Goal: Transaction & Acquisition: Book appointment/travel/reservation

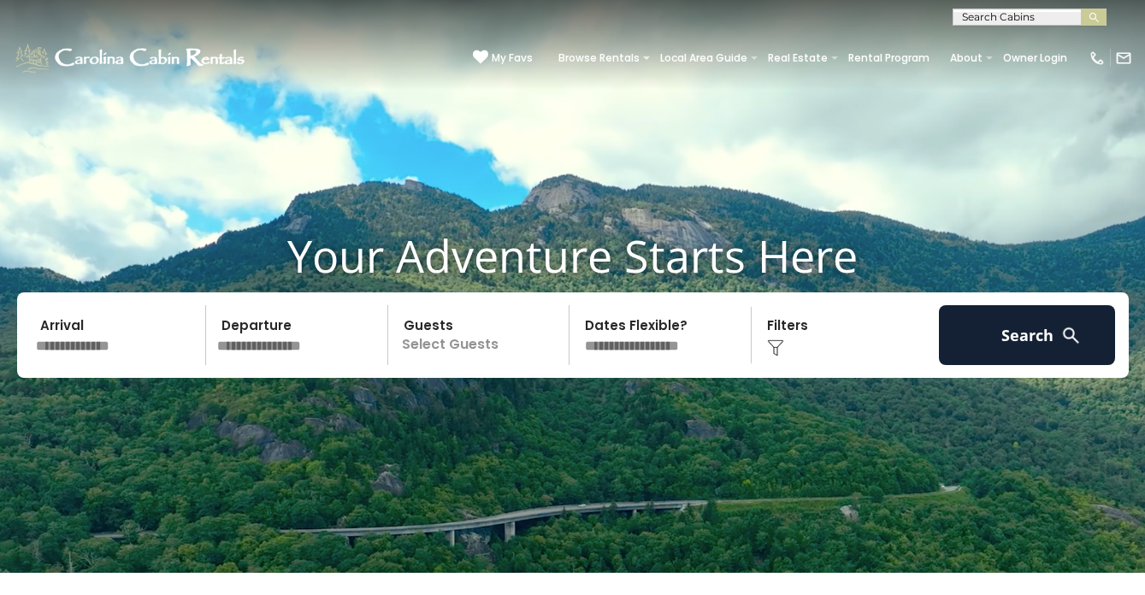
click at [104, 364] on input "text" at bounding box center [118, 335] width 177 height 60
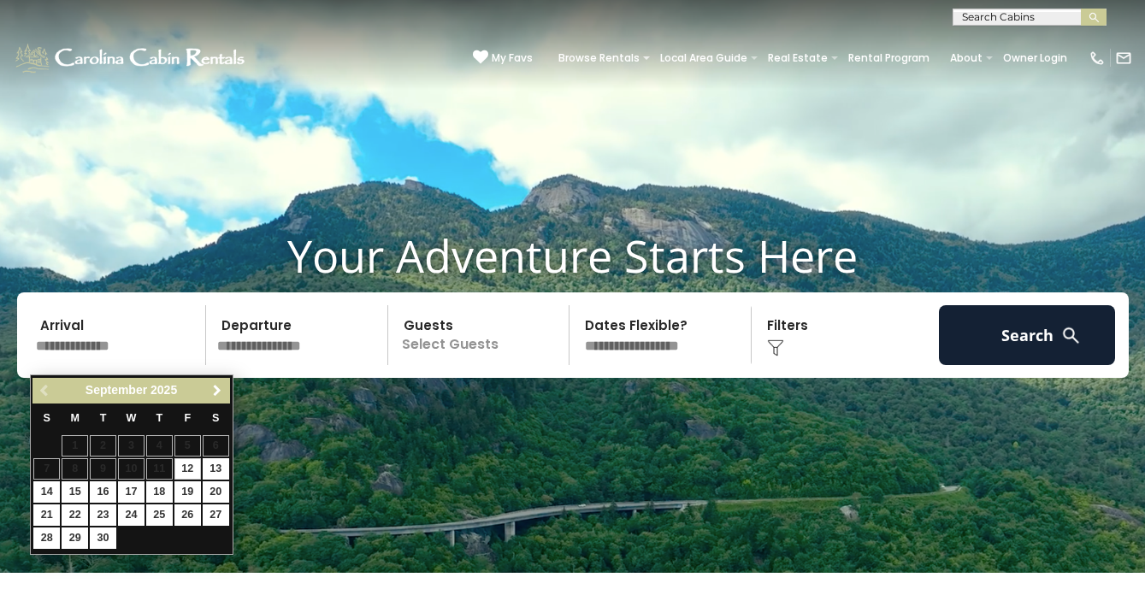
click at [216, 393] on span "Next" at bounding box center [217, 391] width 14 height 14
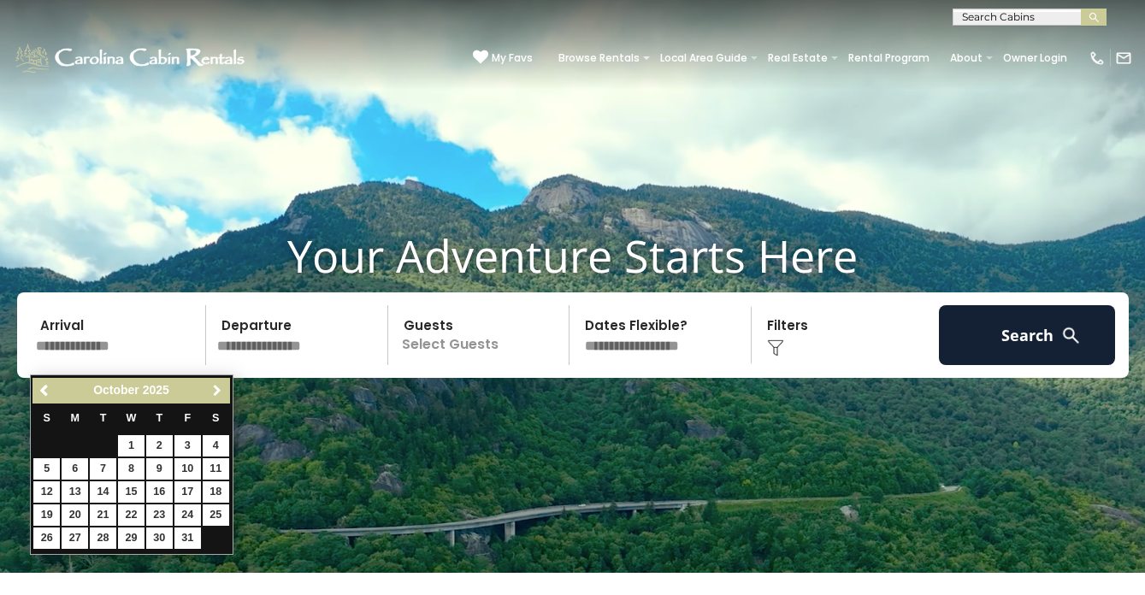
click at [216, 393] on span "Next" at bounding box center [217, 391] width 14 height 14
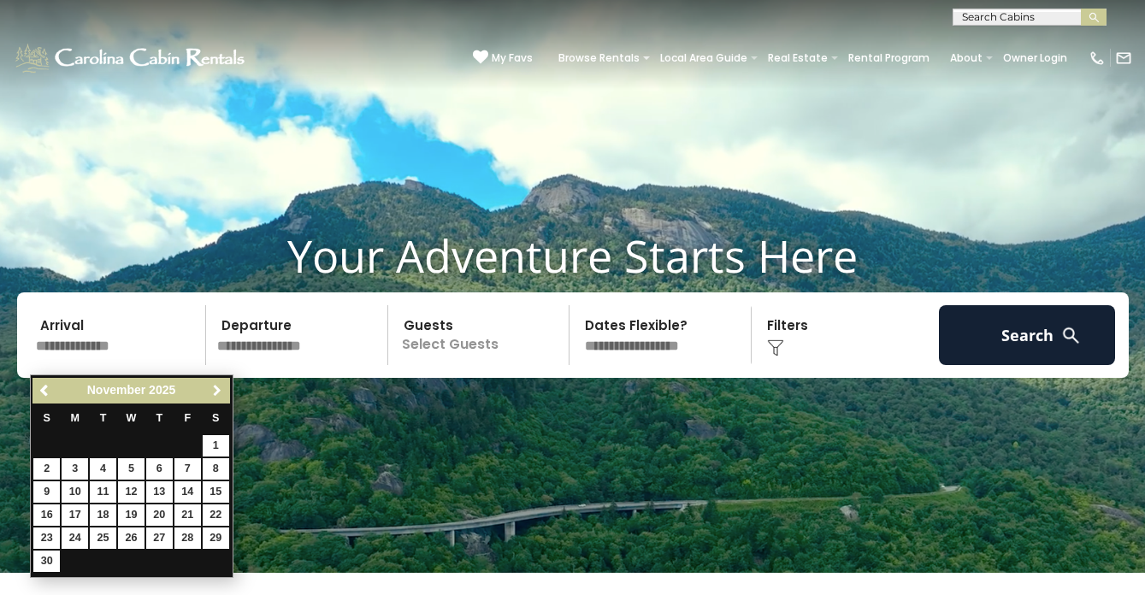
click at [216, 393] on span "Next" at bounding box center [217, 391] width 14 height 14
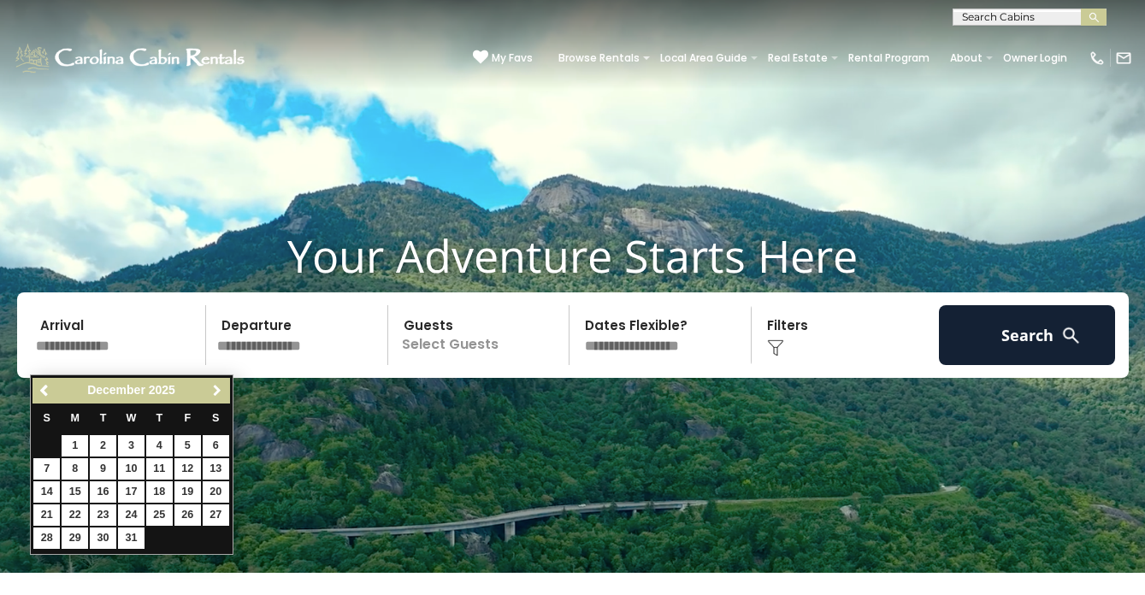
click at [216, 393] on span "Next" at bounding box center [217, 391] width 14 height 14
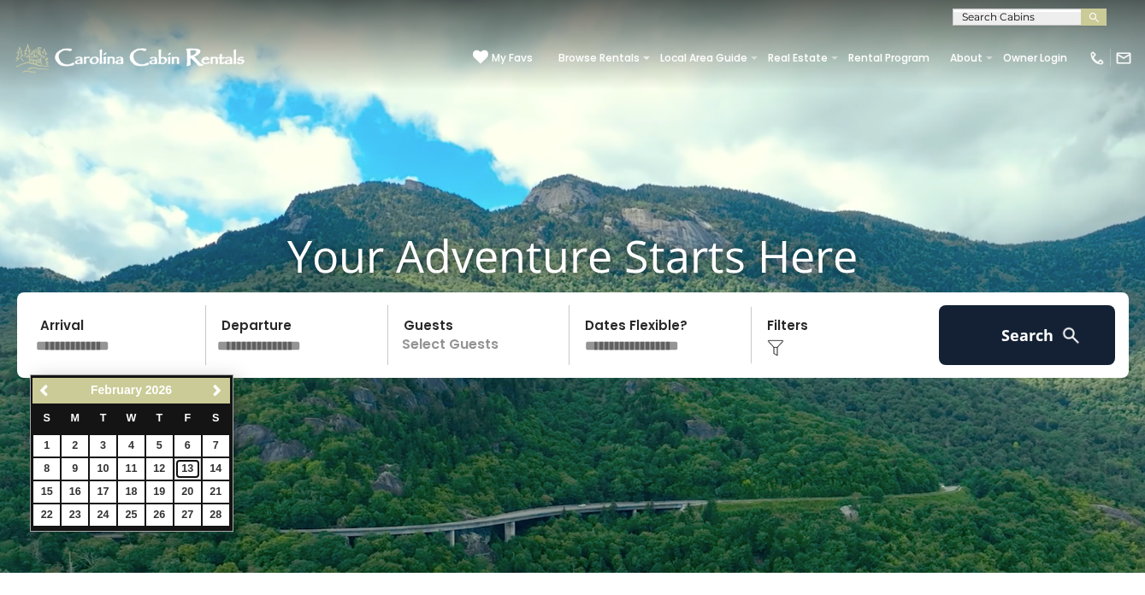
click at [187, 469] on link "13" at bounding box center [188, 468] width 27 height 21
type input "*******"
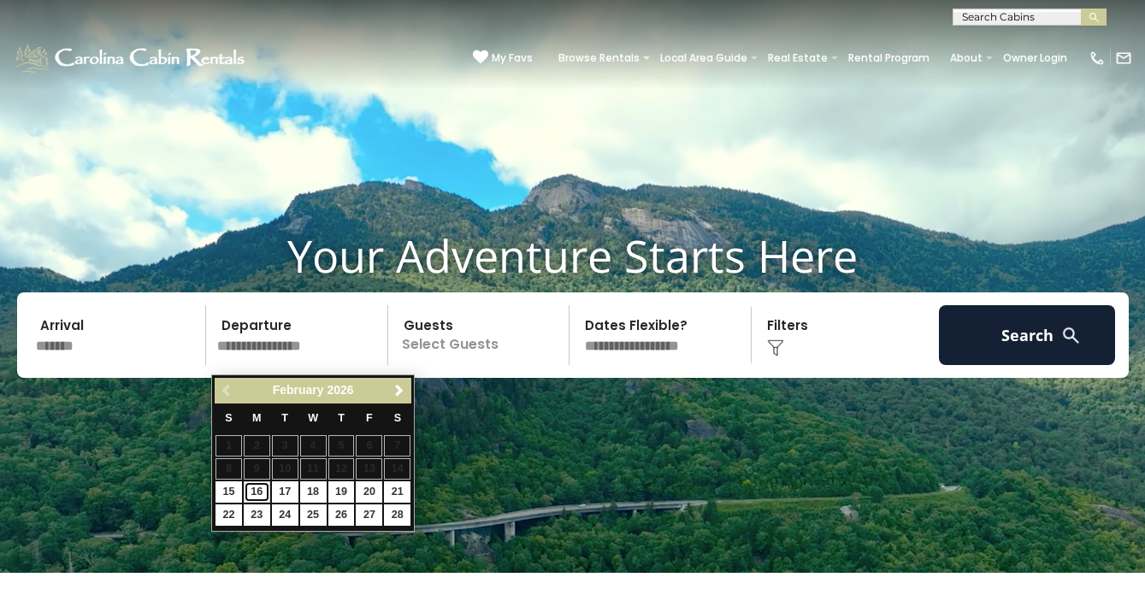
click at [262, 492] on link "16" at bounding box center [257, 492] width 27 height 21
type input "*******"
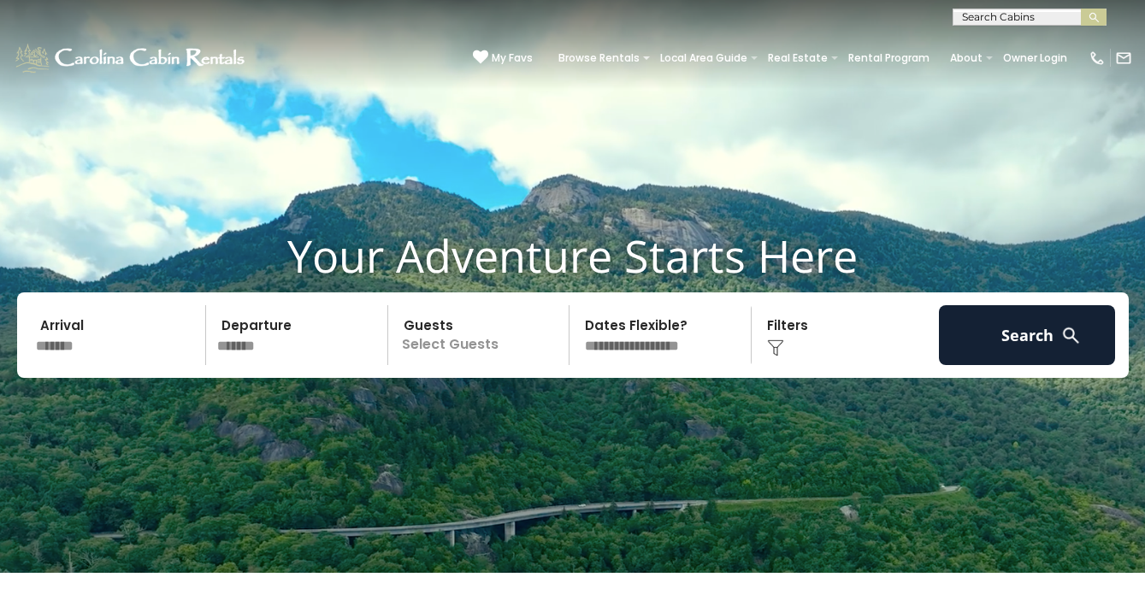
click at [451, 351] on p "Select Guests" at bounding box center [481, 335] width 176 height 60
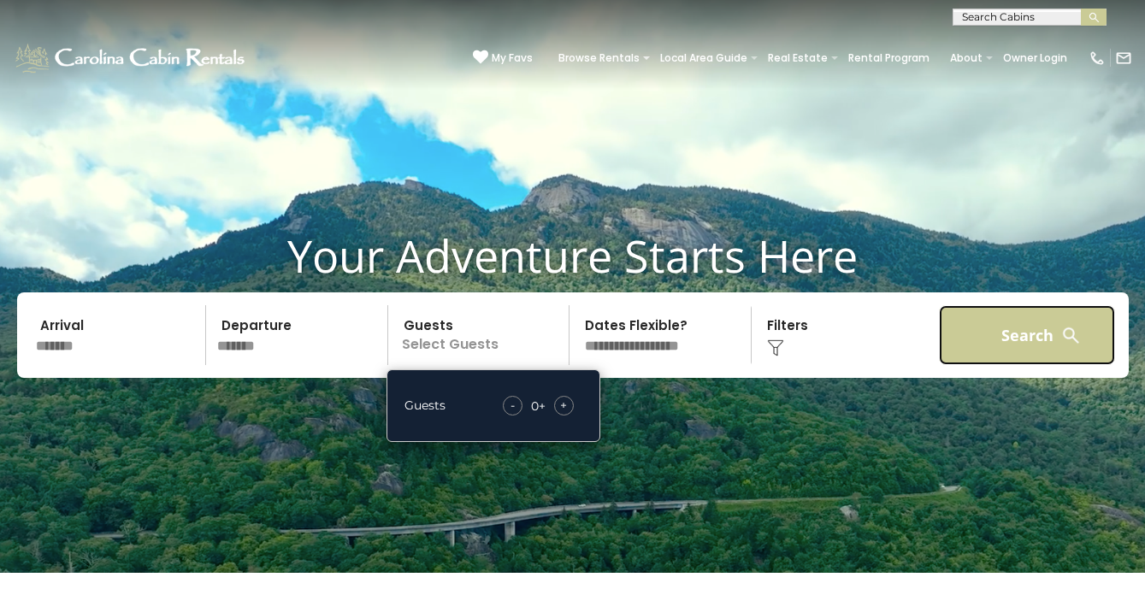
click at [973, 341] on button "Search" at bounding box center [1027, 335] width 177 height 60
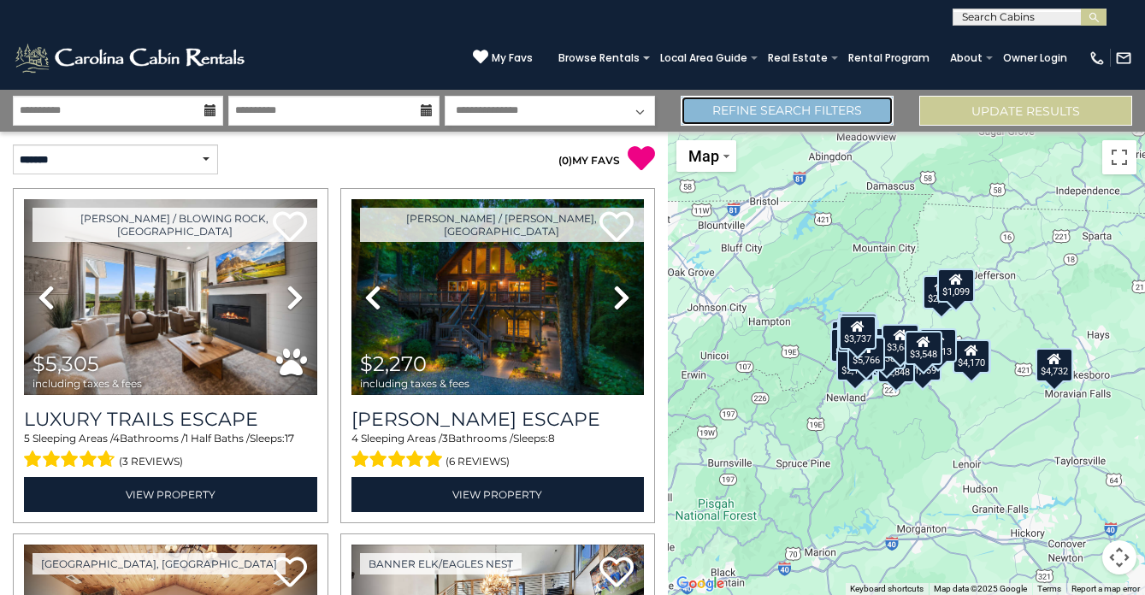
click at [775, 104] on link "Refine Search Filters" at bounding box center [787, 111] width 213 height 30
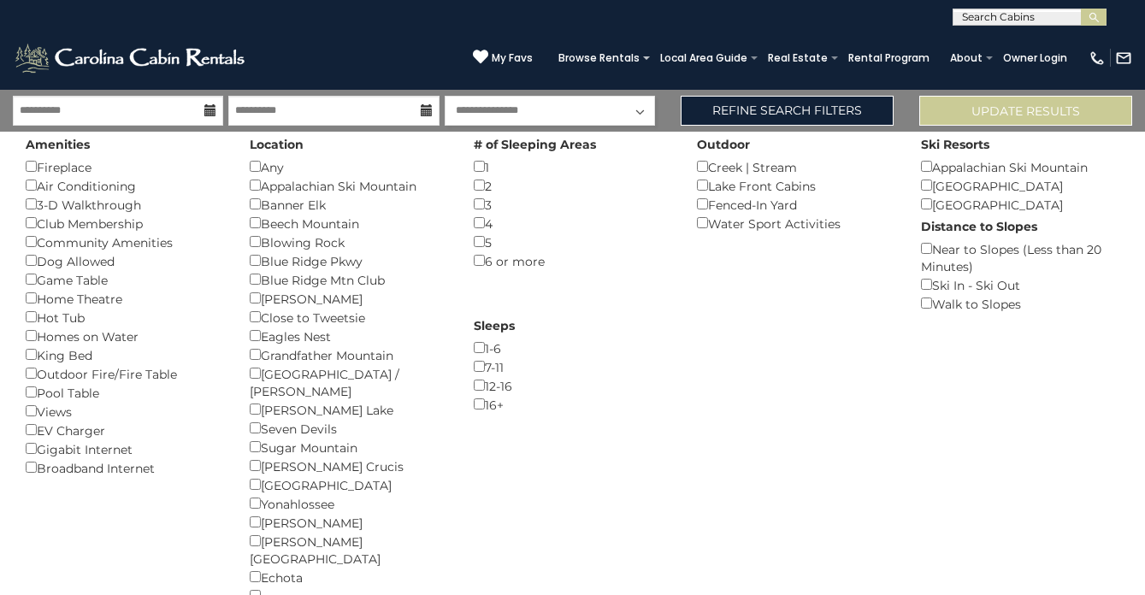
click at [476, 266] on div "6 or more ()" at bounding box center [573, 260] width 198 height 19
click at [974, 111] on button "Please Update Results" at bounding box center [1026, 111] width 213 height 30
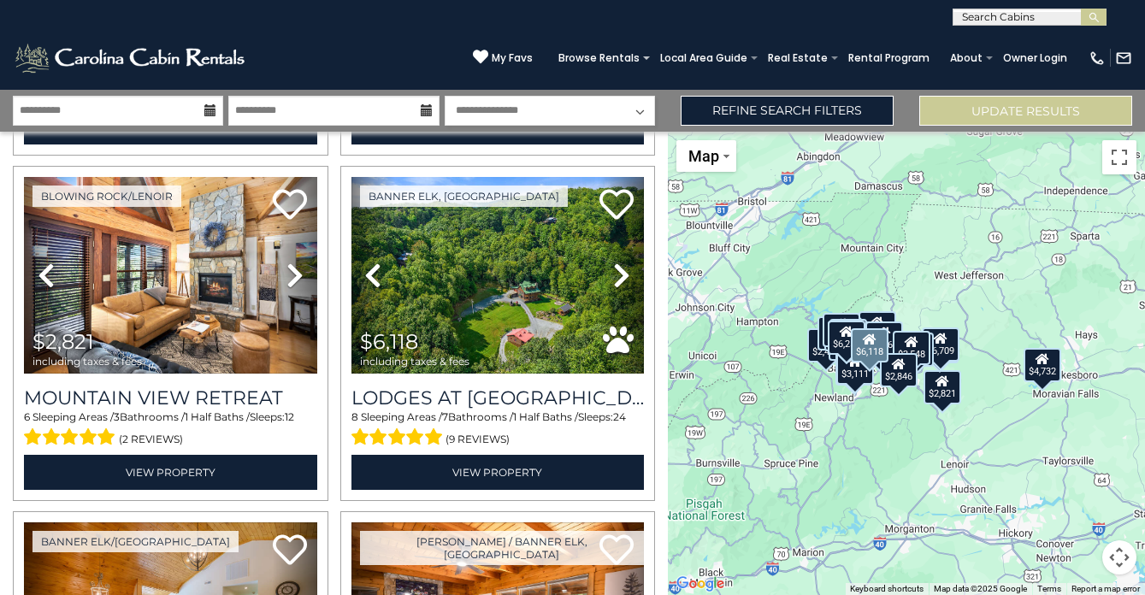
scroll to position [1409, 0]
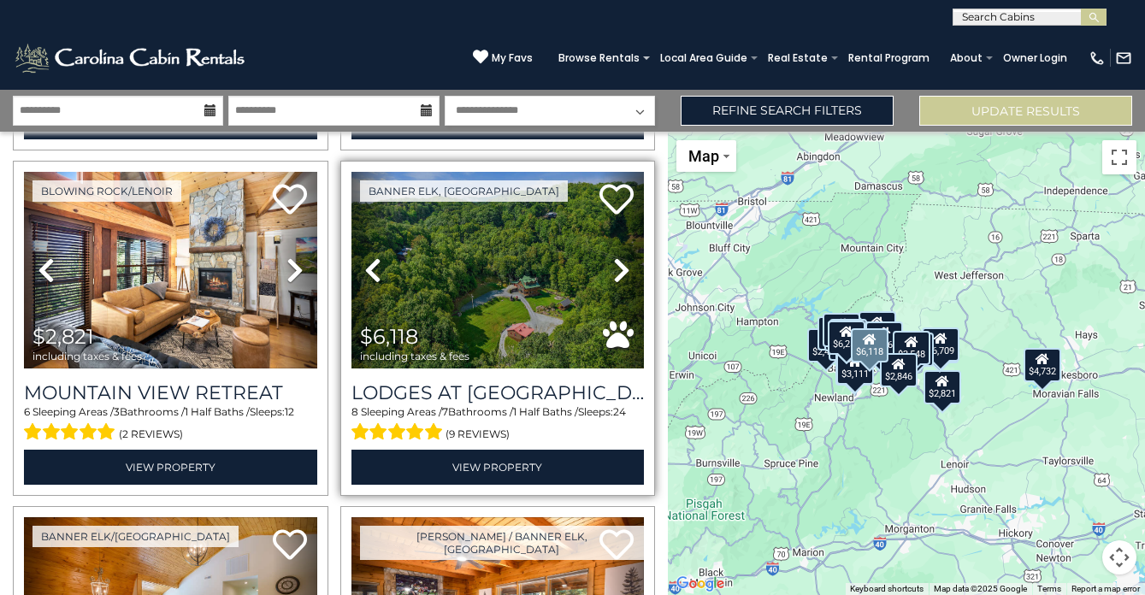
click at [621, 264] on icon at bounding box center [621, 270] width 17 height 27
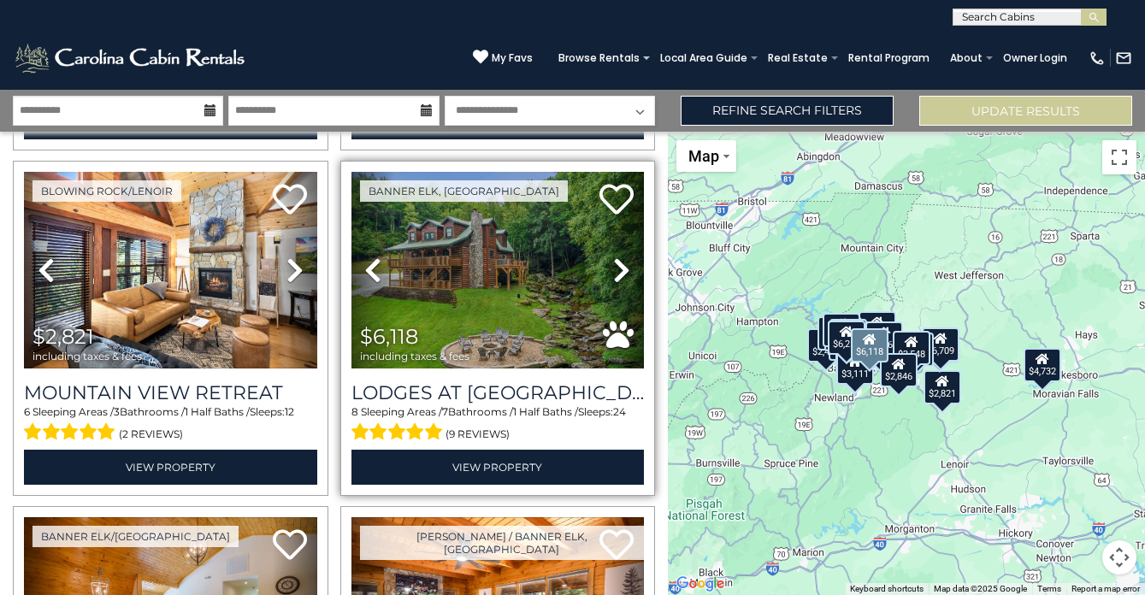
click at [621, 264] on icon at bounding box center [621, 270] width 17 height 27
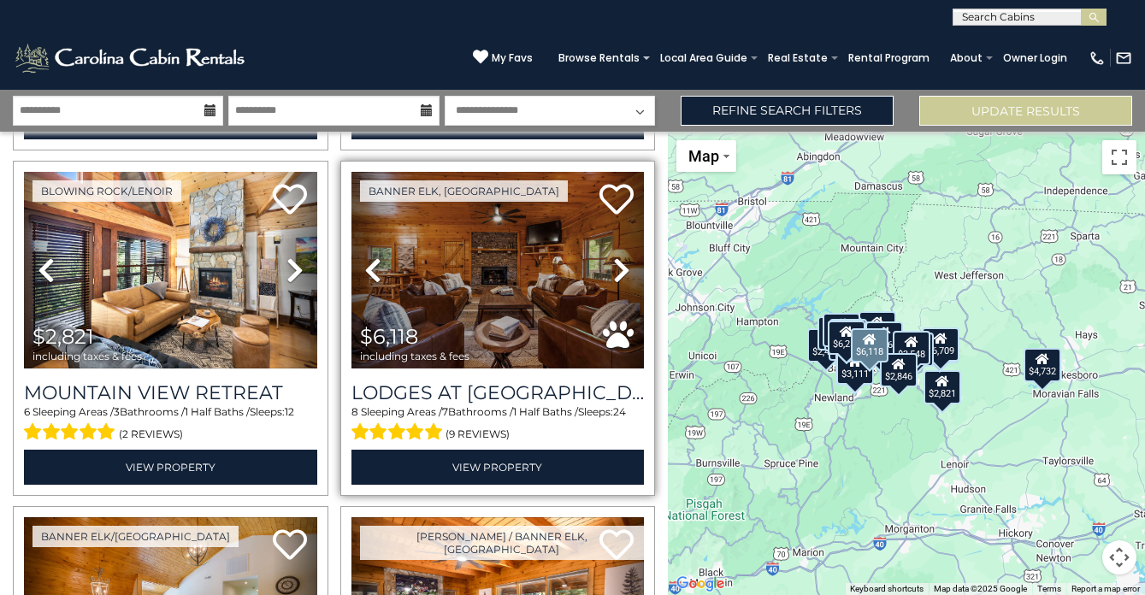
click at [621, 264] on icon at bounding box center [621, 270] width 17 height 27
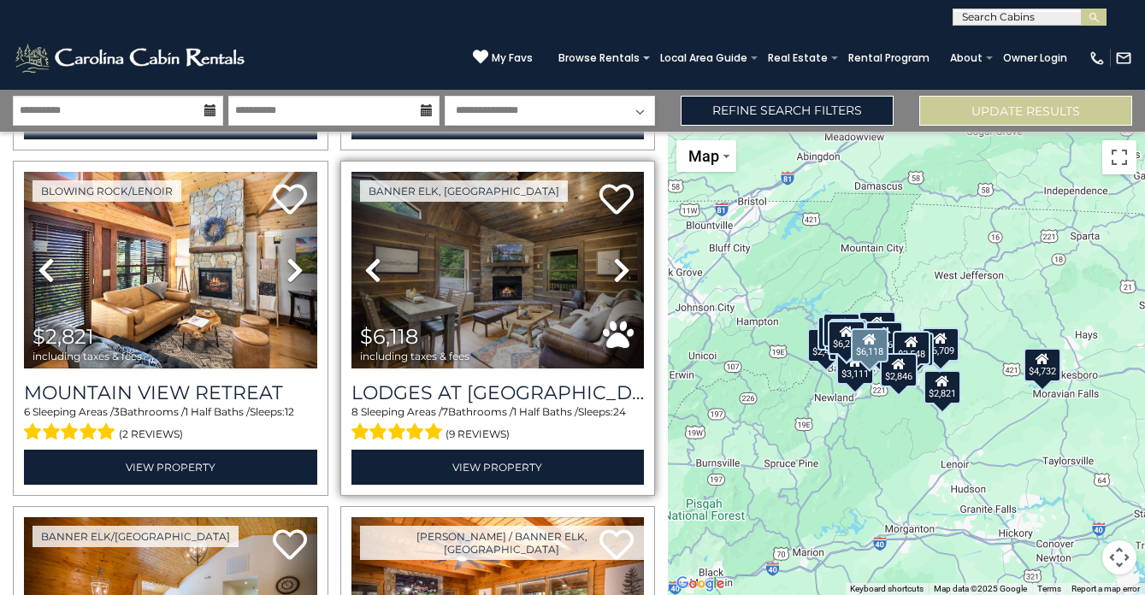
click at [621, 264] on icon at bounding box center [621, 270] width 17 height 27
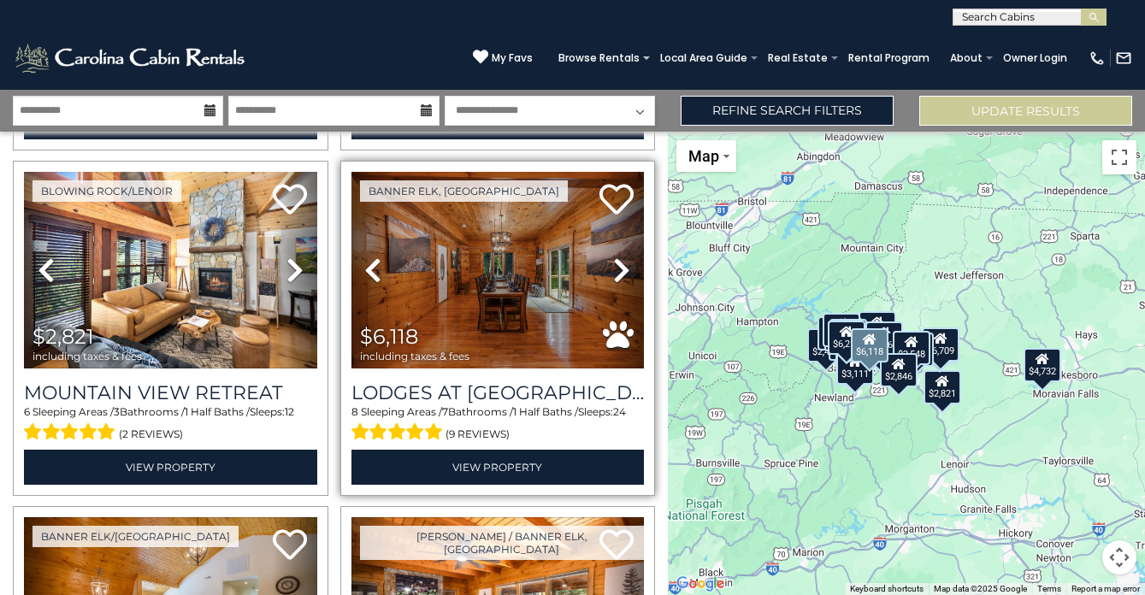
click at [621, 264] on icon at bounding box center [621, 270] width 17 height 27
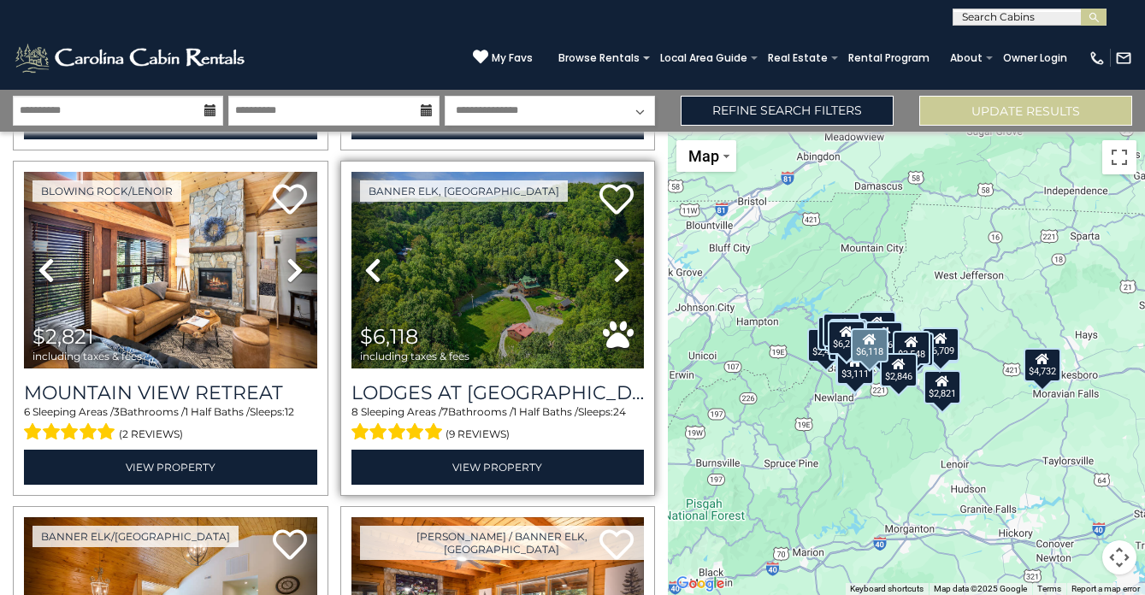
click at [621, 264] on icon at bounding box center [621, 270] width 17 height 27
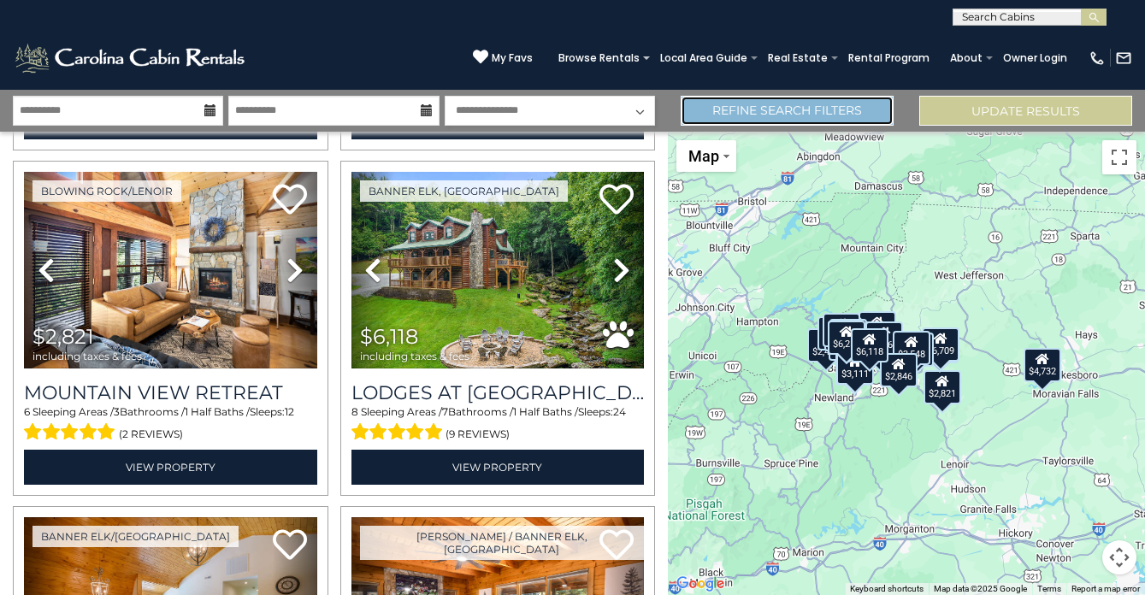
click at [788, 121] on link "Refine Search Filters" at bounding box center [787, 111] width 213 height 30
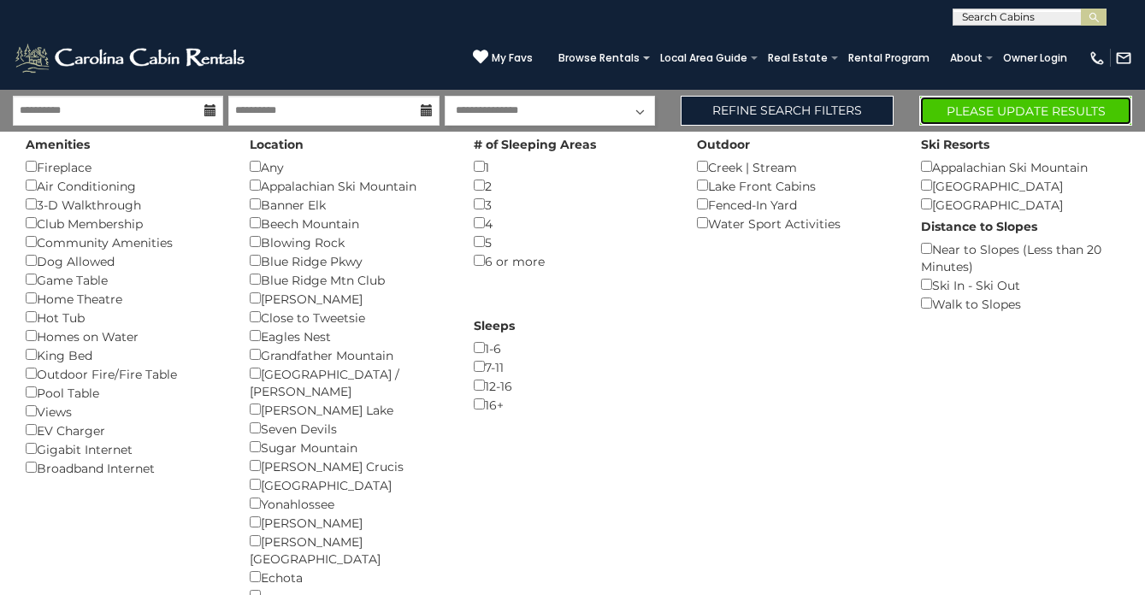
click at [1079, 118] on button "Please Update Results" at bounding box center [1026, 111] width 213 height 30
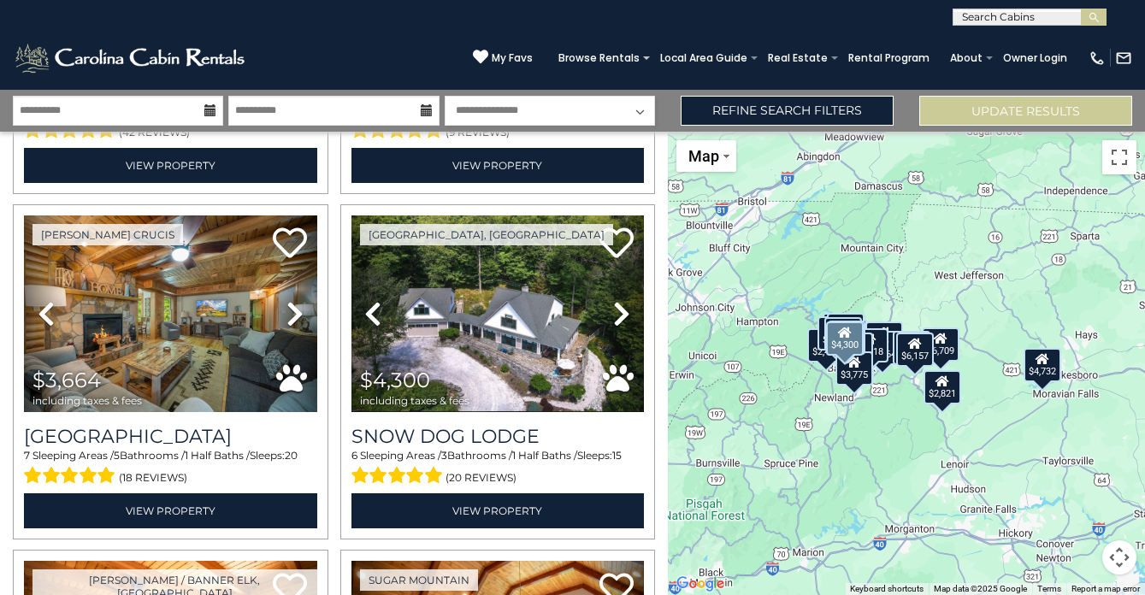
scroll to position [1021, 0]
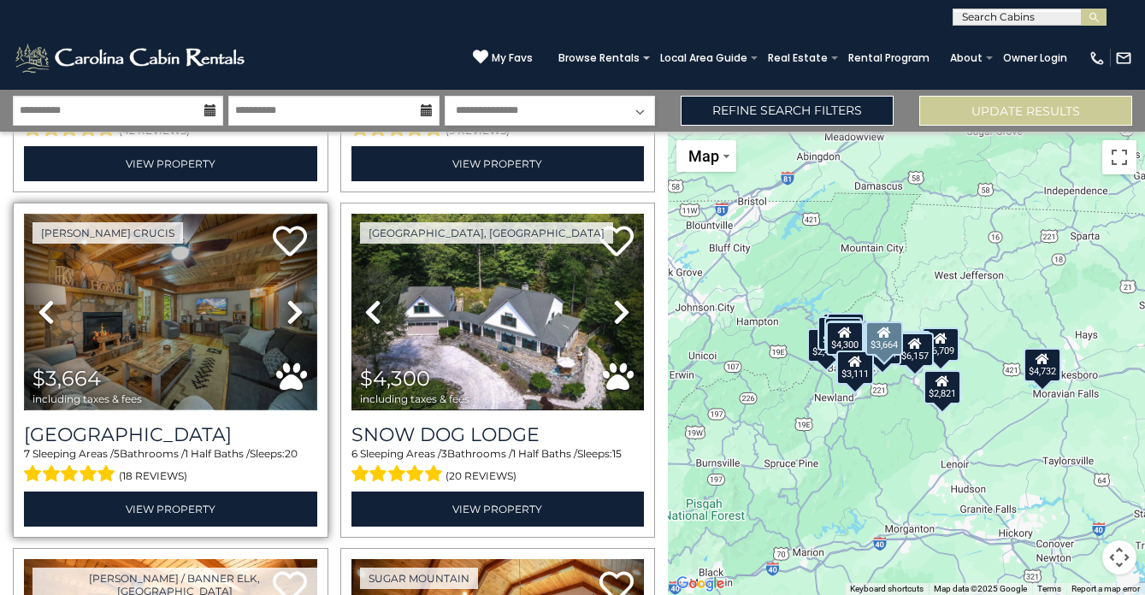
click at [177, 309] on img at bounding box center [170, 312] width 293 height 196
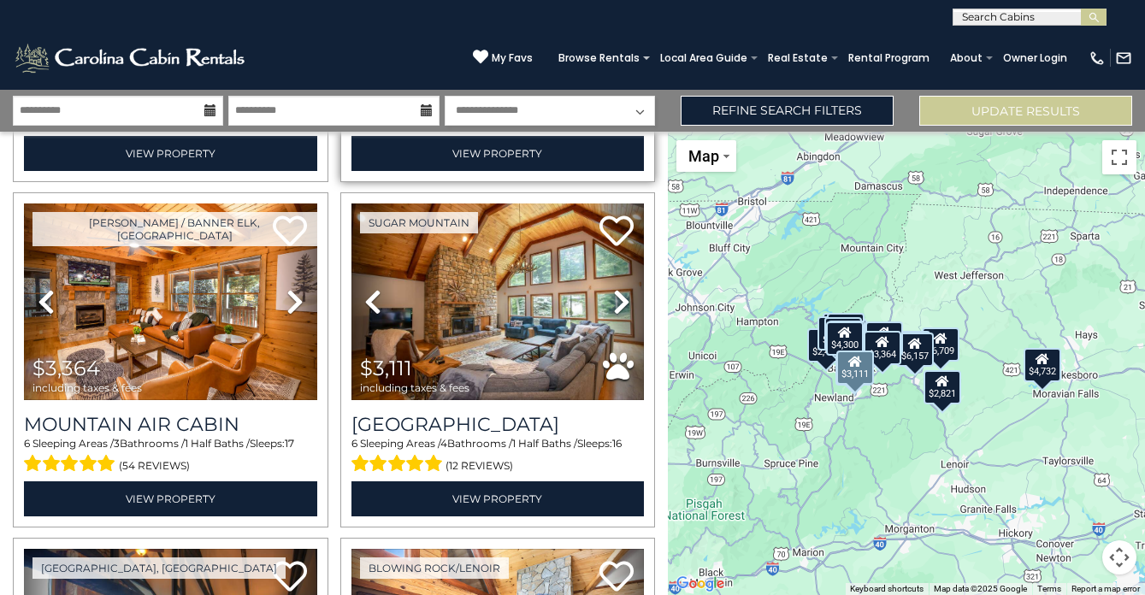
scroll to position [1404, 0]
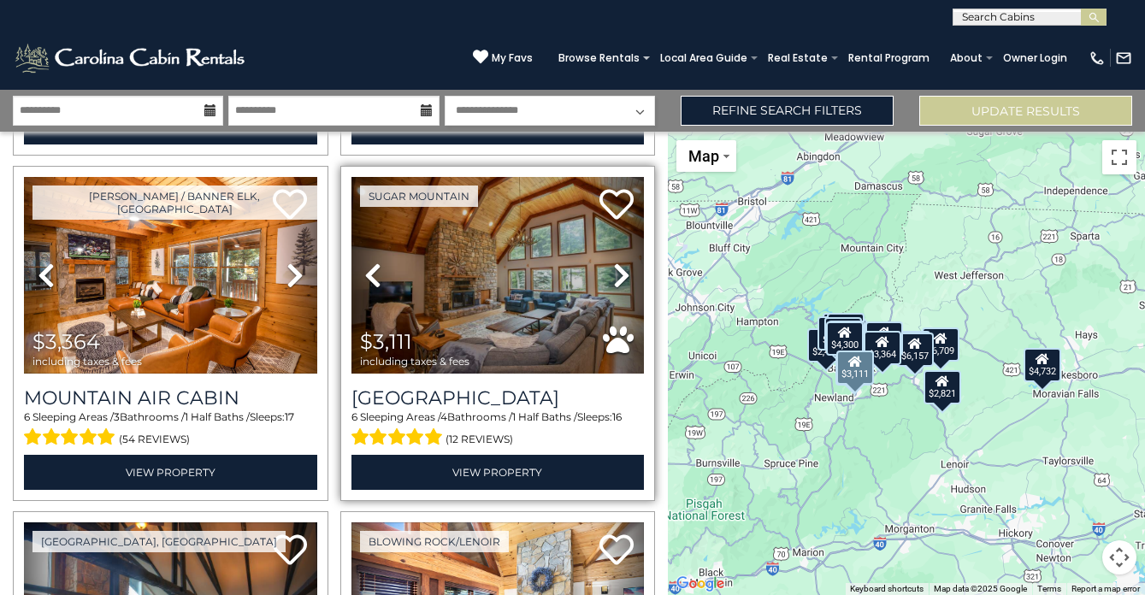
click at [620, 272] on icon at bounding box center [621, 275] width 17 height 27
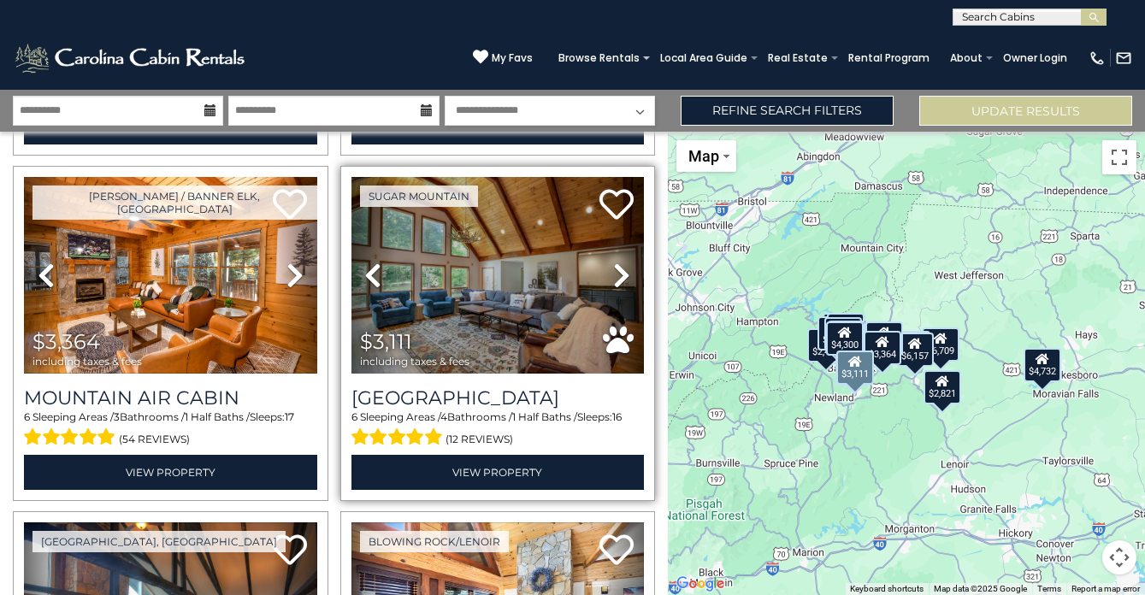
click at [620, 272] on icon at bounding box center [621, 275] width 17 height 27
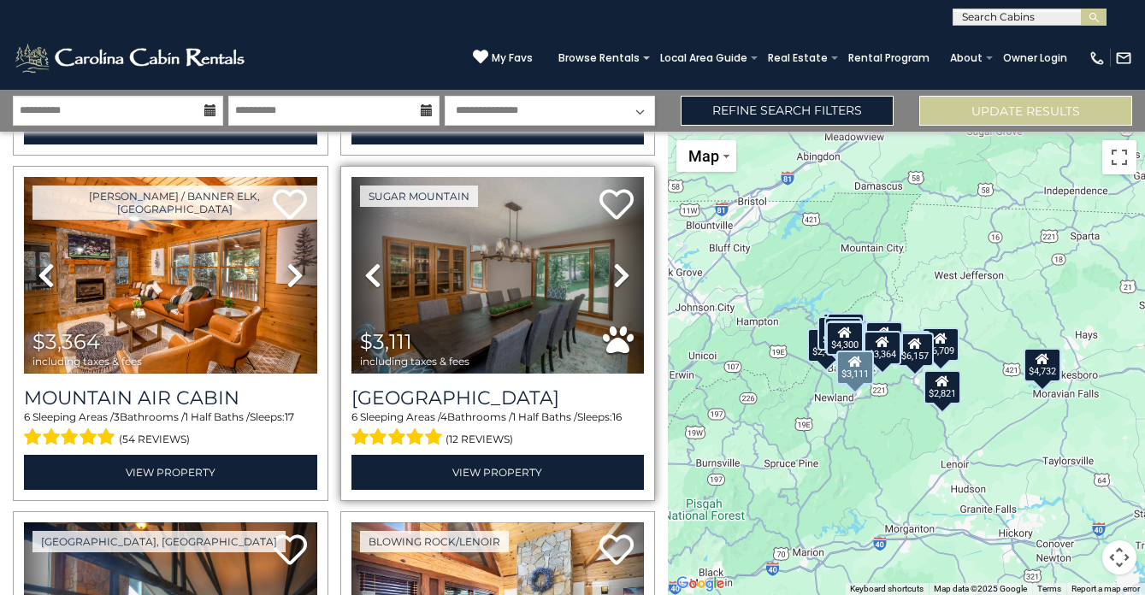
click at [620, 272] on icon at bounding box center [621, 275] width 17 height 27
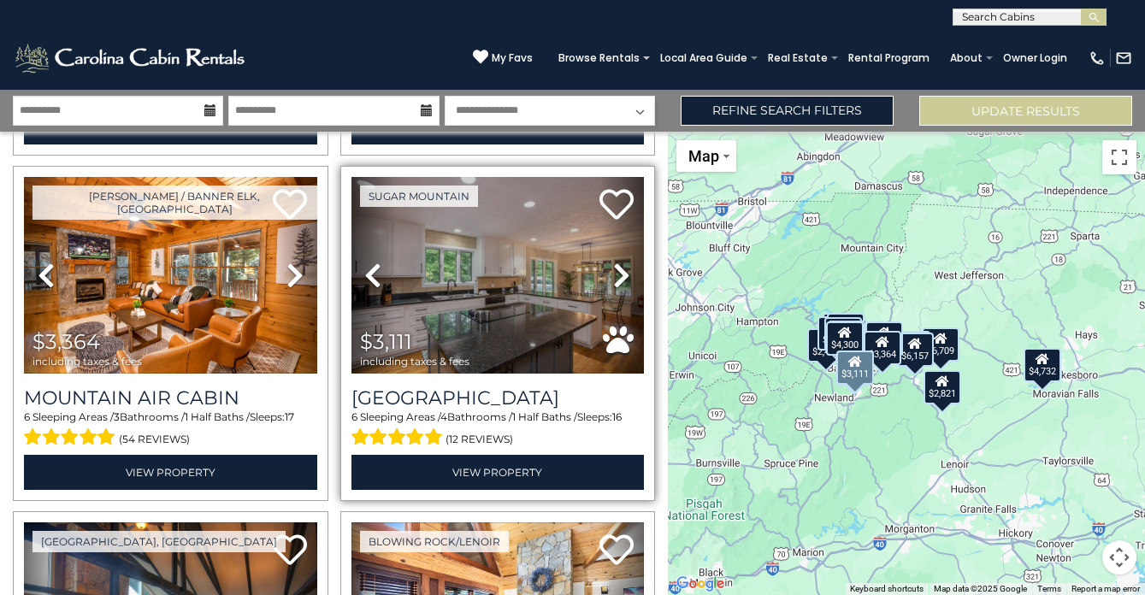
click at [620, 272] on icon at bounding box center [621, 275] width 17 height 27
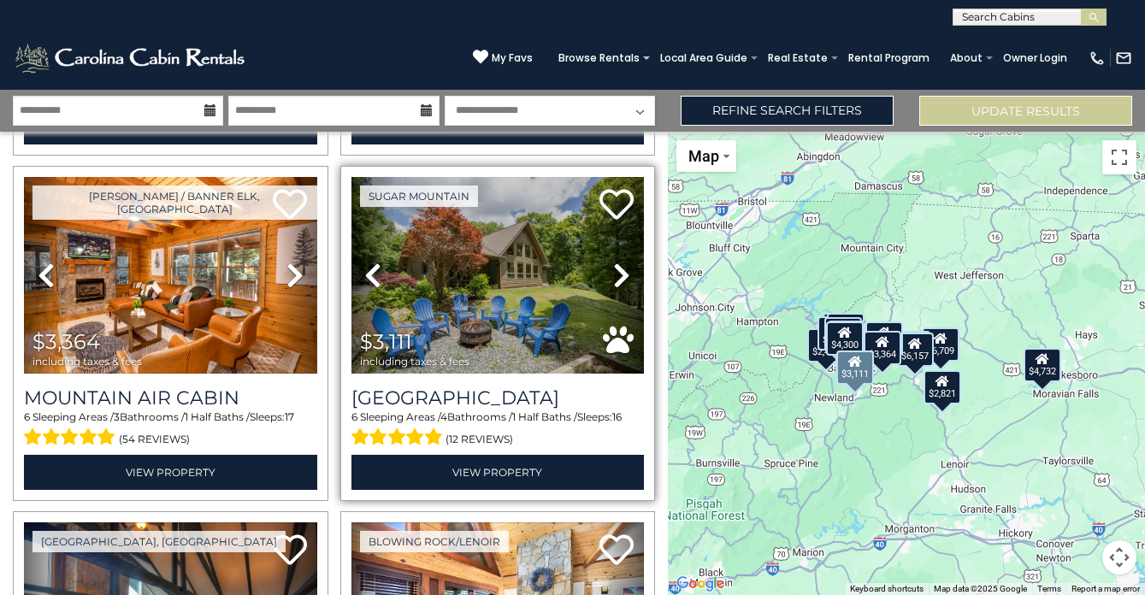
click at [620, 272] on icon at bounding box center [621, 275] width 17 height 27
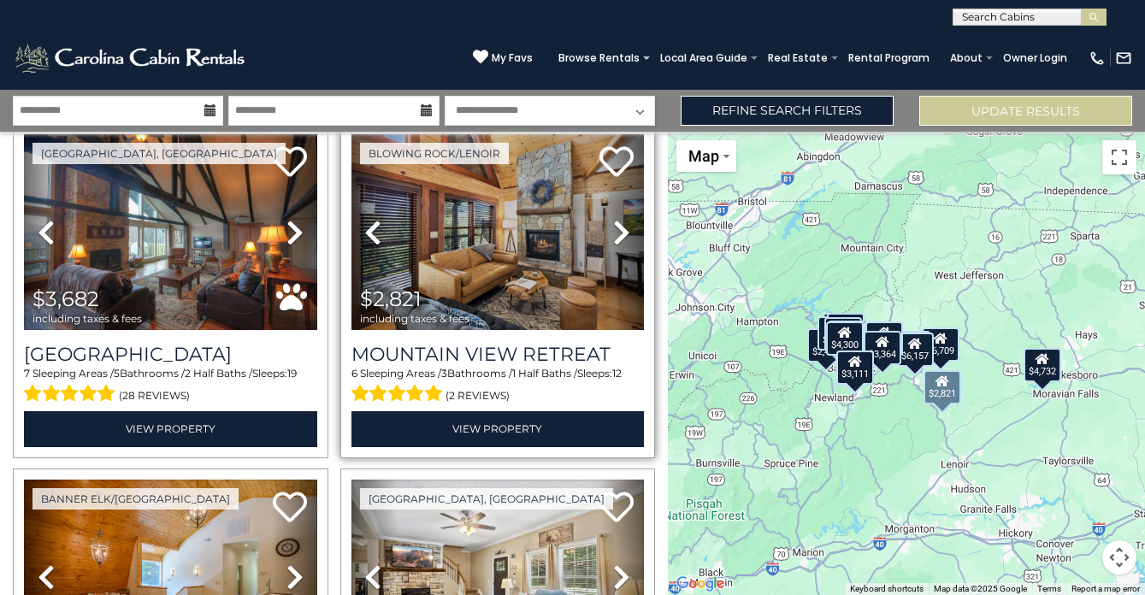
scroll to position [1795, 0]
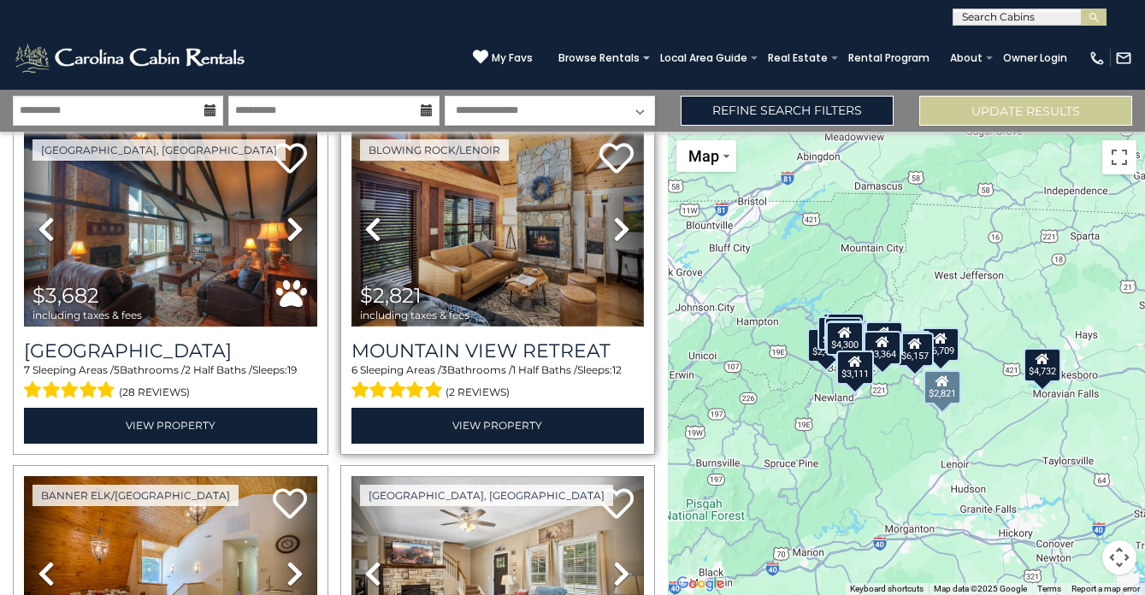
click at [578, 223] on img at bounding box center [498, 229] width 293 height 196
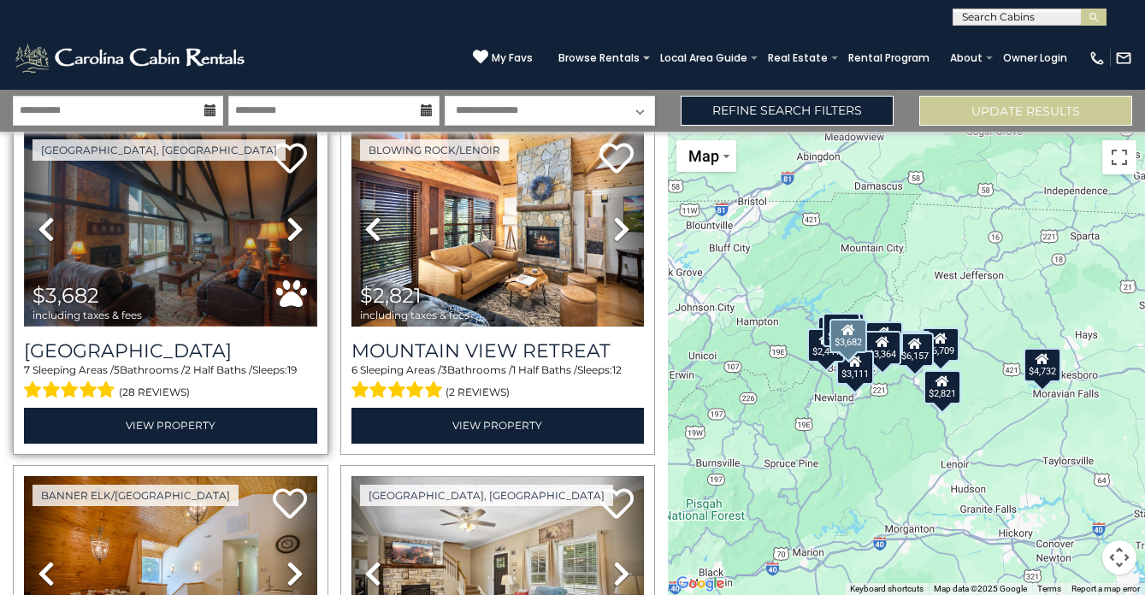
click at [165, 228] on img at bounding box center [170, 229] width 293 height 196
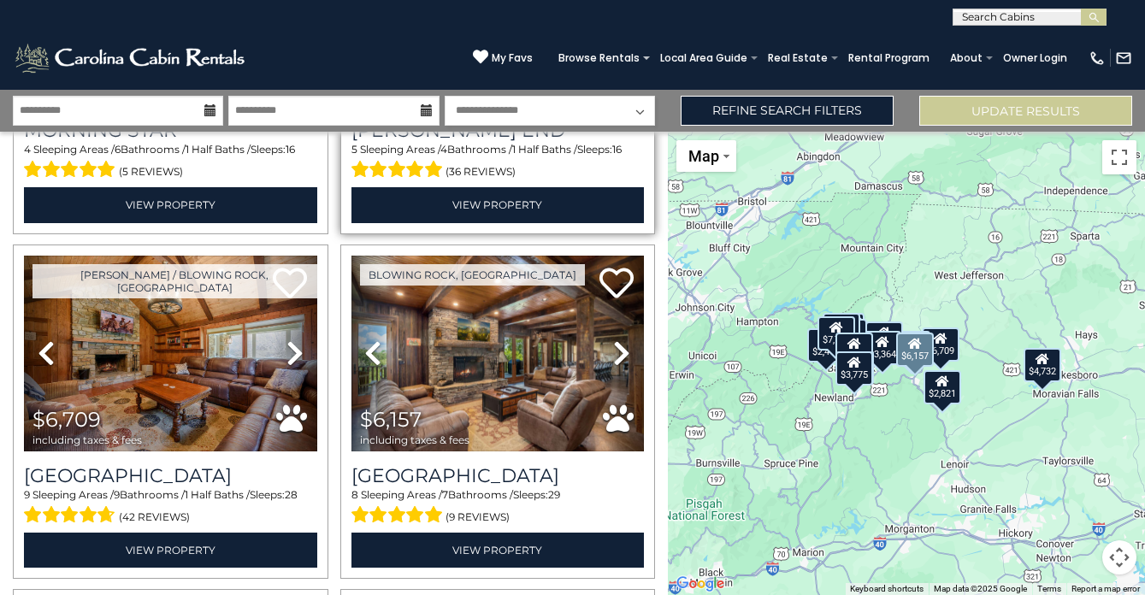
scroll to position [695, 0]
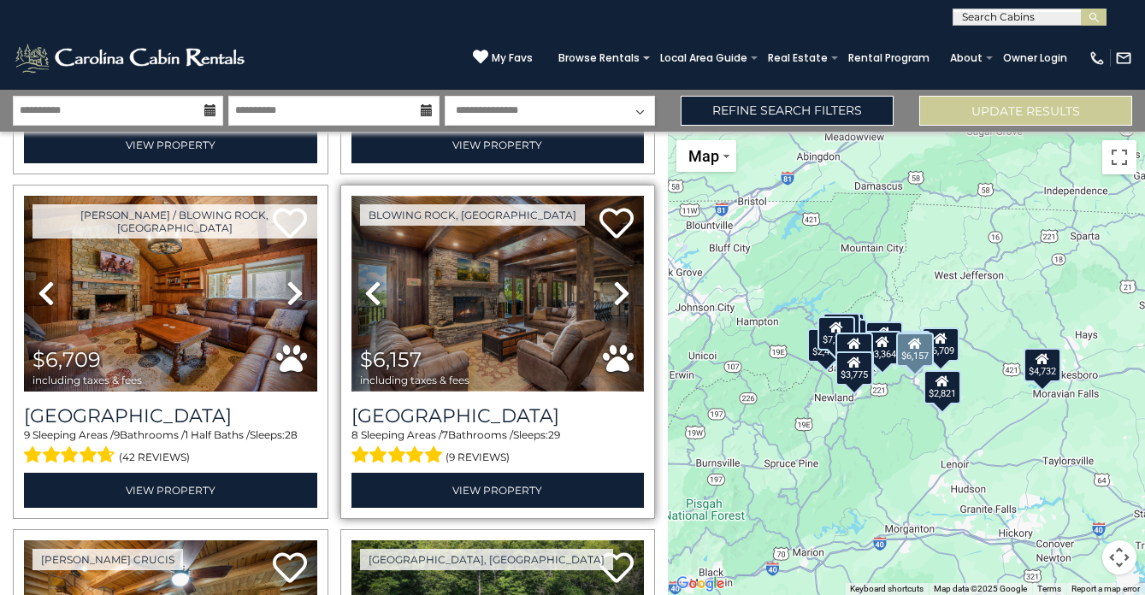
click at [501, 268] on img at bounding box center [498, 294] width 293 height 196
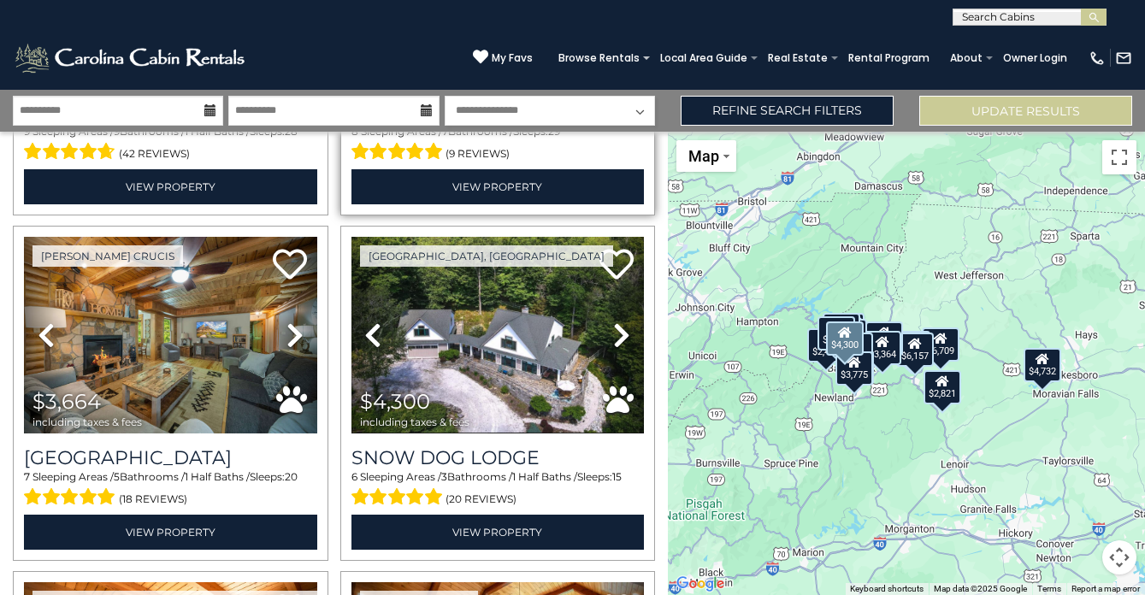
scroll to position [1009, 0]
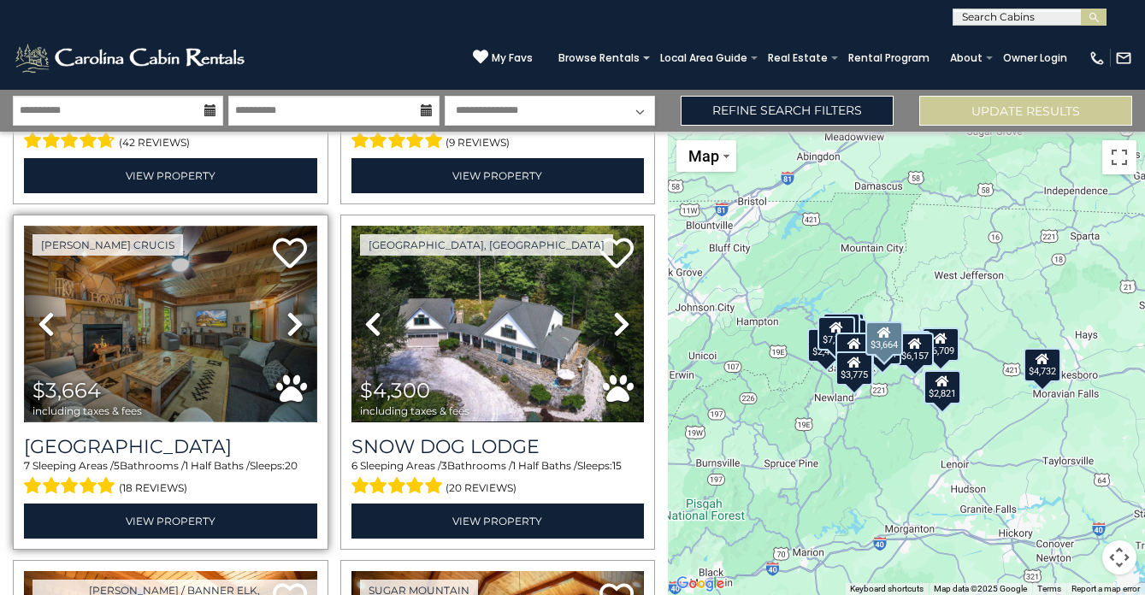
click at [153, 339] on img at bounding box center [170, 324] width 293 height 196
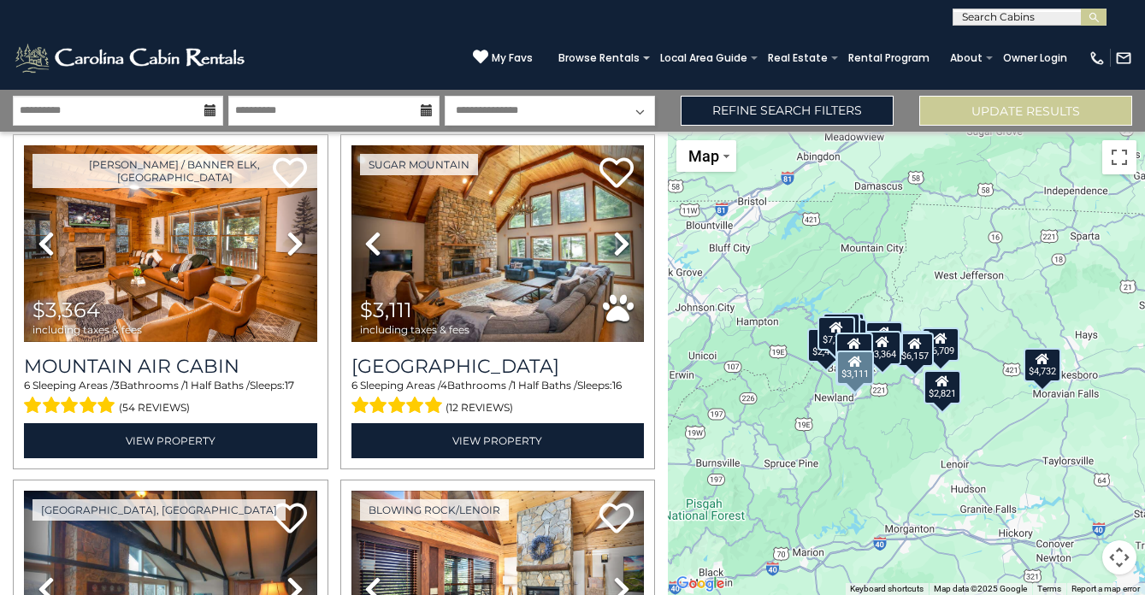
scroll to position [1445, 0]
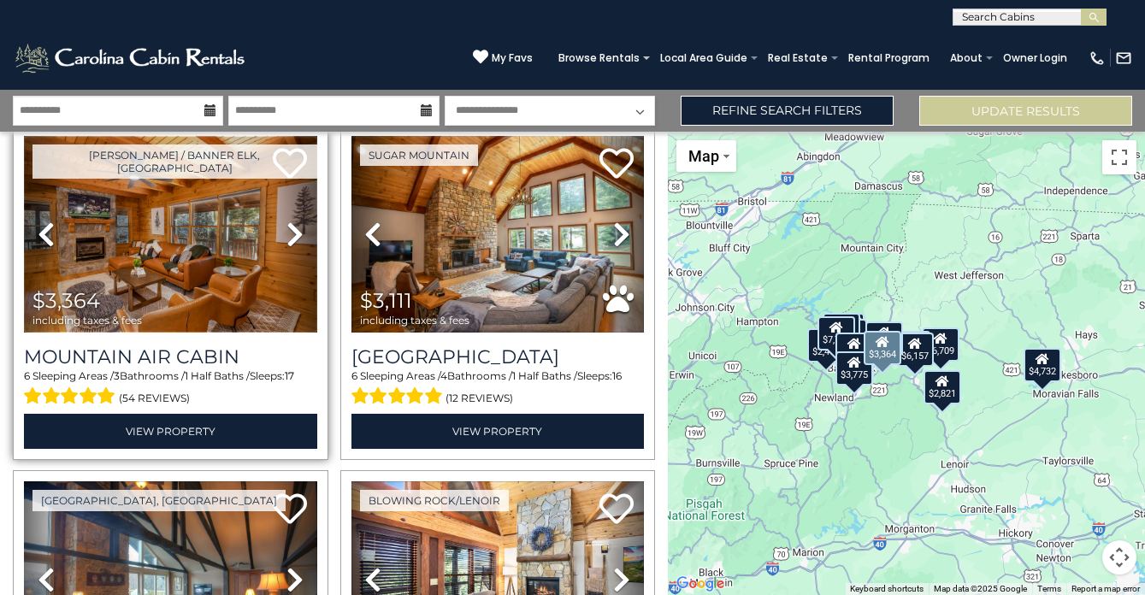
click at [151, 191] on img at bounding box center [170, 234] width 293 height 196
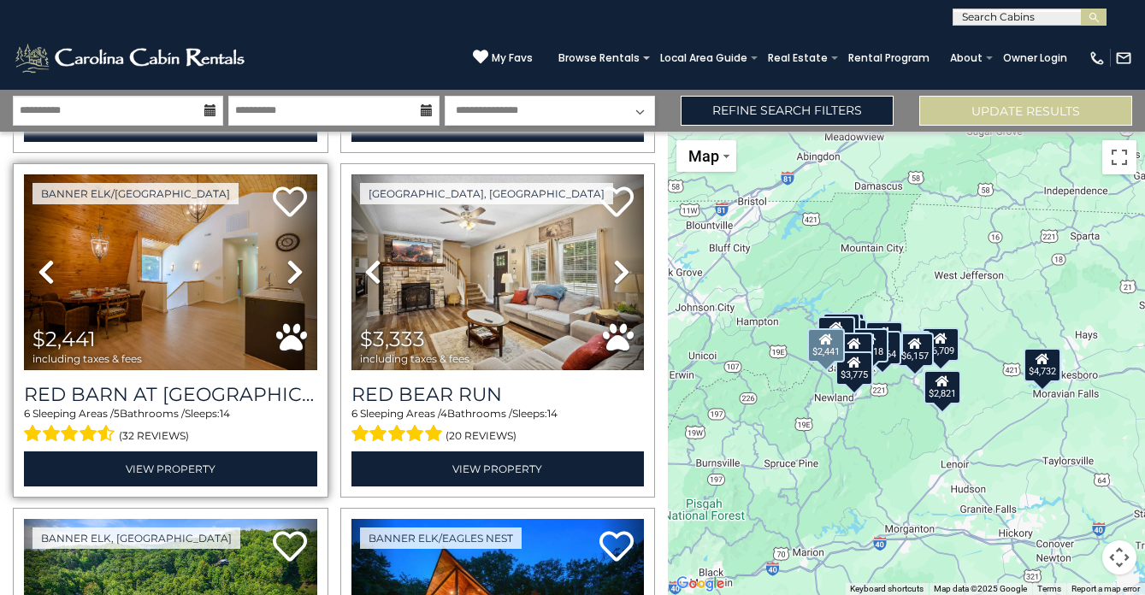
scroll to position [2097, 0]
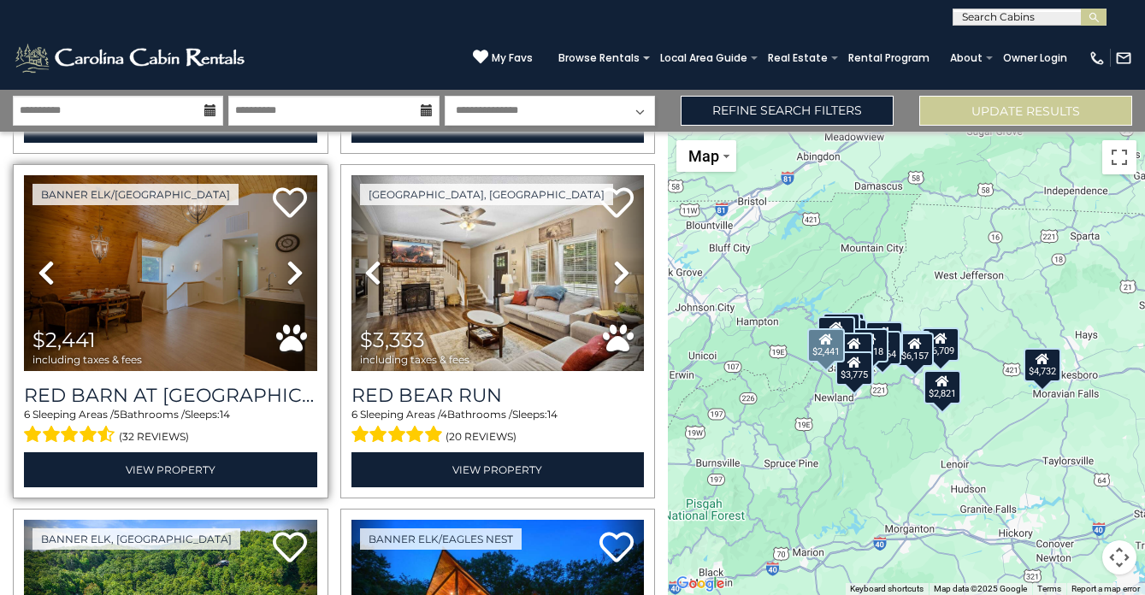
click at [295, 271] on icon at bounding box center [295, 272] width 17 height 27
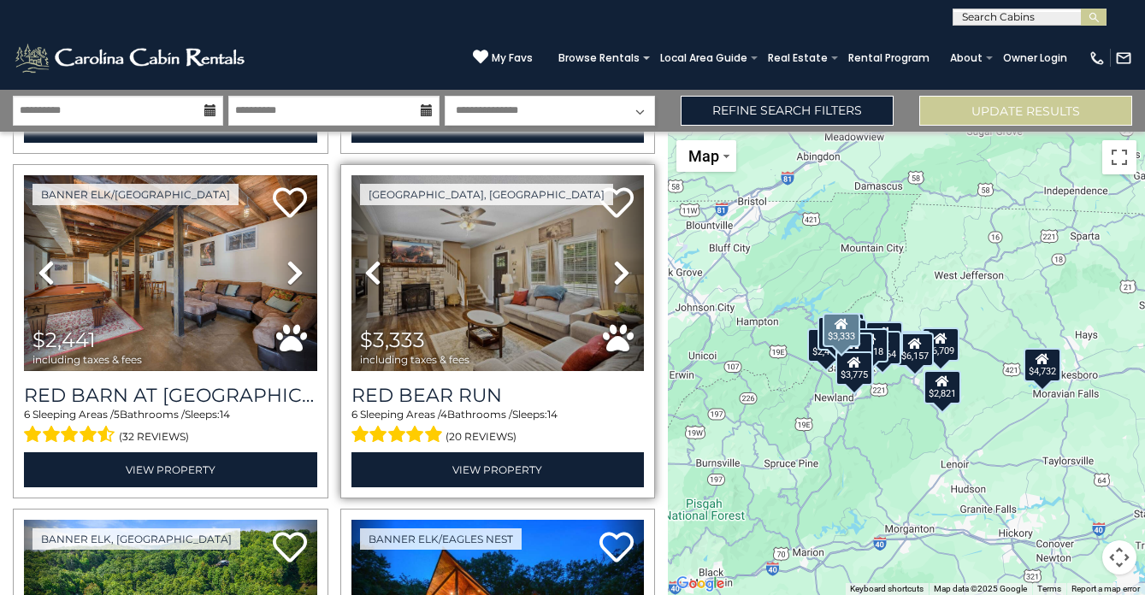
click at [624, 274] on icon at bounding box center [621, 272] width 17 height 27
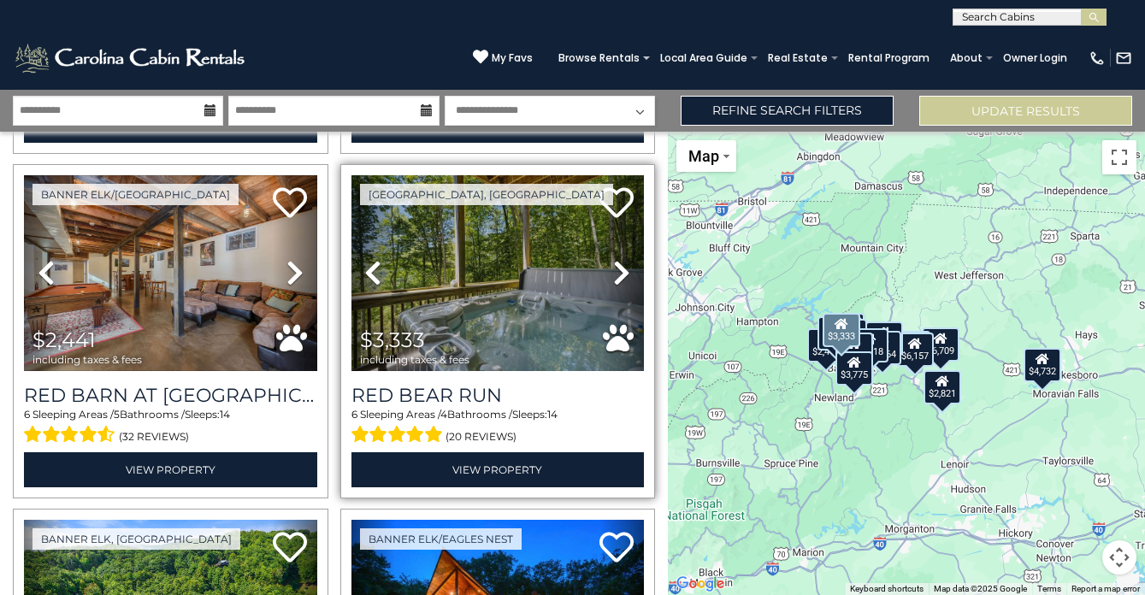
click at [624, 274] on icon at bounding box center [621, 272] width 17 height 27
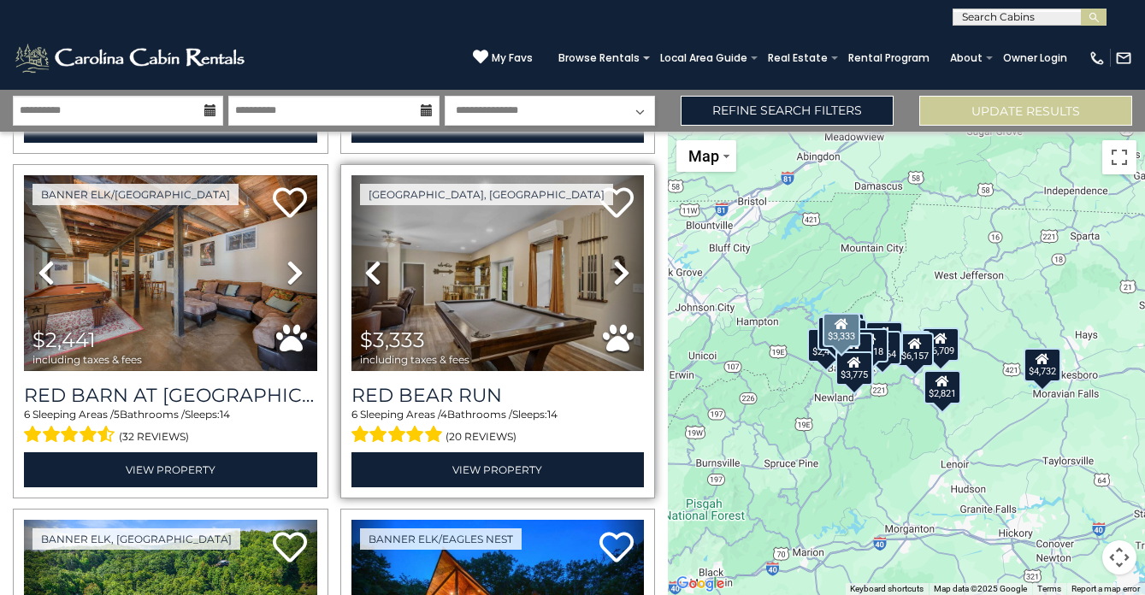
click at [624, 274] on icon at bounding box center [621, 272] width 17 height 27
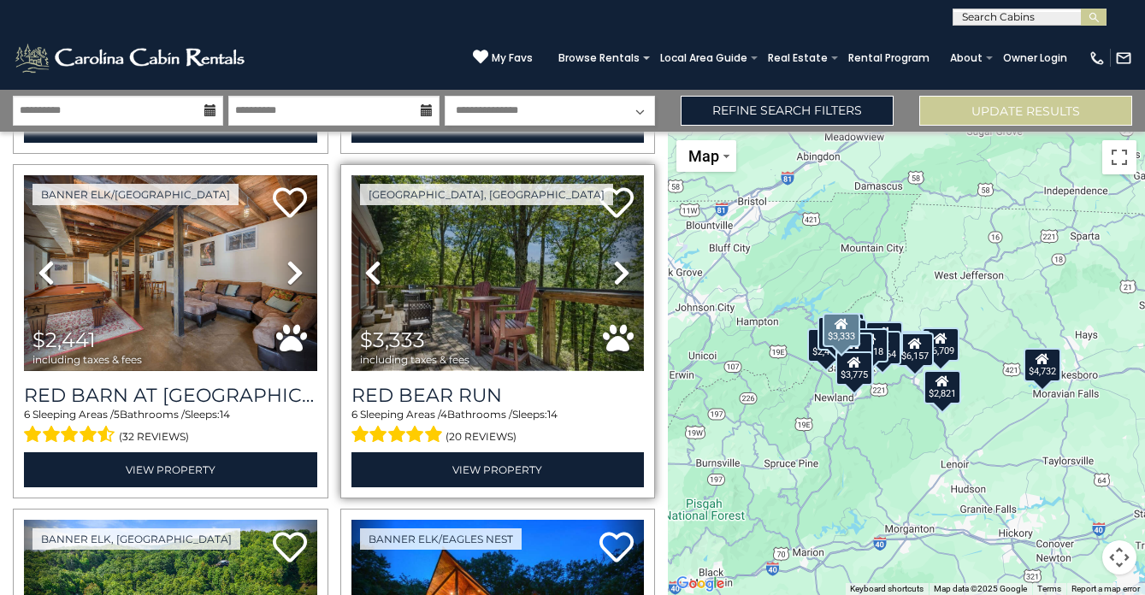
click at [502, 281] on img at bounding box center [498, 273] width 293 height 196
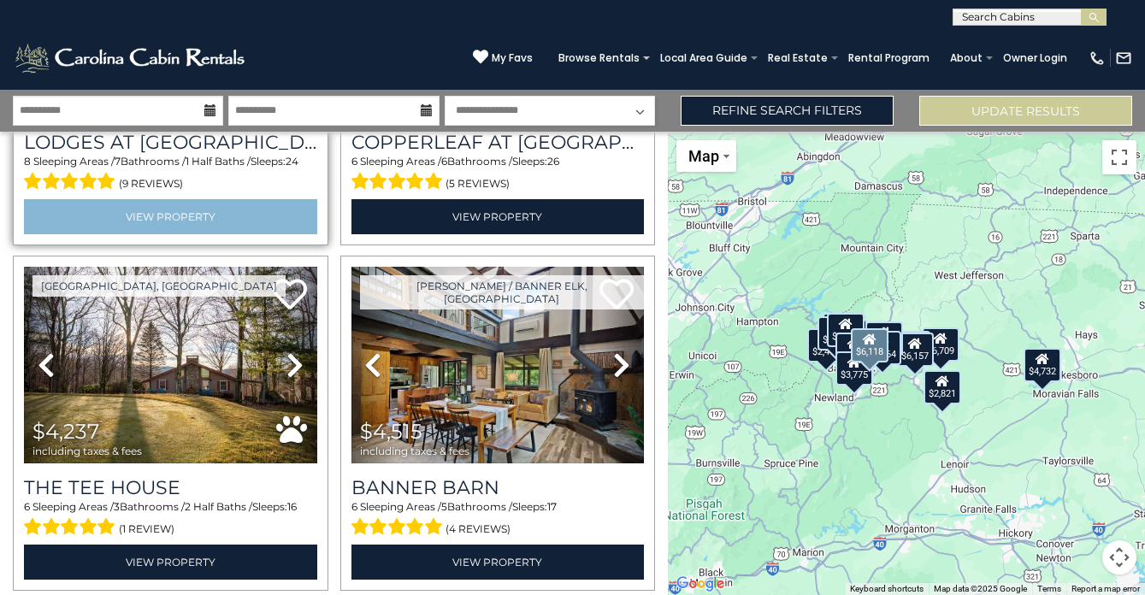
scroll to position [2696, 0]
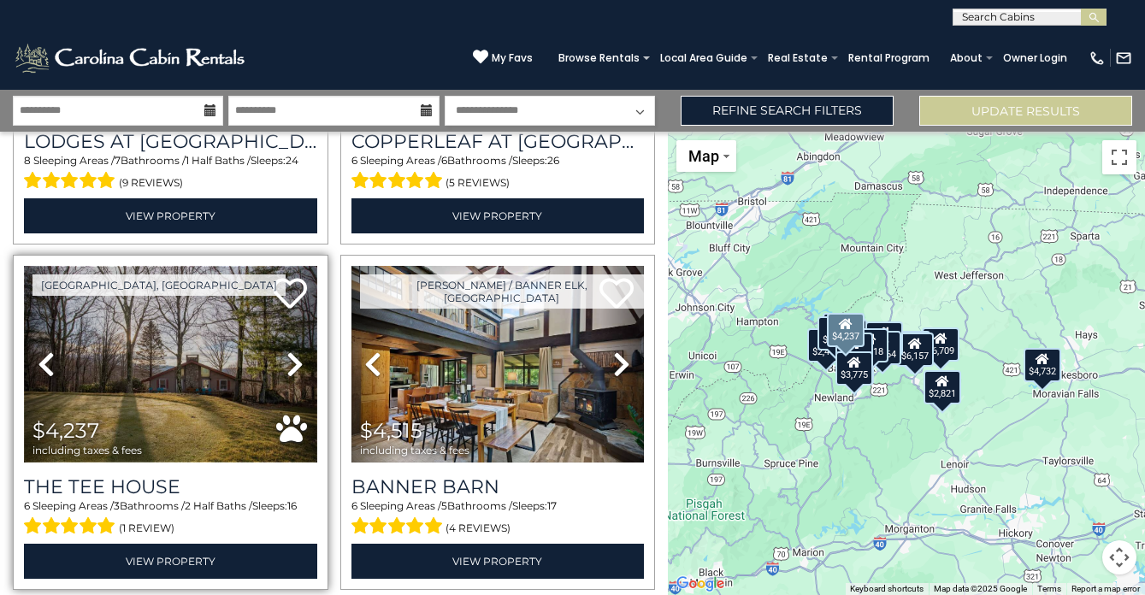
click at [183, 416] on img at bounding box center [170, 364] width 293 height 196
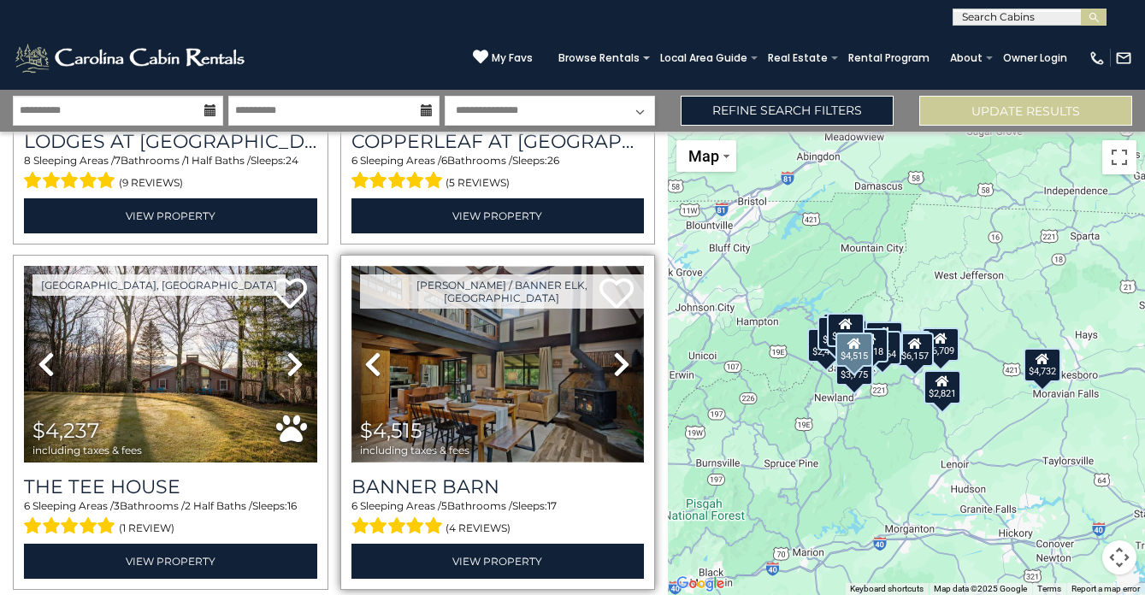
click at [489, 417] on img at bounding box center [498, 364] width 293 height 196
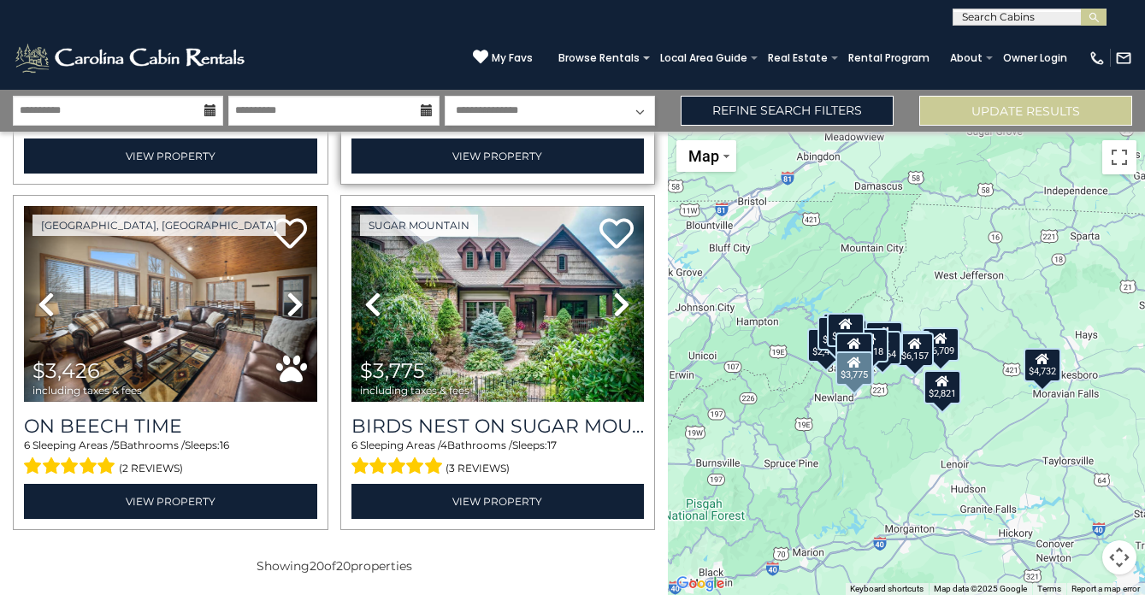
scroll to position [3107, 0]
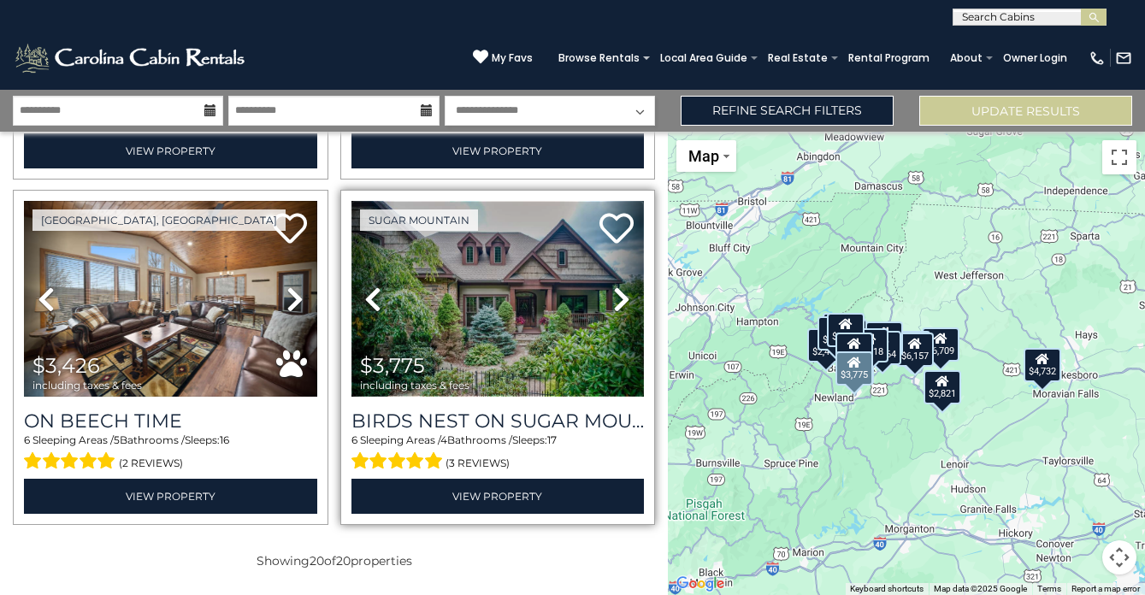
click at [523, 350] on img at bounding box center [498, 299] width 293 height 196
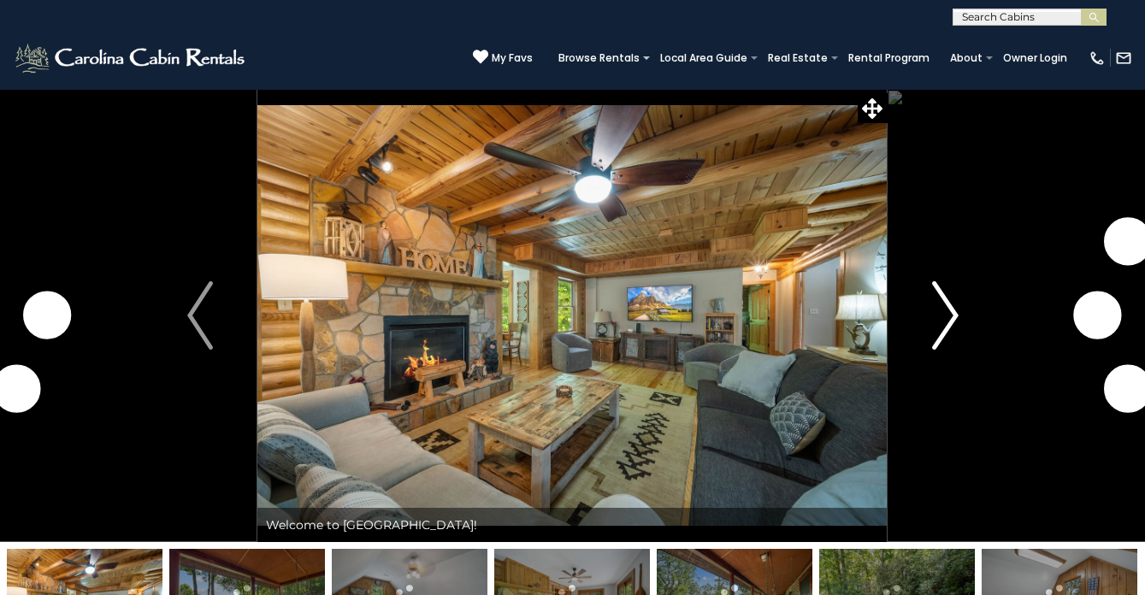
click at [941, 318] on img "Next" at bounding box center [945, 315] width 26 height 68
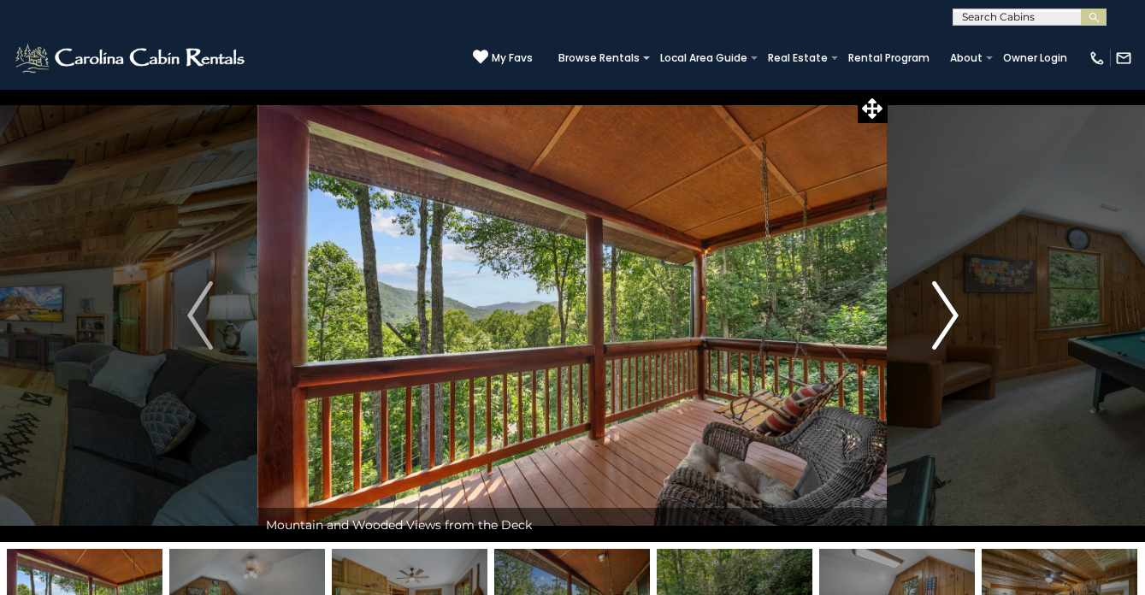
click at [941, 318] on img "Next" at bounding box center [945, 315] width 26 height 68
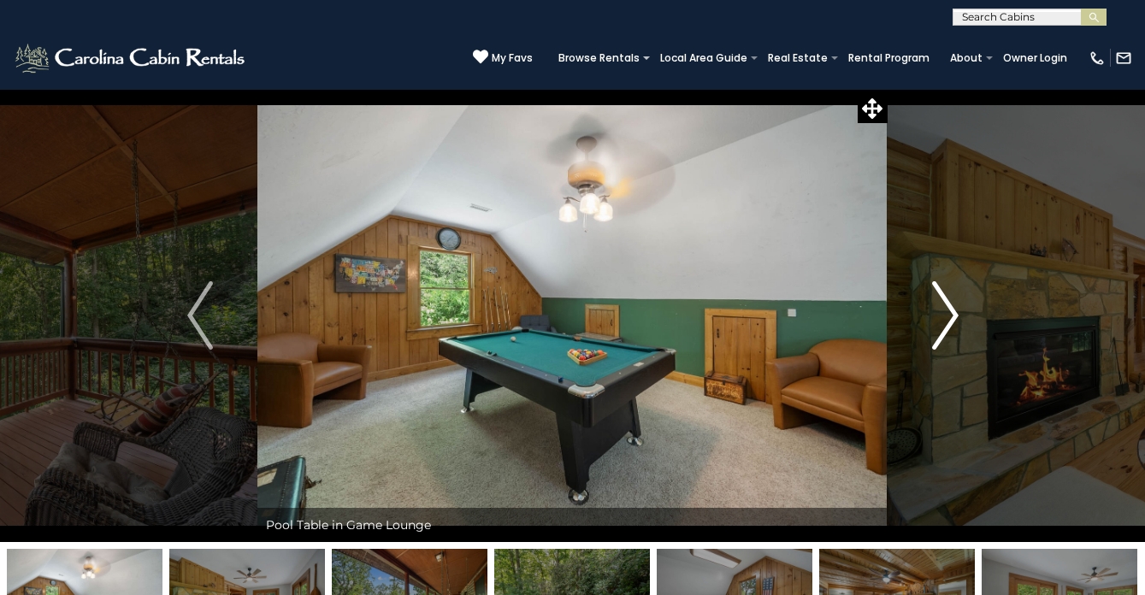
click at [941, 318] on img "Next" at bounding box center [945, 315] width 26 height 68
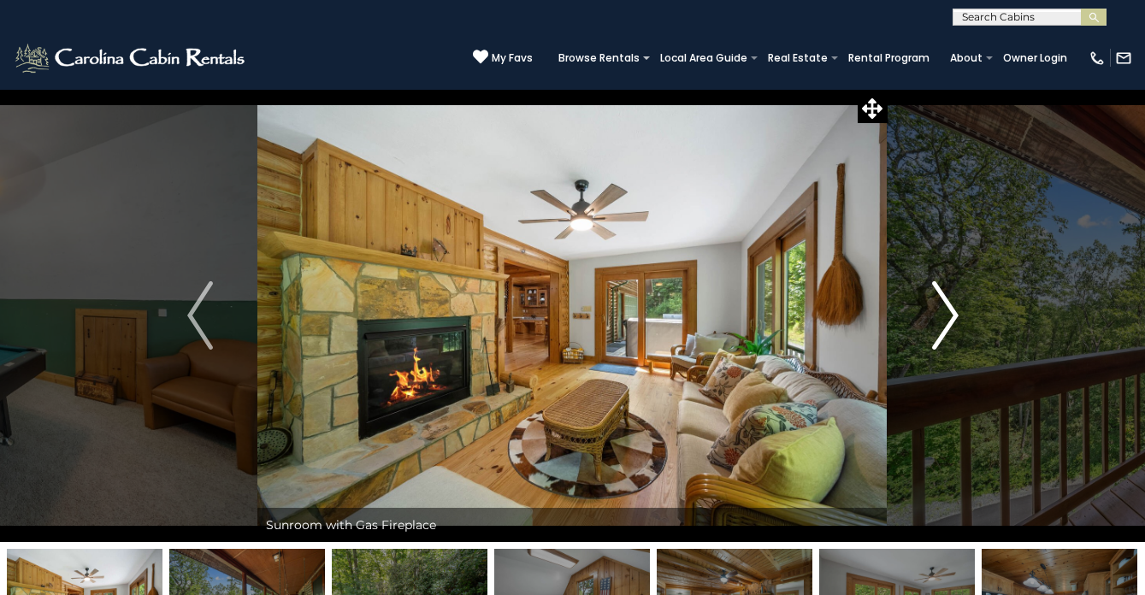
click at [941, 318] on img "Next" at bounding box center [945, 315] width 26 height 68
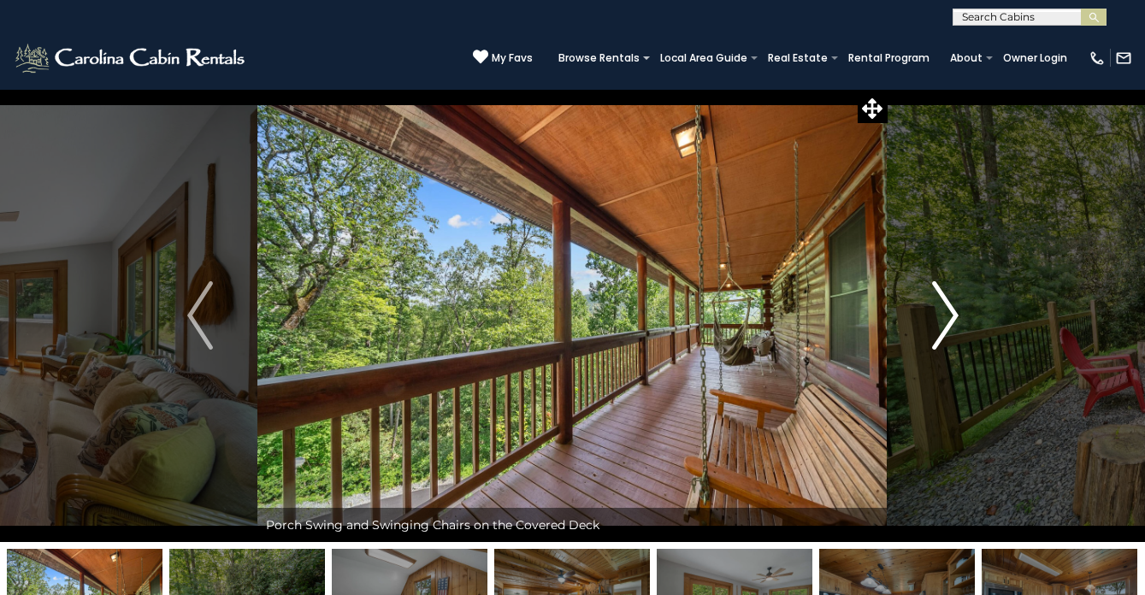
click at [941, 318] on img "Next" at bounding box center [945, 315] width 26 height 68
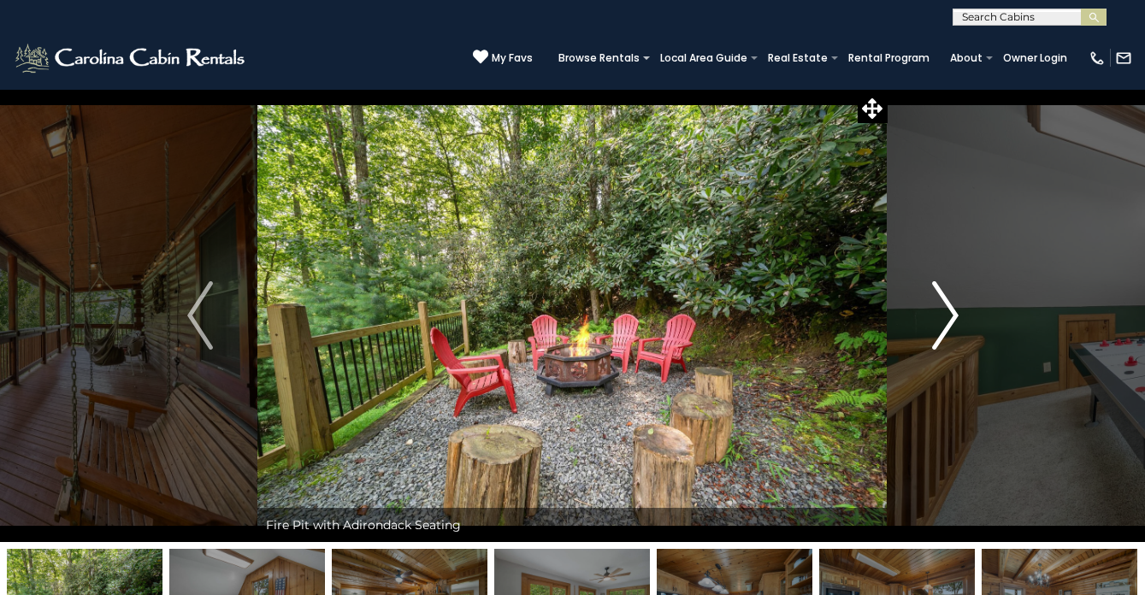
click at [941, 318] on img "Next" at bounding box center [945, 315] width 26 height 68
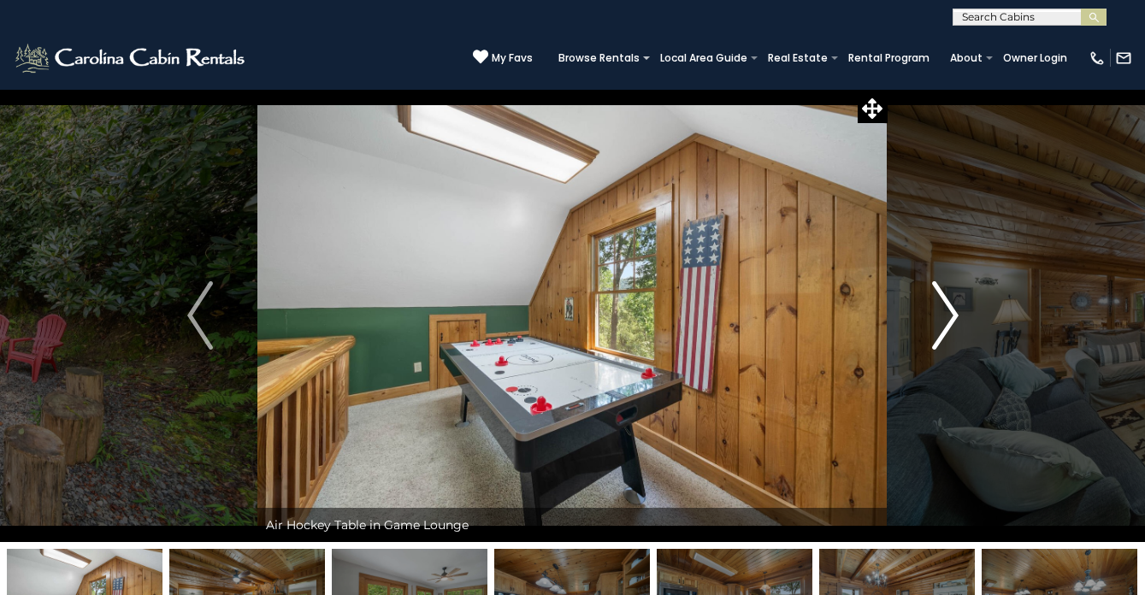
click at [941, 318] on img "Next" at bounding box center [945, 315] width 26 height 68
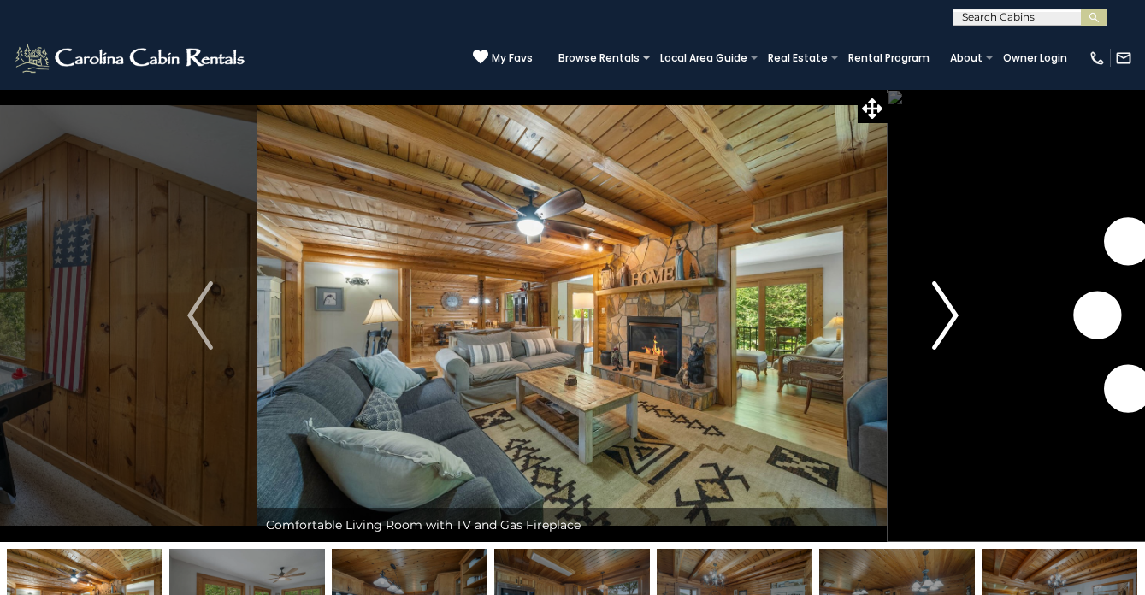
click at [941, 318] on img "Next" at bounding box center [945, 315] width 26 height 68
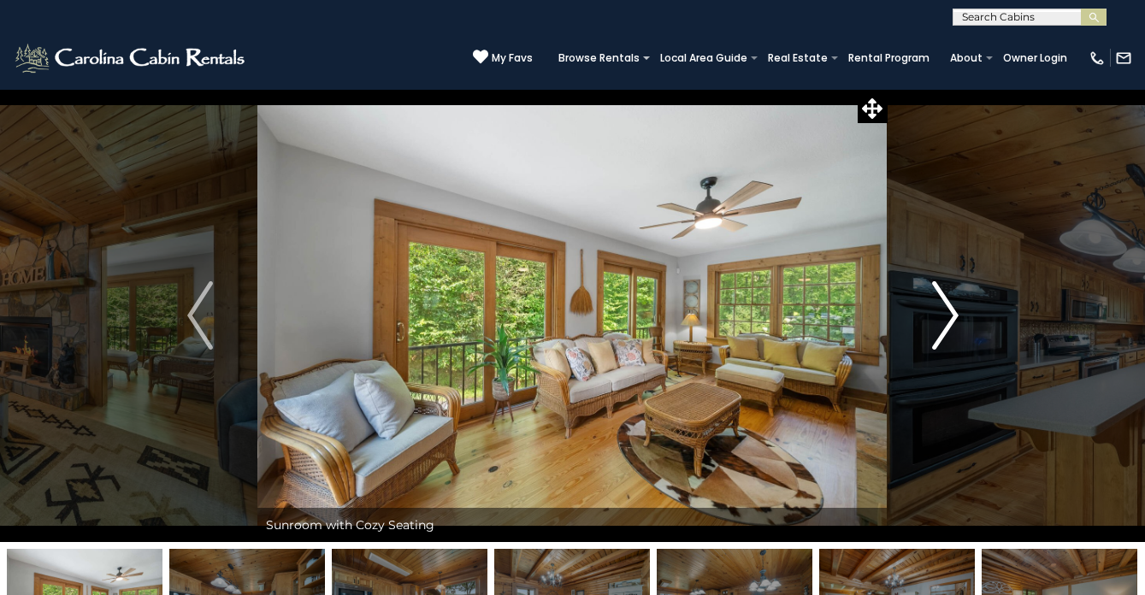
click at [941, 318] on img "Next" at bounding box center [945, 315] width 26 height 68
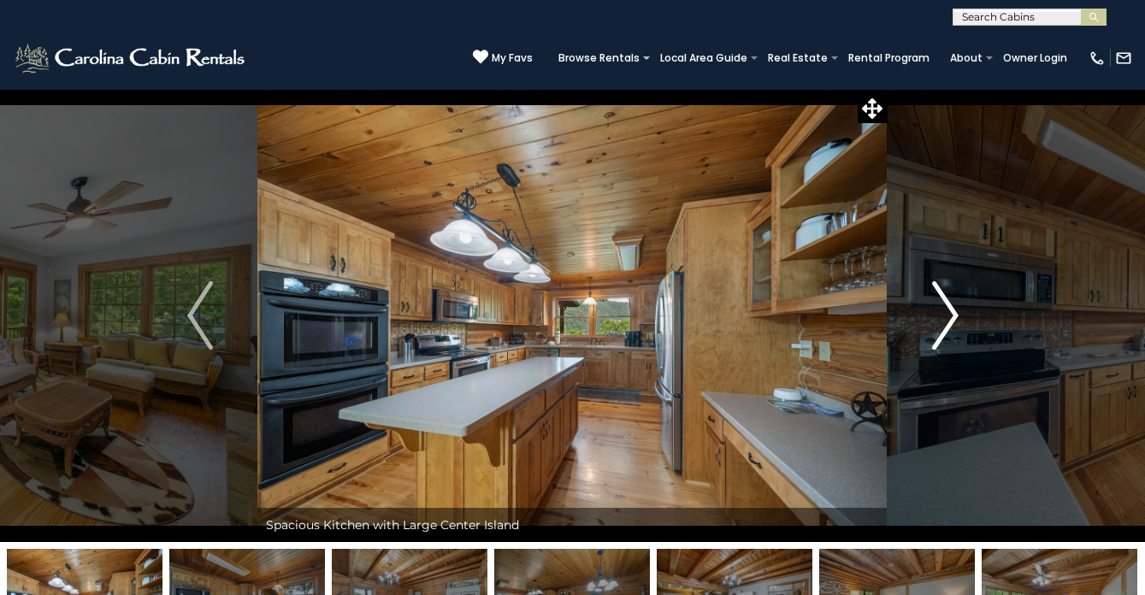
click at [941, 318] on img "Next" at bounding box center [945, 315] width 26 height 68
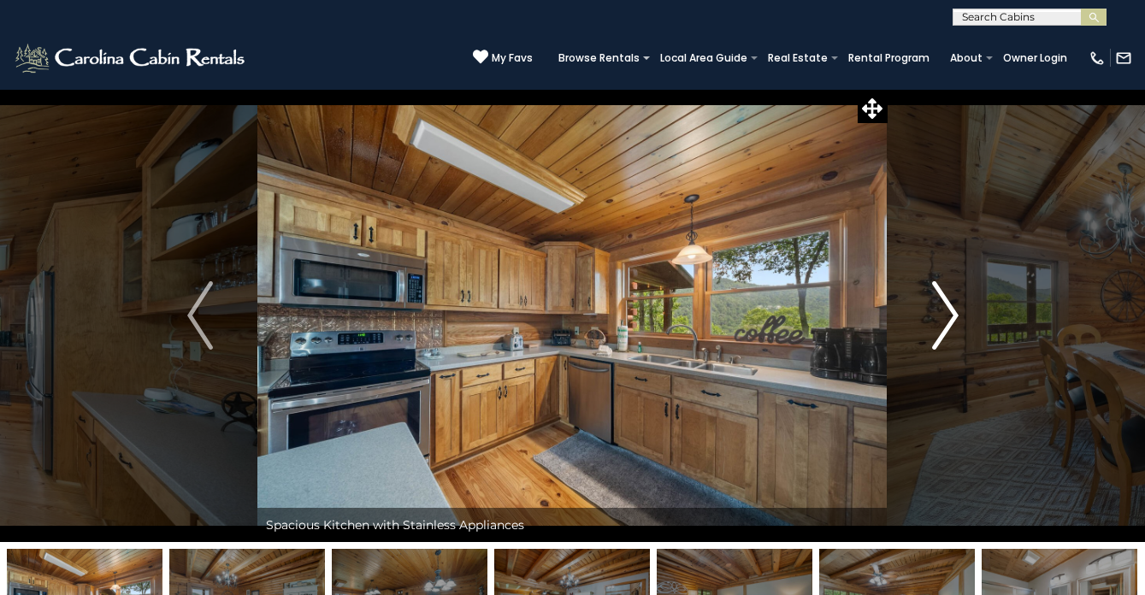
click at [941, 318] on img "Next" at bounding box center [945, 315] width 26 height 68
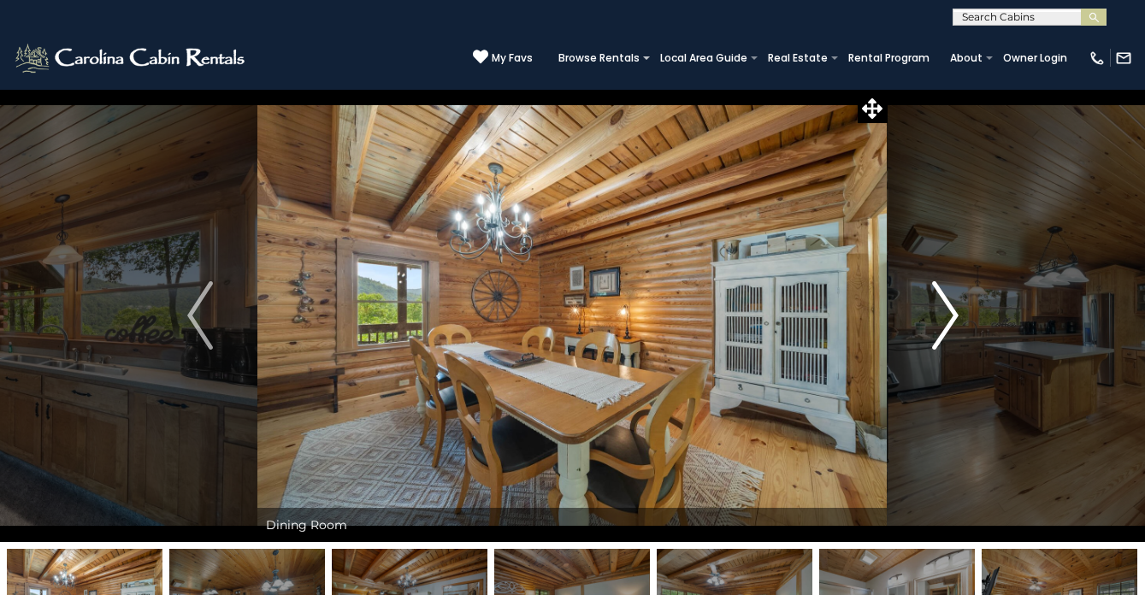
click at [941, 318] on img "Next" at bounding box center [945, 315] width 26 height 68
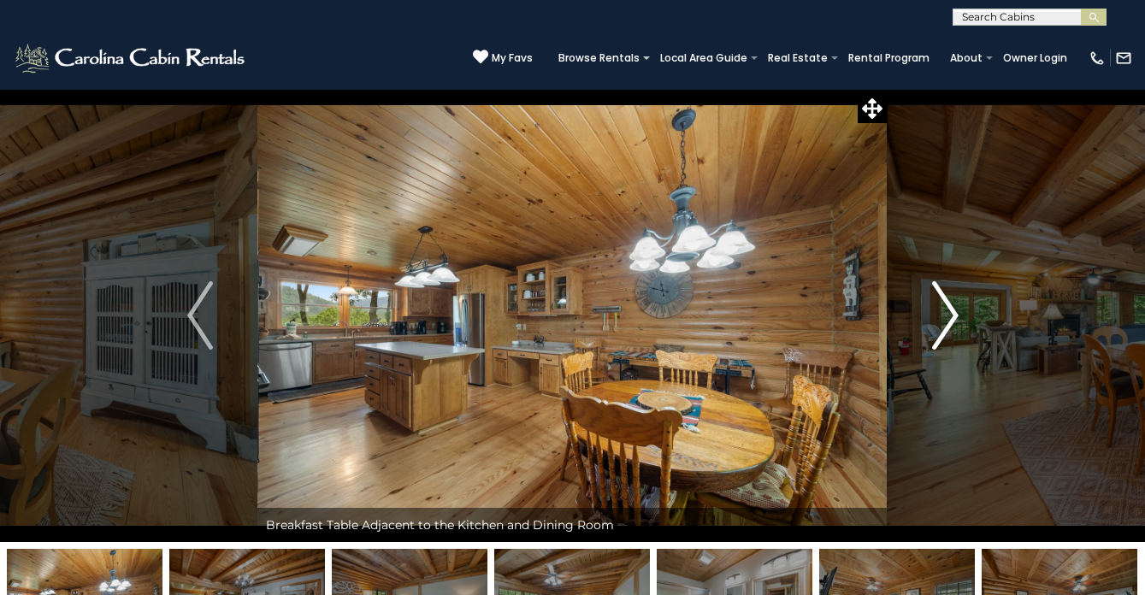
click at [941, 318] on img "Next" at bounding box center [945, 315] width 26 height 68
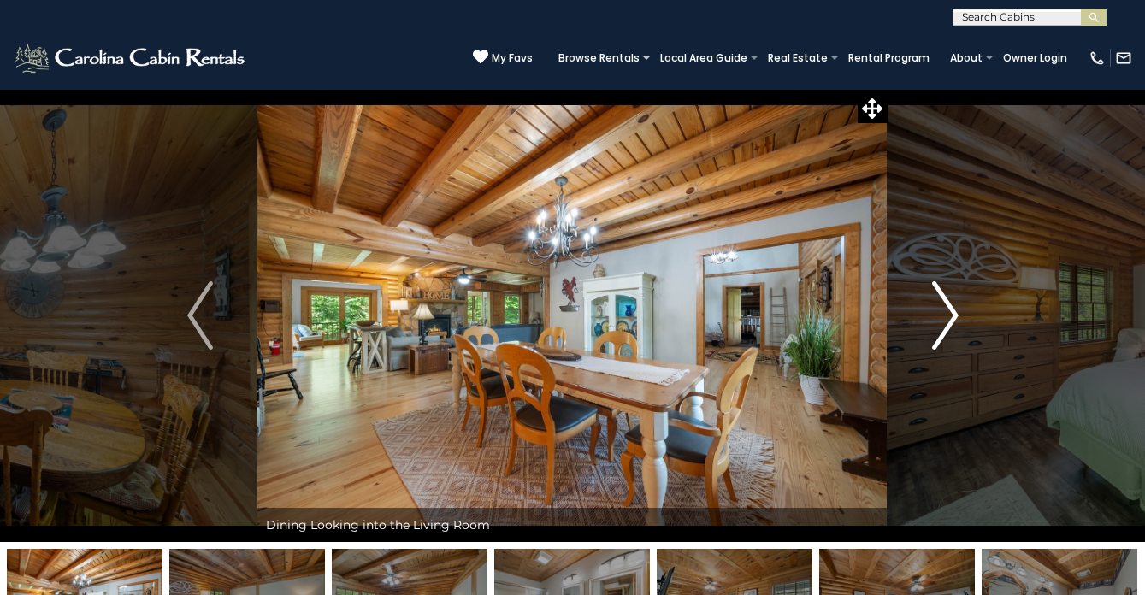
click at [941, 318] on img "Next" at bounding box center [945, 315] width 26 height 68
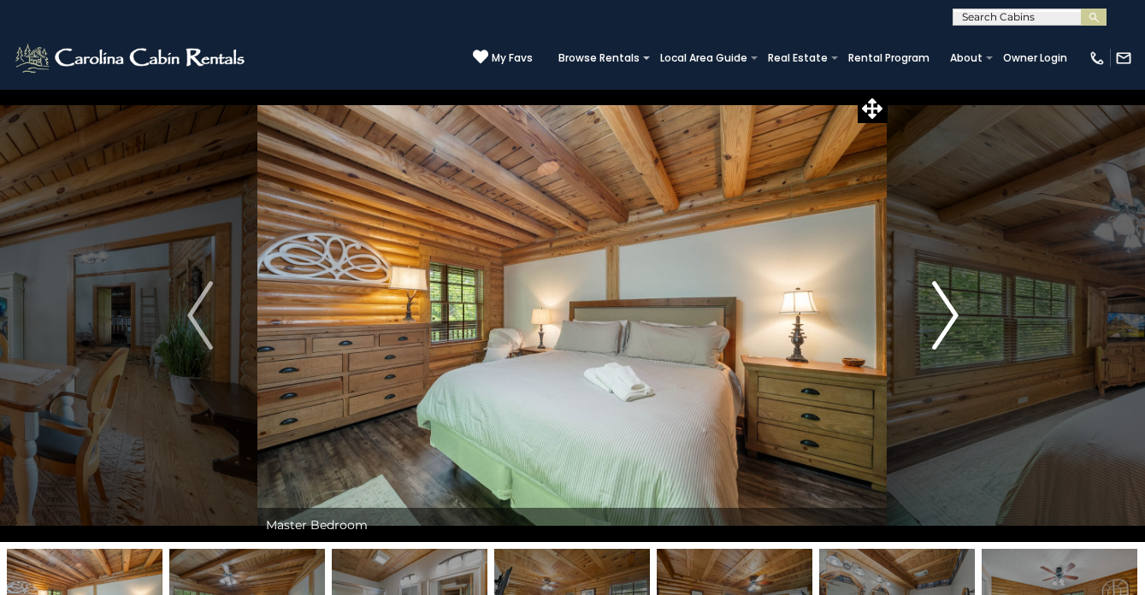
click at [941, 318] on img "Next" at bounding box center [945, 315] width 26 height 68
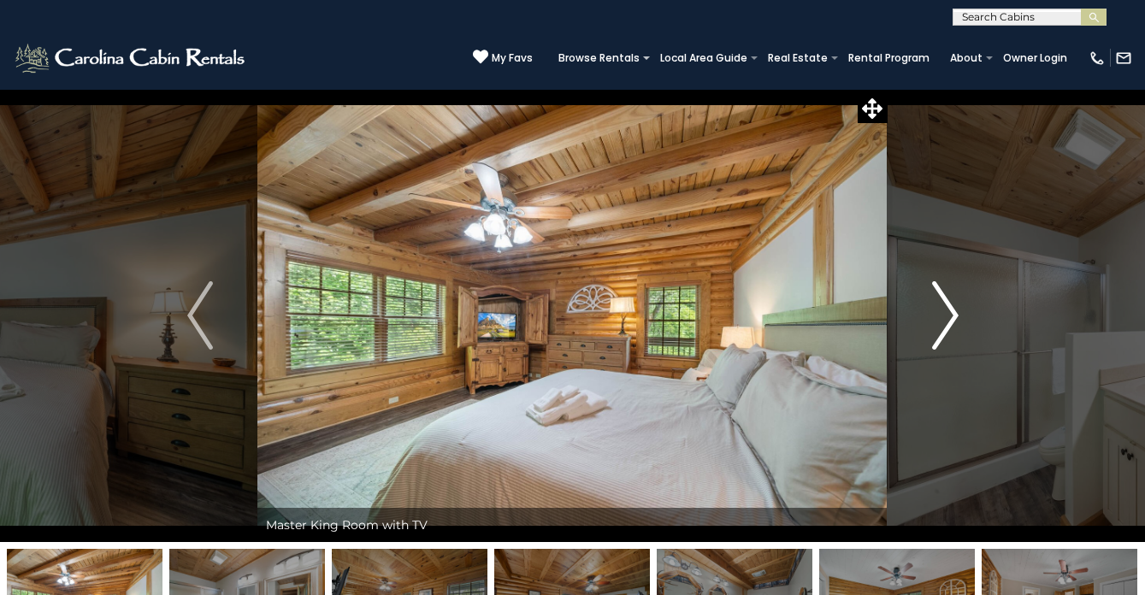
click at [941, 318] on img "Next" at bounding box center [945, 315] width 26 height 68
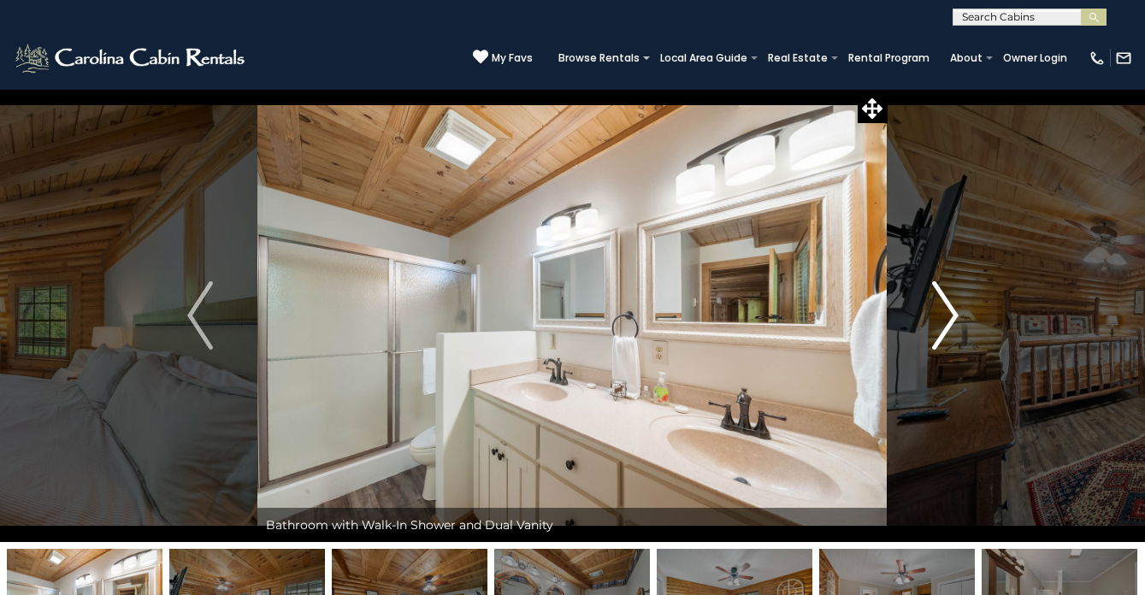
click at [941, 318] on img "Next" at bounding box center [945, 315] width 26 height 68
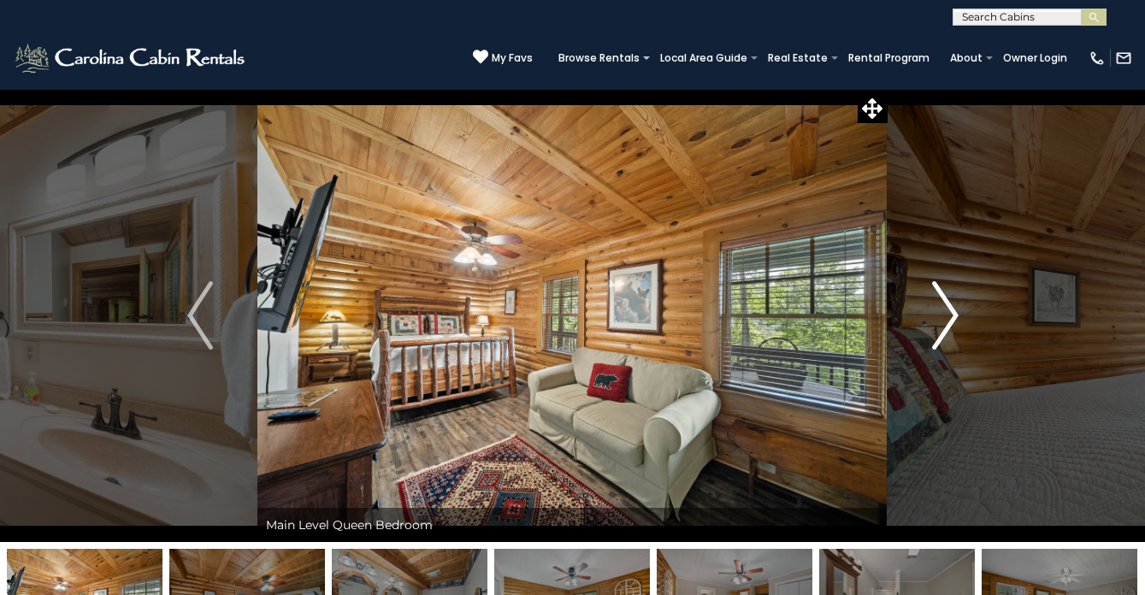
click at [941, 318] on img "Next" at bounding box center [945, 315] width 26 height 68
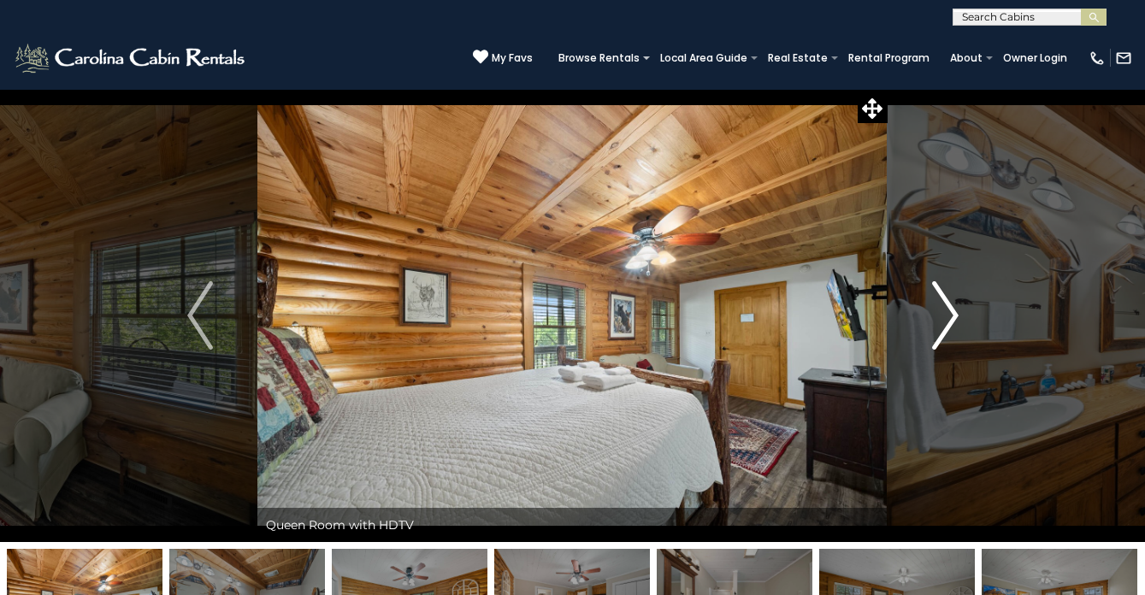
click at [941, 318] on img "Next" at bounding box center [945, 315] width 26 height 68
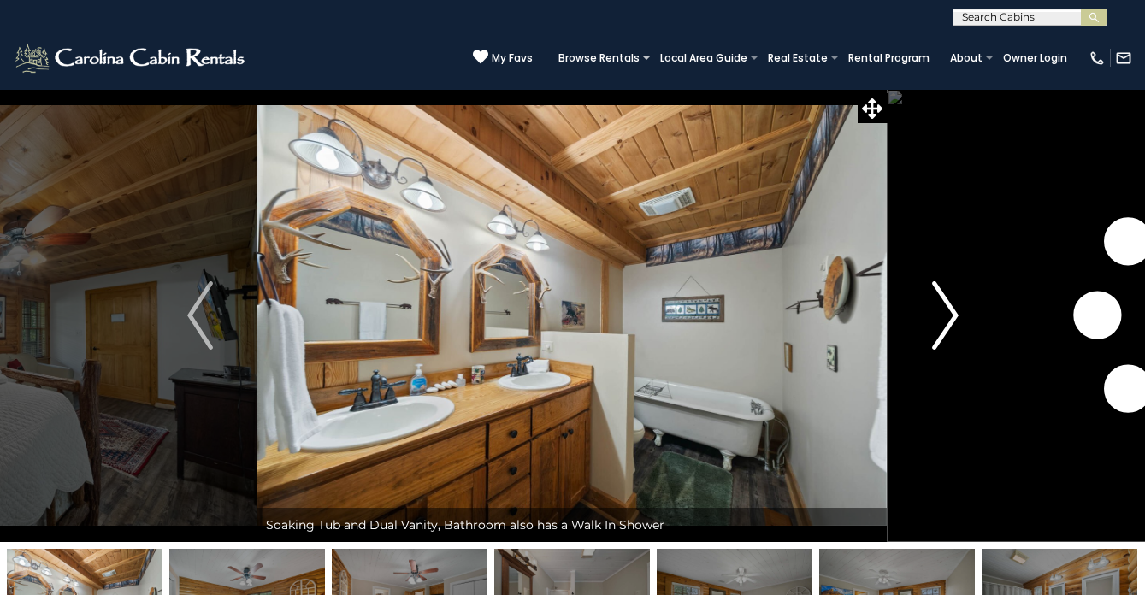
click at [941, 318] on img "Next" at bounding box center [945, 315] width 26 height 68
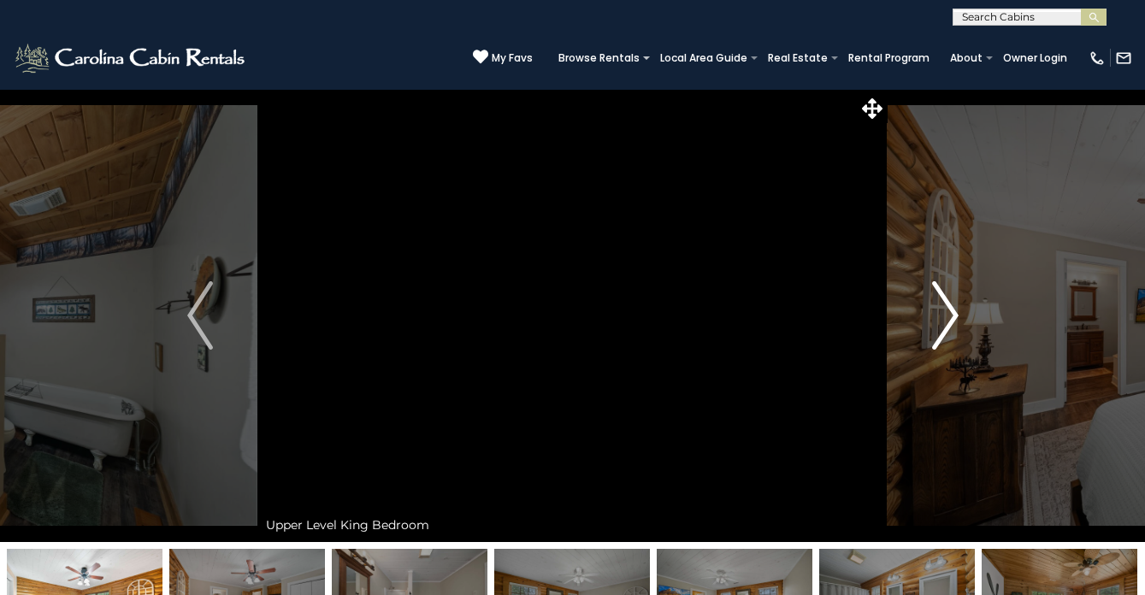
click at [941, 318] on img "Next" at bounding box center [945, 315] width 26 height 68
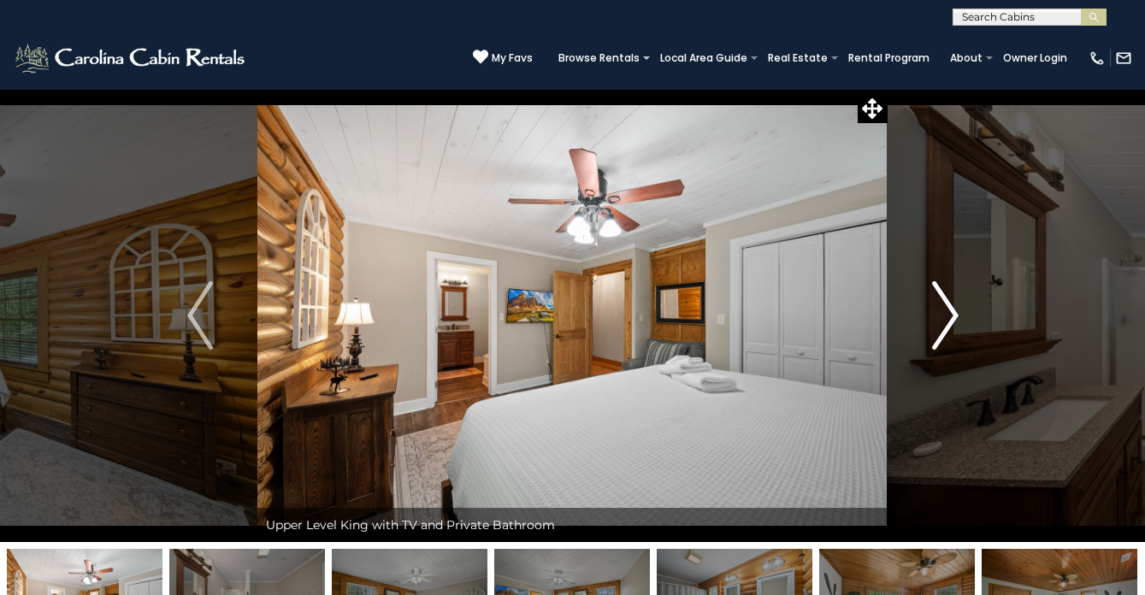
click at [941, 318] on img "Next" at bounding box center [945, 315] width 26 height 68
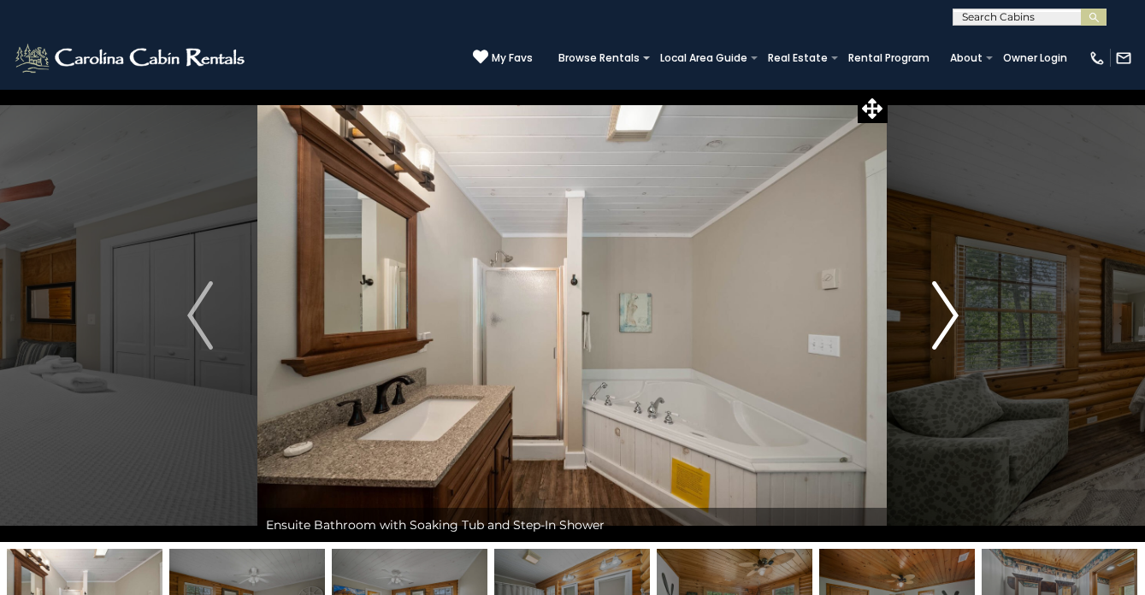
click at [941, 318] on img "Next" at bounding box center [945, 315] width 26 height 68
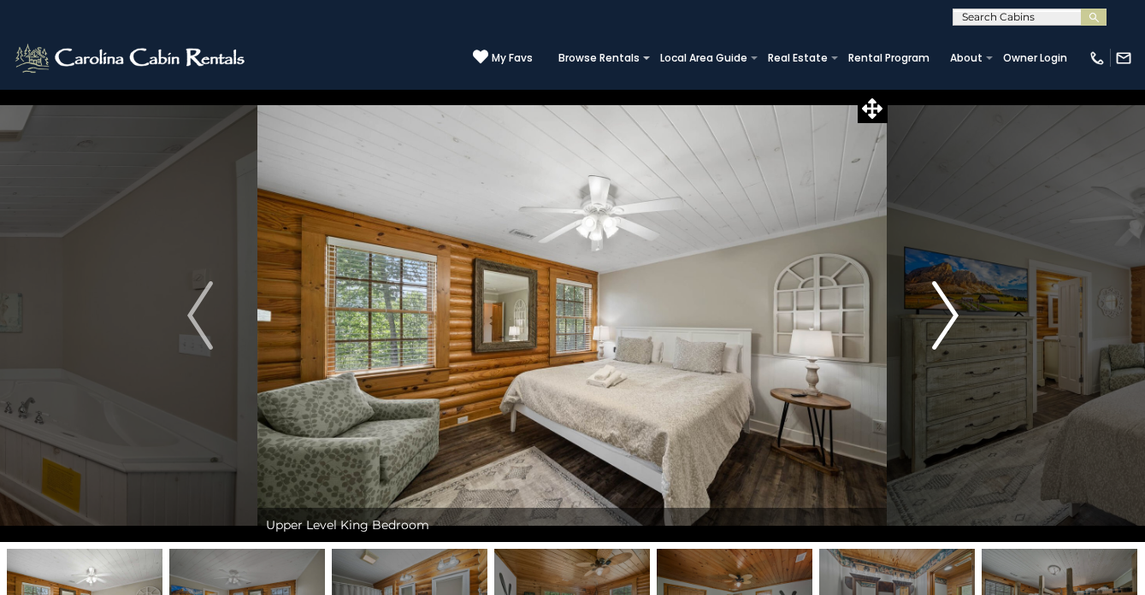
click at [941, 318] on img "Next" at bounding box center [945, 315] width 26 height 68
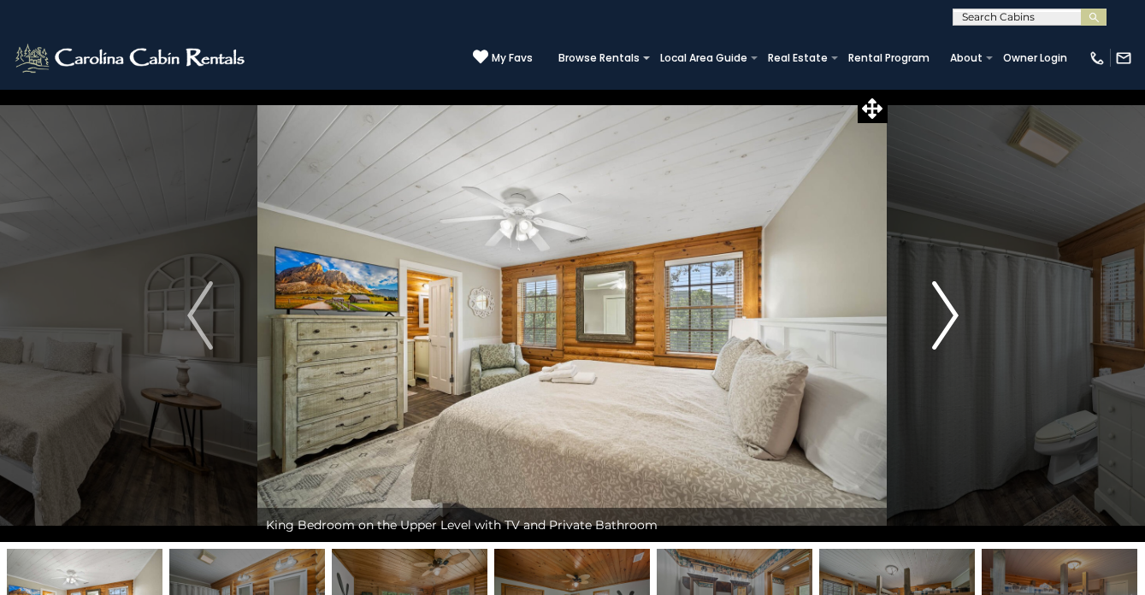
click at [941, 318] on img "Next" at bounding box center [945, 315] width 26 height 68
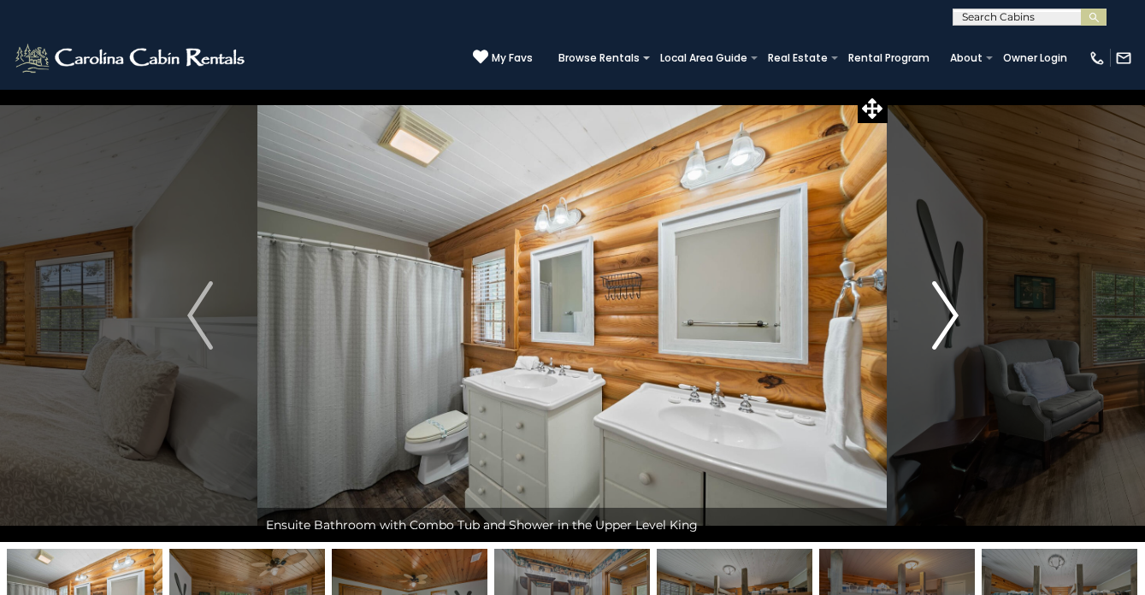
click at [941, 318] on img "Next" at bounding box center [945, 315] width 26 height 68
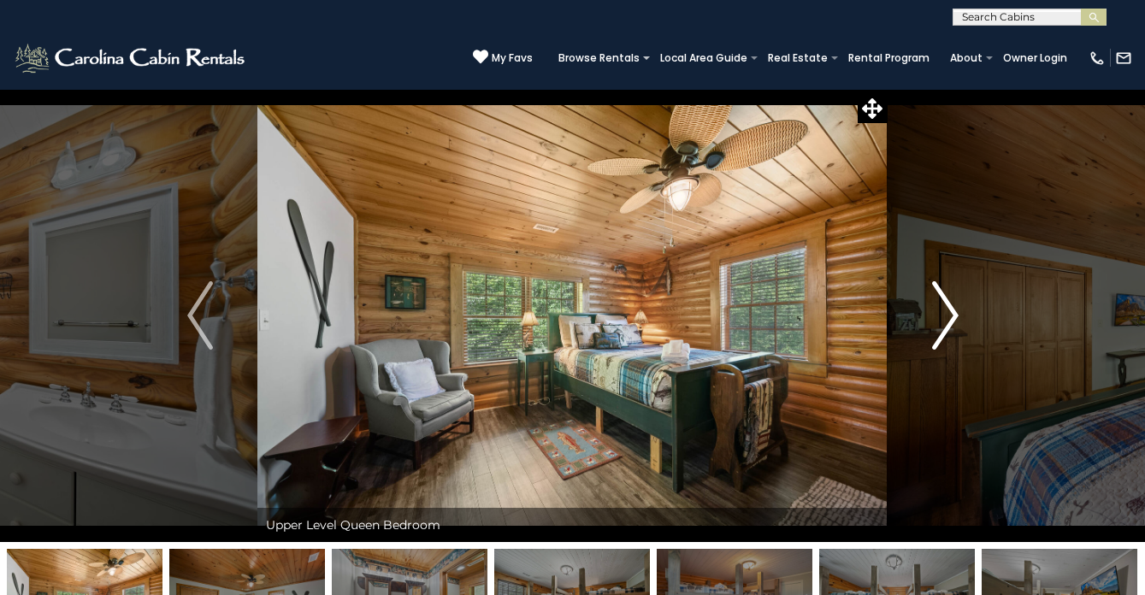
click at [941, 318] on img "Next" at bounding box center [945, 315] width 26 height 68
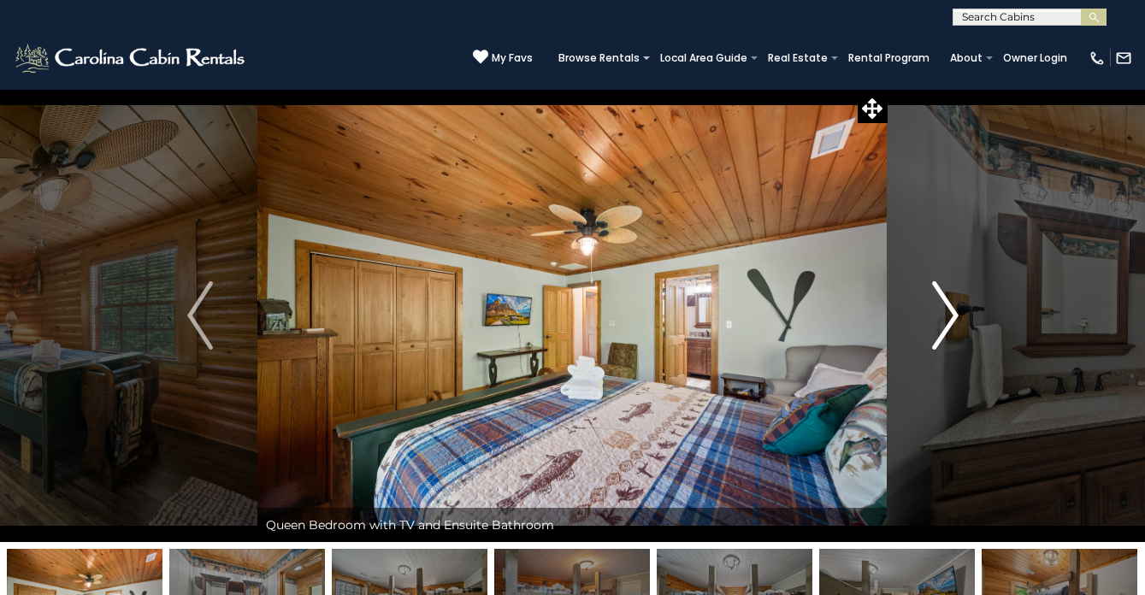
click at [941, 318] on img "Next" at bounding box center [945, 315] width 26 height 68
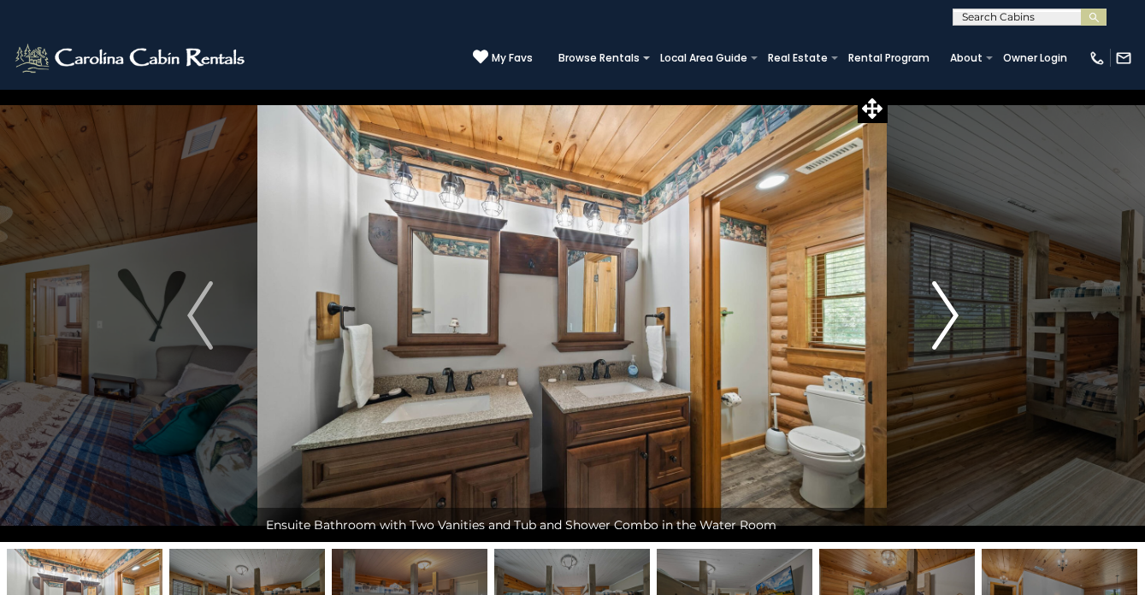
click at [941, 318] on img "Next" at bounding box center [945, 315] width 26 height 68
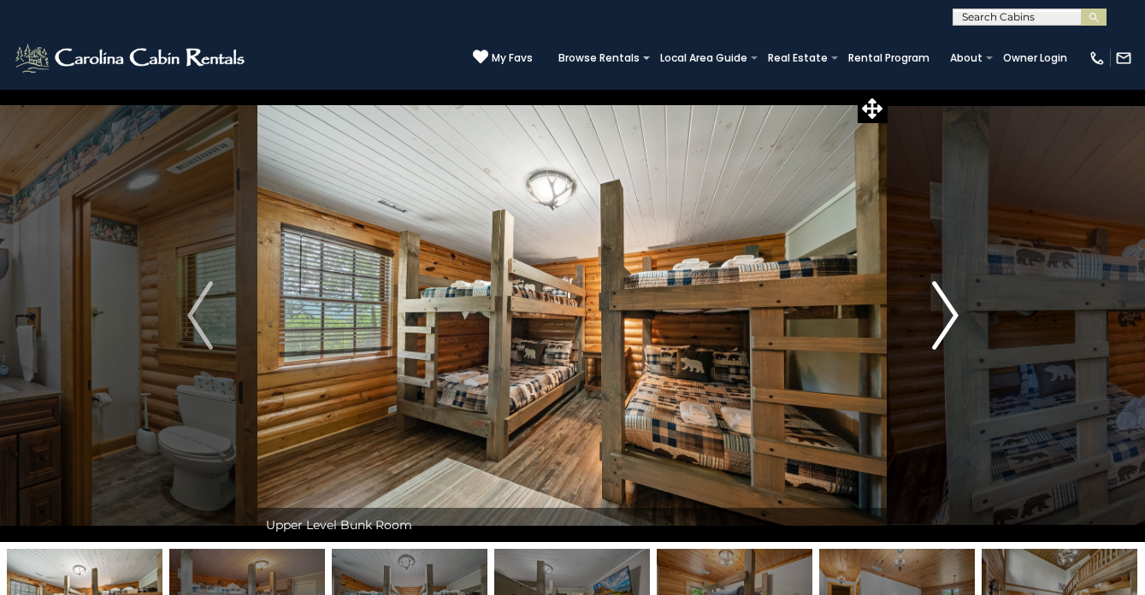
click at [941, 318] on img "Next" at bounding box center [945, 315] width 26 height 68
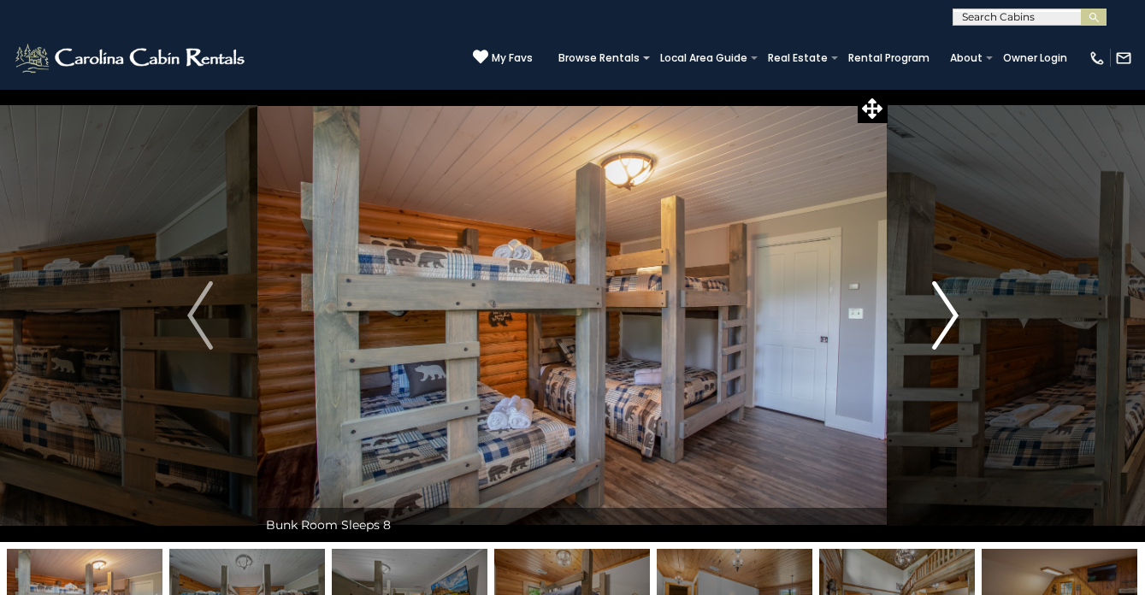
click at [941, 318] on img "Next" at bounding box center [945, 315] width 26 height 68
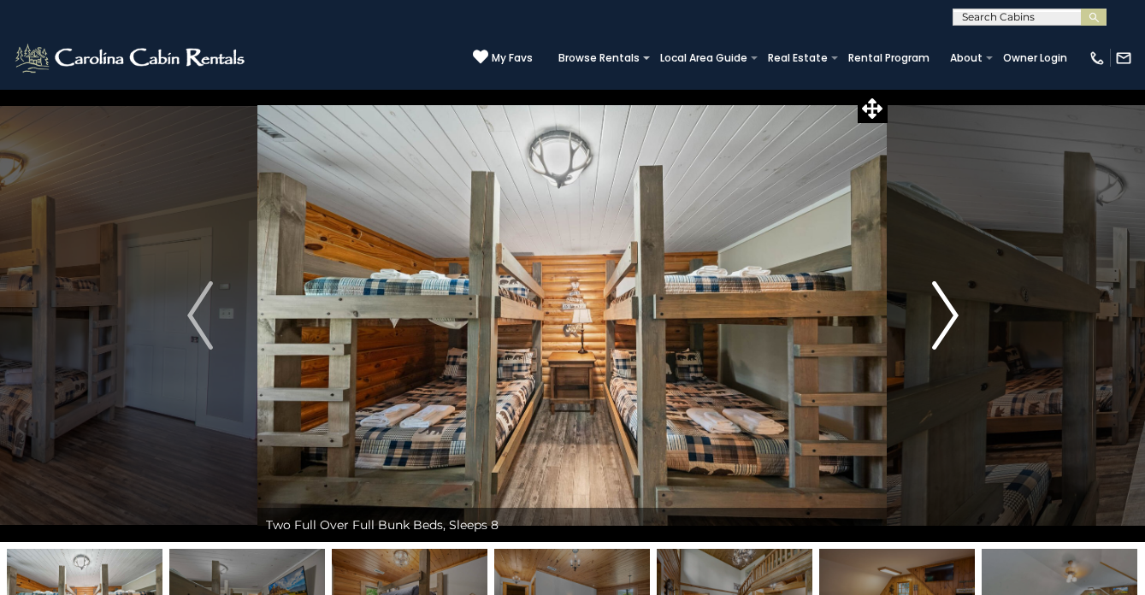
click at [941, 318] on img "Next" at bounding box center [945, 315] width 26 height 68
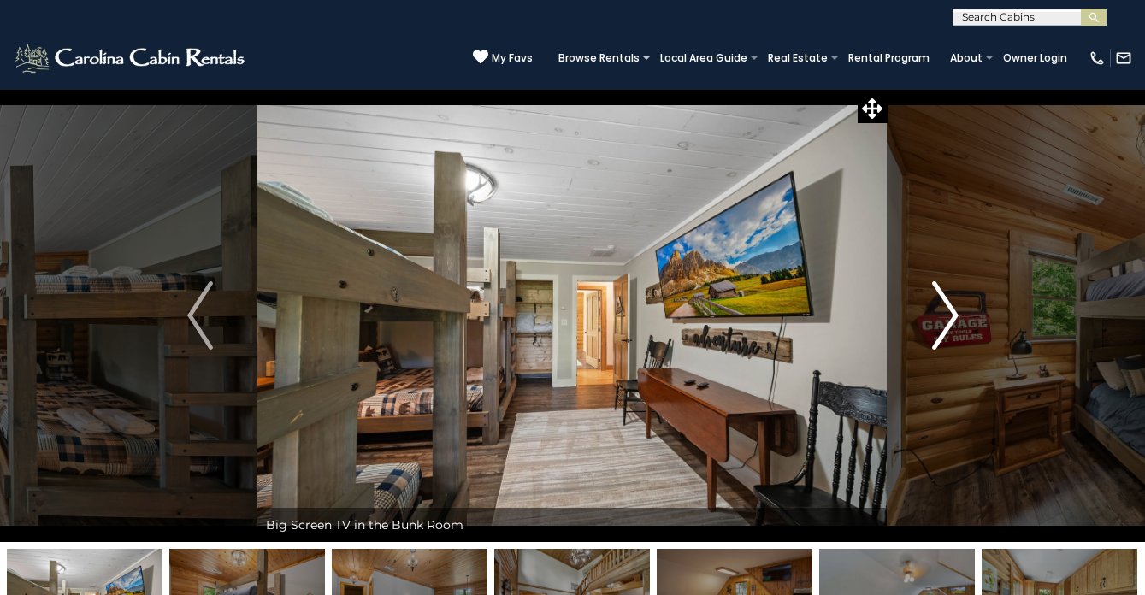
click at [941, 318] on img "Next" at bounding box center [945, 315] width 26 height 68
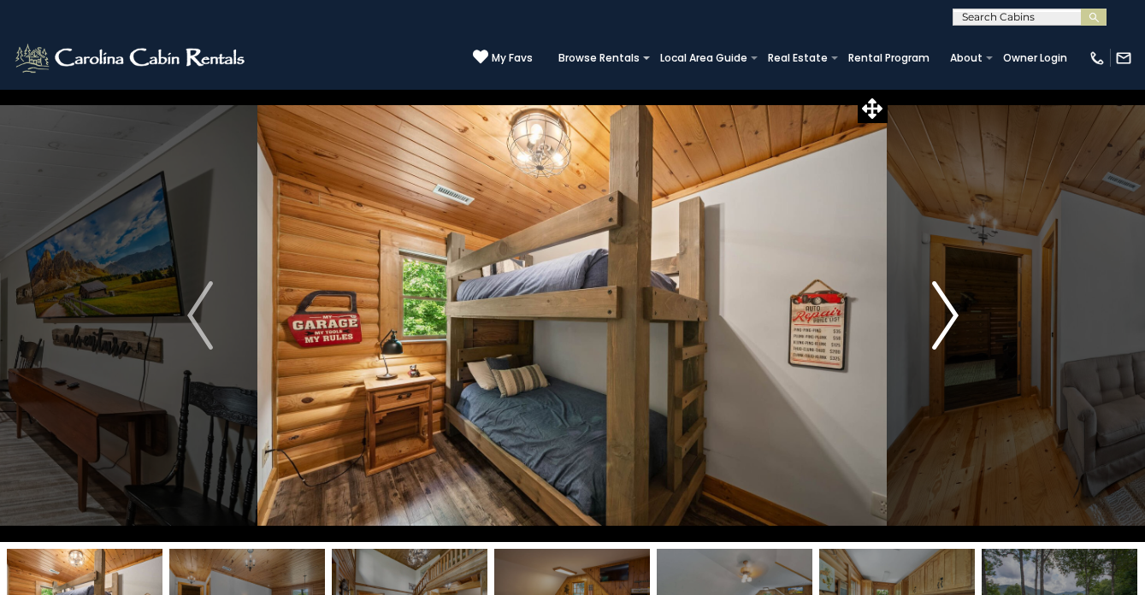
click at [941, 318] on img "Next" at bounding box center [945, 315] width 26 height 68
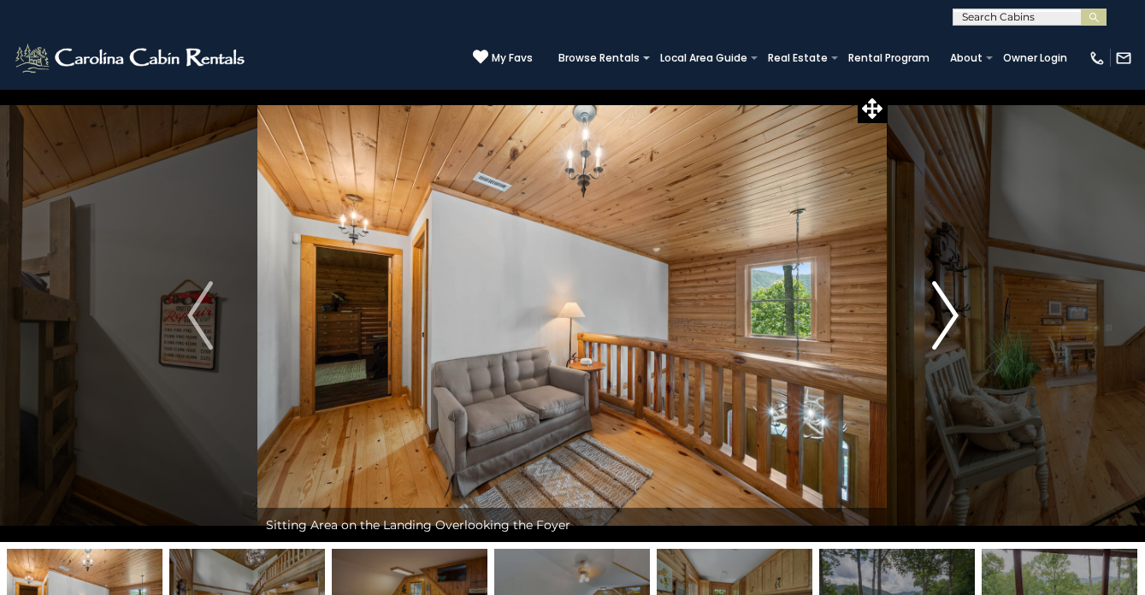
click at [941, 318] on img "Next" at bounding box center [945, 315] width 26 height 68
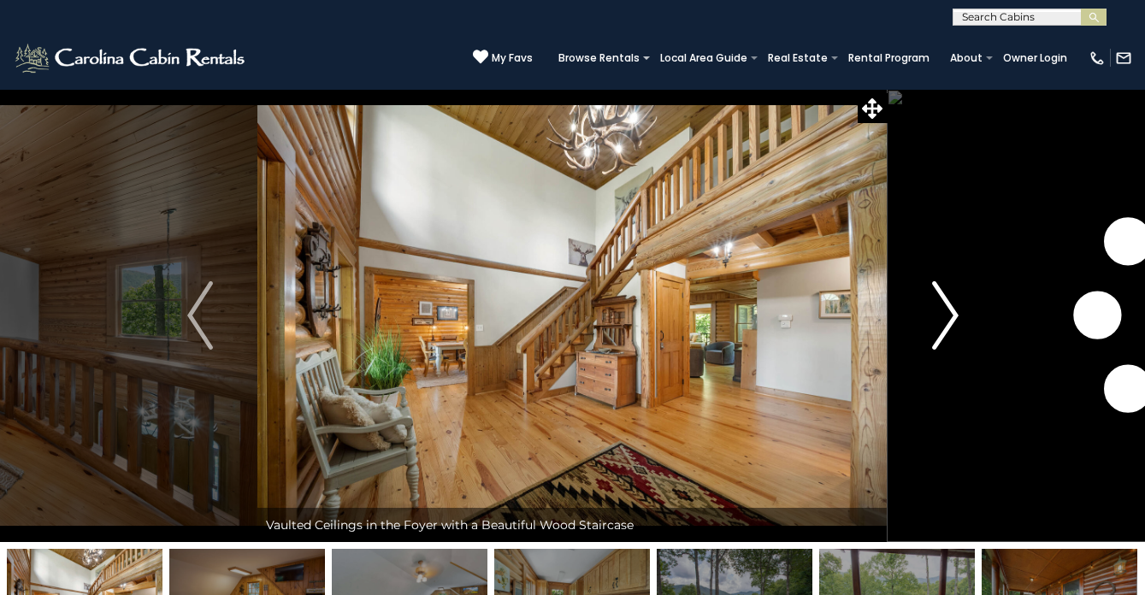
click at [941, 318] on img "Next" at bounding box center [945, 315] width 26 height 68
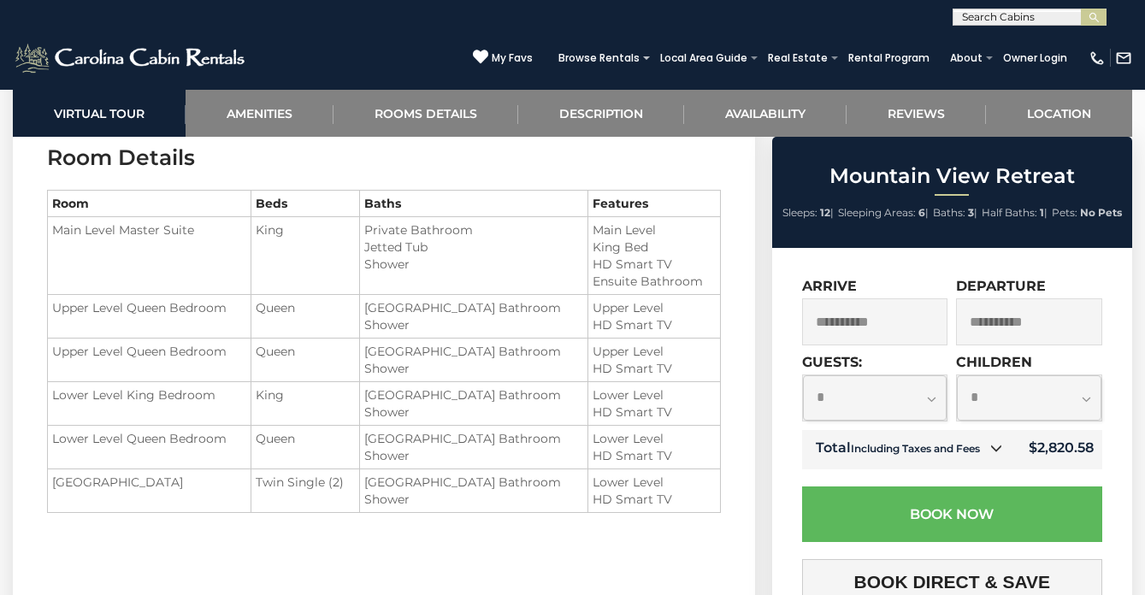
scroll to position [1935, 0]
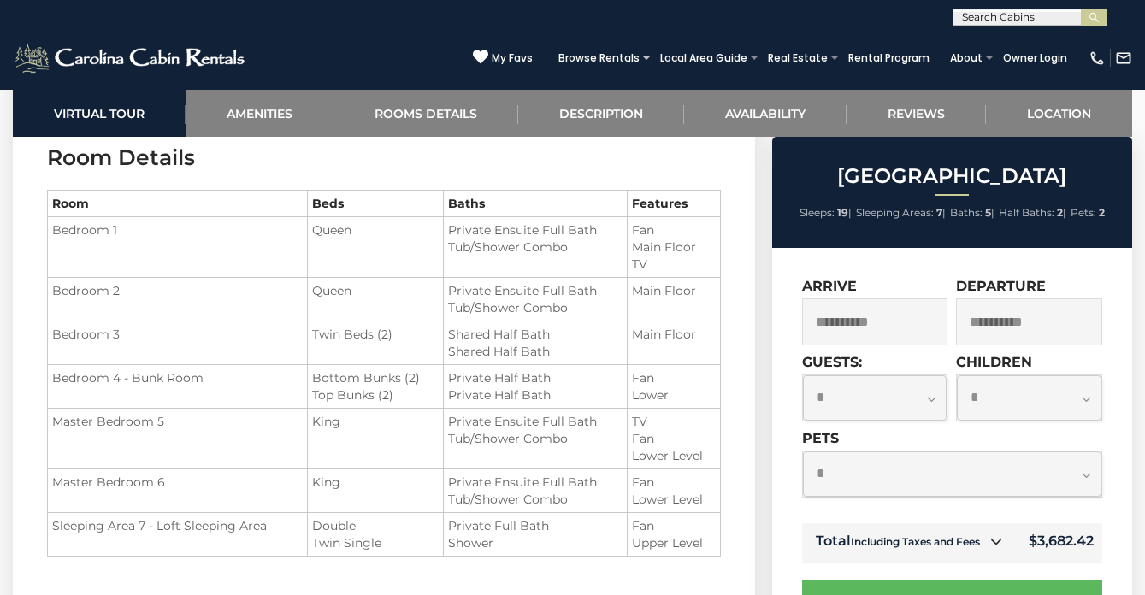
scroll to position [1964, 0]
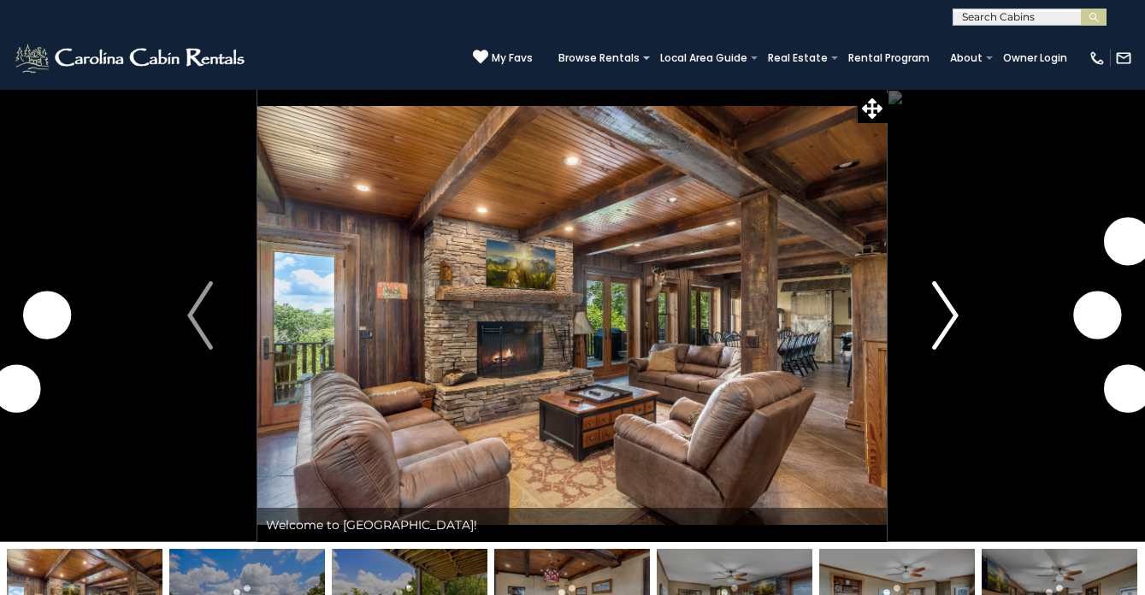
click at [934, 311] on img "Next" at bounding box center [945, 315] width 26 height 68
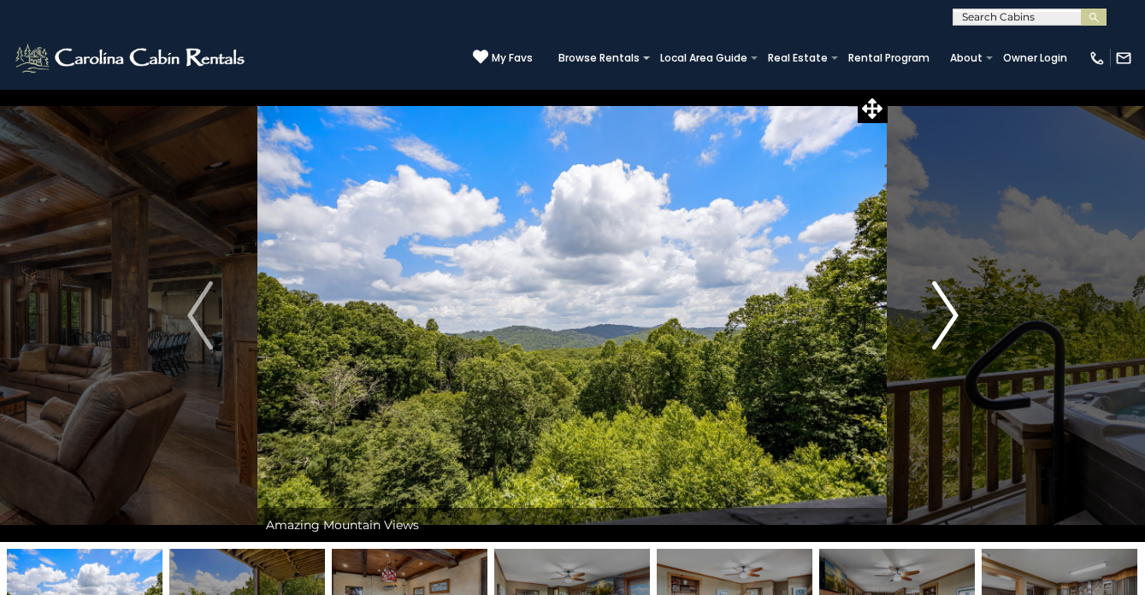
click at [946, 312] on img "Next" at bounding box center [945, 315] width 26 height 68
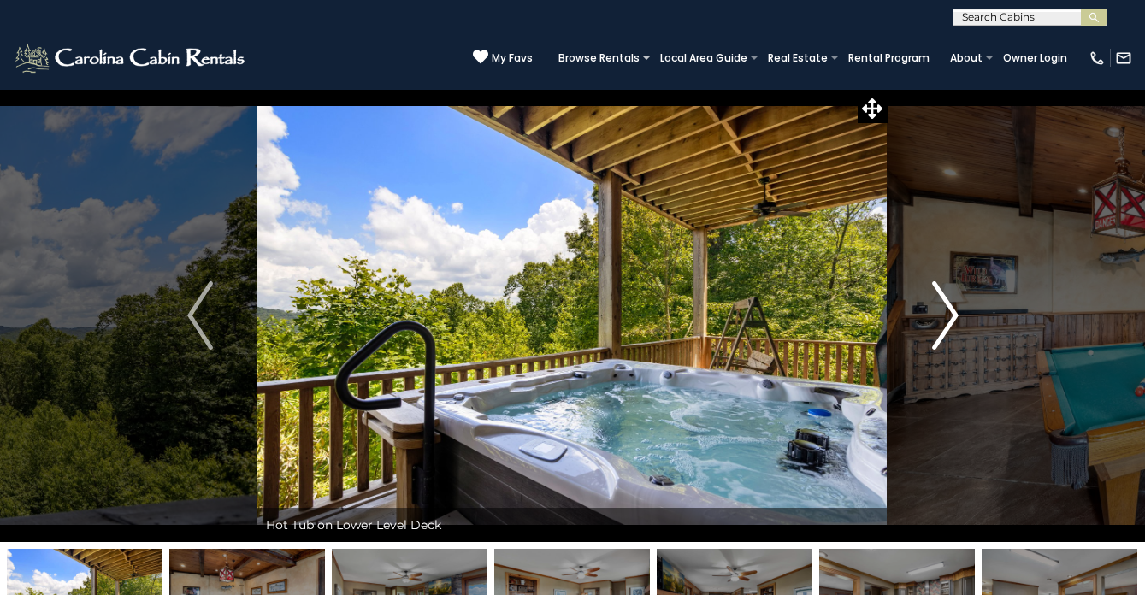
click at [946, 312] on img "Next" at bounding box center [945, 315] width 26 height 68
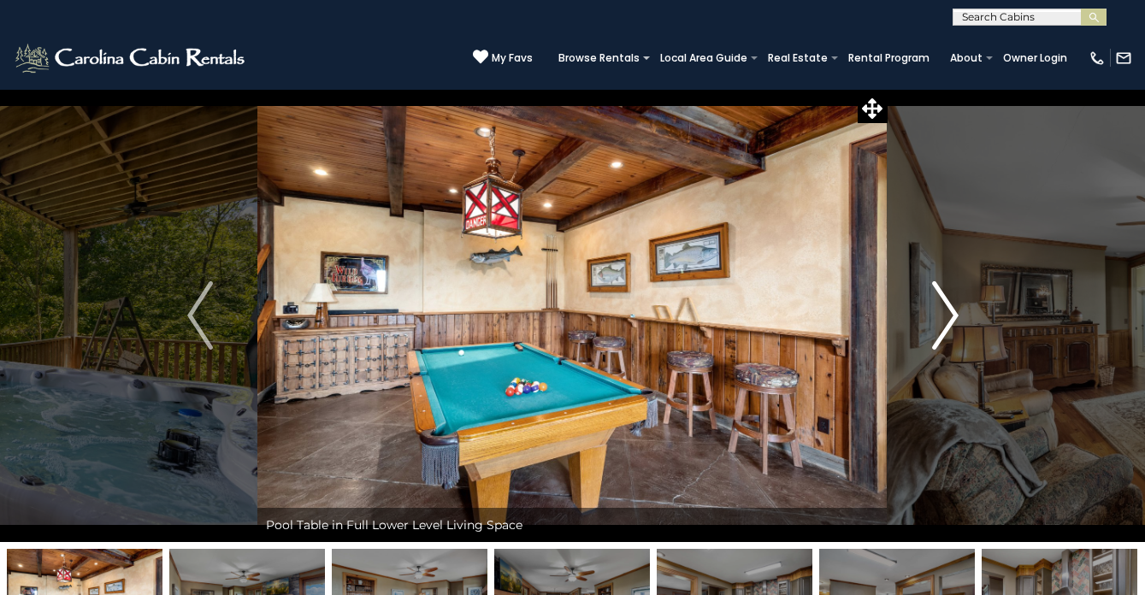
click at [946, 312] on img "Next" at bounding box center [945, 315] width 26 height 68
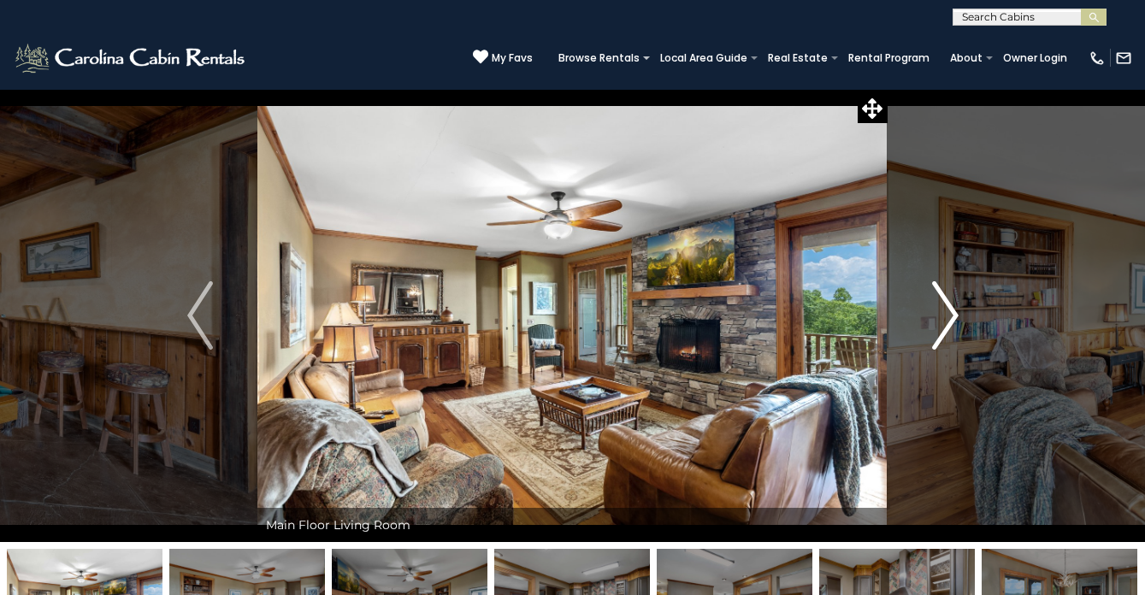
click at [946, 312] on img "Next" at bounding box center [945, 315] width 26 height 68
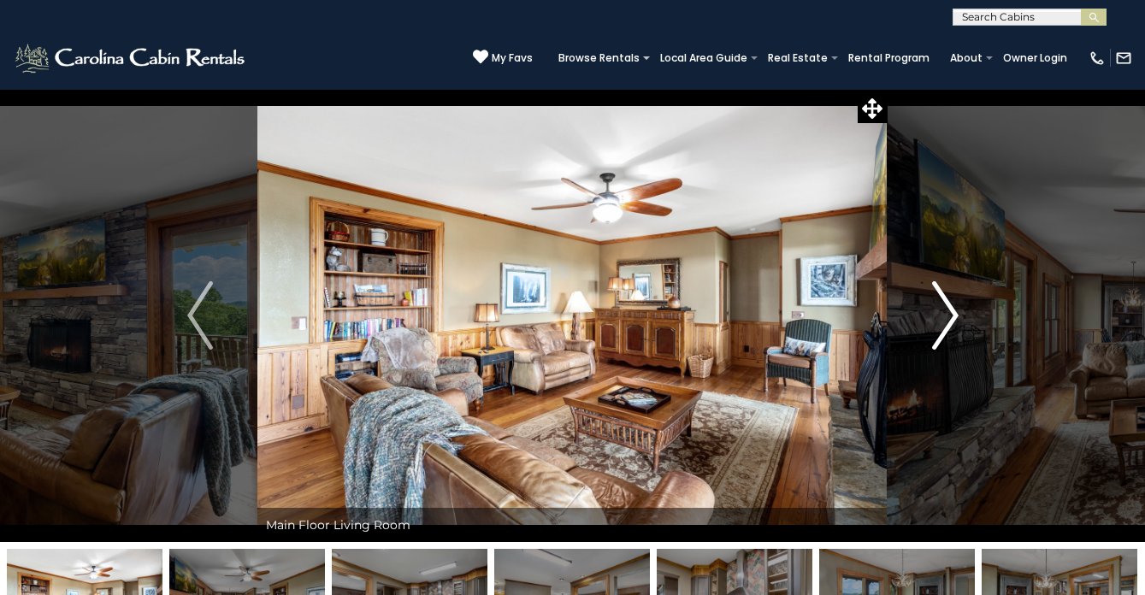
click at [946, 312] on img "Next" at bounding box center [945, 315] width 26 height 68
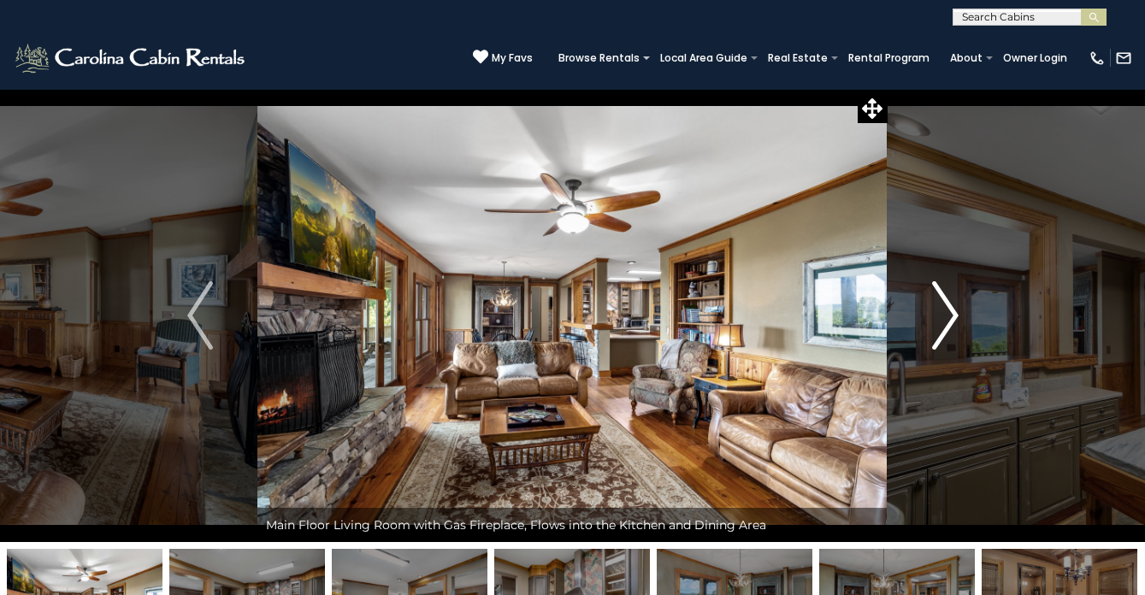
click at [946, 312] on img "Next" at bounding box center [945, 315] width 26 height 68
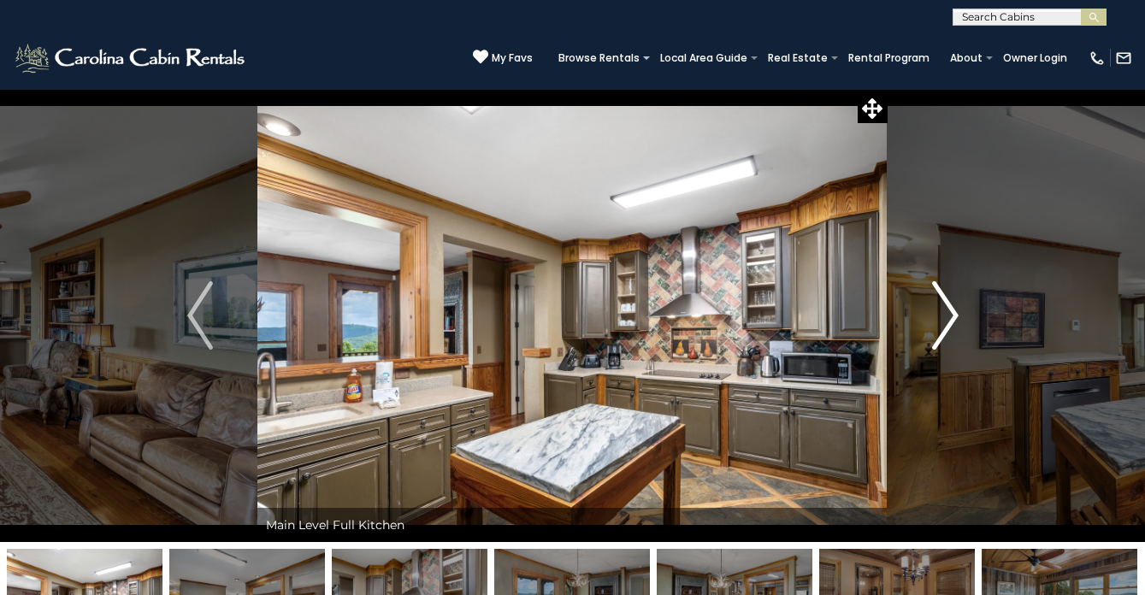
click at [946, 312] on img "Next" at bounding box center [945, 315] width 26 height 68
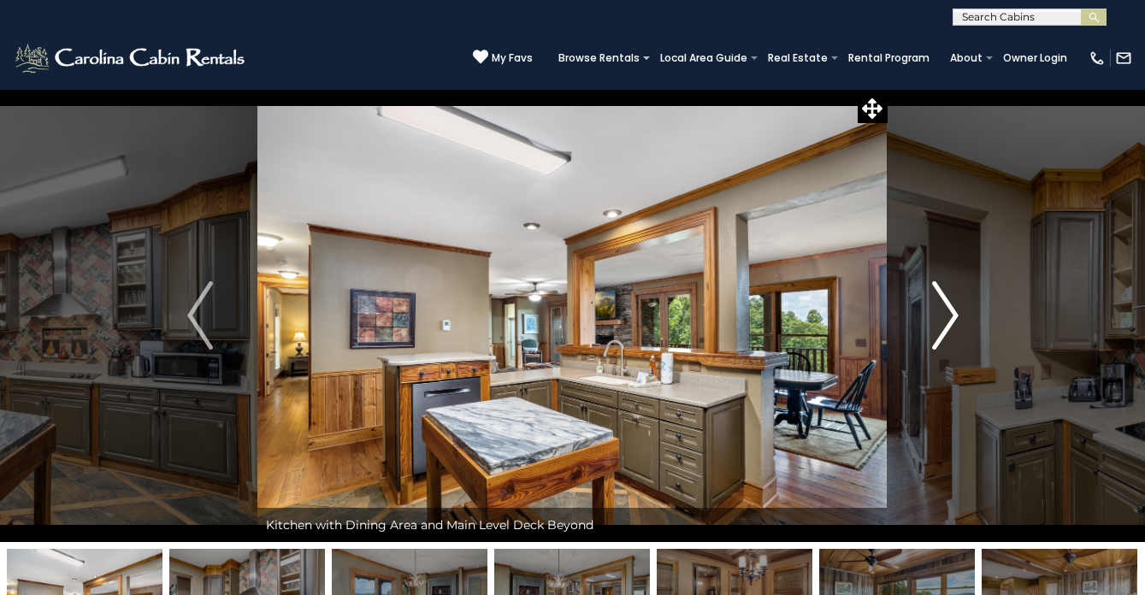
click at [946, 312] on img "Next" at bounding box center [945, 315] width 26 height 68
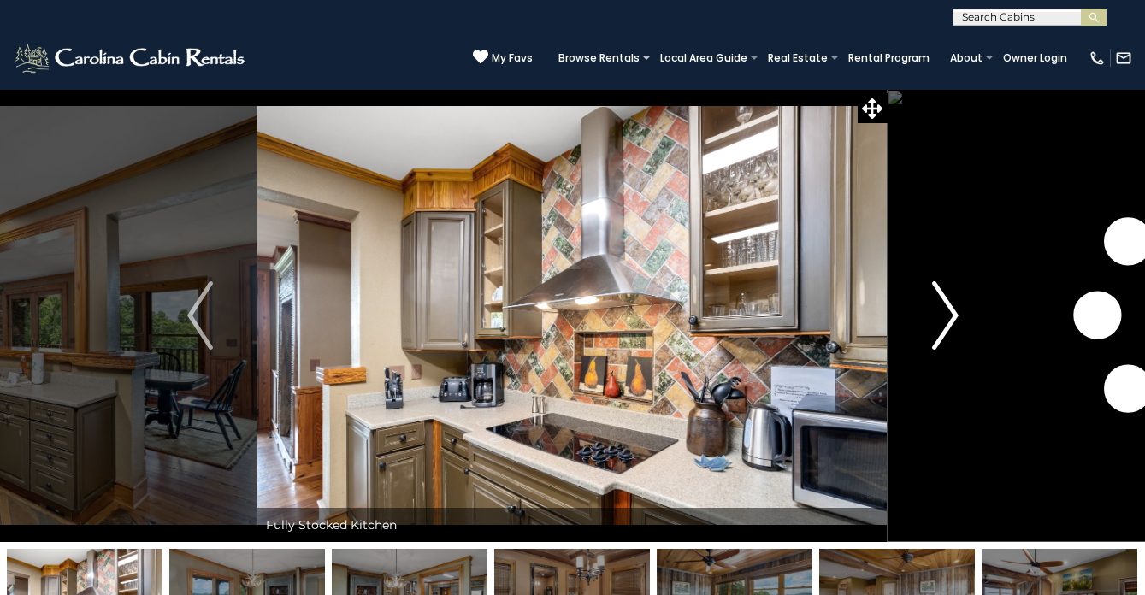
click at [946, 312] on img "Next" at bounding box center [945, 315] width 26 height 68
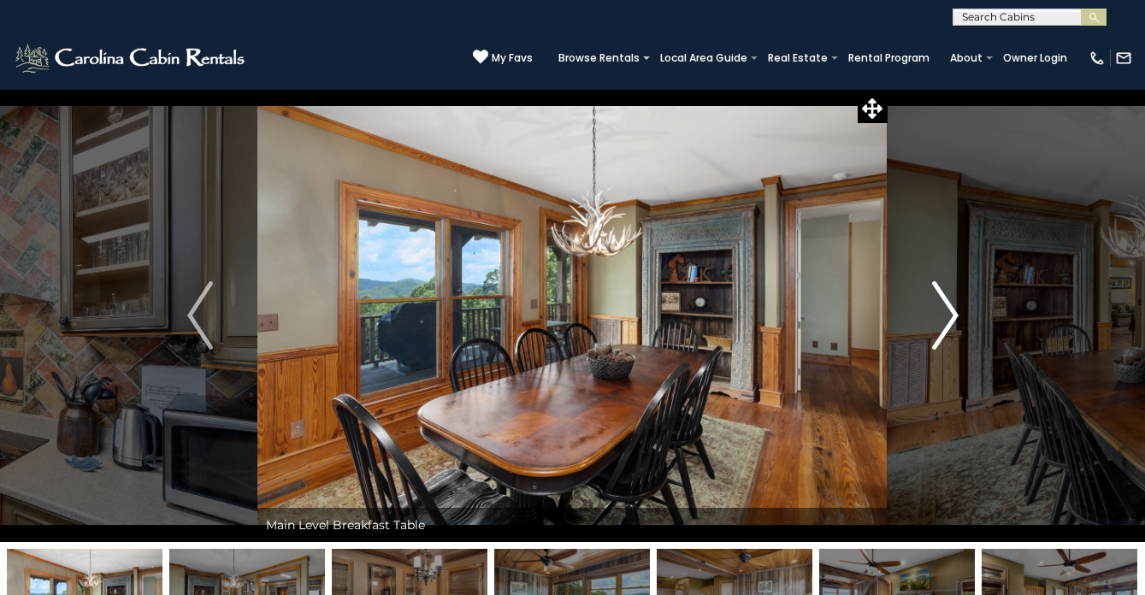
click at [946, 312] on img "Next" at bounding box center [945, 315] width 26 height 68
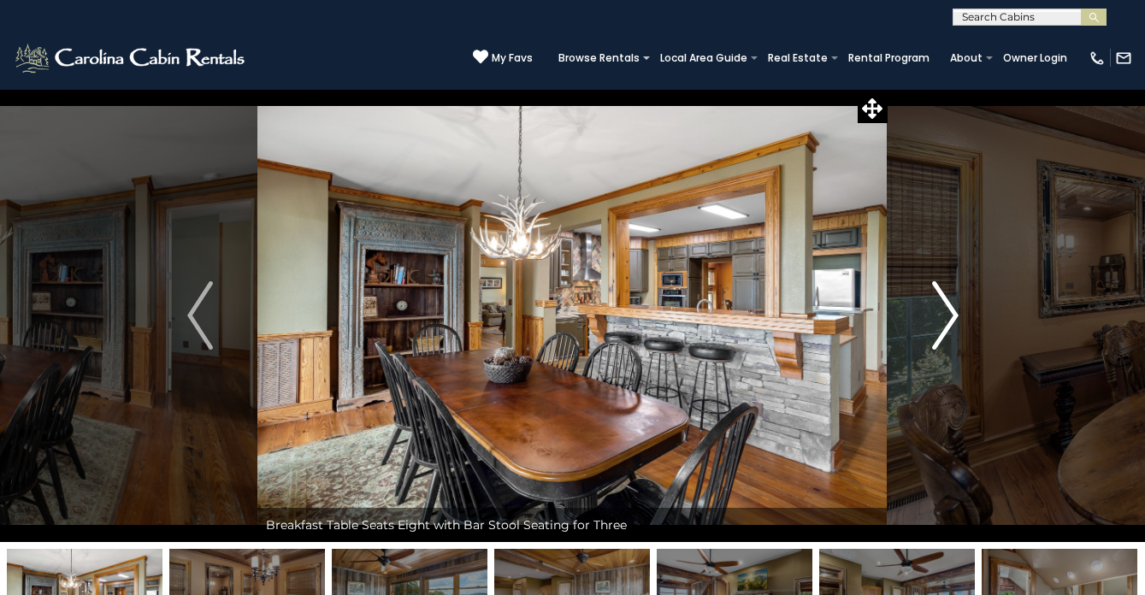
click at [946, 312] on img "Next" at bounding box center [945, 315] width 26 height 68
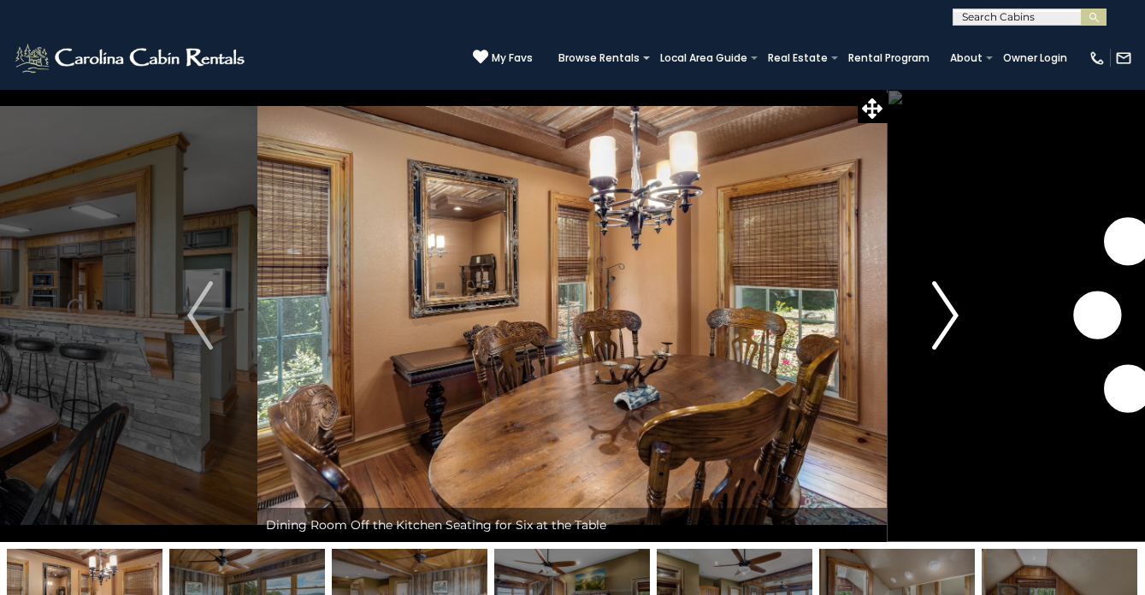
click at [946, 312] on img "Next" at bounding box center [945, 315] width 26 height 68
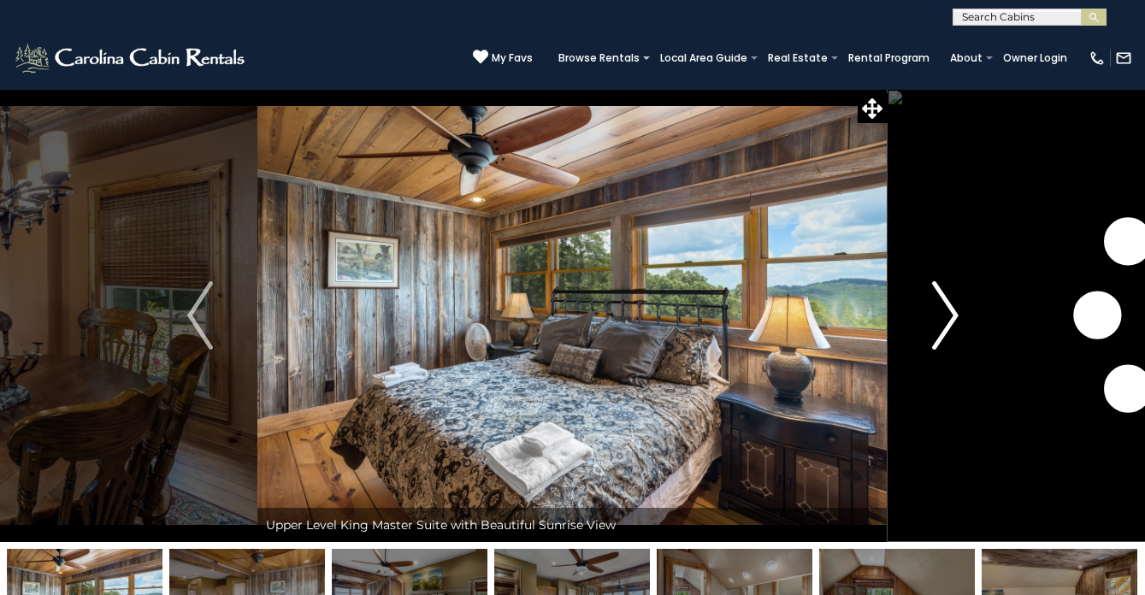
click at [946, 312] on img "Next" at bounding box center [945, 315] width 26 height 68
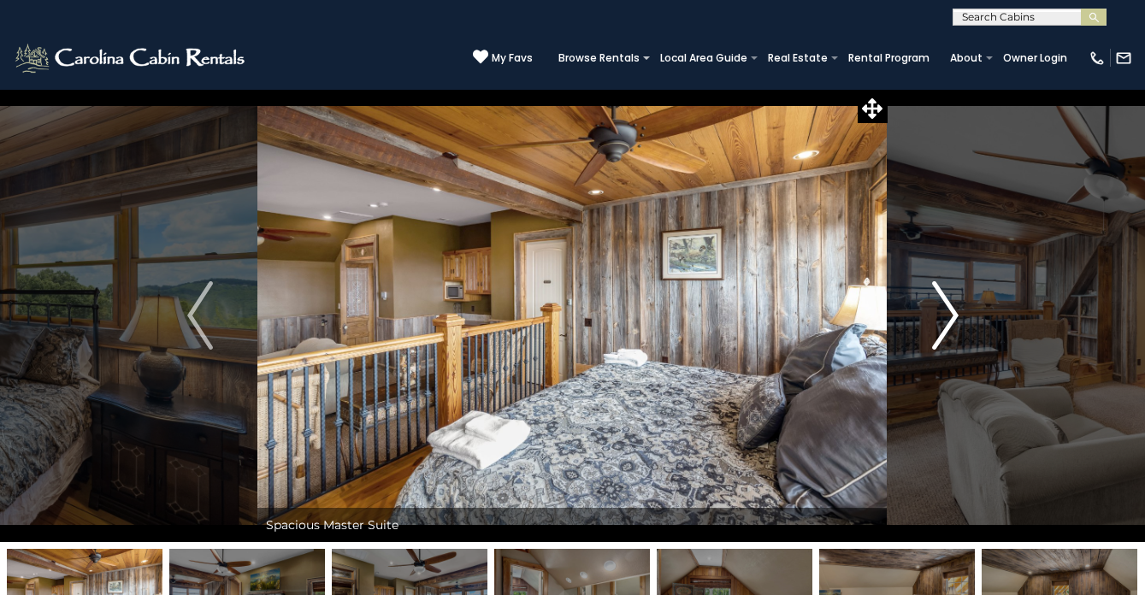
click at [946, 312] on img "Next" at bounding box center [945, 315] width 26 height 68
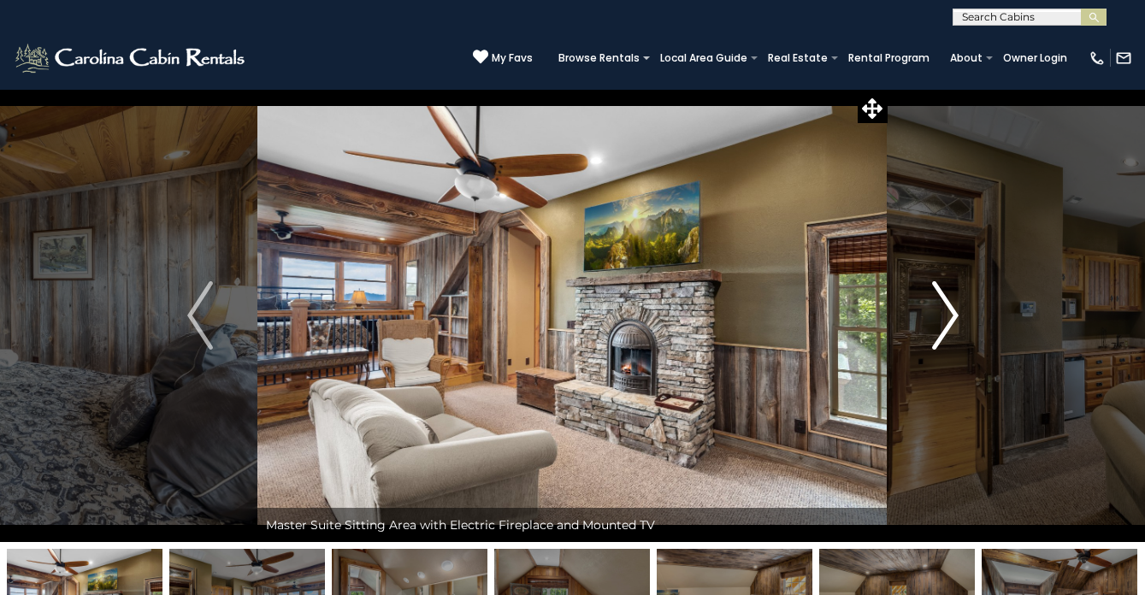
click at [946, 312] on img "Next" at bounding box center [945, 315] width 26 height 68
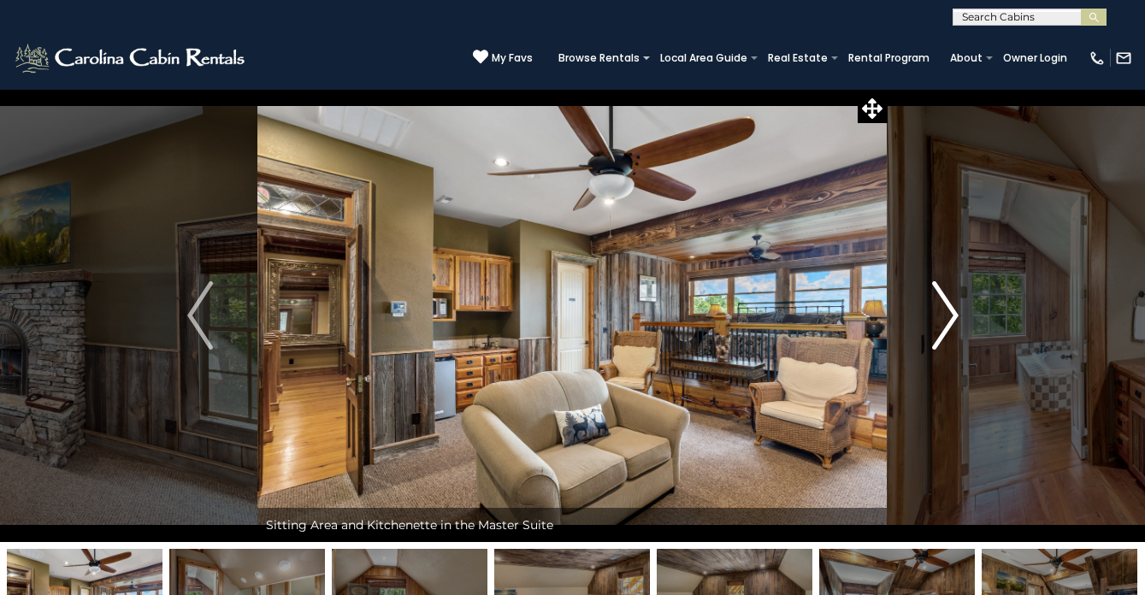
click at [946, 312] on img "Next" at bounding box center [945, 315] width 26 height 68
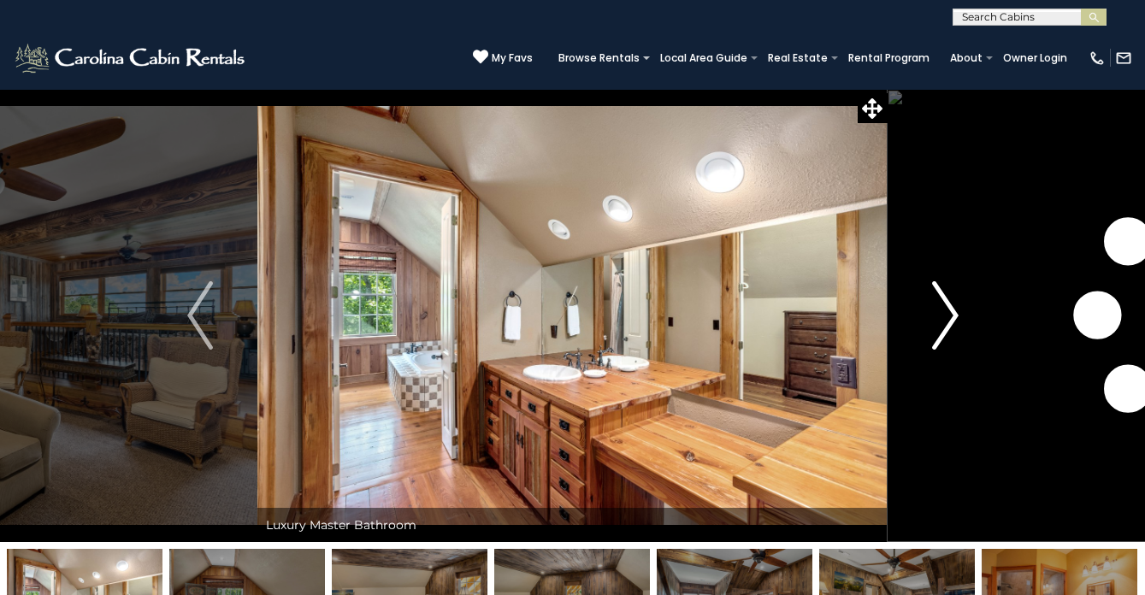
click at [946, 312] on img "Next" at bounding box center [945, 315] width 26 height 68
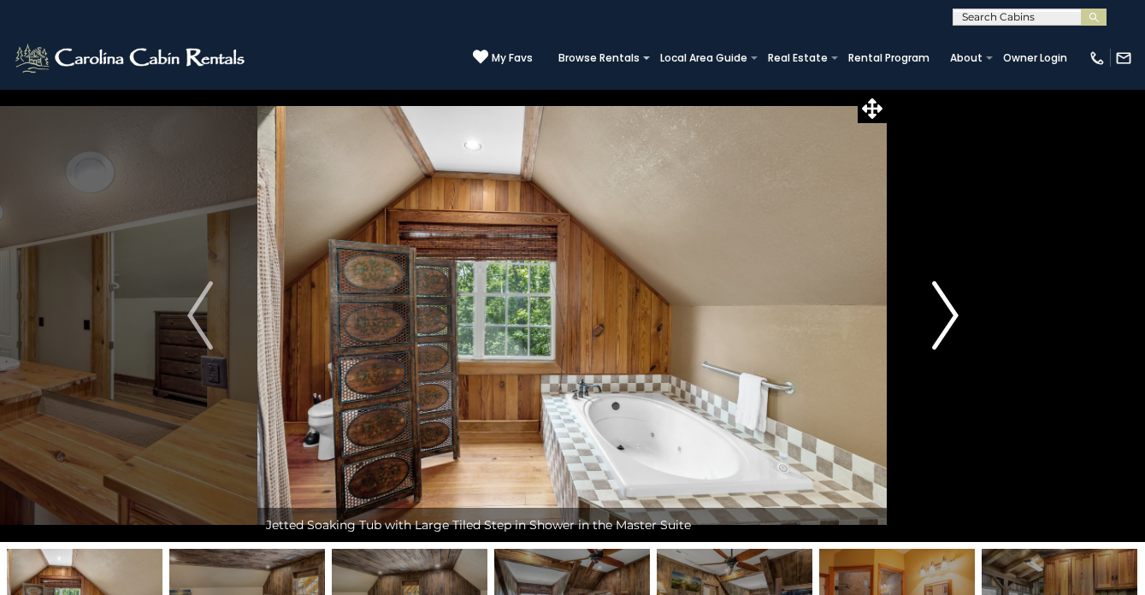
click at [946, 312] on img "Next" at bounding box center [945, 315] width 26 height 68
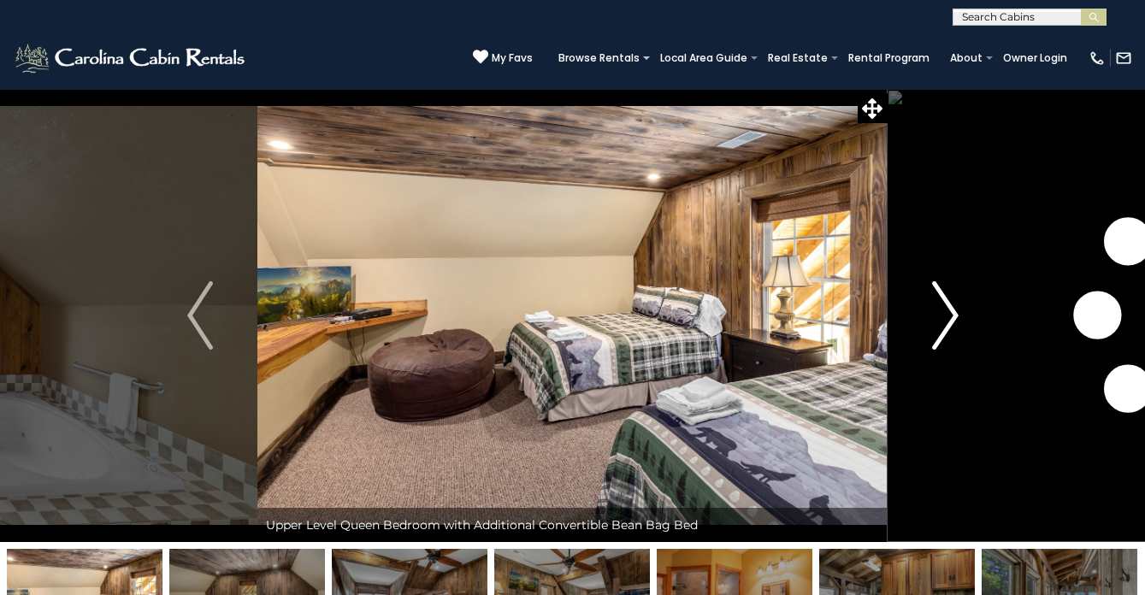
click at [946, 312] on img "Next" at bounding box center [945, 315] width 26 height 68
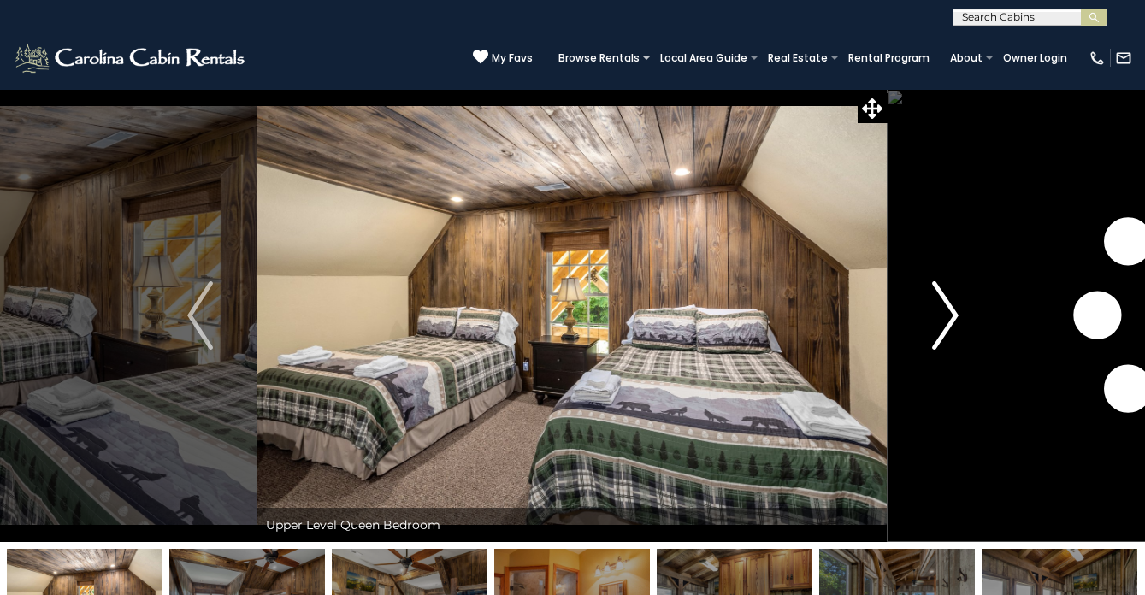
click at [946, 312] on img "Next" at bounding box center [945, 315] width 26 height 68
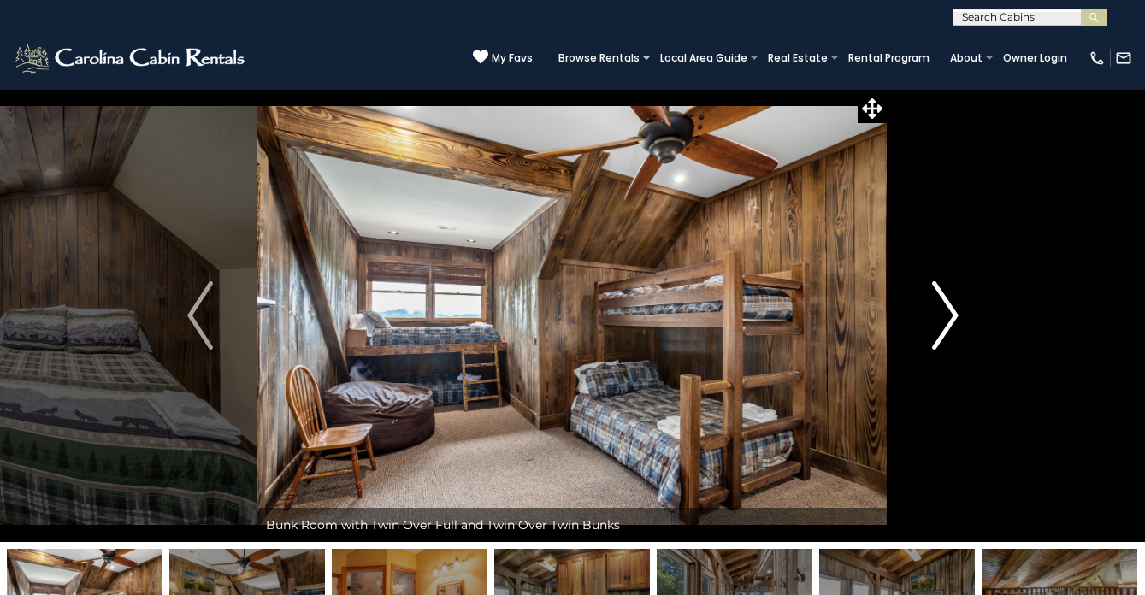
click at [946, 312] on img "Next" at bounding box center [945, 315] width 26 height 68
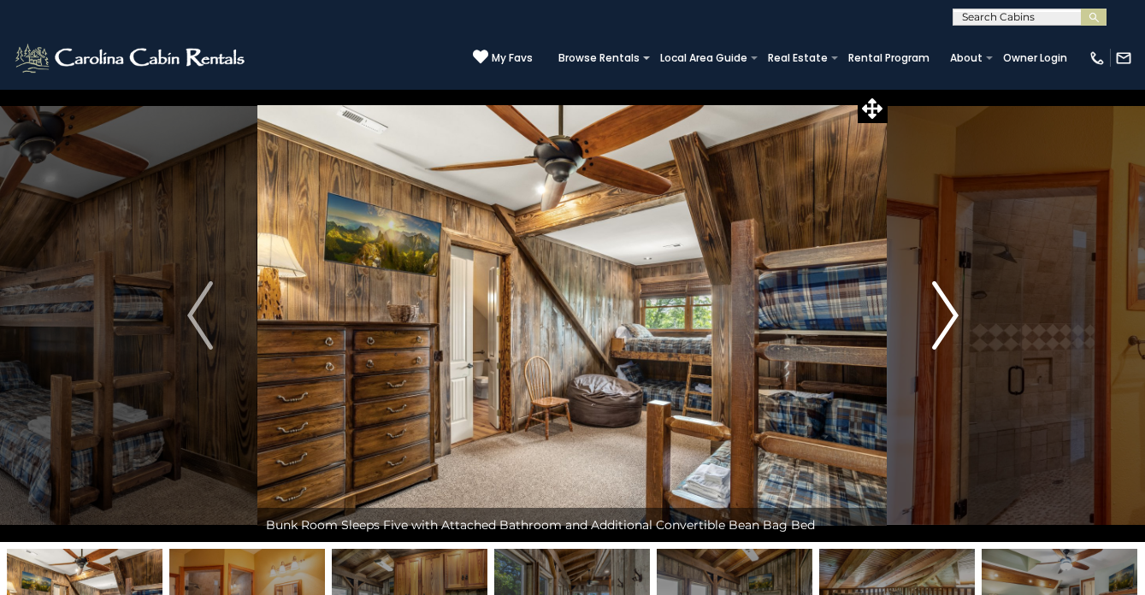
click at [946, 312] on img "Next" at bounding box center [945, 315] width 26 height 68
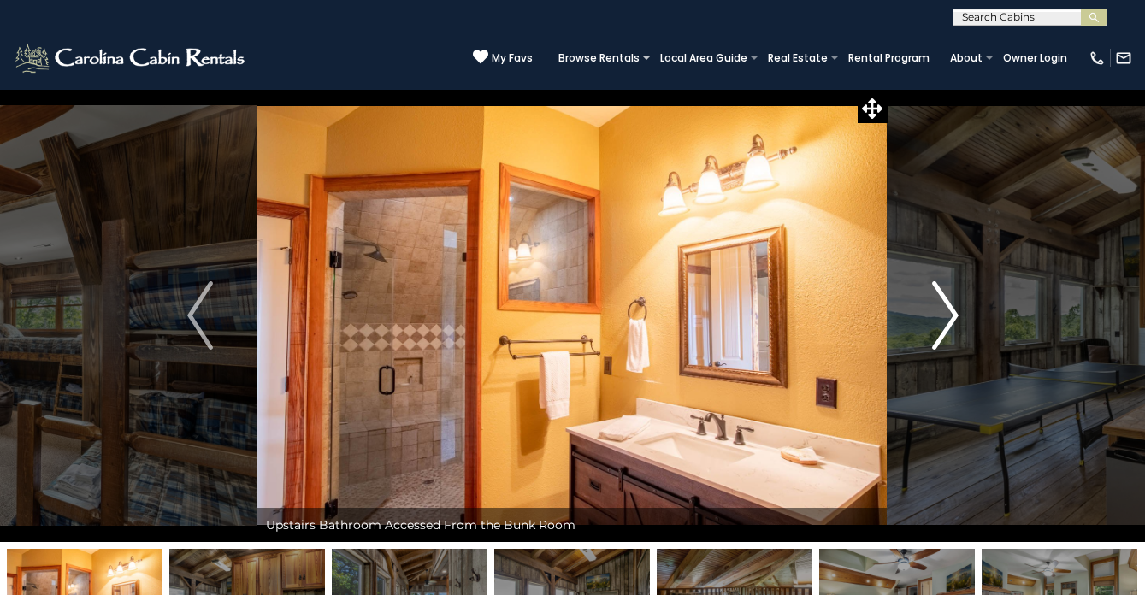
click at [946, 312] on img "Next" at bounding box center [945, 315] width 26 height 68
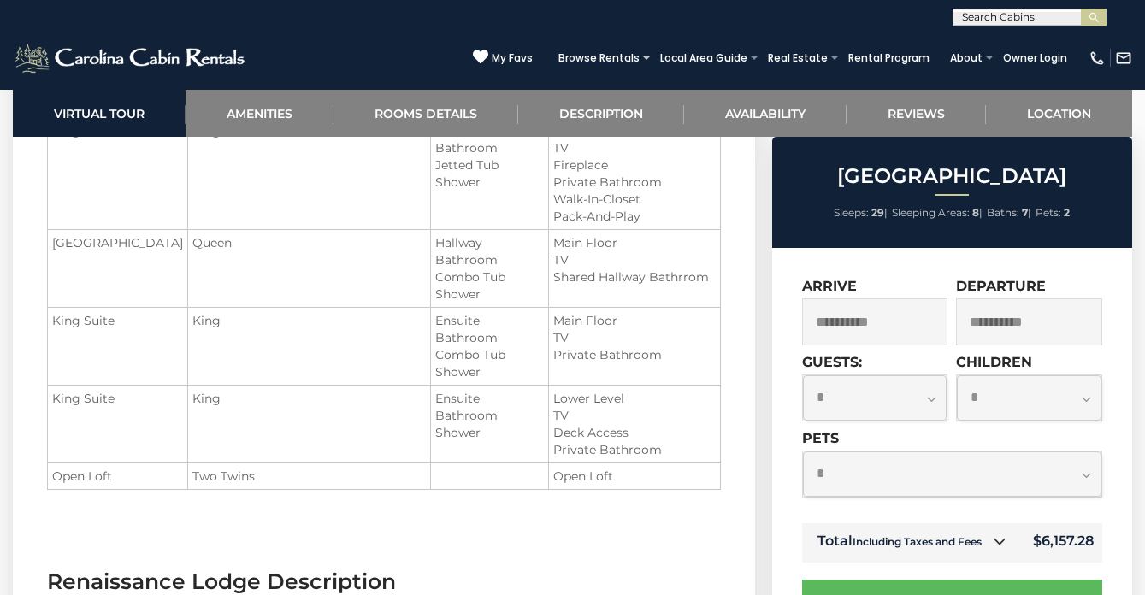
scroll to position [2346, 0]
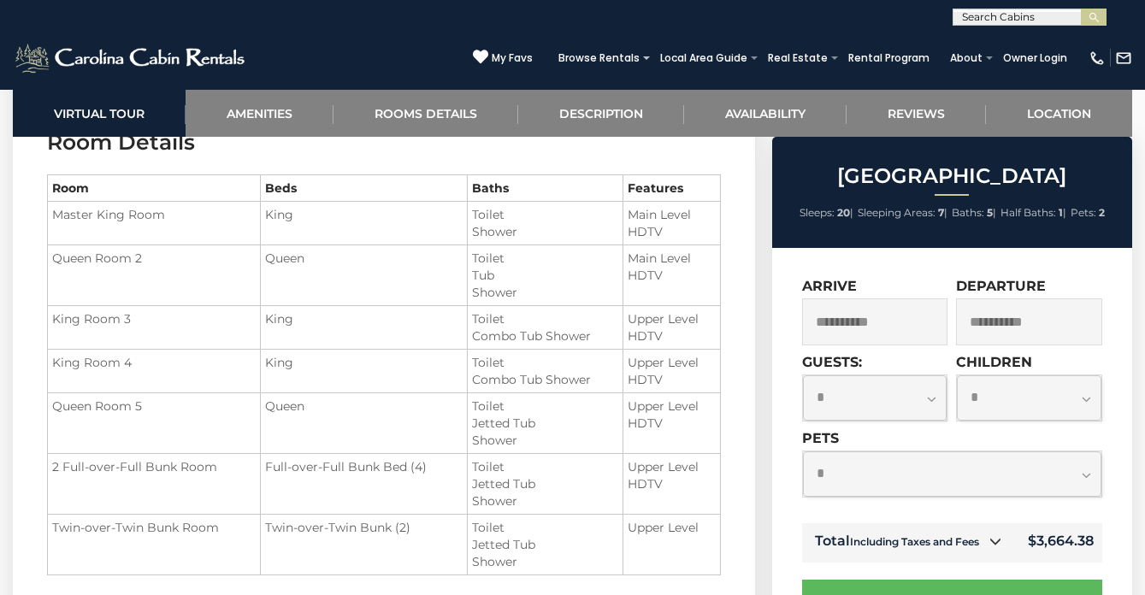
scroll to position [2053, 0]
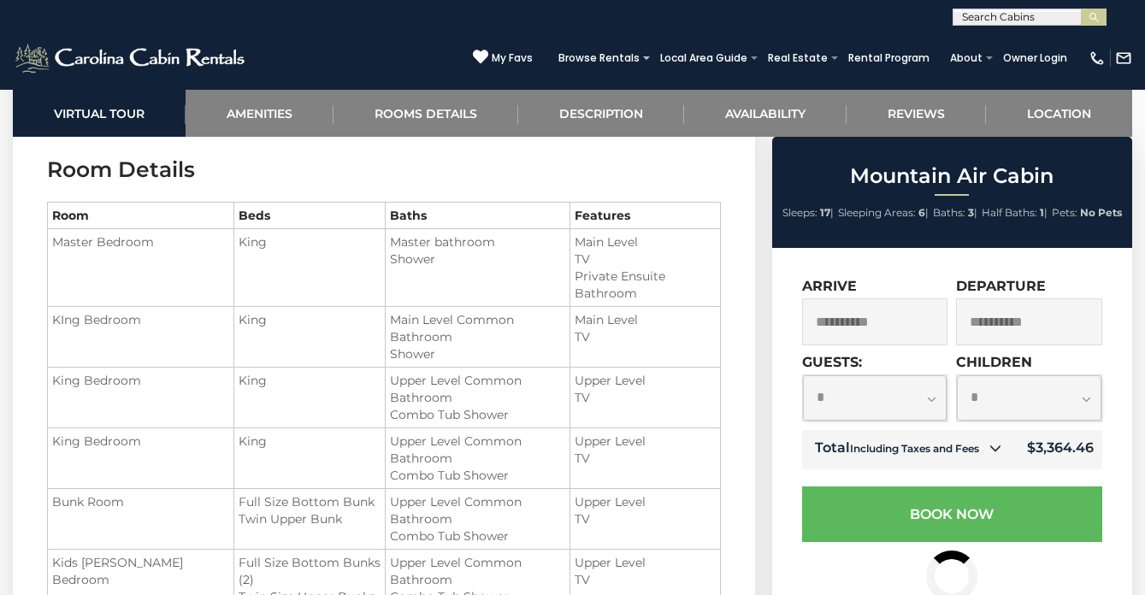
scroll to position [1905, 0]
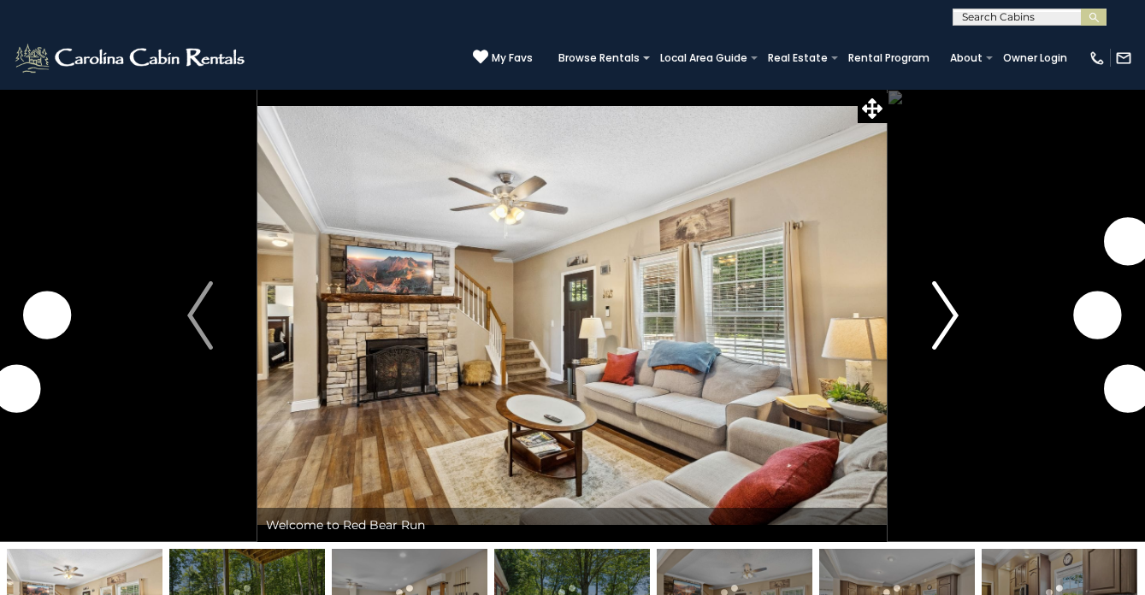
click at [944, 311] on img "Next" at bounding box center [945, 315] width 26 height 68
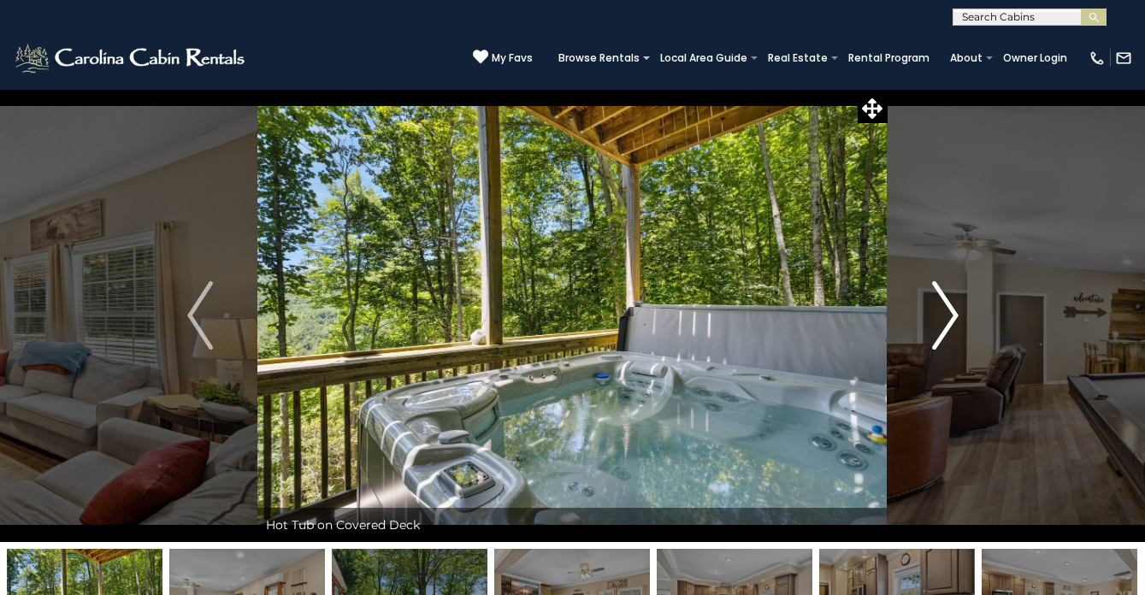
click at [944, 311] on img "Next" at bounding box center [945, 315] width 26 height 68
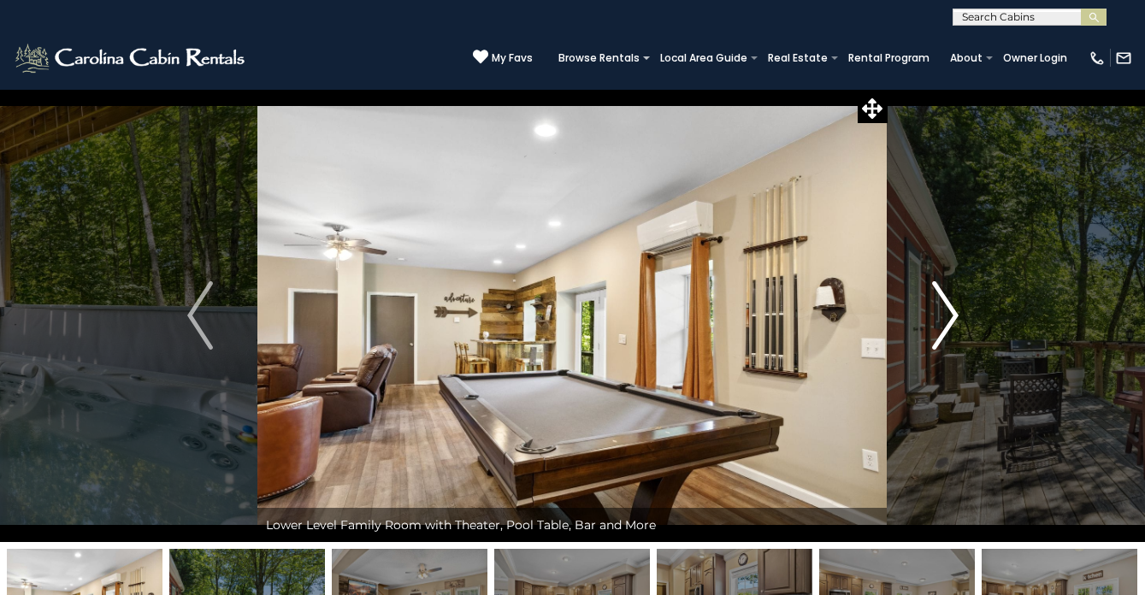
click at [944, 311] on img "Next" at bounding box center [945, 315] width 26 height 68
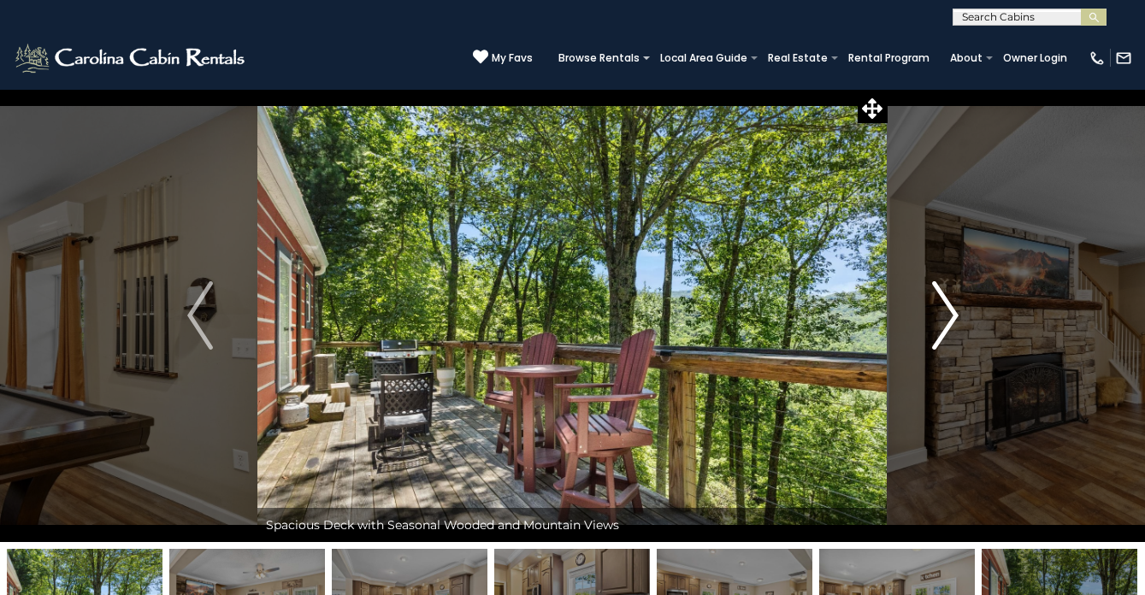
click at [944, 311] on img "Next" at bounding box center [945, 315] width 26 height 68
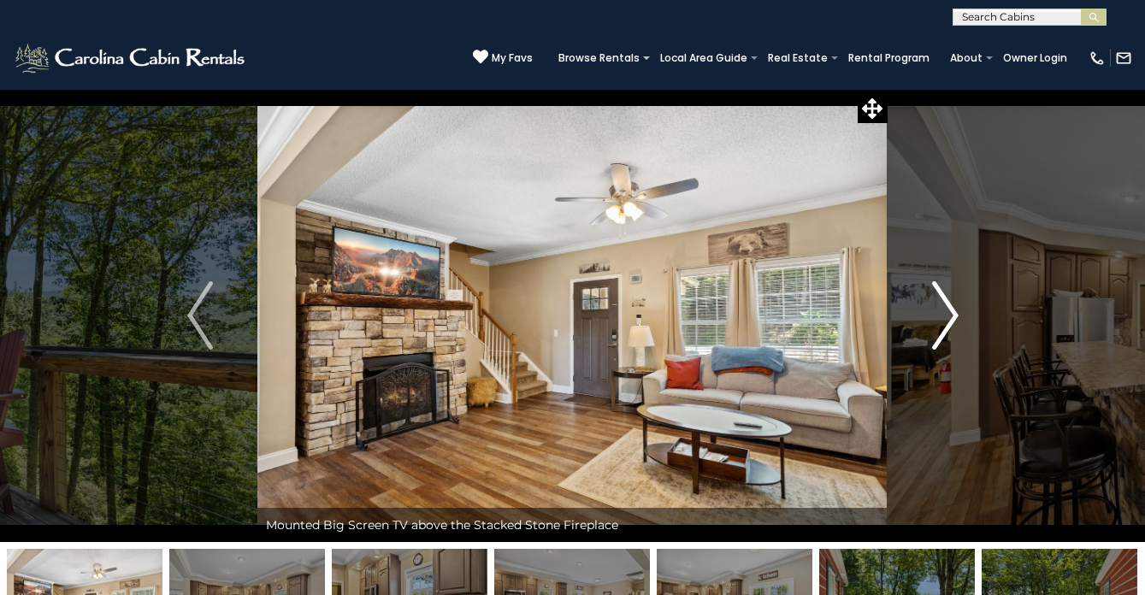
click at [944, 311] on img "Next" at bounding box center [945, 315] width 26 height 68
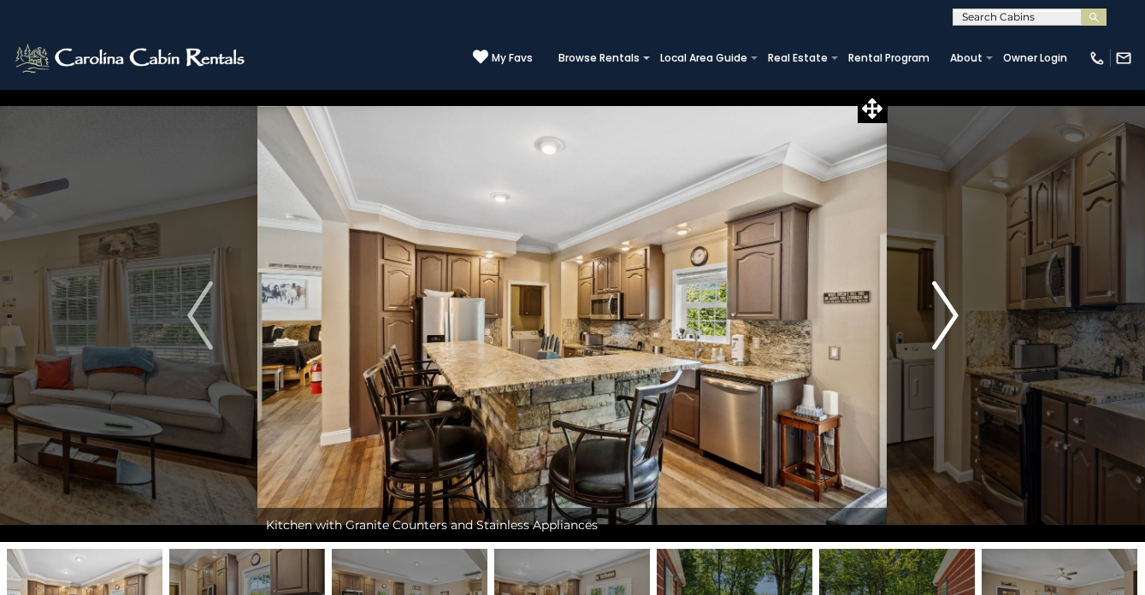
click at [944, 311] on img "Next" at bounding box center [945, 315] width 26 height 68
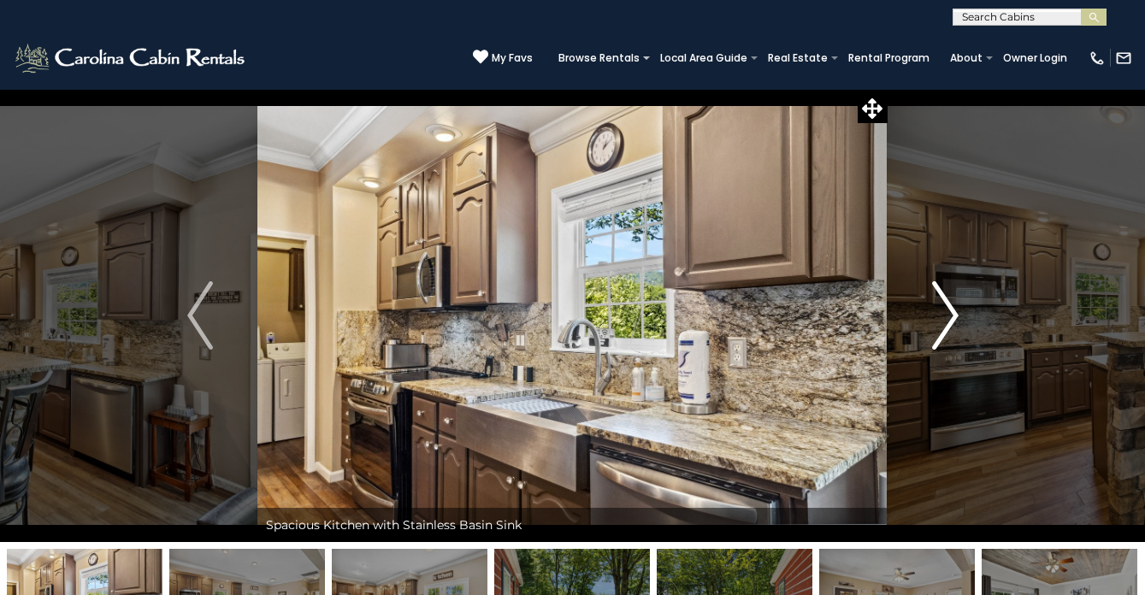
click at [944, 311] on img "Next" at bounding box center [945, 315] width 26 height 68
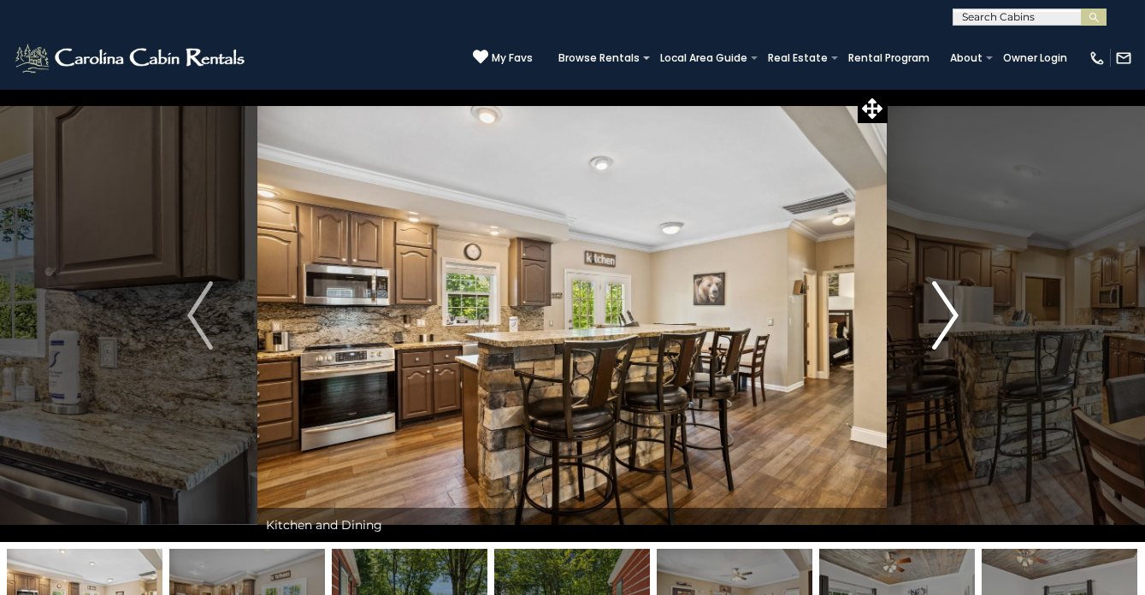
click at [944, 311] on img "Next" at bounding box center [945, 315] width 26 height 68
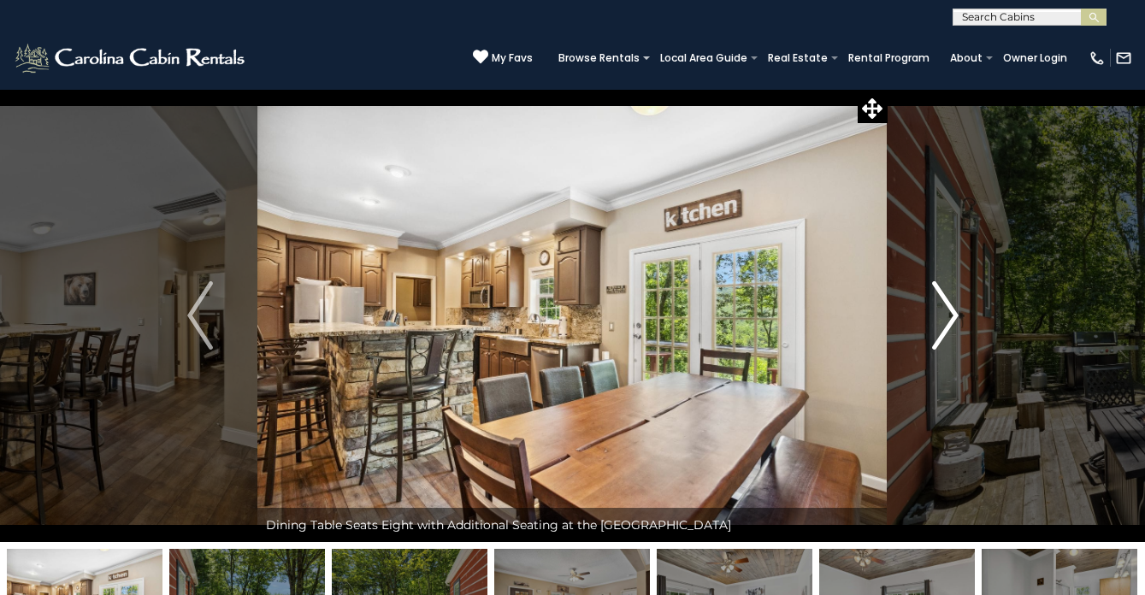
click at [944, 311] on img "Next" at bounding box center [945, 315] width 26 height 68
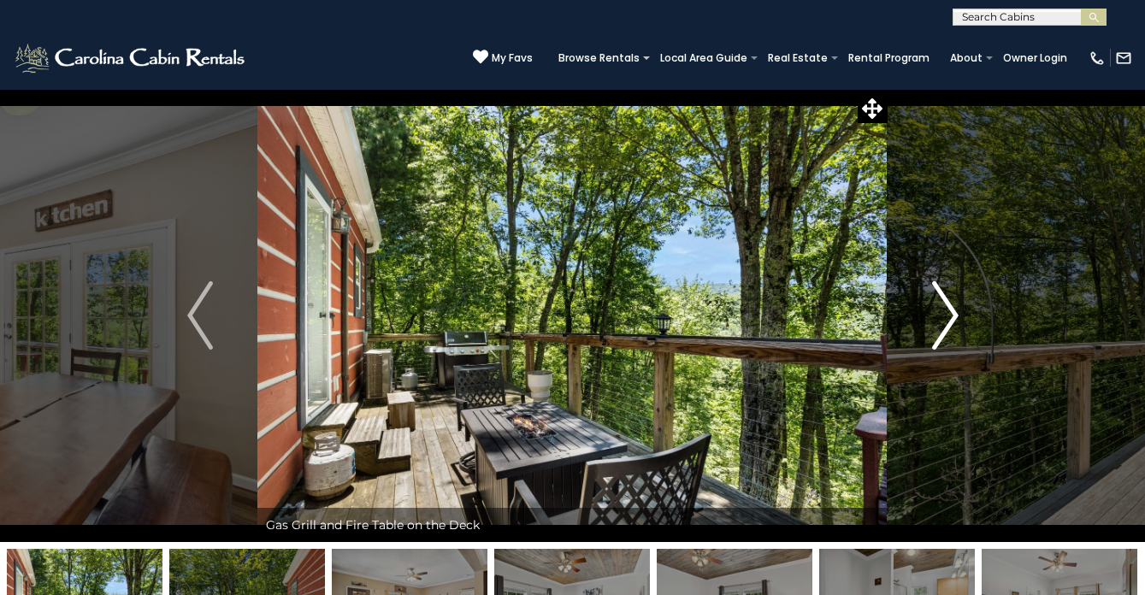
click at [944, 311] on img "Next" at bounding box center [945, 315] width 26 height 68
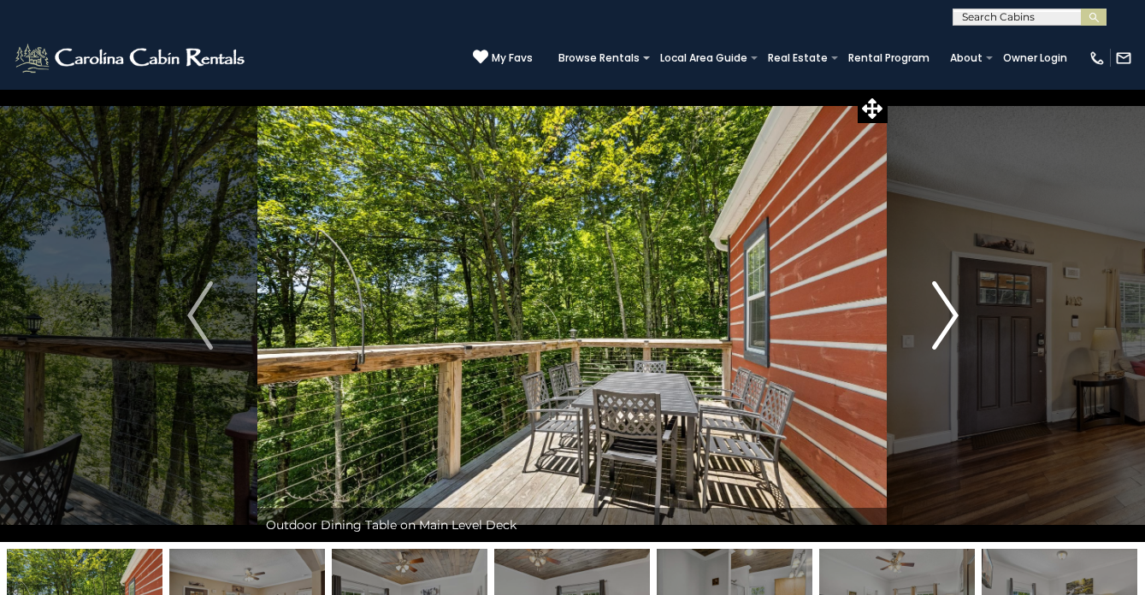
click at [944, 311] on img "Next" at bounding box center [945, 315] width 26 height 68
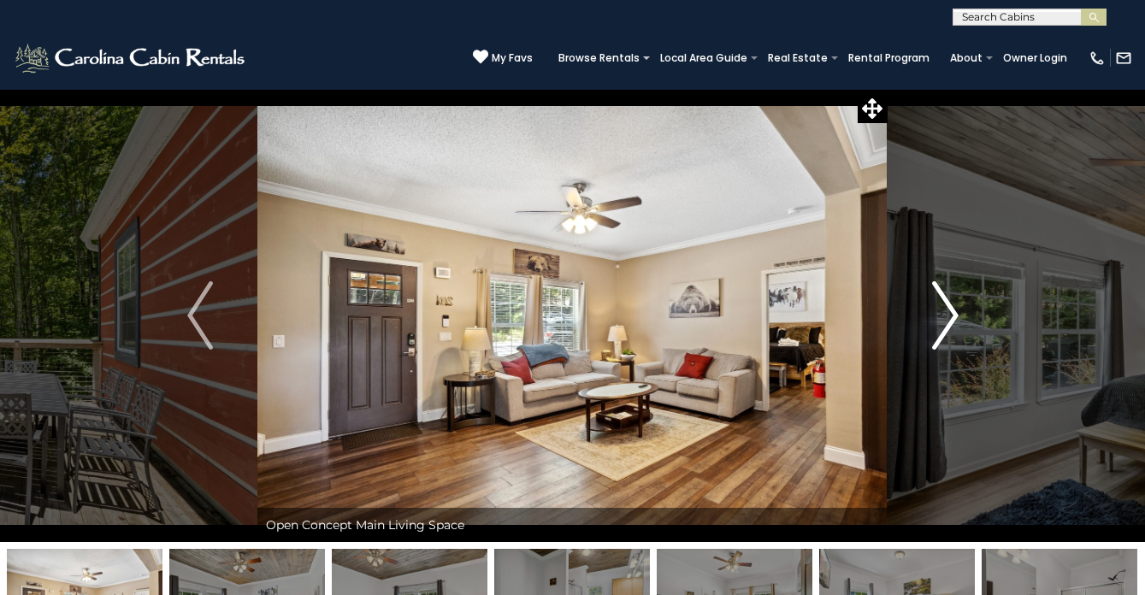
click at [944, 311] on img "Next" at bounding box center [945, 315] width 26 height 68
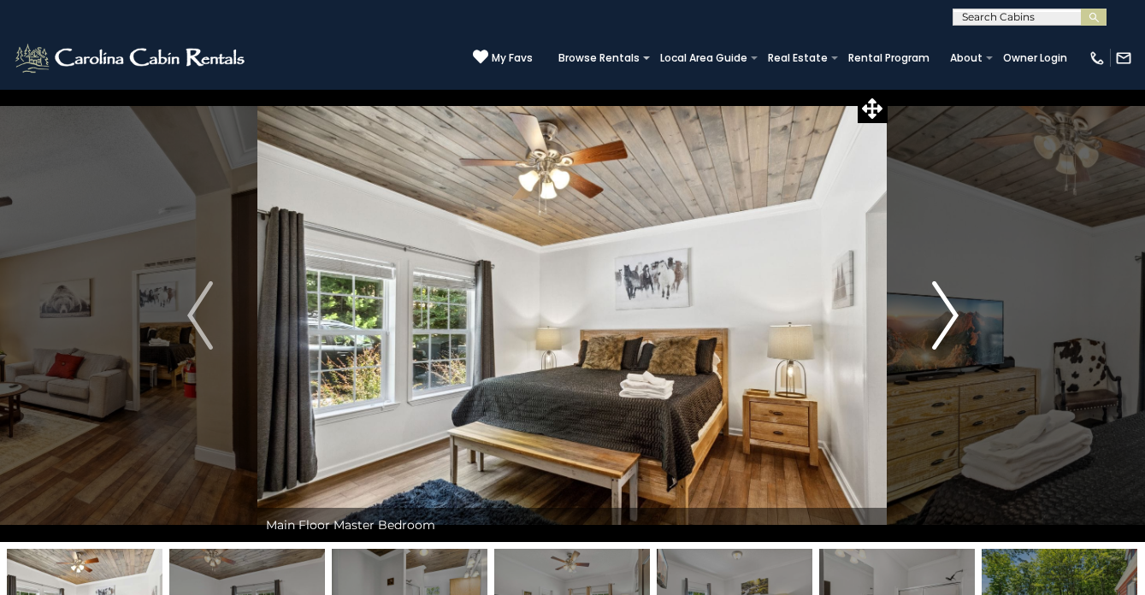
click at [944, 311] on img "Next" at bounding box center [945, 315] width 26 height 68
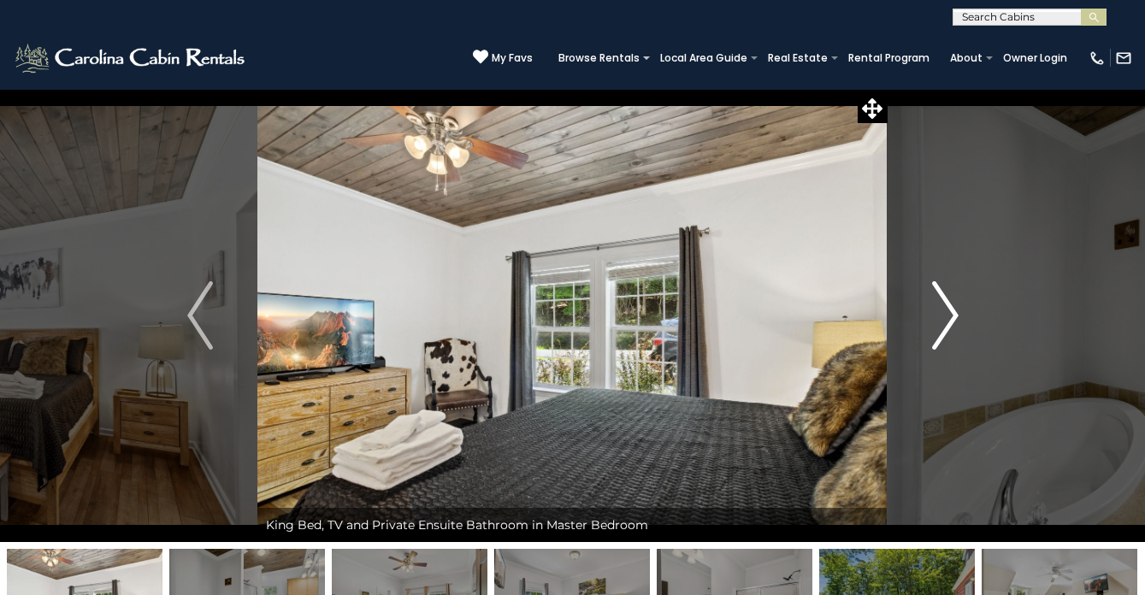
click at [944, 311] on img "Next" at bounding box center [945, 315] width 26 height 68
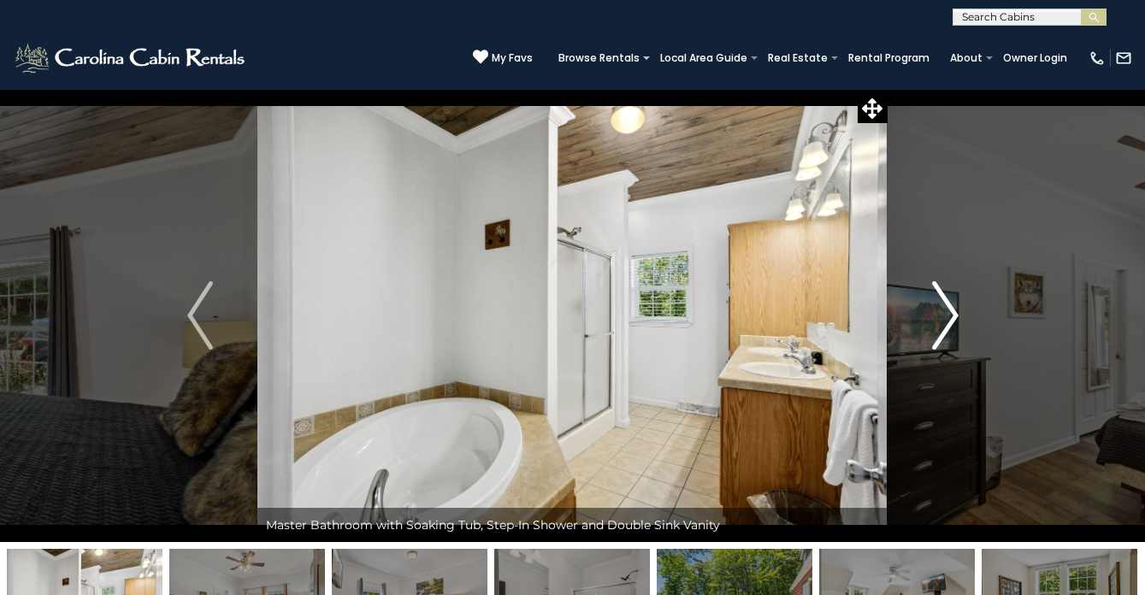
click at [944, 311] on img "Next" at bounding box center [945, 315] width 26 height 68
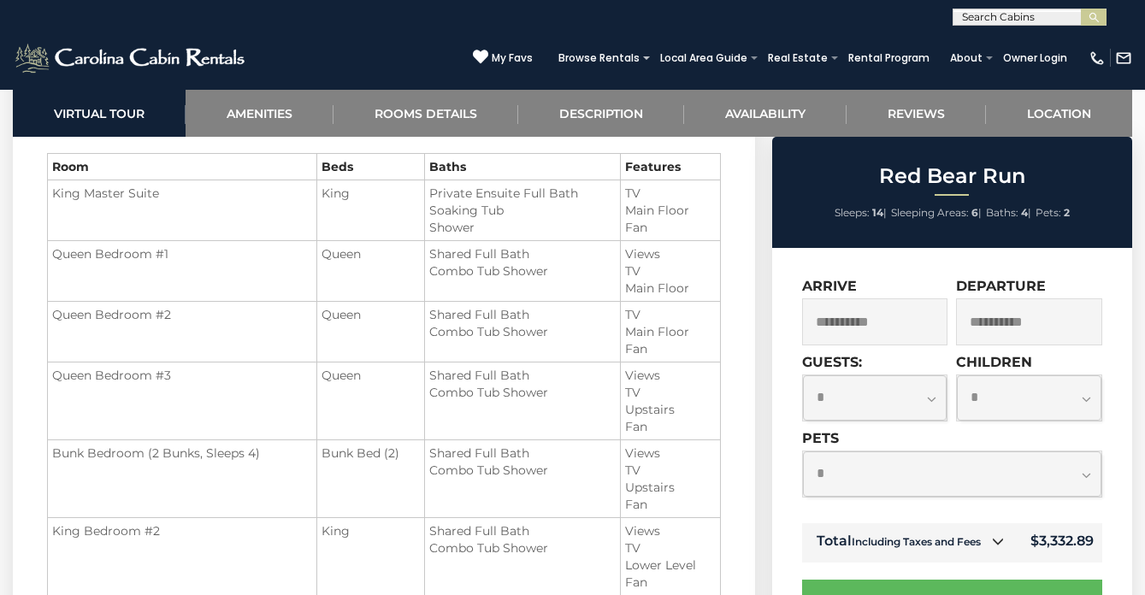
scroll to position [2192, 0]
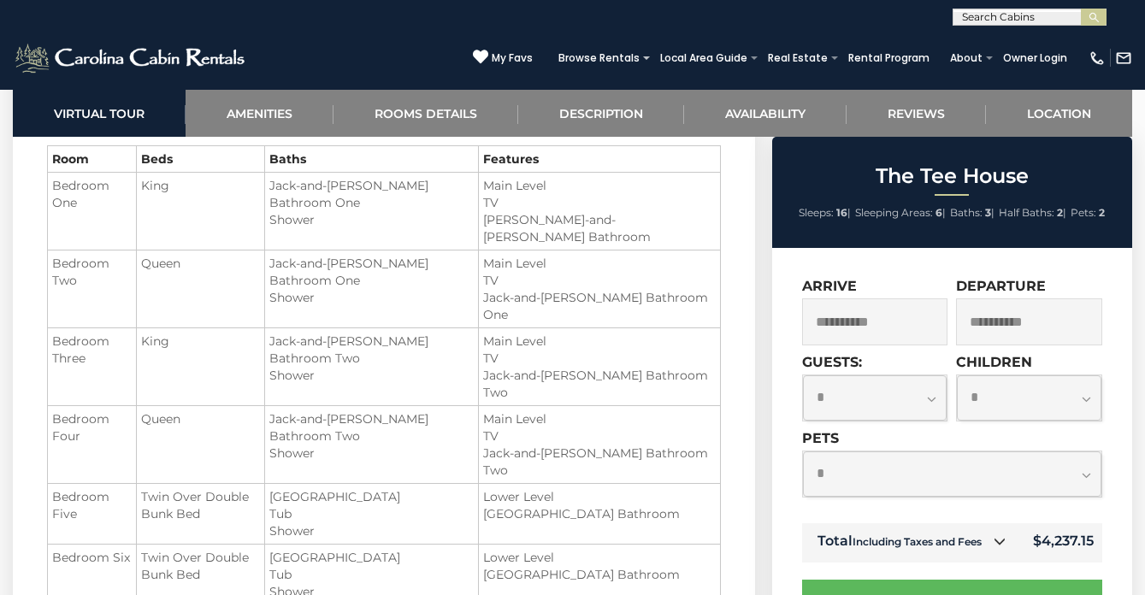
scroll to position [2011, 0]
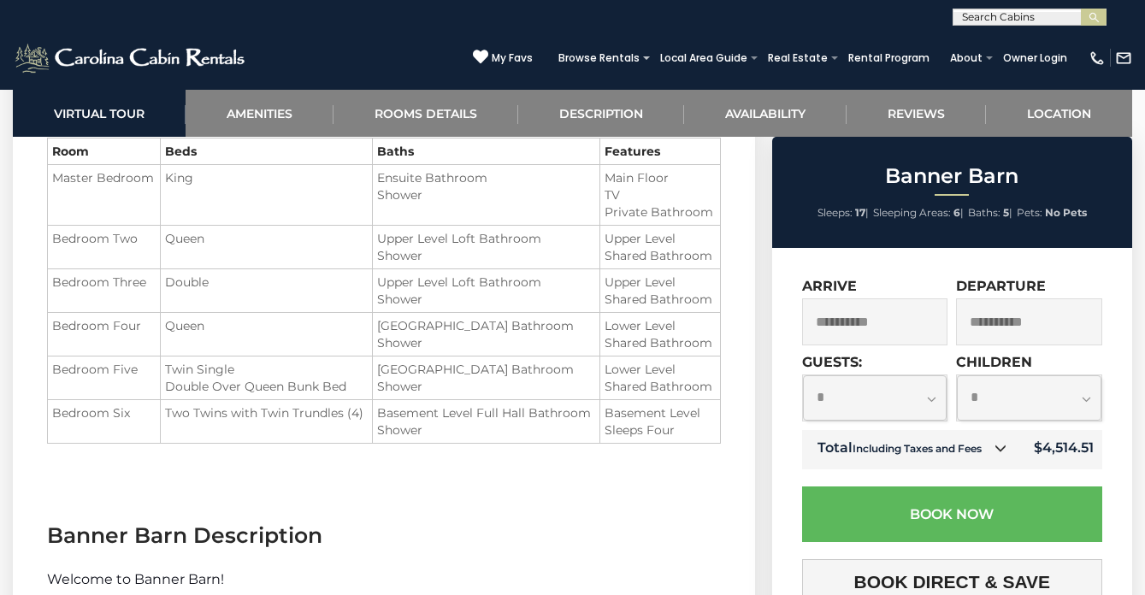
scroll to position [2083, 0]
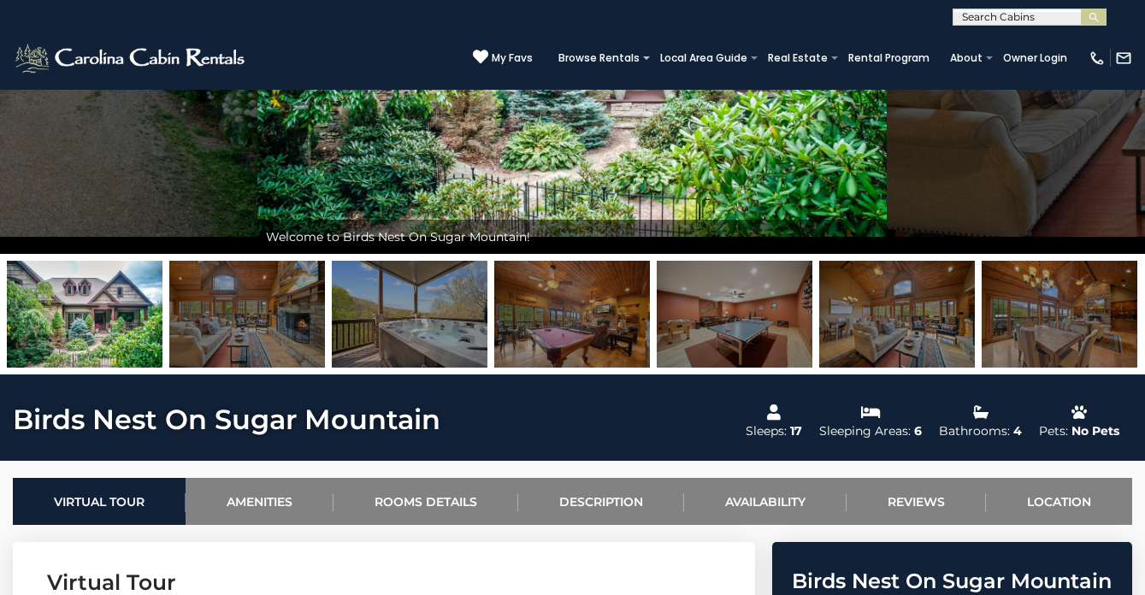
scroll to position [287, 0]
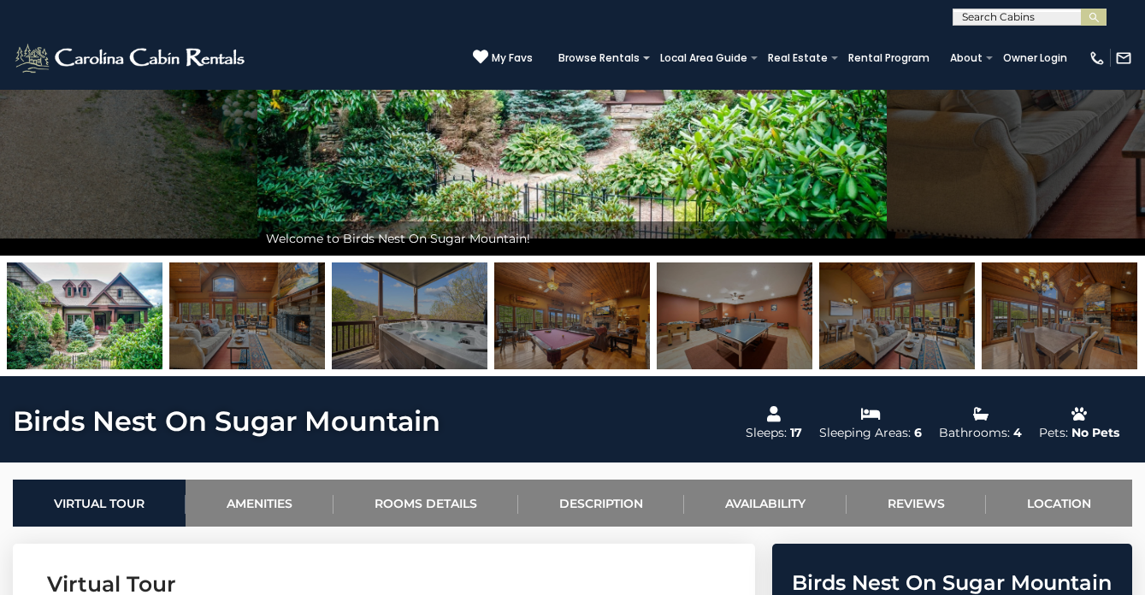
click at [287, 326] on img at bounding box center [247, 316] width 156 height 107
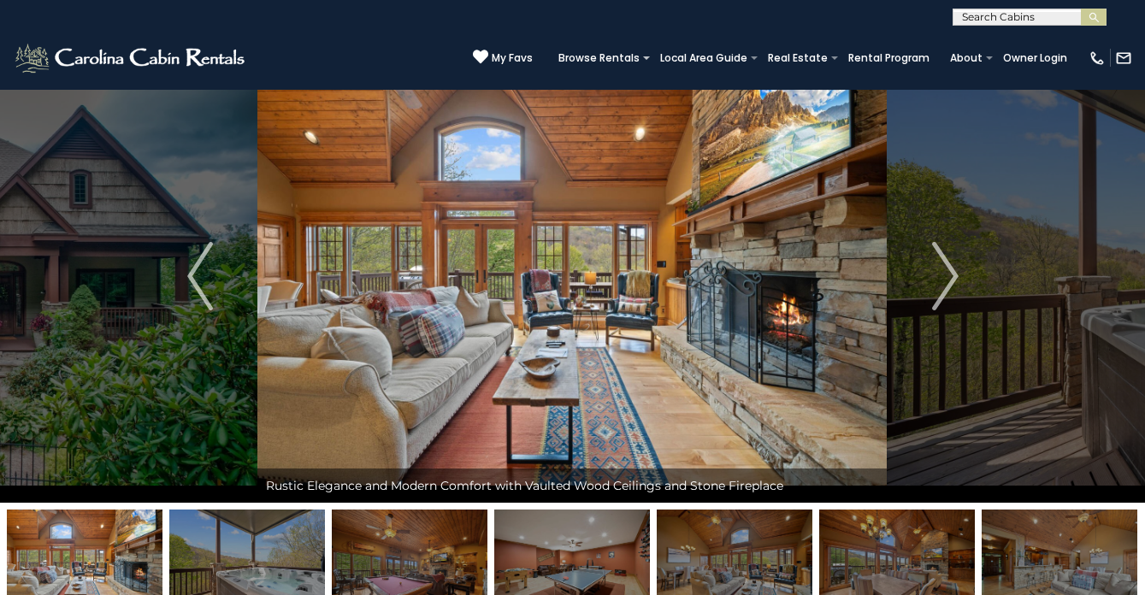
scroll to position [34, 0]
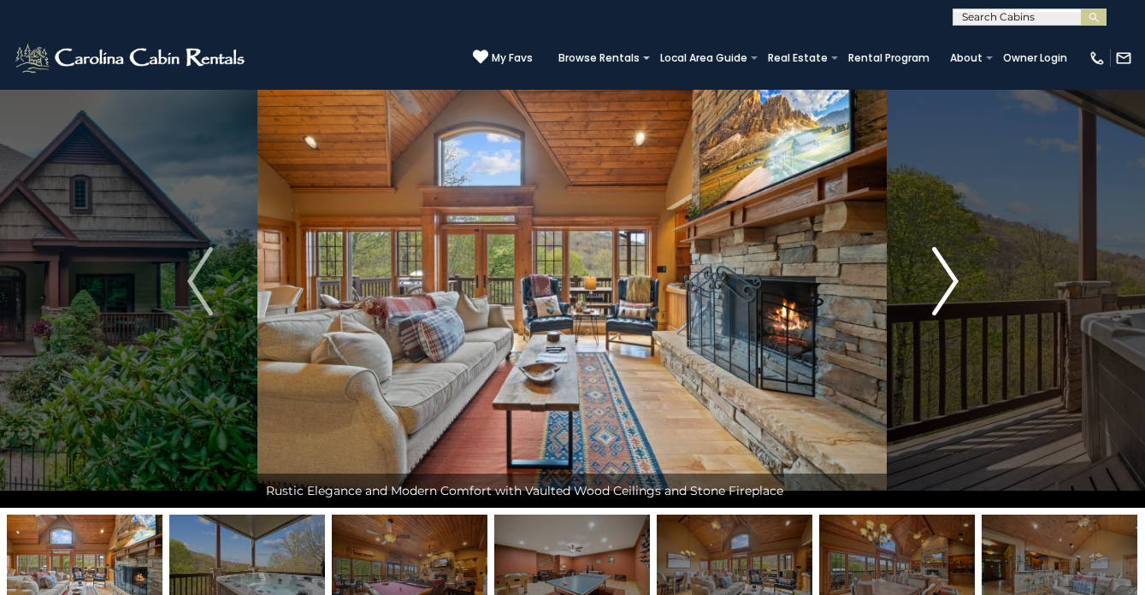
click at [940, 293] on img "Next" at bounding box center [945, 281] width 26 height 68
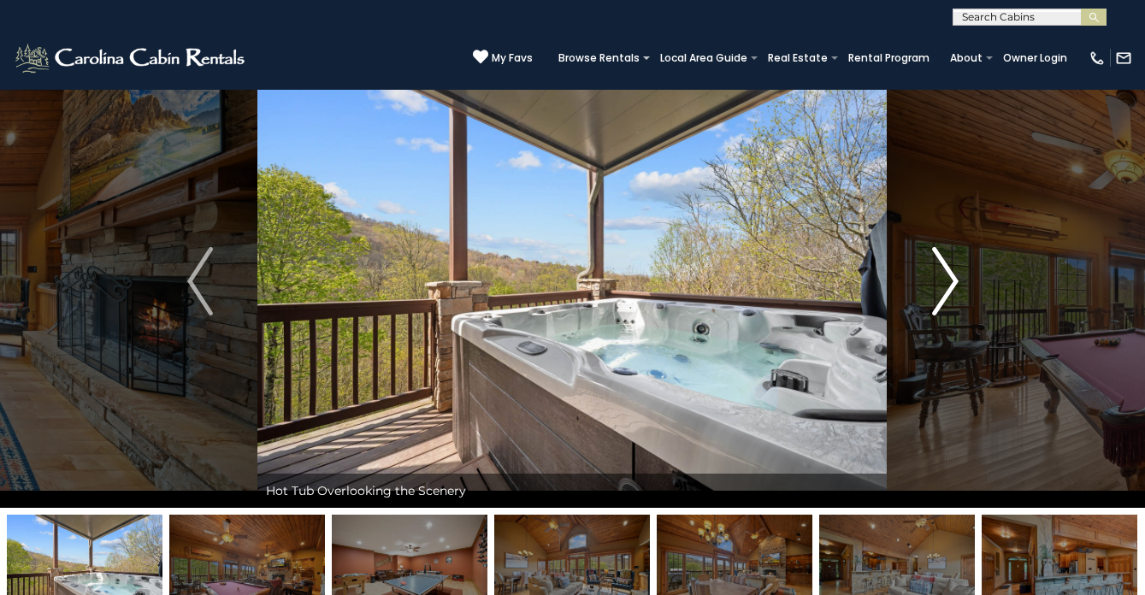
click at [940, 293] on img "Next" at bounding box center [945, 281] width 26 height 68
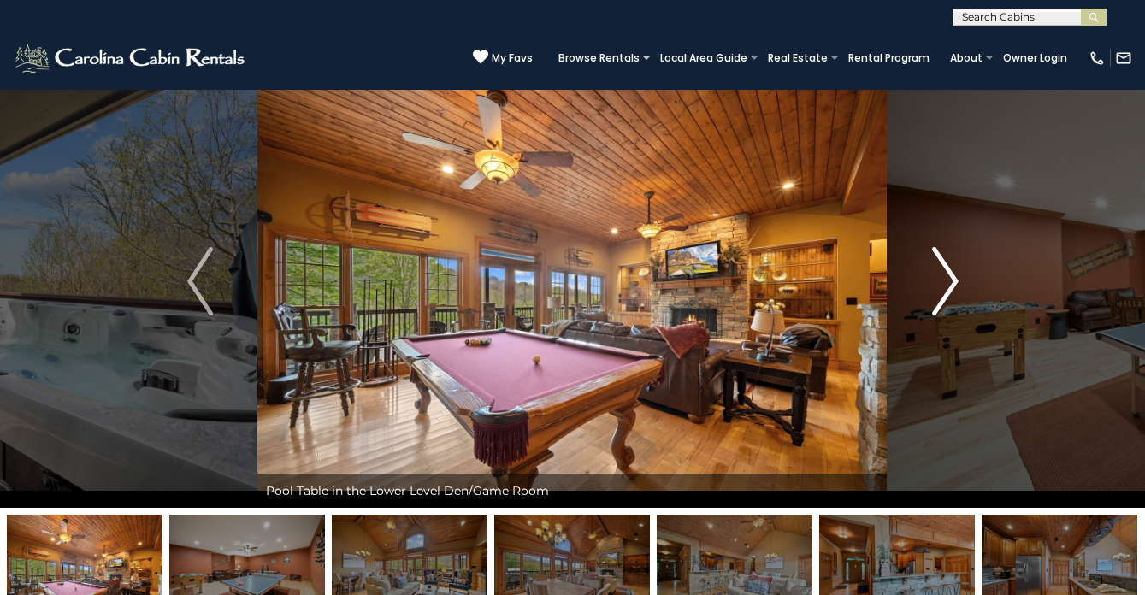
click at [940, 293] on img "Next" at bounding box center [945, 281] width 26 height 68
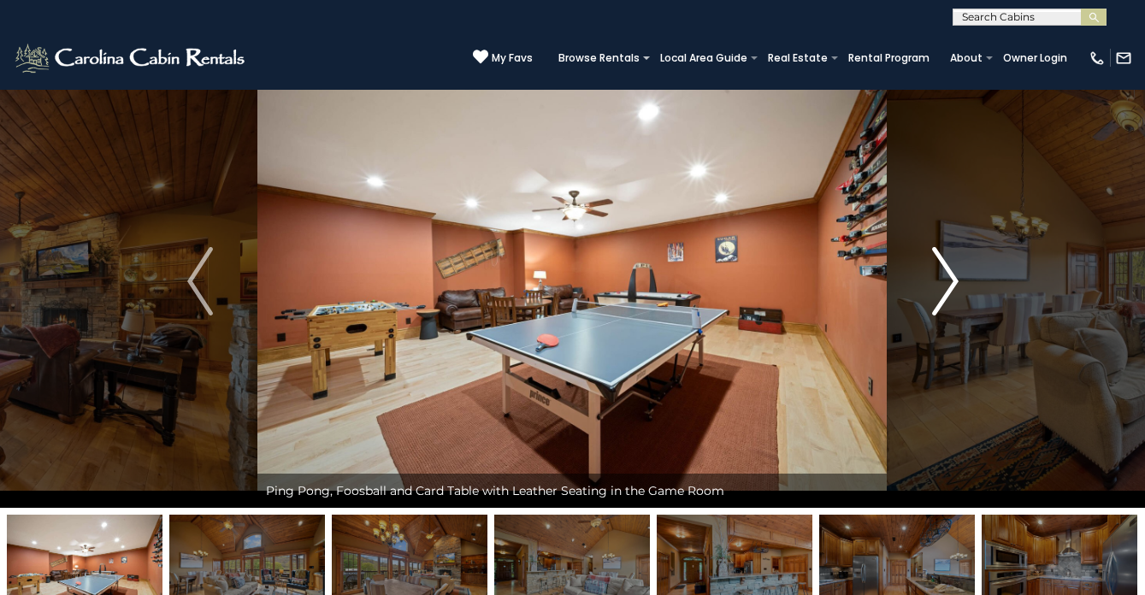
click at [940, 293] on img "Next" at bounding box center [945, 281] width 26 height 68
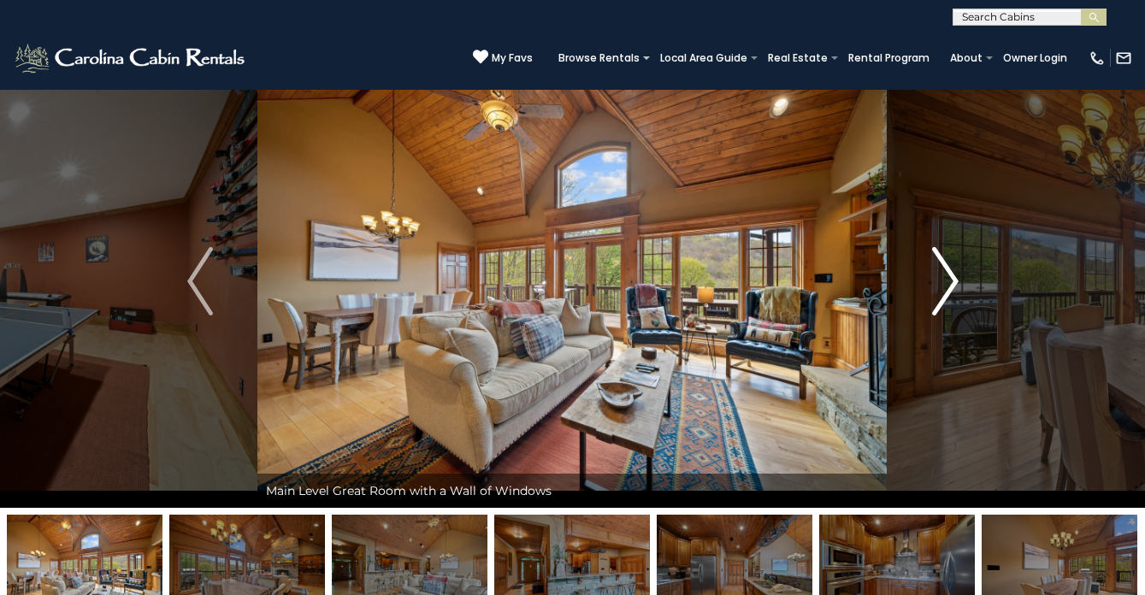
click at [940, 293] on img "Next" at bounding box center [945, 281] width 26 height 68
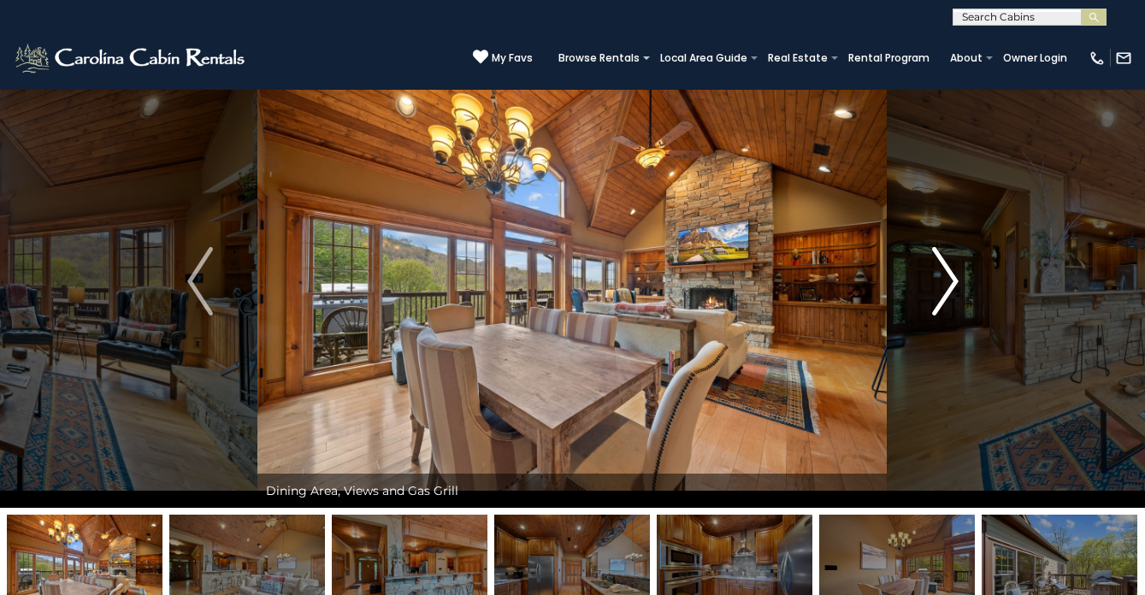
click at [940, 293] on img "Next" at bounding box center [945, 281] width 26 height 68
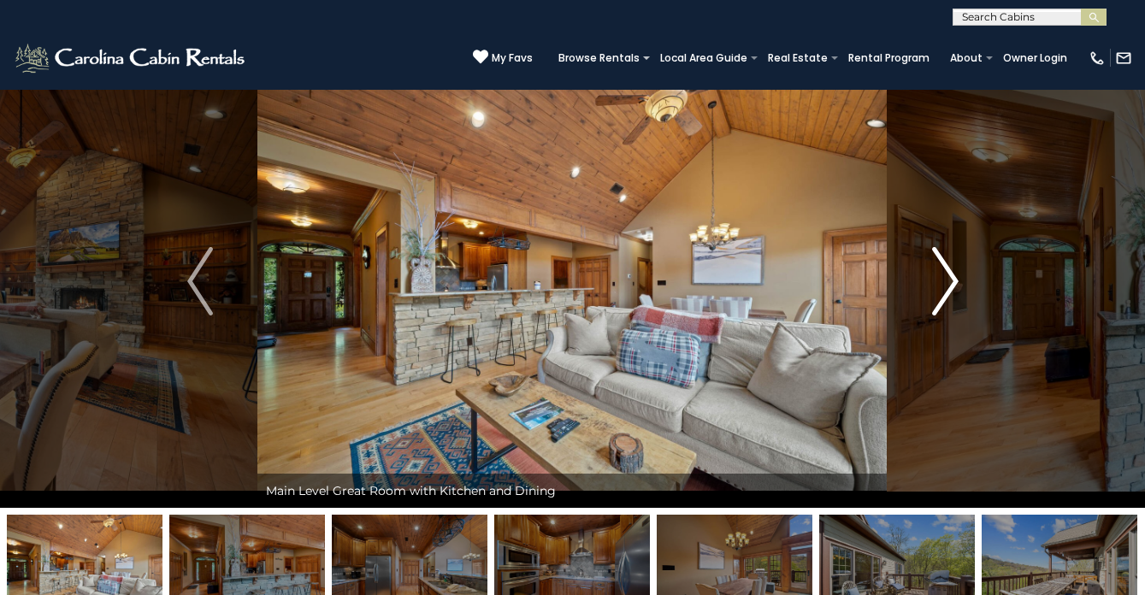
click at [940, 293] on img "Next" at bounding box center [945, 281] width 26 height 68
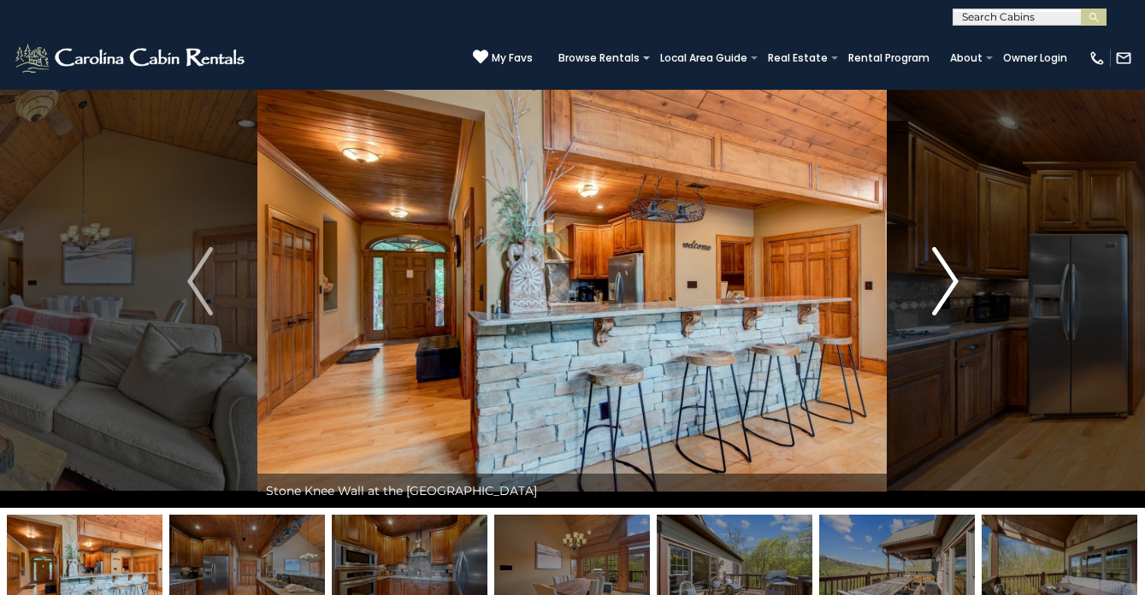
click at [940, 293] on img "Next" at bounding box center [945, 281] width 26 height 68
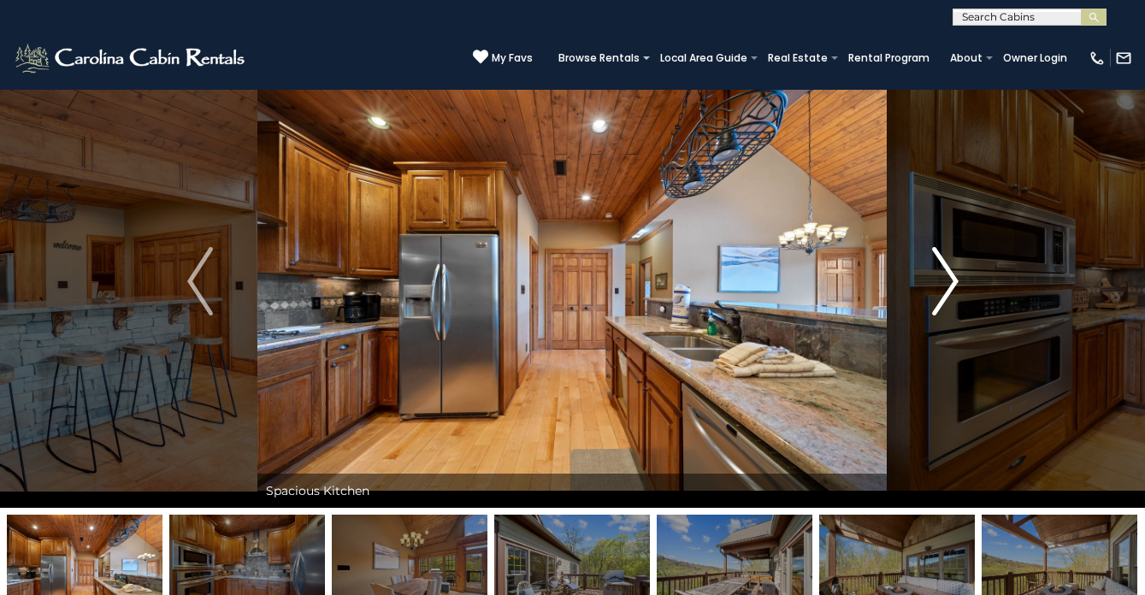
click at [940, 293] on img "Next" at bounding box center [945, 281] width 26 height 68
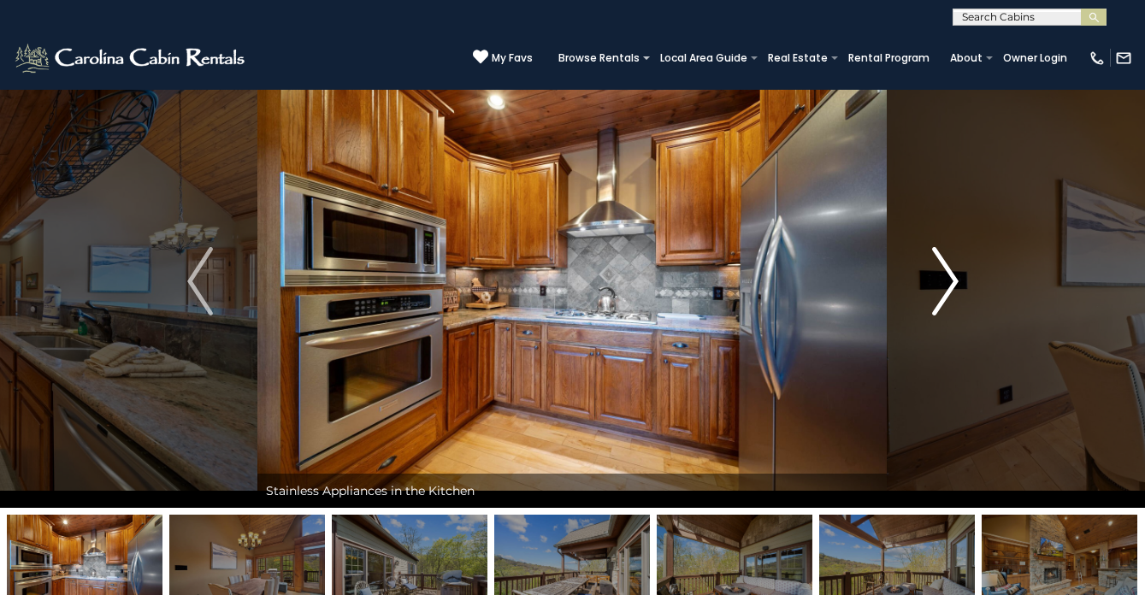
click at [940, 293] on img "Next" at bounding box center [945, 281] width 26 height 68
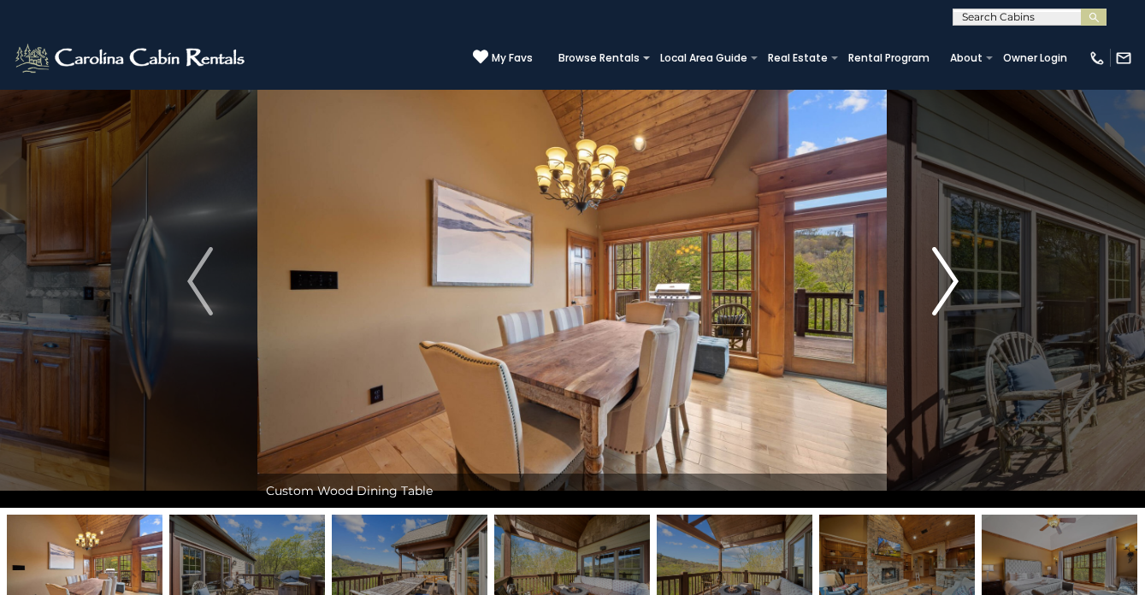
click at [940, 293] on img "Next" at bounding box center [945, 281] width 26 height 68
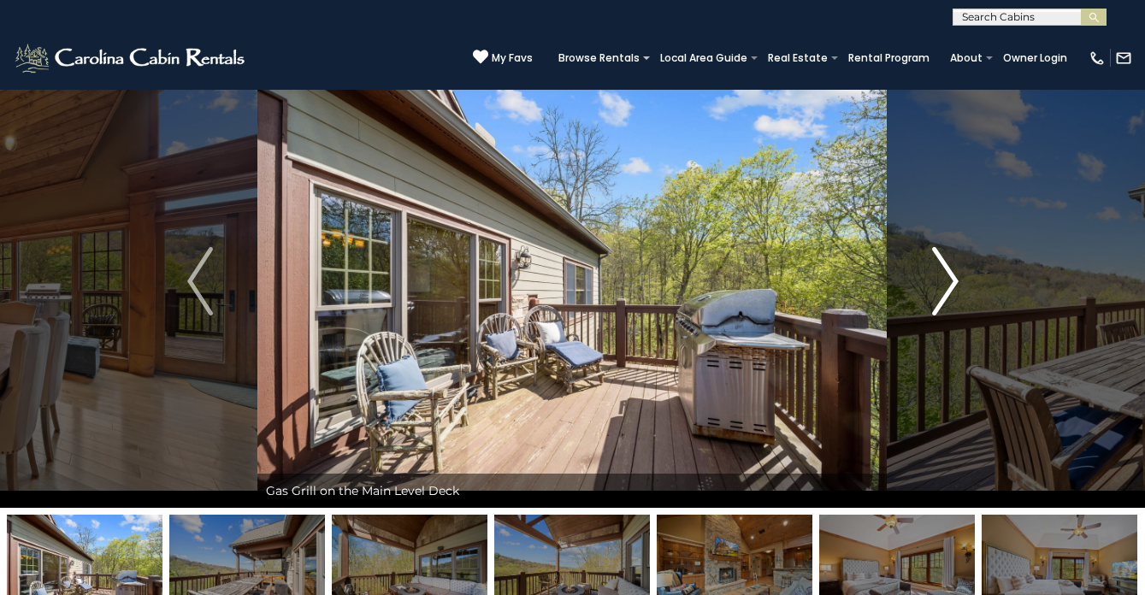
click at [940, 293] on img "Next" at bounding box center [945, 281] width 26 height 68
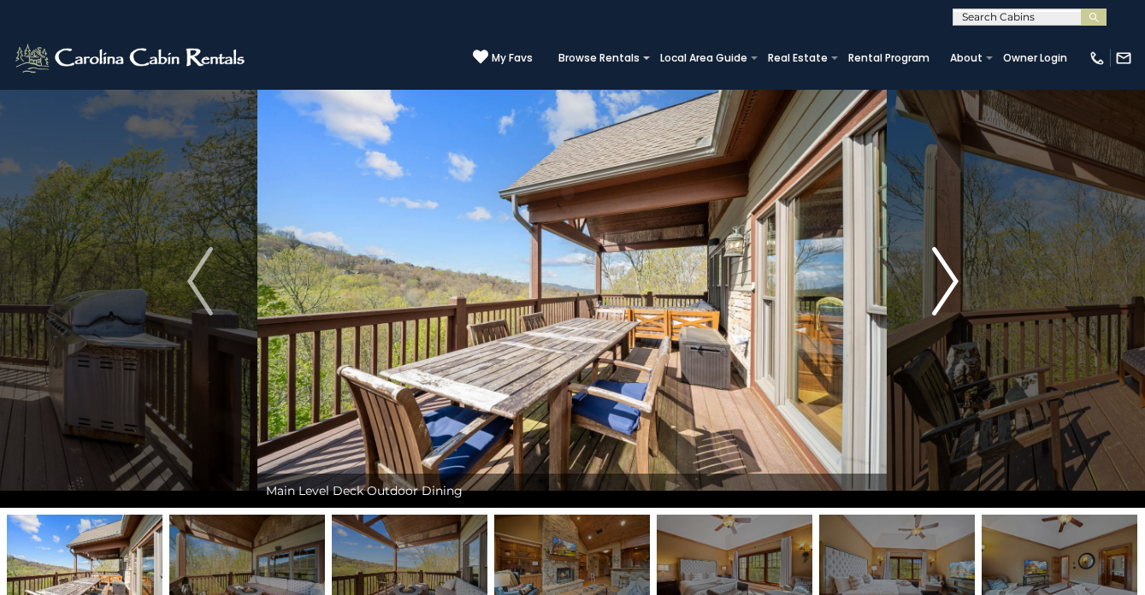
click at [940, 293] on img "Next" at bounding box center [945, 281] width 26 height 68
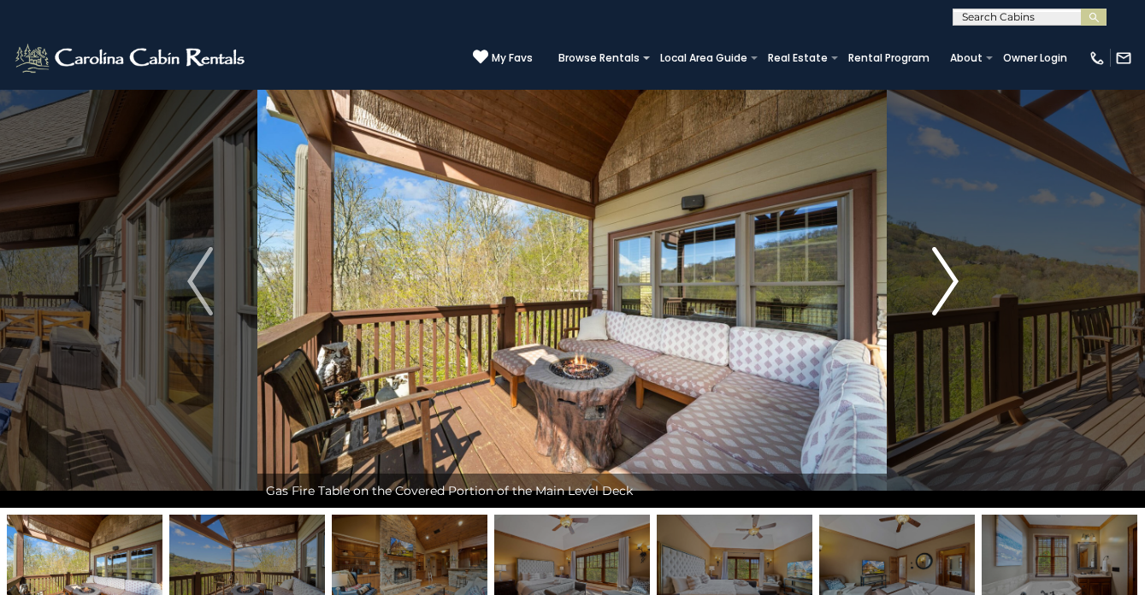
click at [940, 293] on img "Next" at bounding box center [945, 281] width 26 height 68
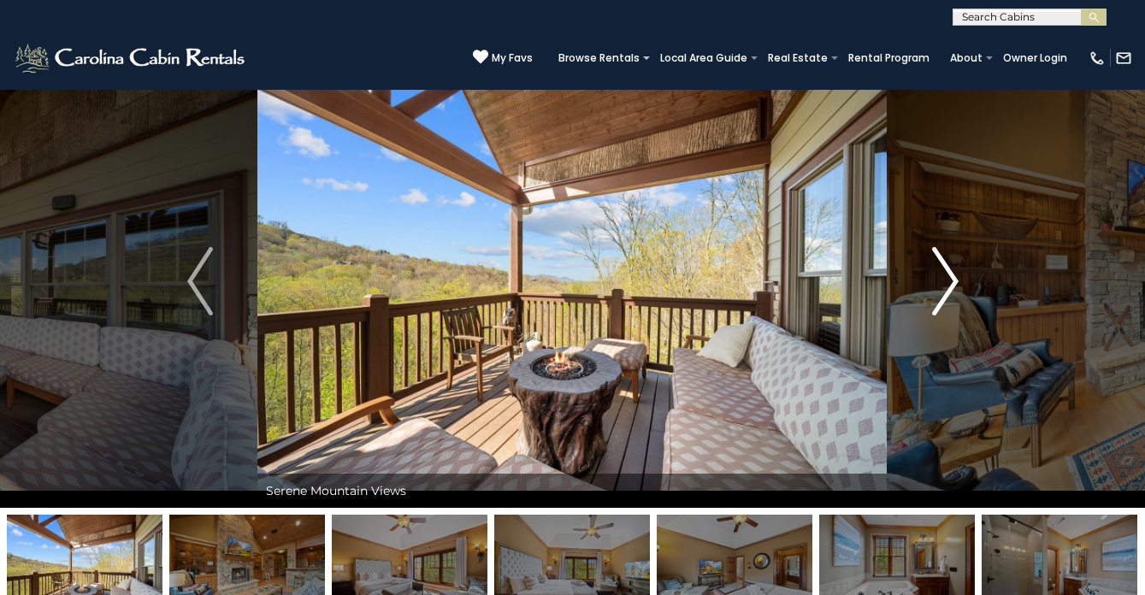
click at [940, 293] on img "Next" at bounding box center [945, 281] width 26 height 68
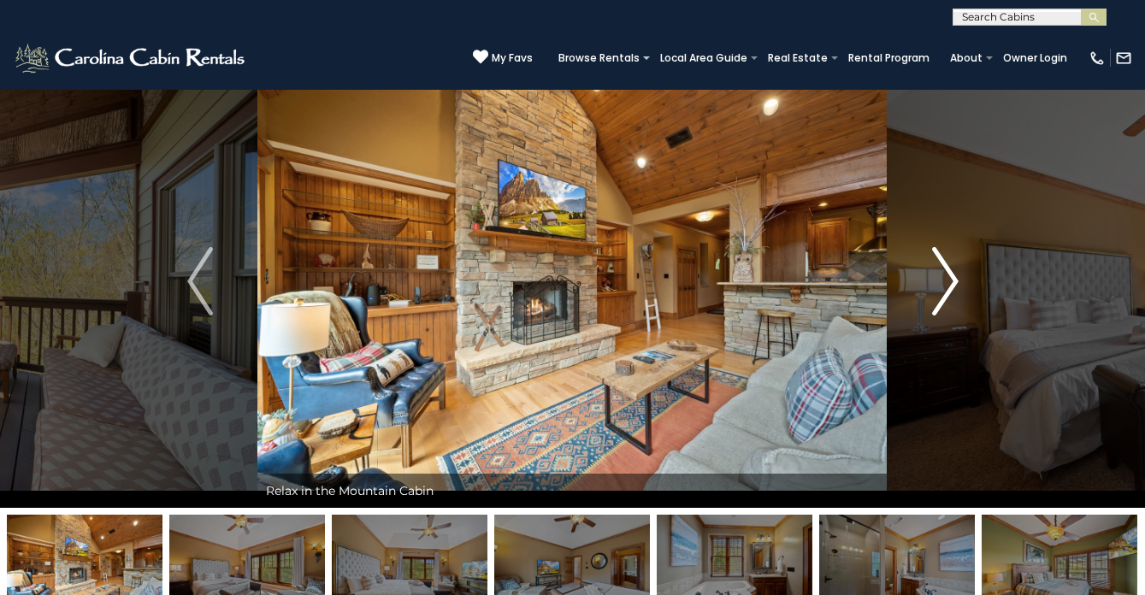
click at [940, 293] on img "Next" at bounding box center [945, 281] width 26 height 68
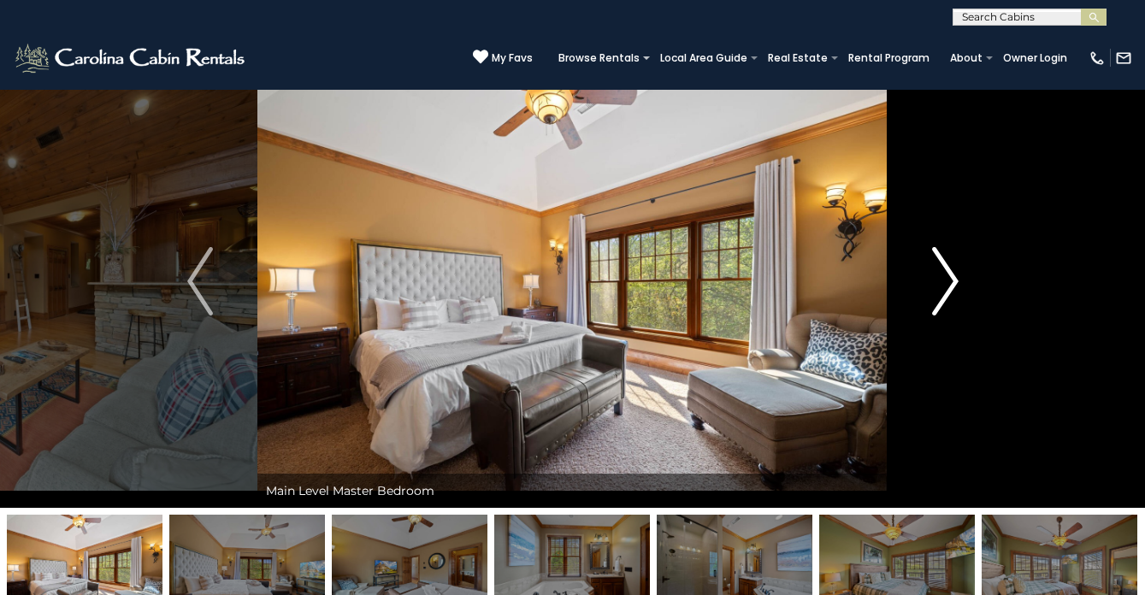
click at [940, 293] on img "Next" at bounding box center [945, 281] width 26 height 68
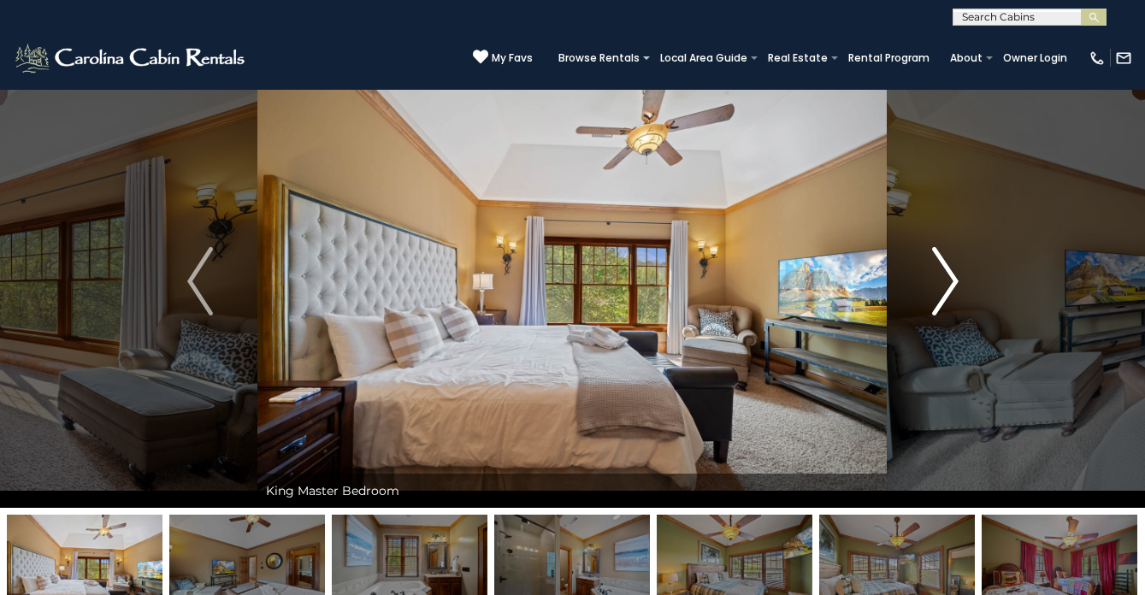
click at [940, 293] on img "Next" at bounding box center [945, 281] width 26 height 68
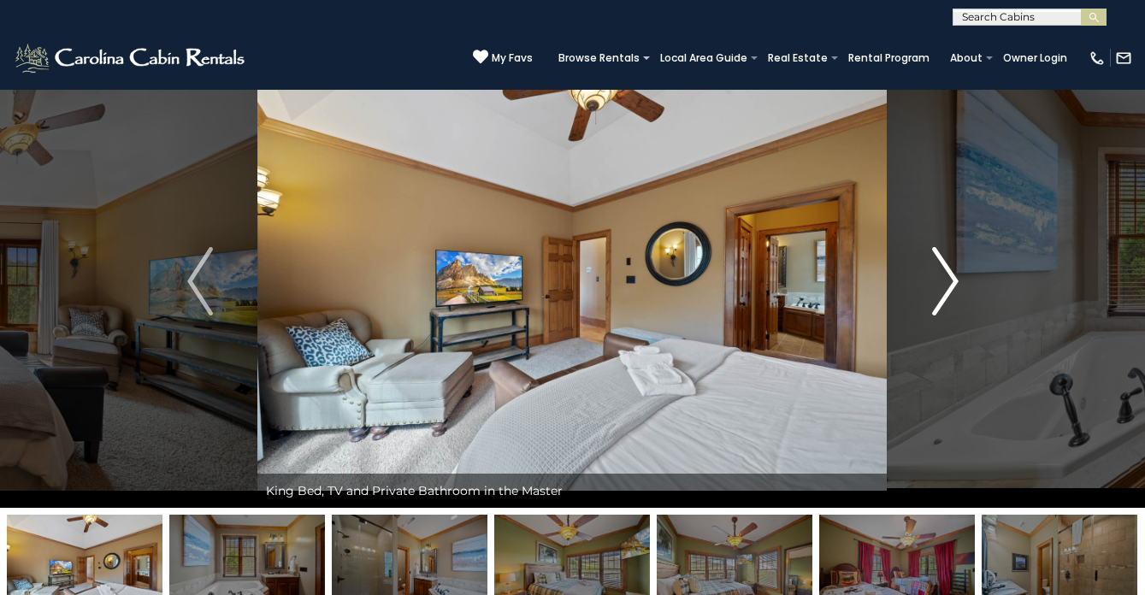
click at [940, 293] on img "Next" at bounding box center [945, 281] width 26 height 68
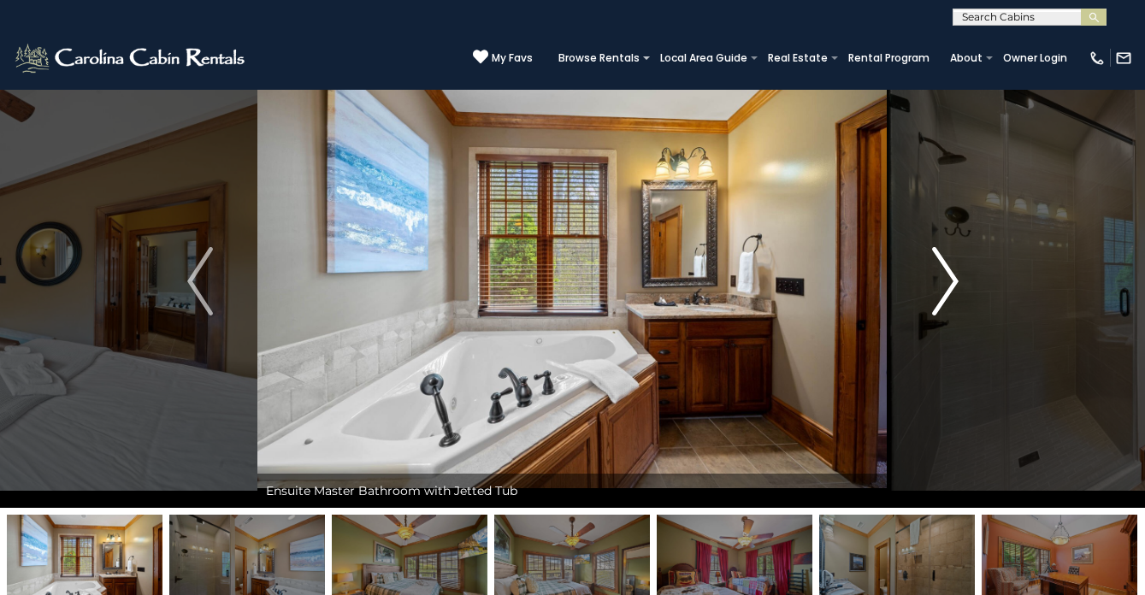
click at [940, 293] on img "Next" at bounding box center [945, 281] width 26 height 68
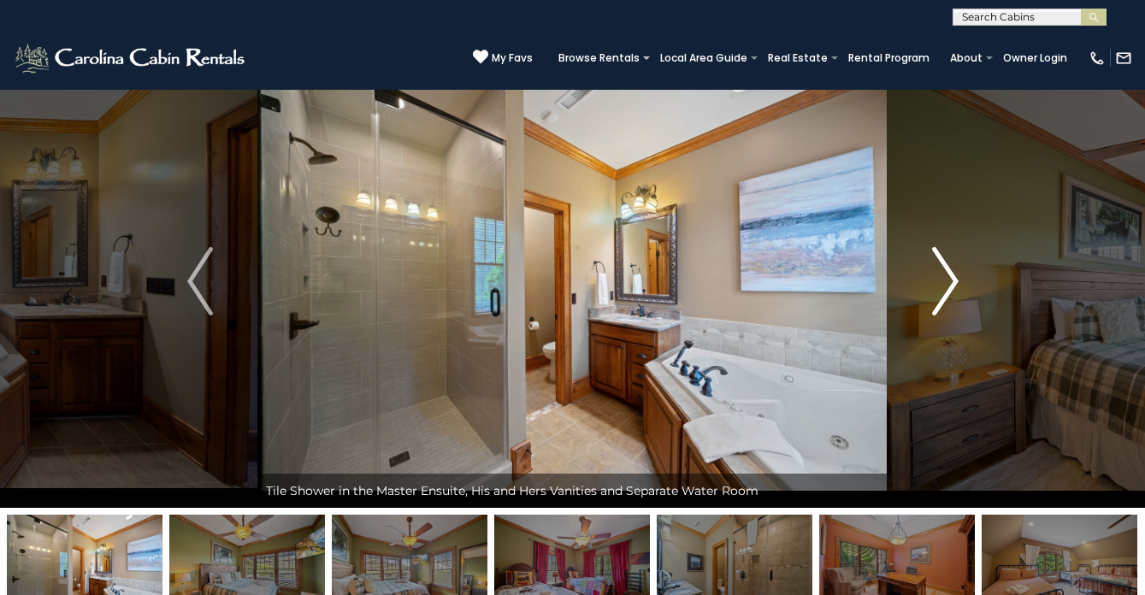
click at [940, 293] on img "Next" at bounding box center [945, 281] width 26 height 68
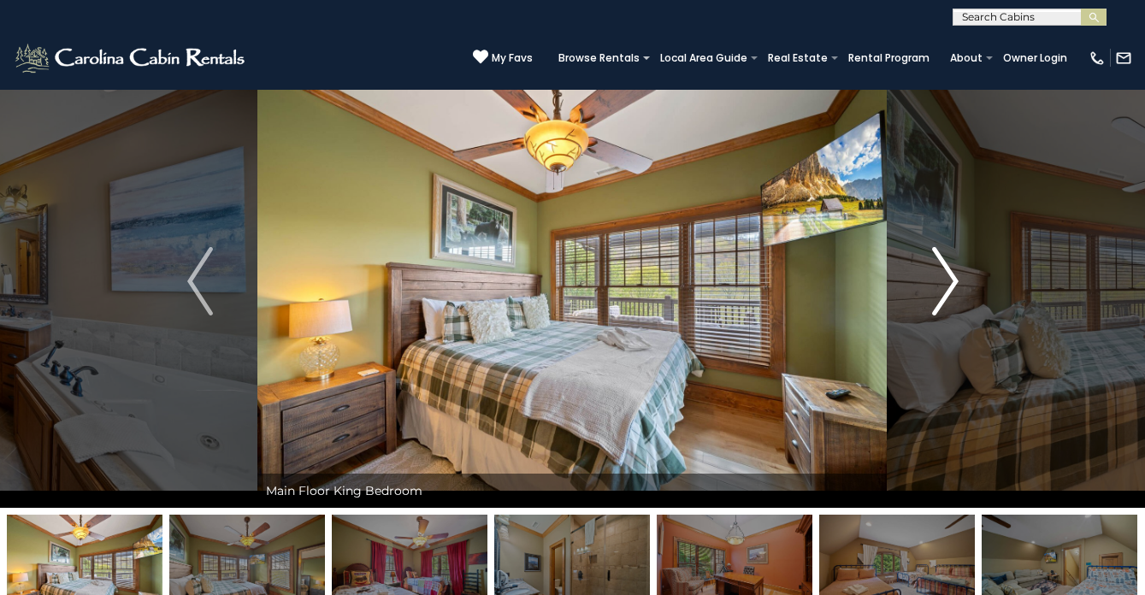
click at [940, 293] on img "Next" at bounding box center [945, 281] width 26 height 68
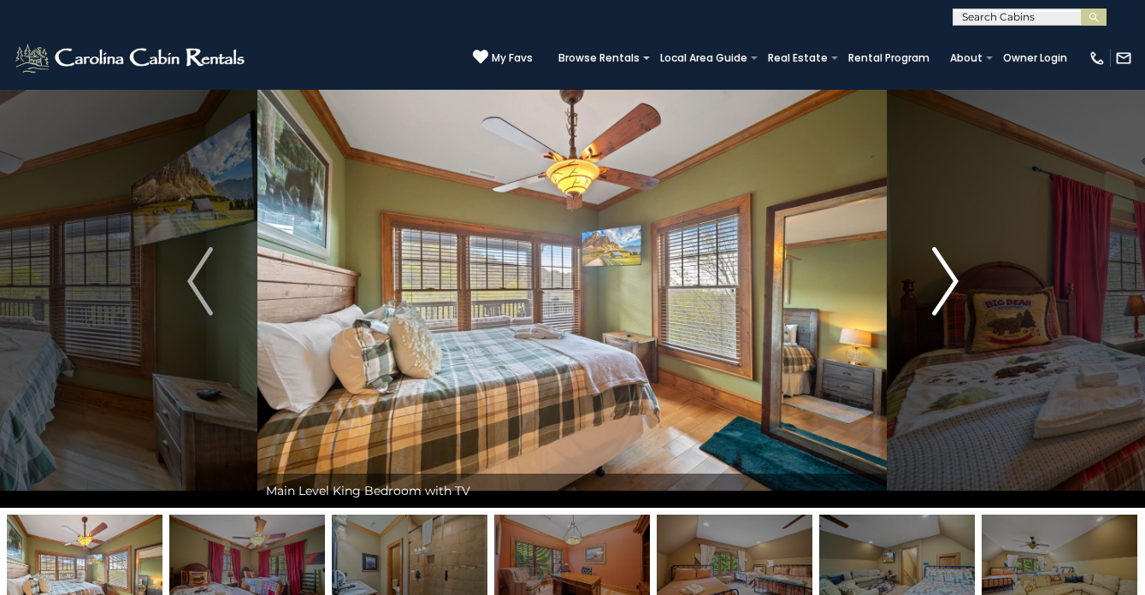
click at [940, 293] on img "Next" at bounding box center [945, 281] width 26 height 68
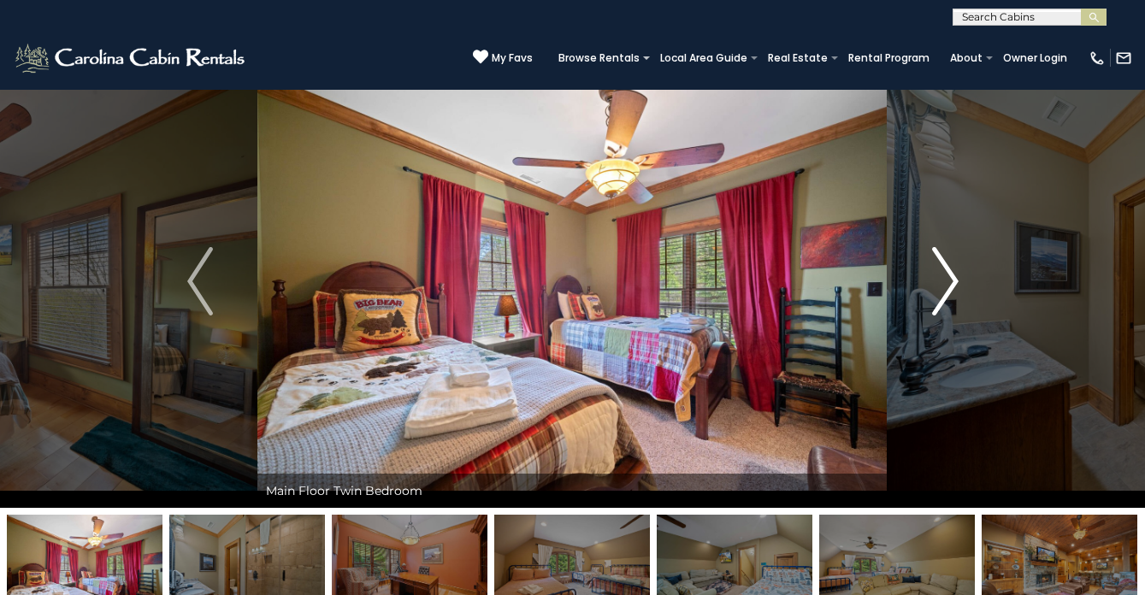
click at [940, 293] on img "Next" at bounding box center [945, 281] width 26 height 68
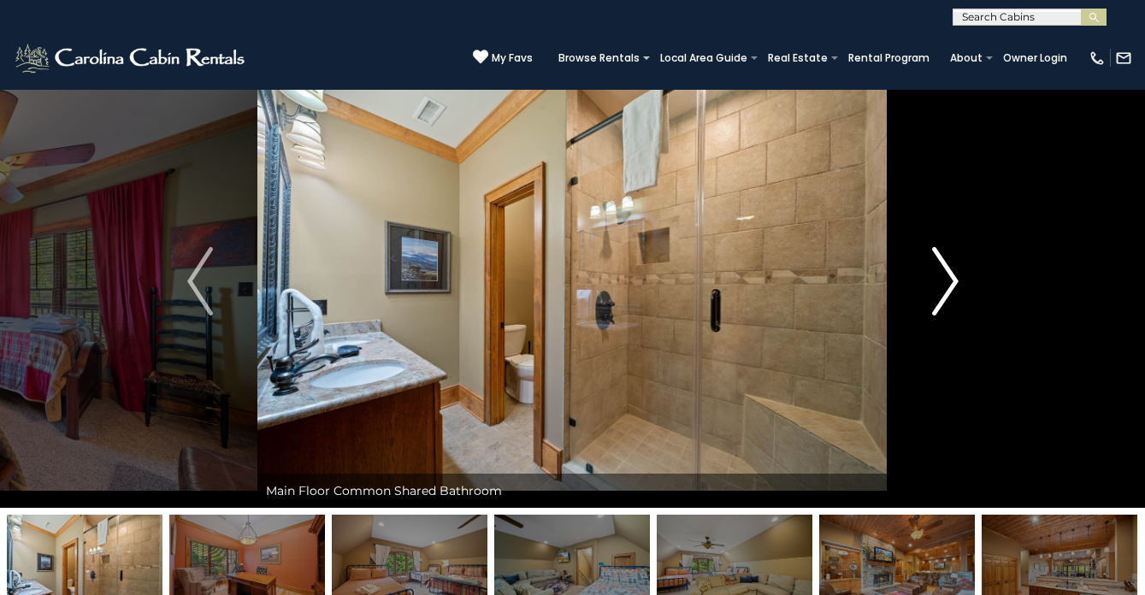
click at [940, 293] on img "Next" at bounding box center [945, 281] width 26 height 68
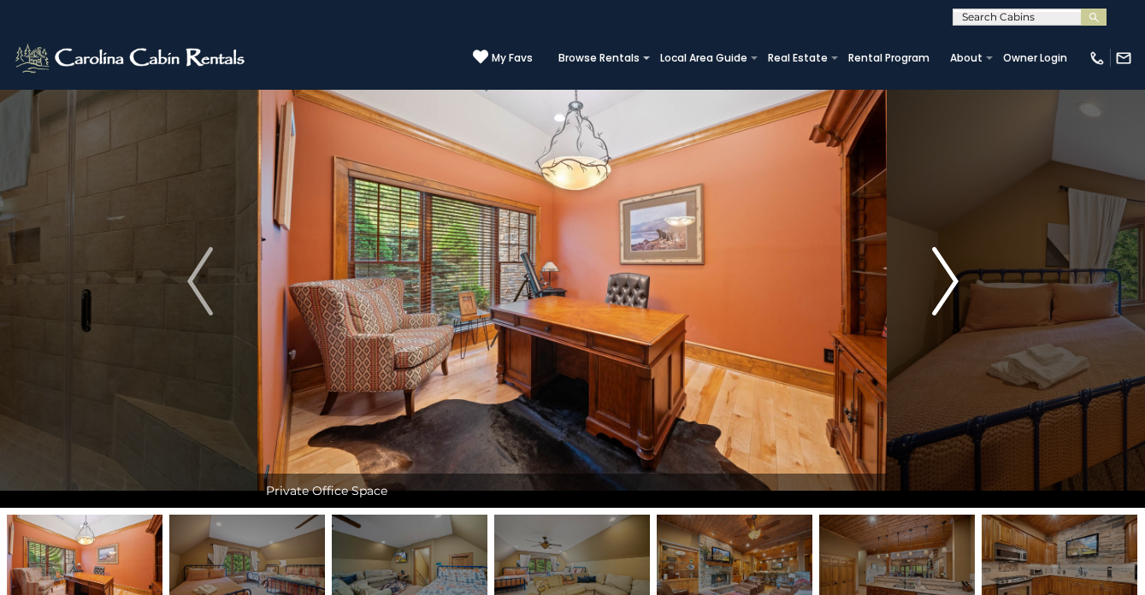
click at [940, 293] on img "Next" at bounding box center [945, 281] width 26 height 68
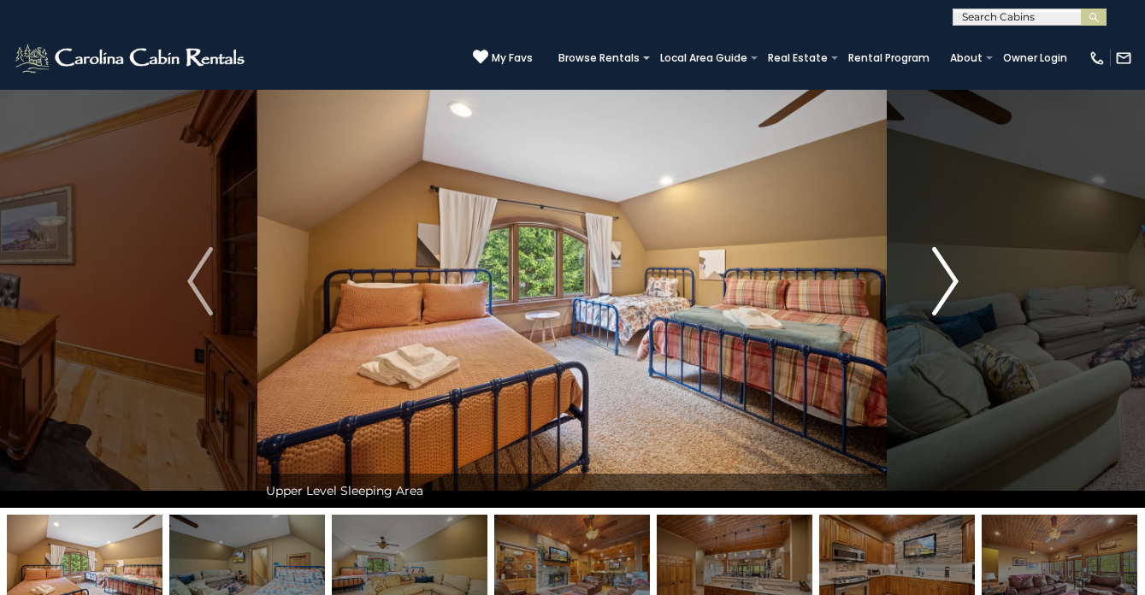
click at [940, 293] on img "Next" at bounding box center [945, 281] width 26 height 68
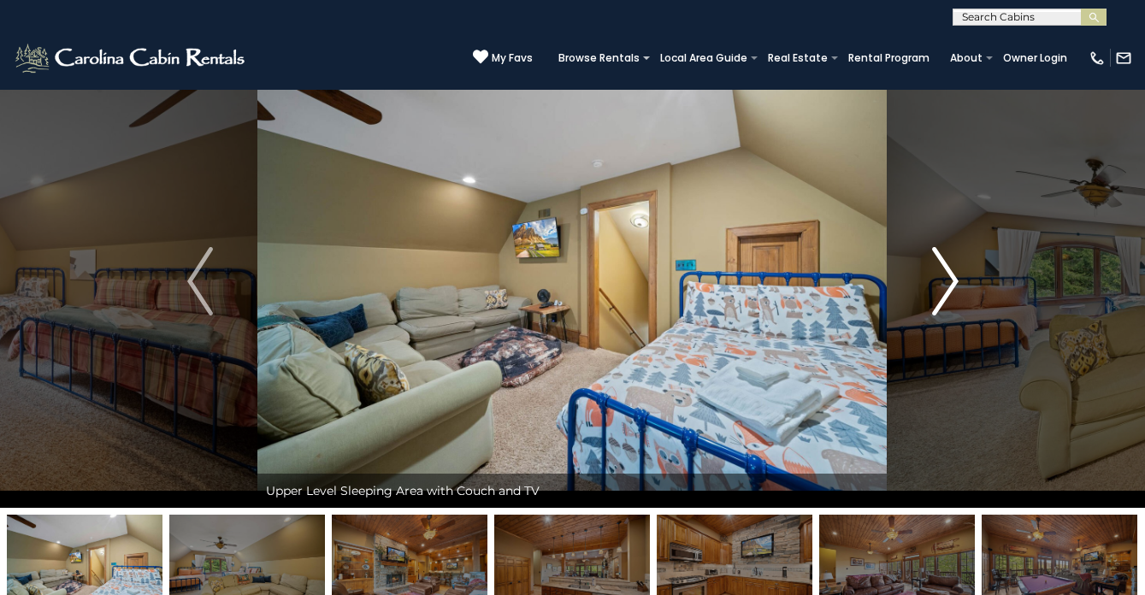
click at [940, 293] on img "Next" at bounding box center [945, 281] width 26 height 68
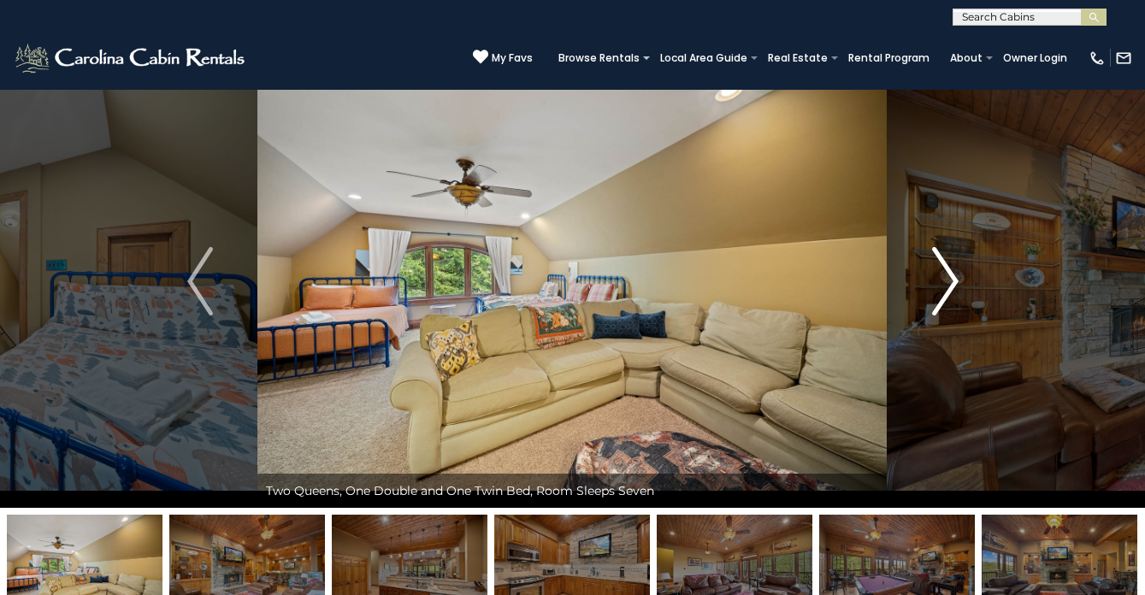
click at [940, 293] on img "Next" at bounding box center [945, 281] width 26 height 68
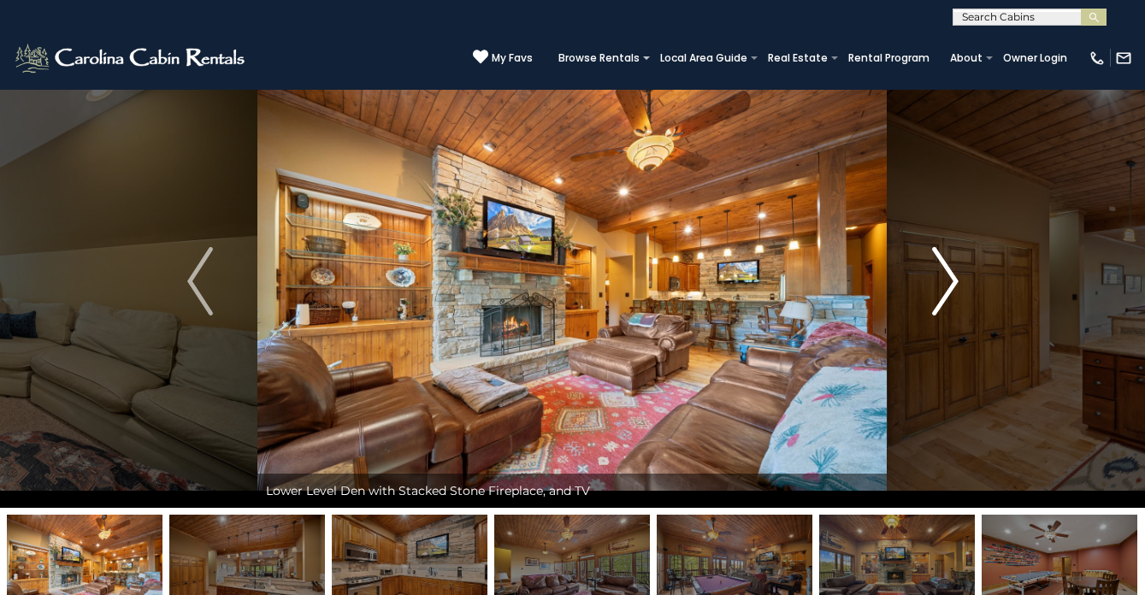
click at [940, 293] on img "Next" at bounding box center [945, 281] width 26 height 68
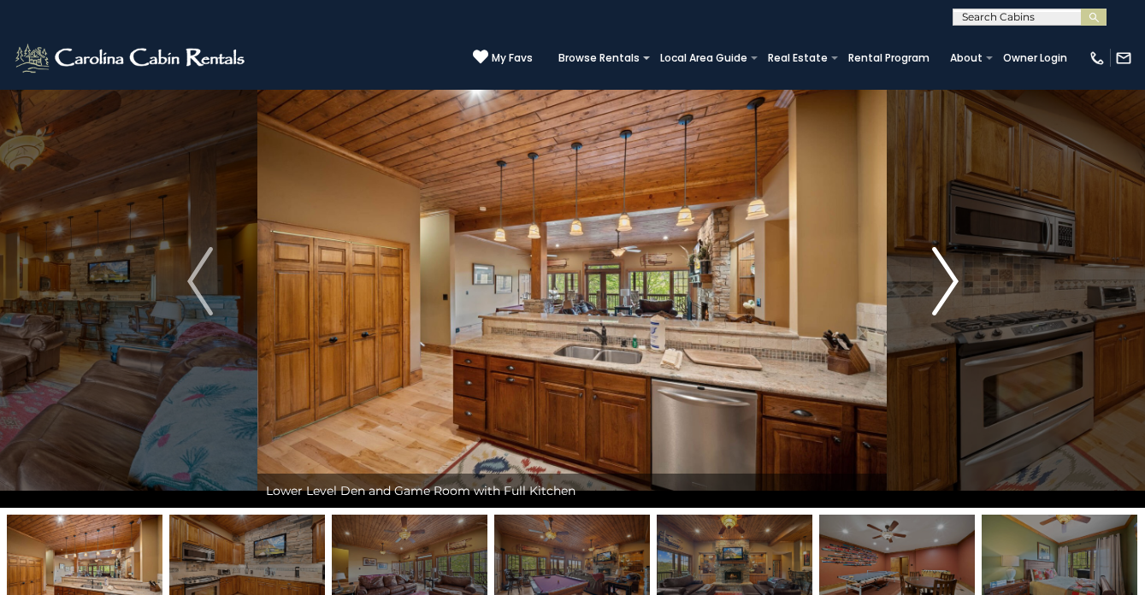
click at [940, 293] on img "Next" at bounding box center [945, 281] width 26 height 68
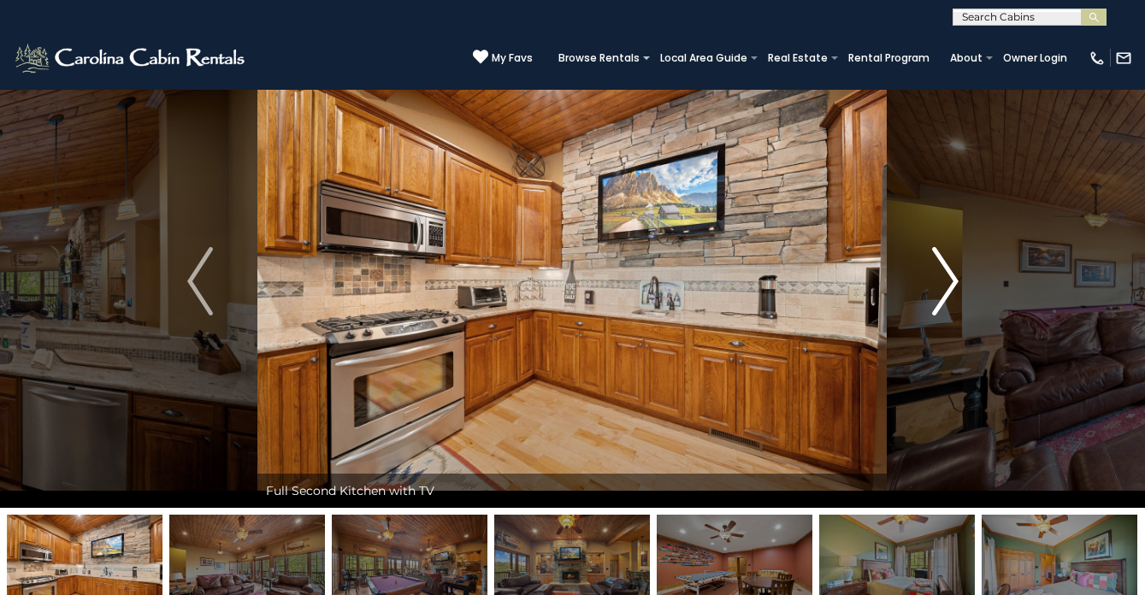
click at [940, 293] on img "Next" at bounding box center [945, 281] width 26 height 68
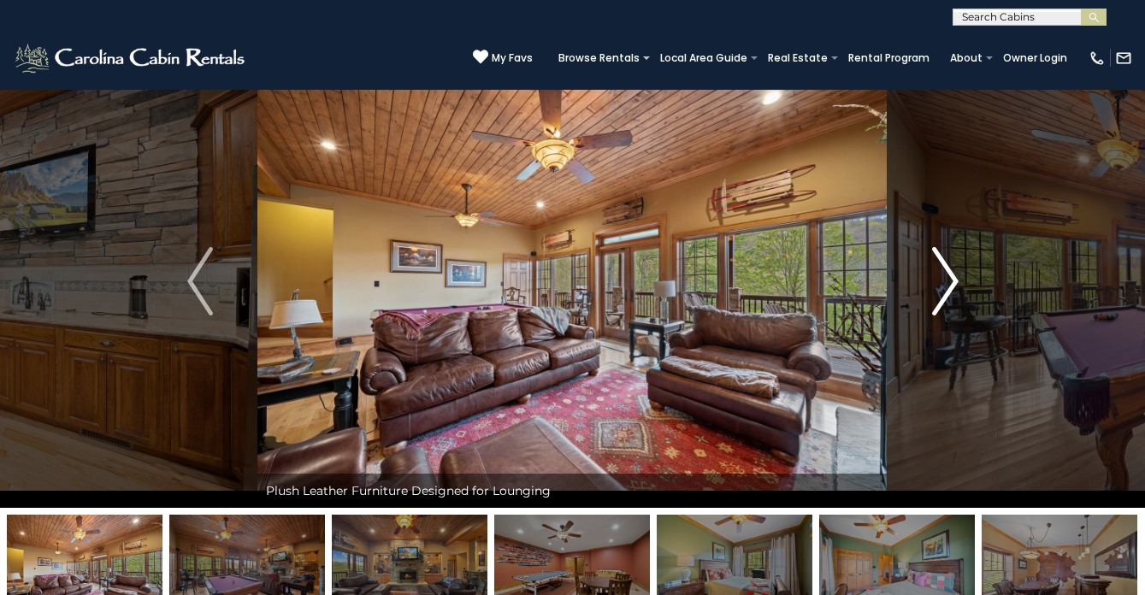
click at [940, 293] on img "Next" at bounding box center [945, 281] width 26 height 68
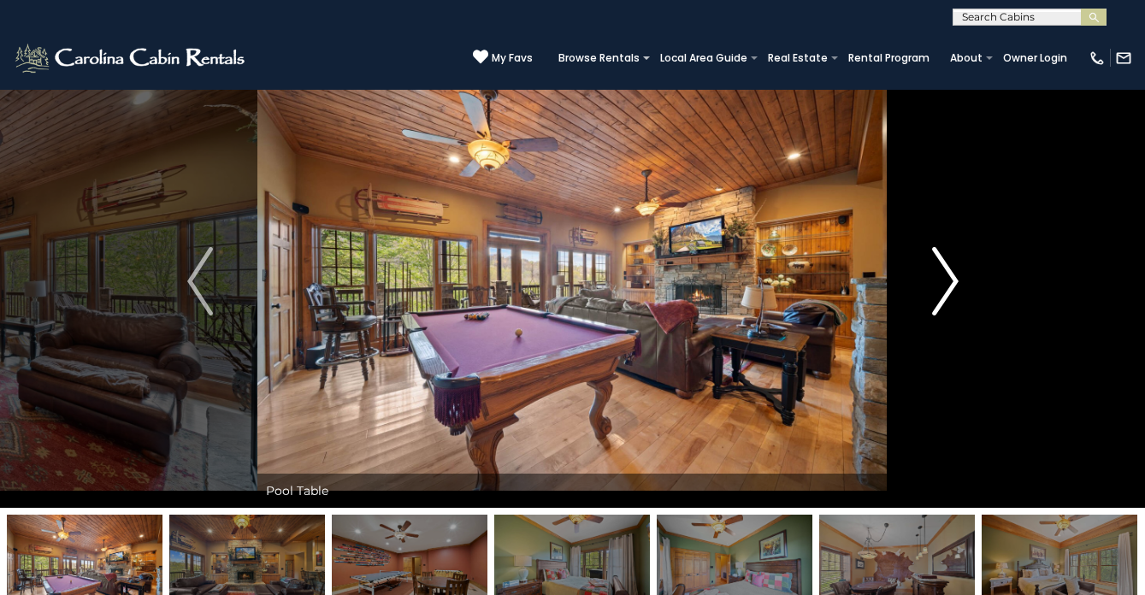
click at [940, 293] on img "Next" at bounding box center [945, 281] width 26 height 68
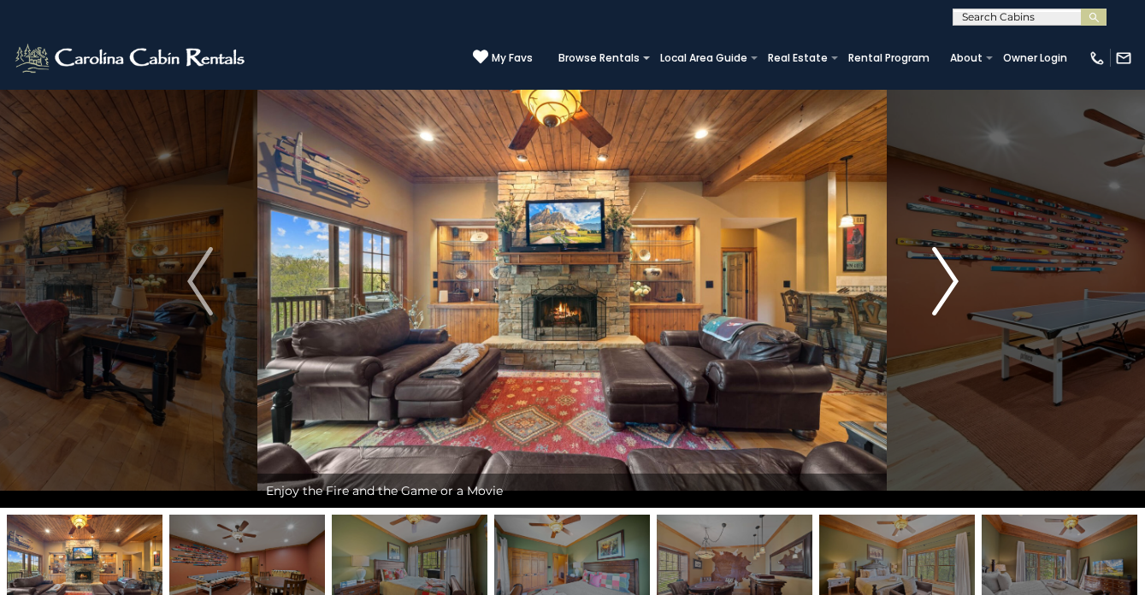
click at [940, 293] on img "Next" at bounding box center [945, 281] width 26 height 68
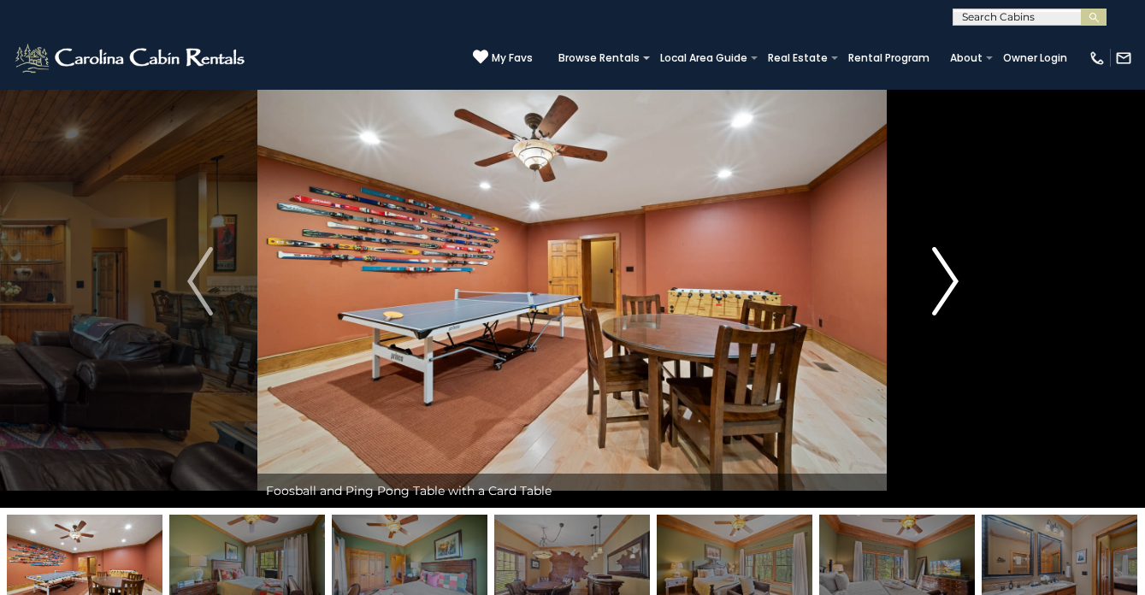
click at [940, 293] on img "Next" at bounding box center [945, 281] width 26 height 68
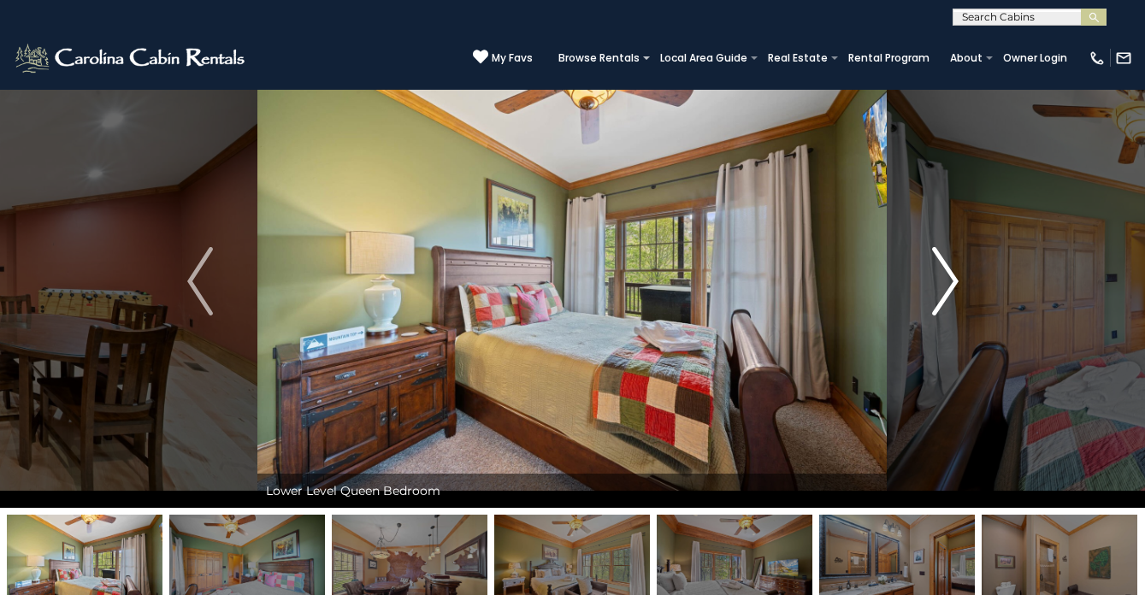
click at [940, 293] on img "Next" at bounding box center [945, 281] width 26 height 68
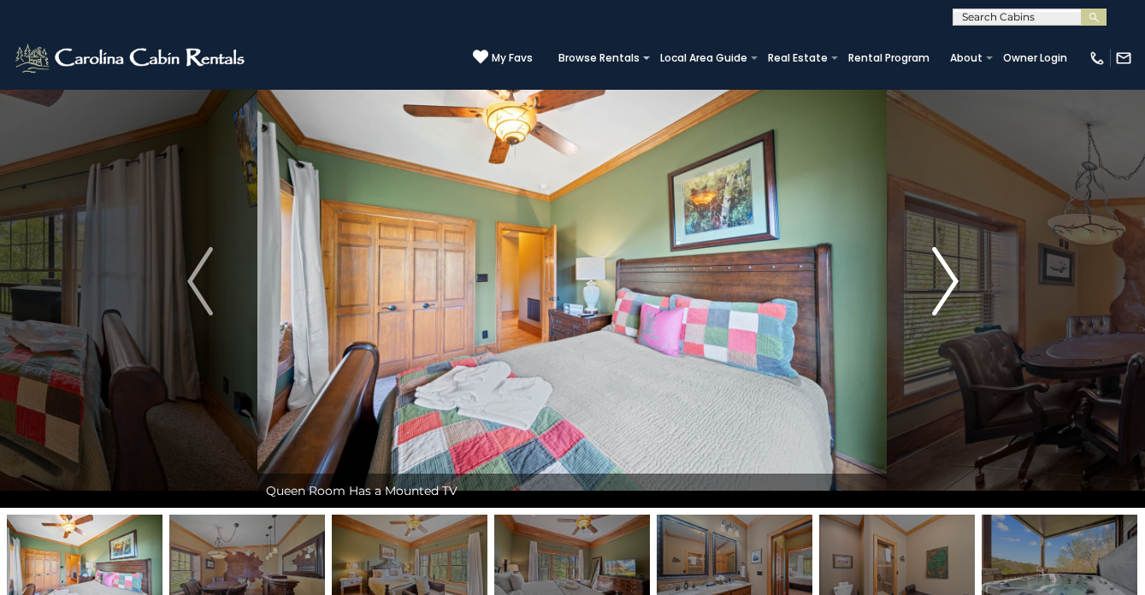
click at [940, 293] on img "Next" at bounding box center [945, 281] width 26 height 68
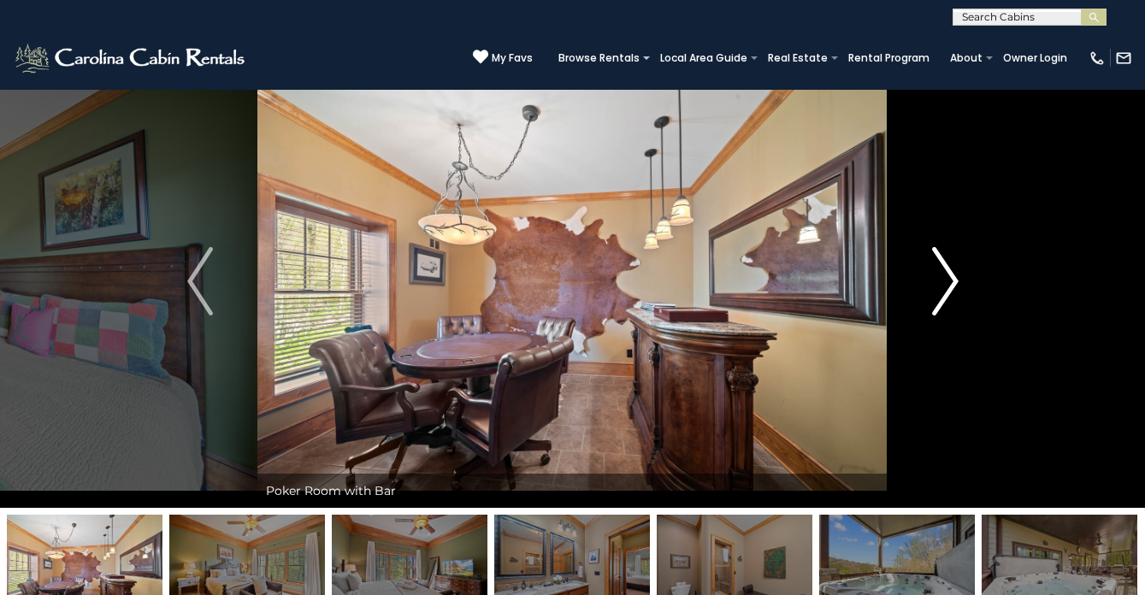
click at [940, 293] on img "Next" at bounding box center [945, 281] width 26 height 68
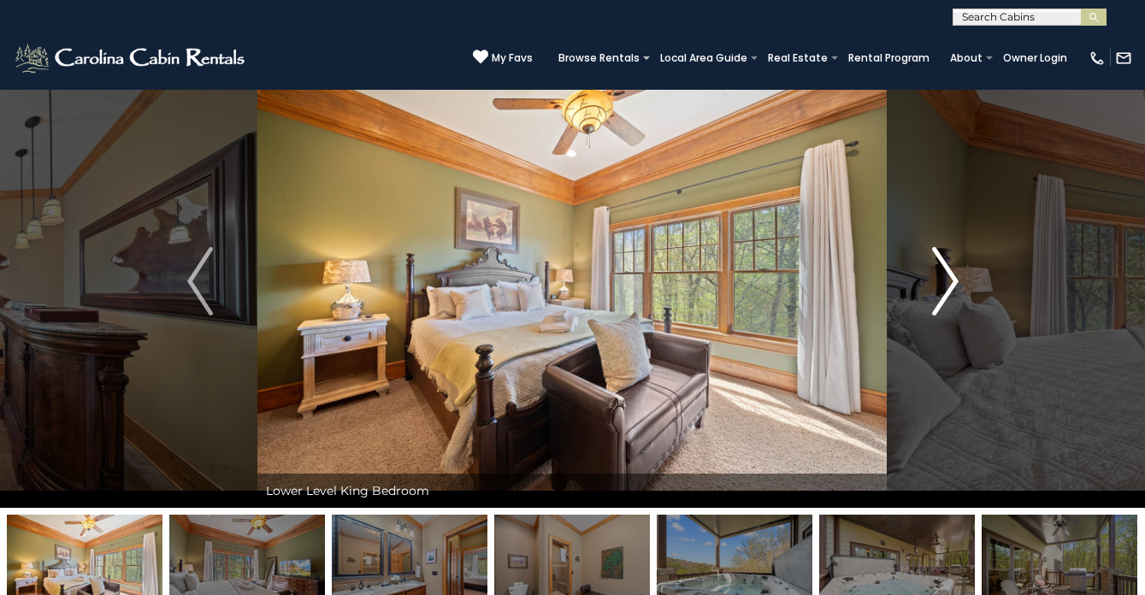
click at [940, 293] on img "Next" at bounding box center [945, 281] width 26 height 68
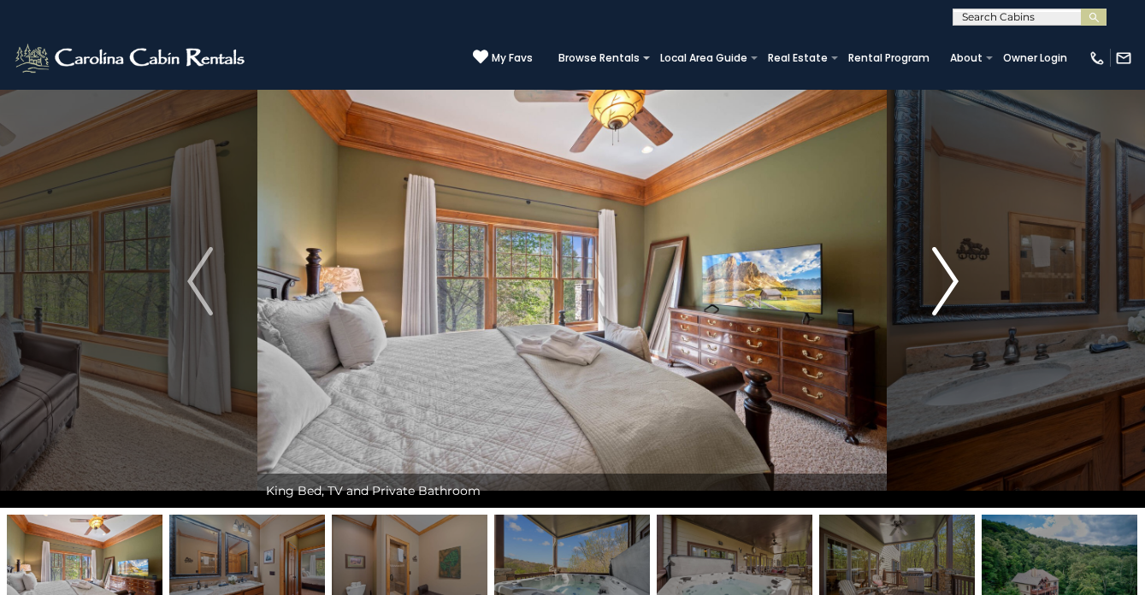
click at [940, 293] on img "Next" at bounding box center [945, 281] width 26 height 68
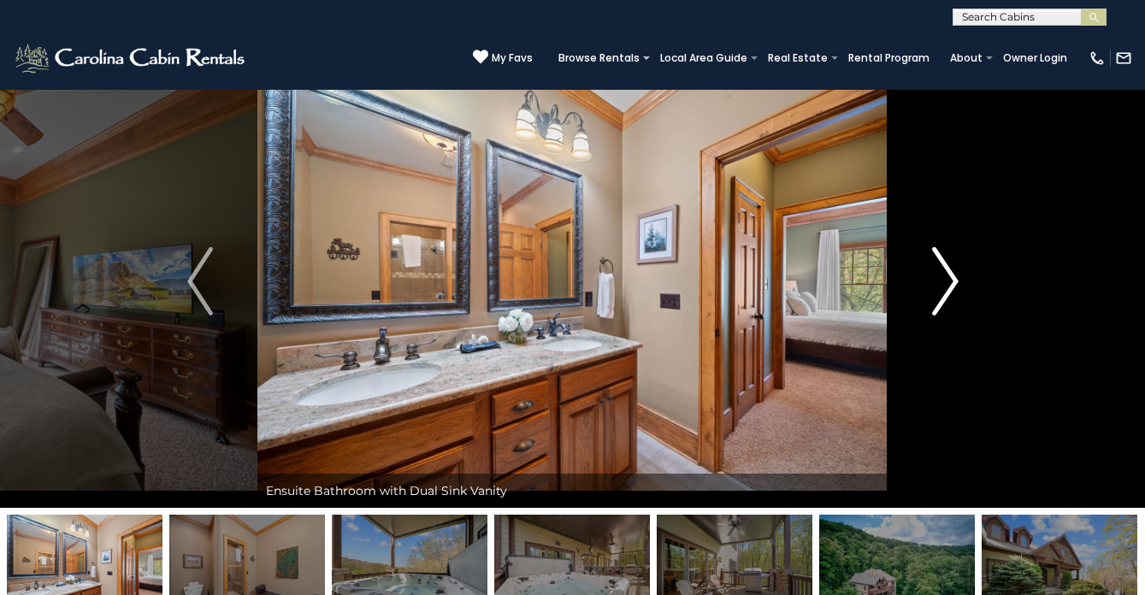
click at [940, 293] on img "Next" at bounding box center [945, 281] width 26 height 68
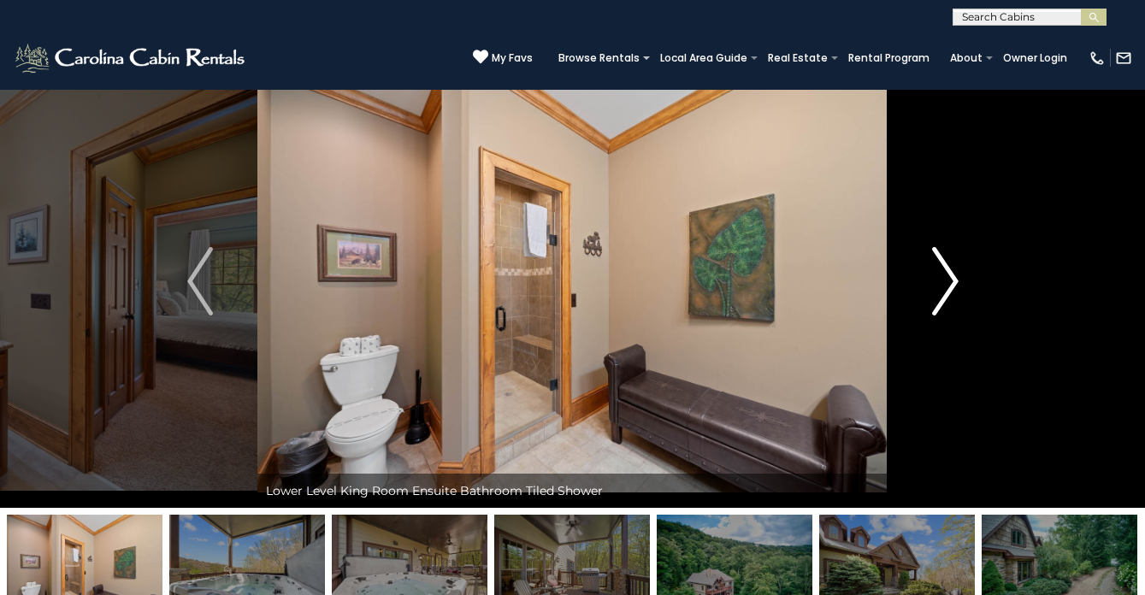
click at [940, 293] on img "Next" at bounding box center [945, 281] width 26 height 68
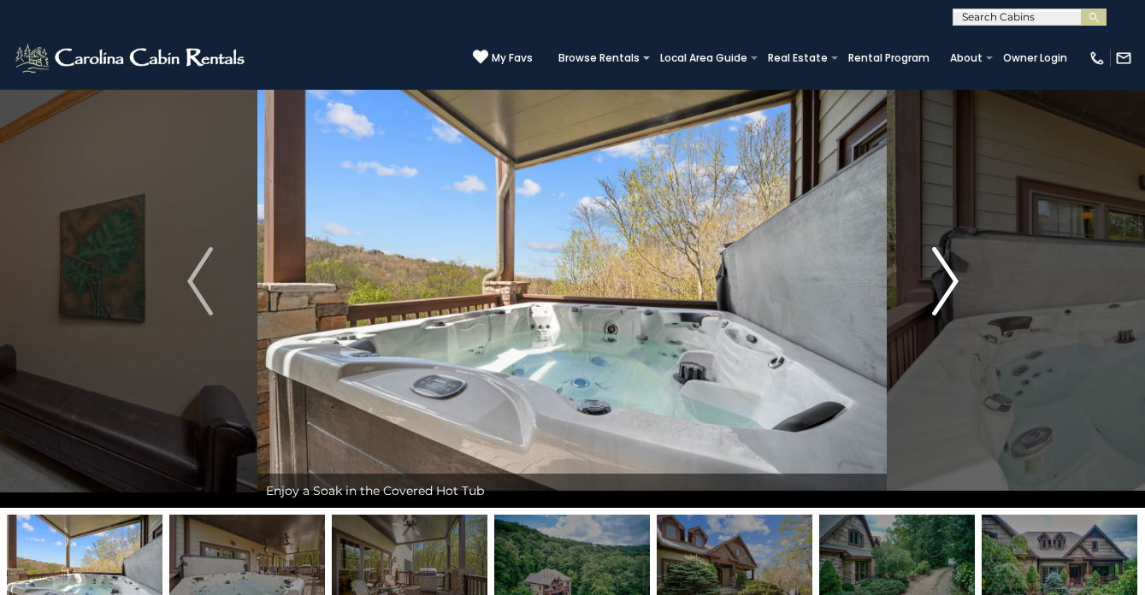
click at [940, 293] on img "Next" at bounding box center [945, 281] width 26 height 68
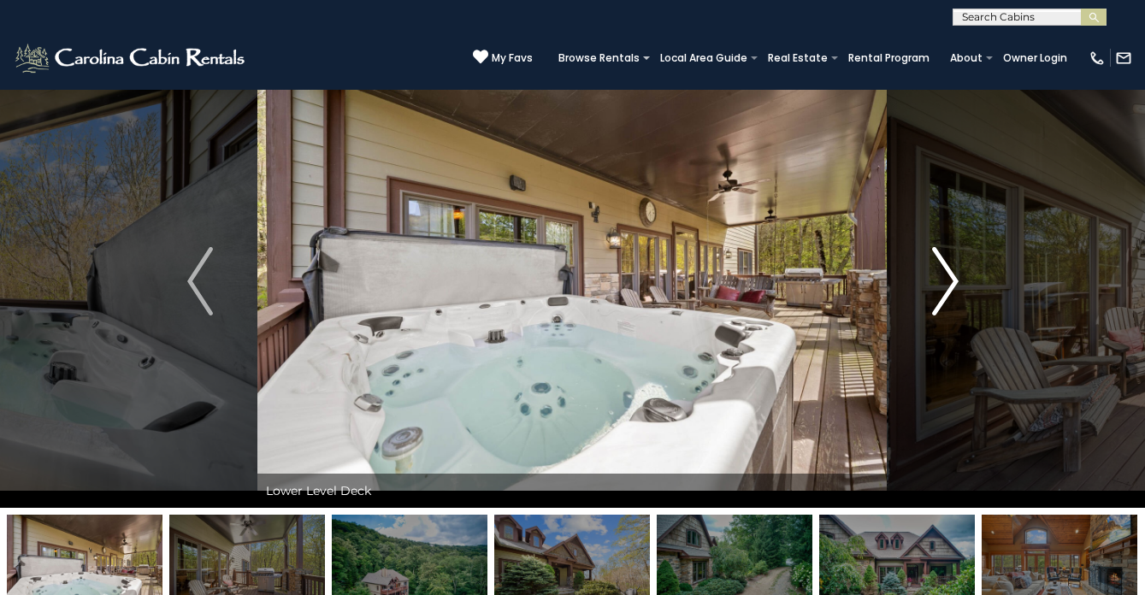
click at [940, 293] on img "Next" at bounding box center [945, 281] width 26 height 68
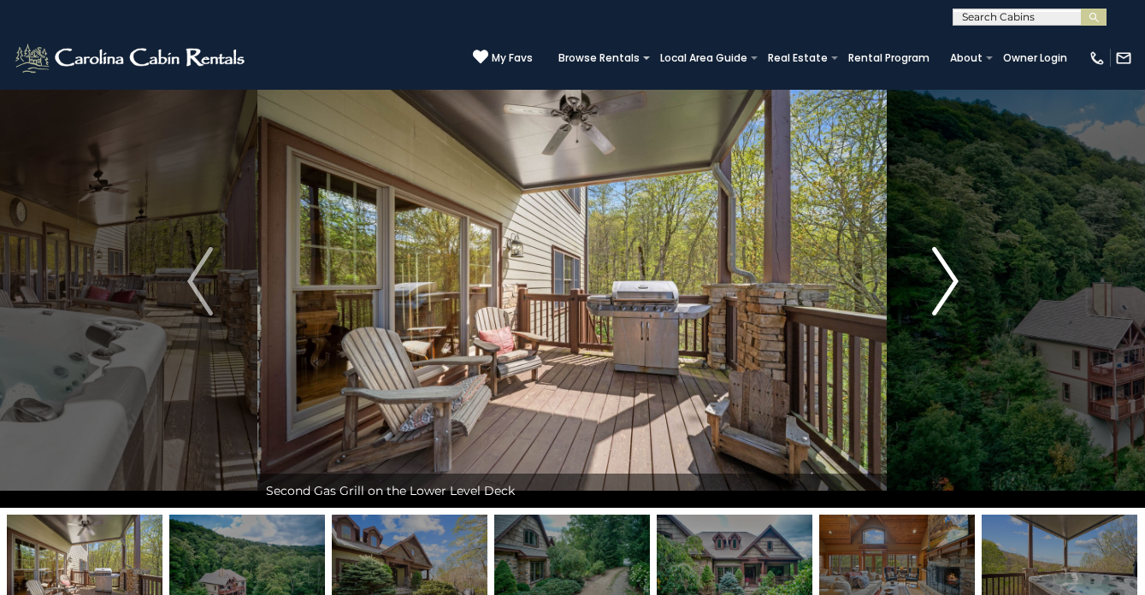
click at [940, 293] on img "Next" at bounding box center [945, 281] width 26 height 68
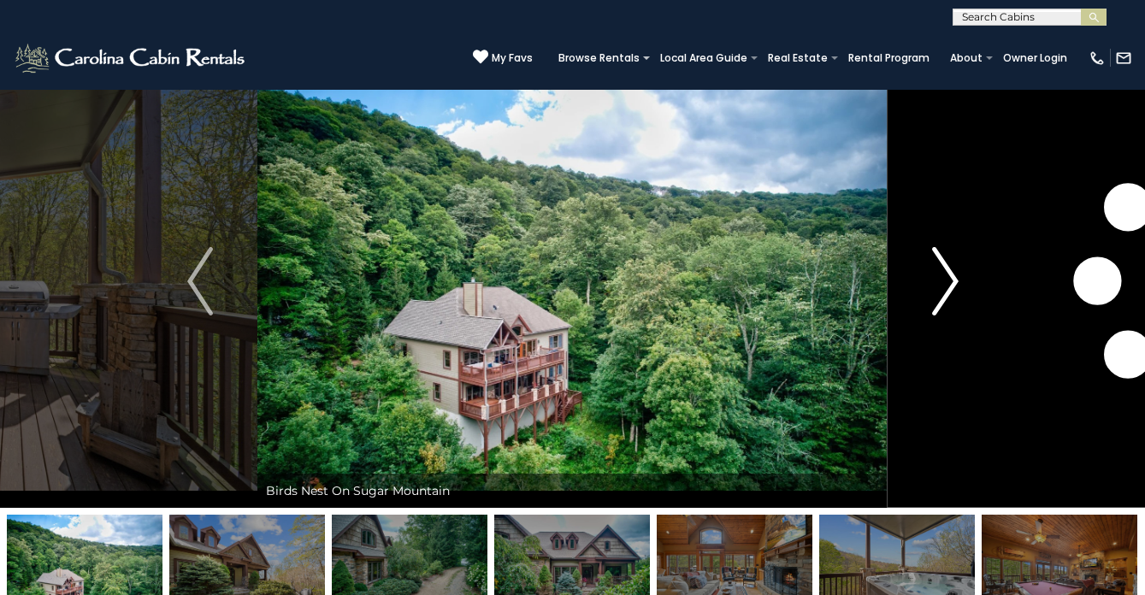
click at [940, 293] on img "Next" at bounding box center [945, 281] width 26 height 68
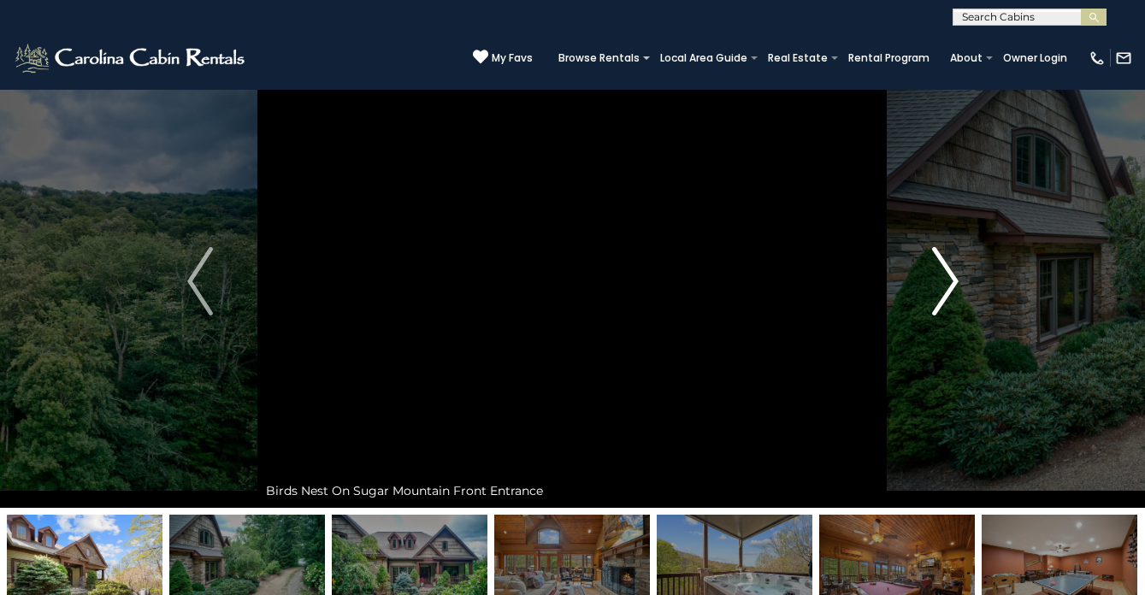
click at [940, 293] on img "Next" at bounding box center [945, 281] width 26 height 68
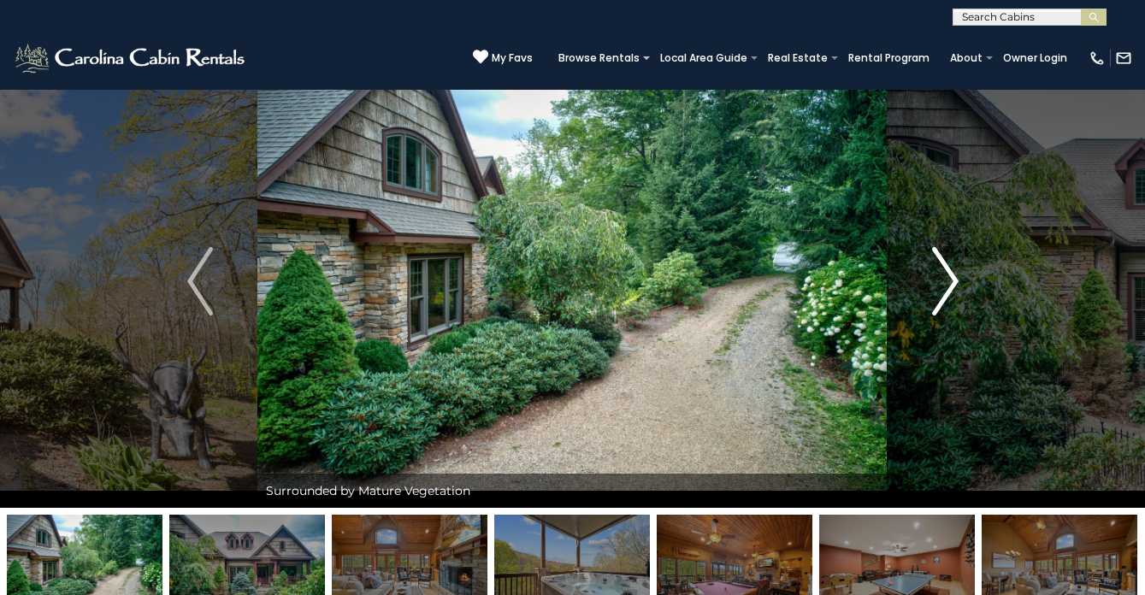
click at [940, 293] on img "Next" at bounding box center [945, 281] width 26 height 68
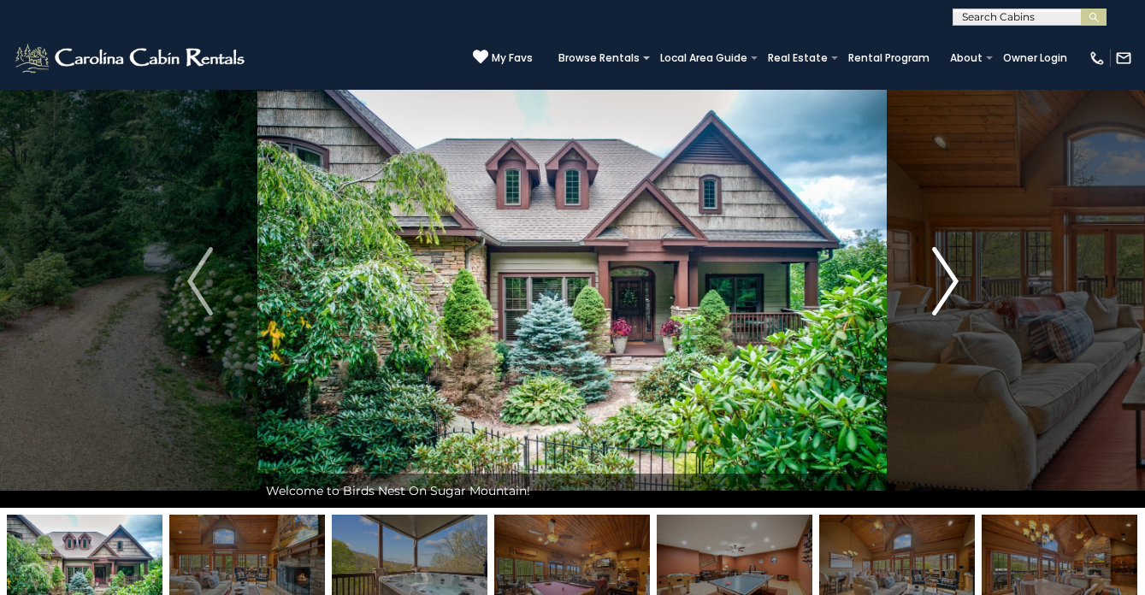
click at [940, 293] on img "Next" at bounding box center [945, 281] width 26 height 68
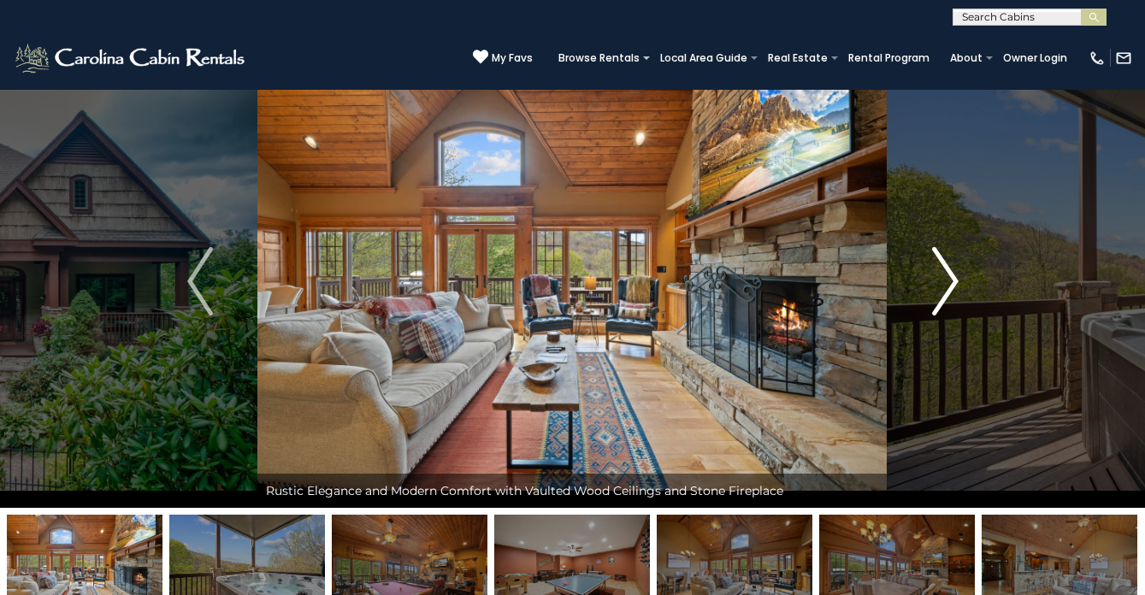
click at [940, 293] on img "Next" at bounding box center [945, 281] width 26 height 68
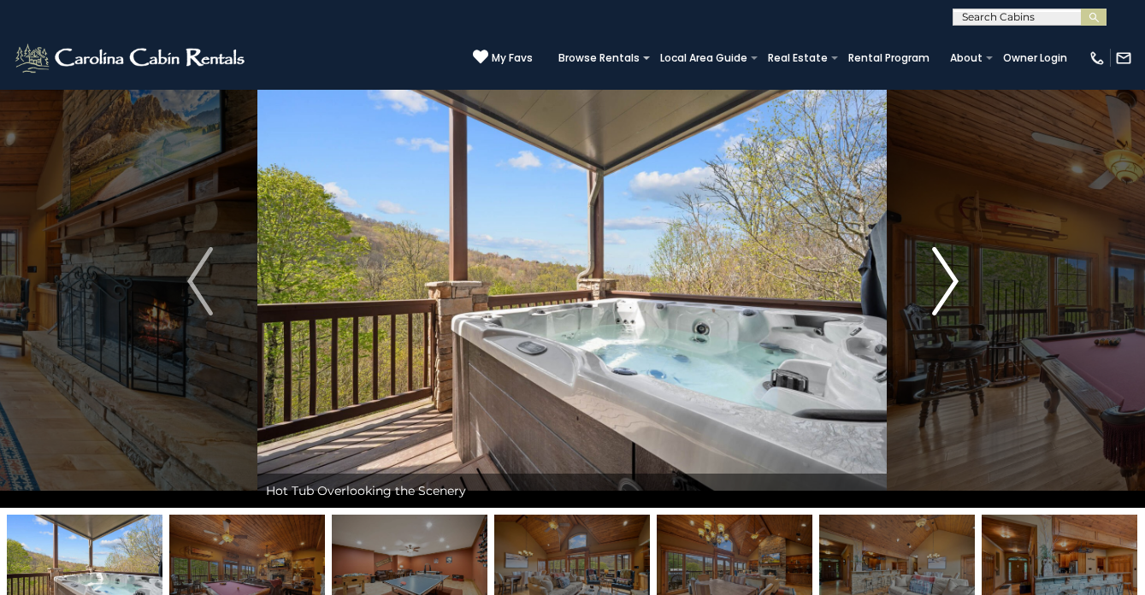
click at [940, 293] on img "Next" at bounding box center [945, 281] width 26 height 68
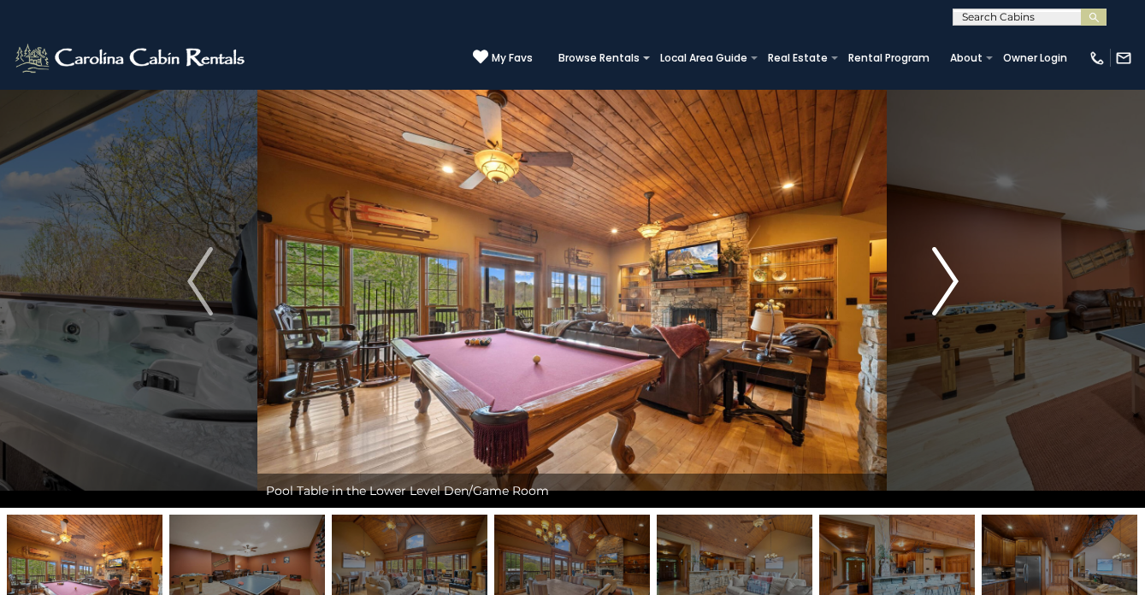
click at [940, 293] on img "Next" at bounding box center [945, 281] width 26 height 68
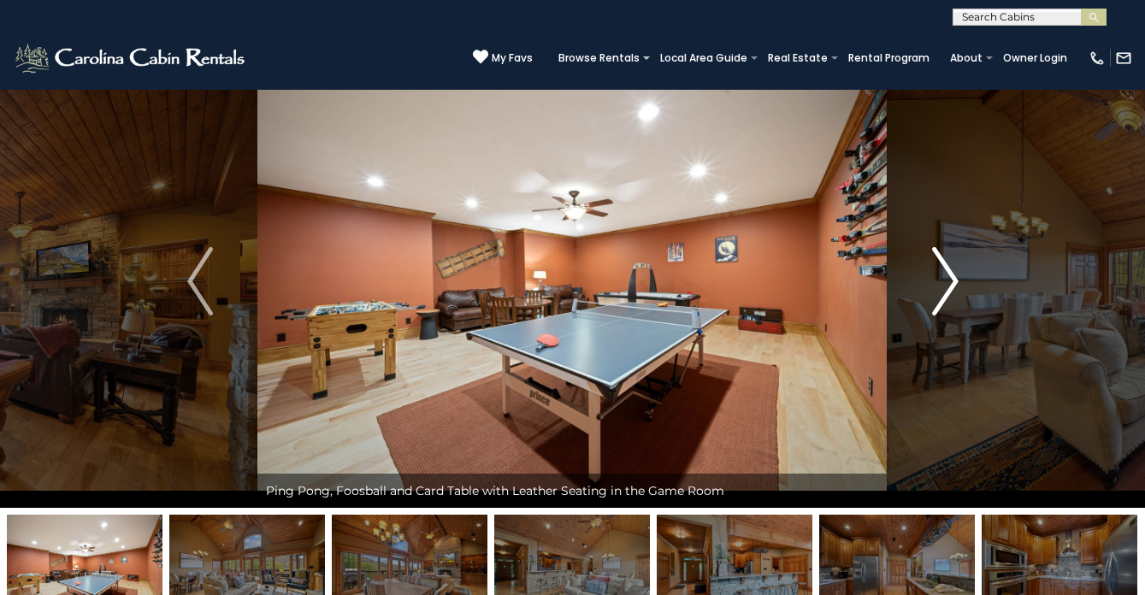
click at [940, 293] on img "Next" at bounding box center [945, 281] width 26 height 68
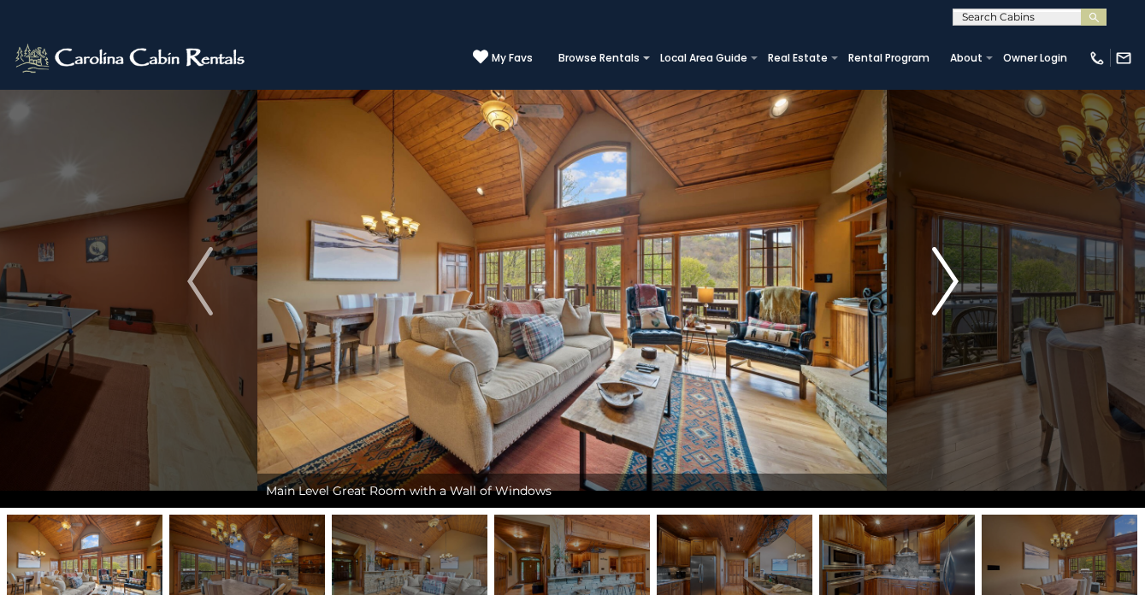
click at [940, 293] on img "Next" at bounding box center [945, 281] width 26 height 68
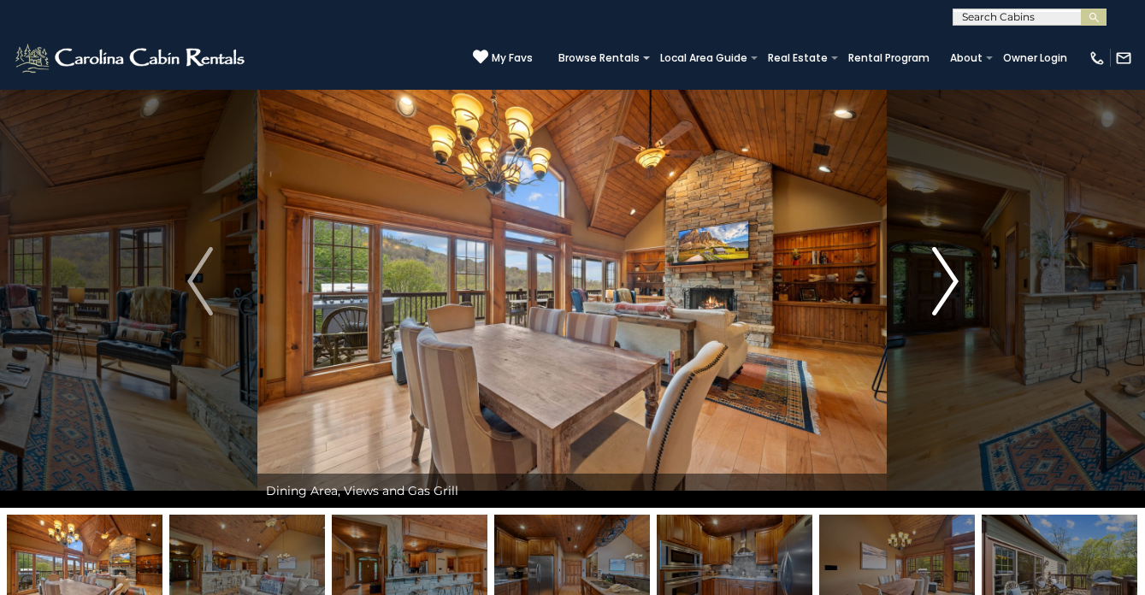
click at [940, 293] on img "Next" at bounding box center [945, 281] width 26 height 68
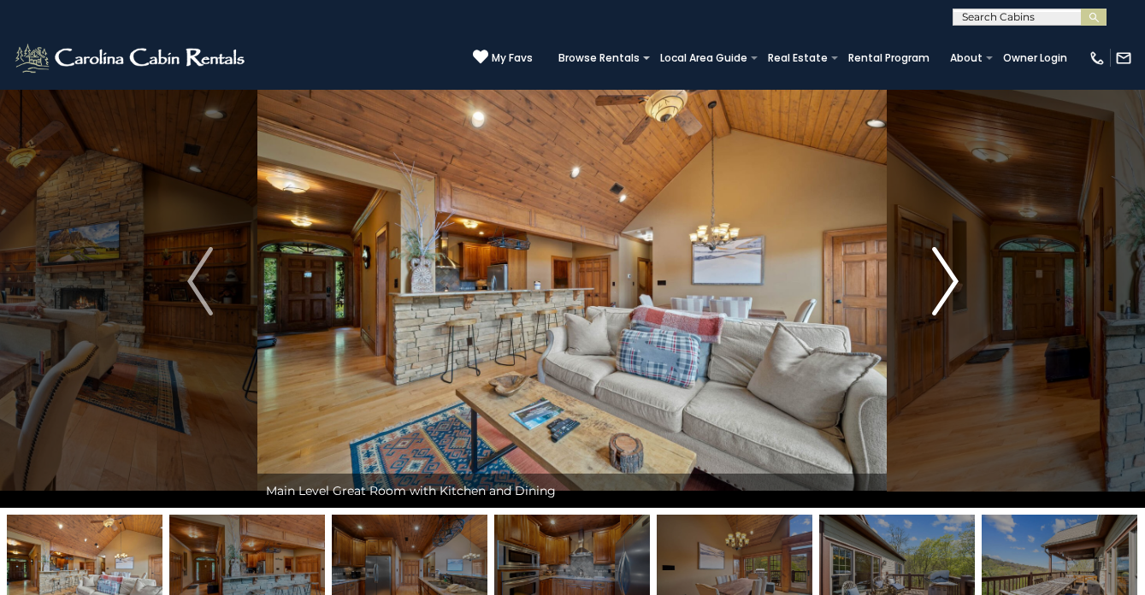
click at [940, 293] on img "Next" at bounding box center [945, 281] width 26 height 68
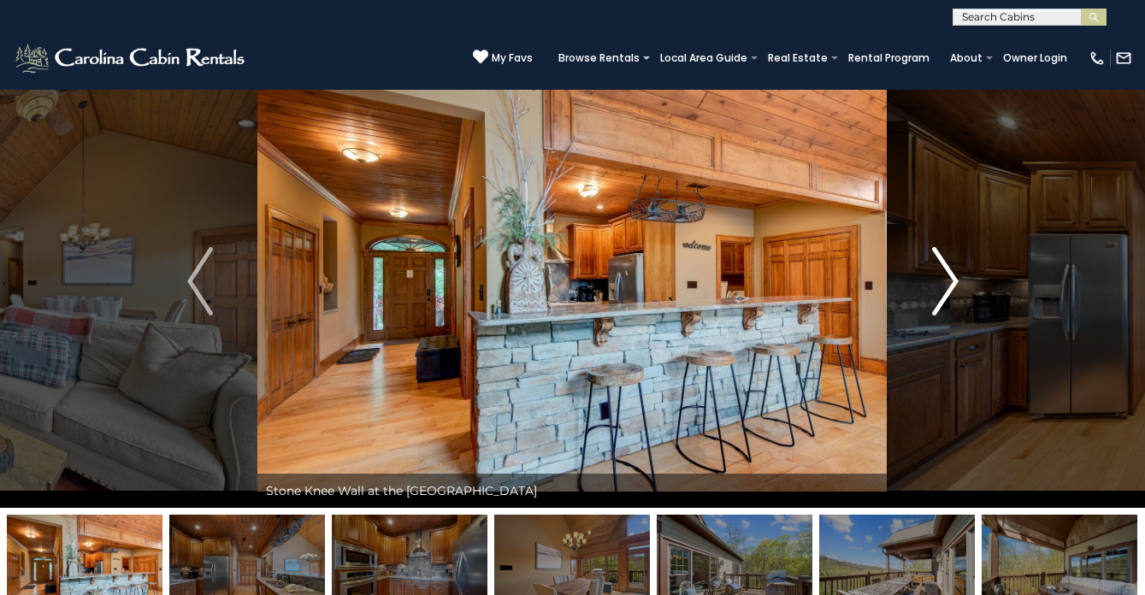
click at [940, 293] on img "Next" at bounding box center [945, 281] width 26 height 68
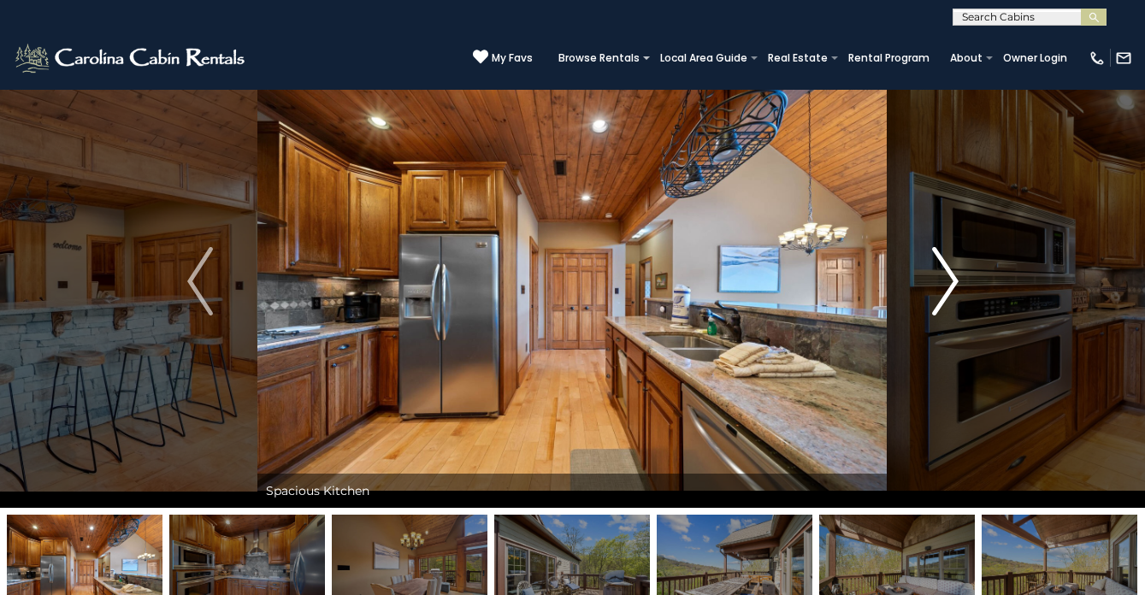
click at [940, 293] on img "Next" at bounding box center [945, 281] width 26 height 68
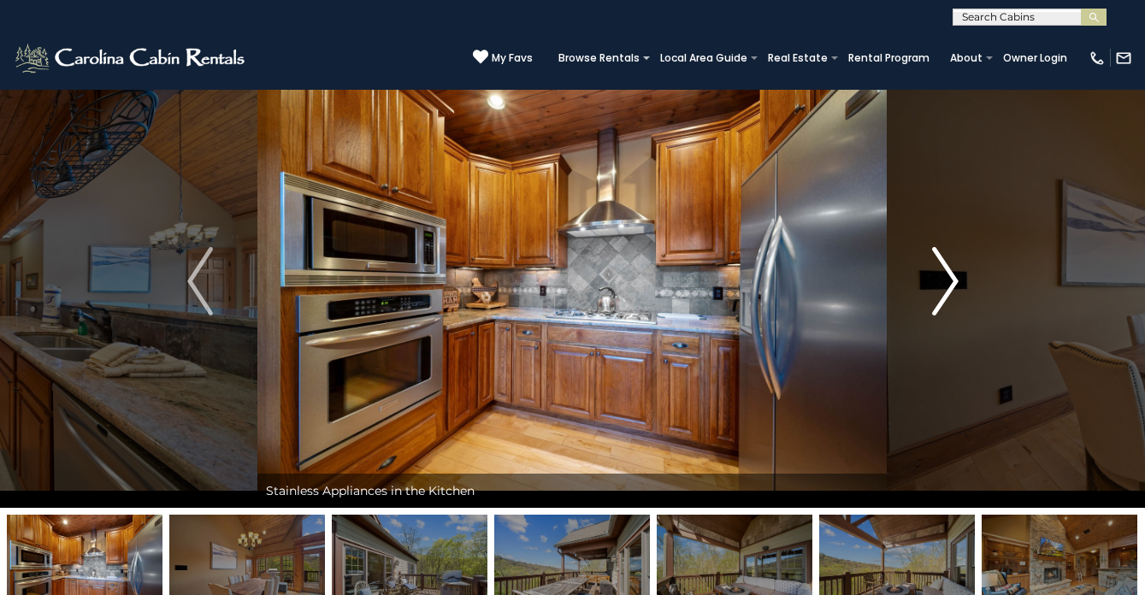
click at [940, 293] on img "Next" at bounding box center [945, 281] width 26 height 68
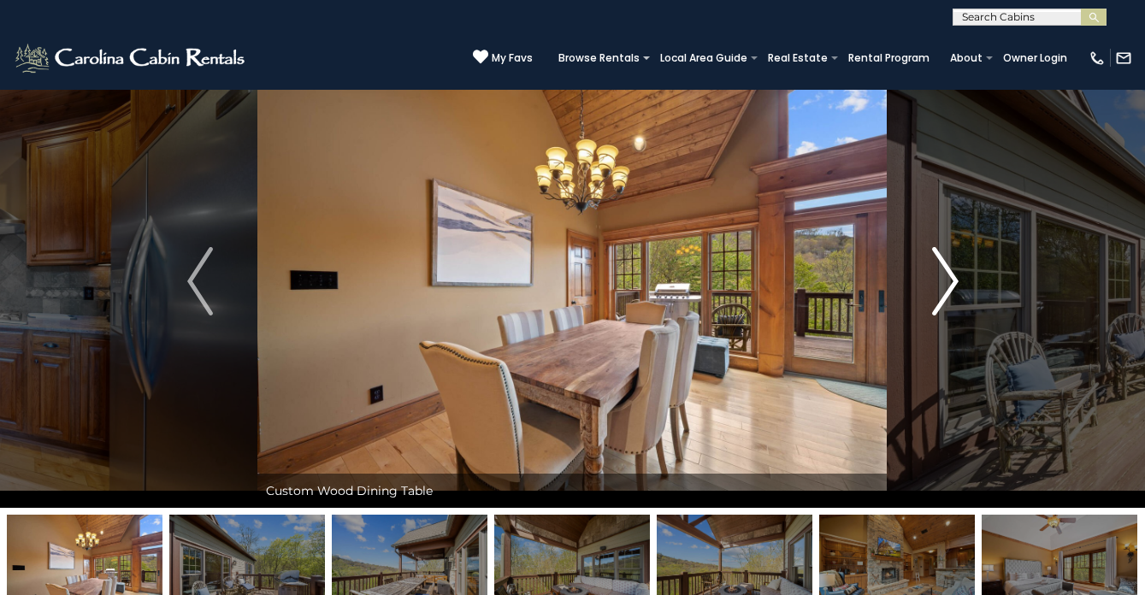
click at [940, 293] on img "Next" at bounding box center [945, 281] width 26 height 68
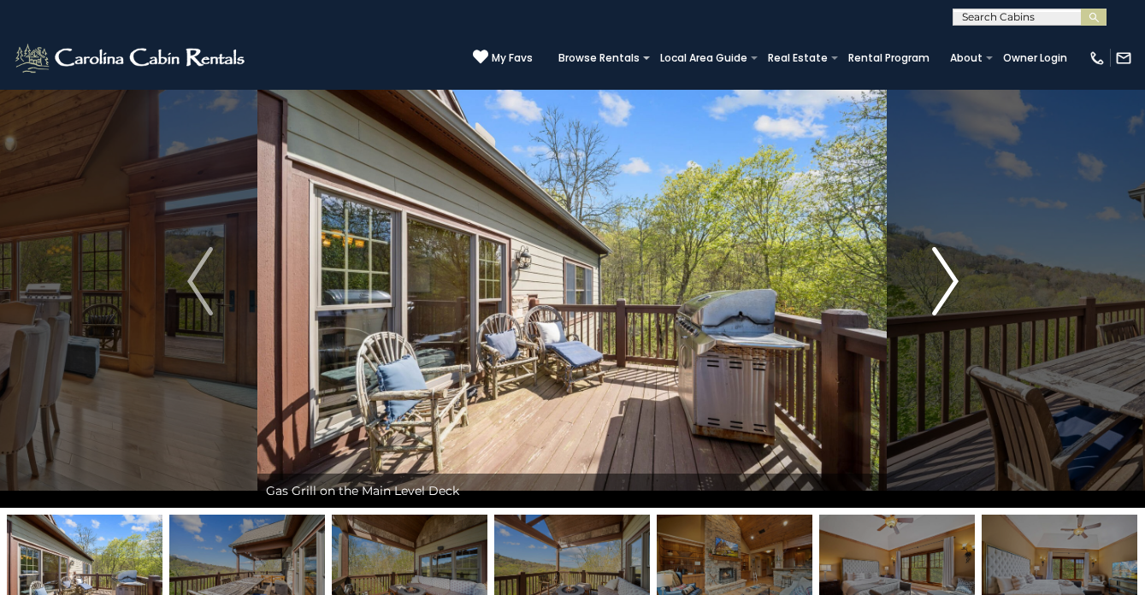
click at [940, 293] on img "Next" at bounding box center [945, 281] width 26 height 68
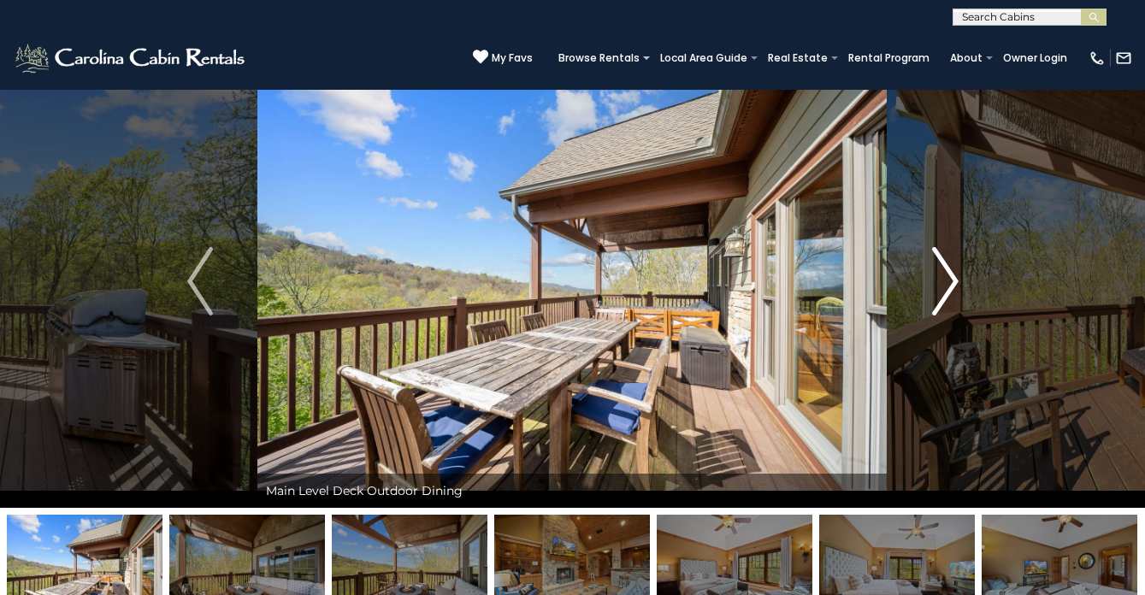
click at [940, 293] on img "Next" at bounding box center [945, 281] width 26 height 68
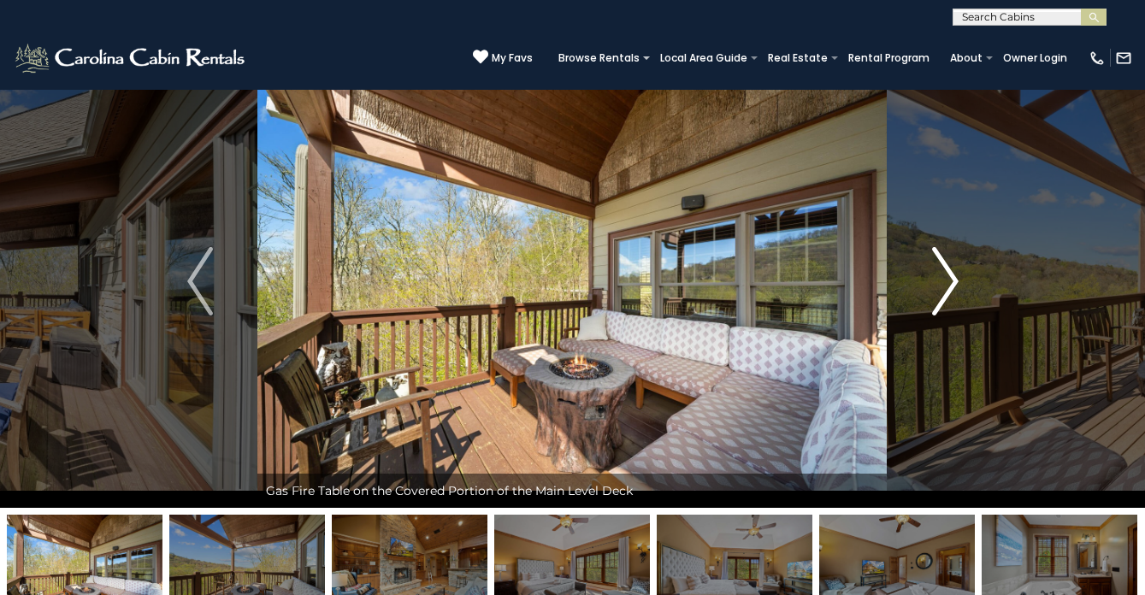
click at [940, 293] on img "Next" at bounding box center [945, 281] width 26 height 68
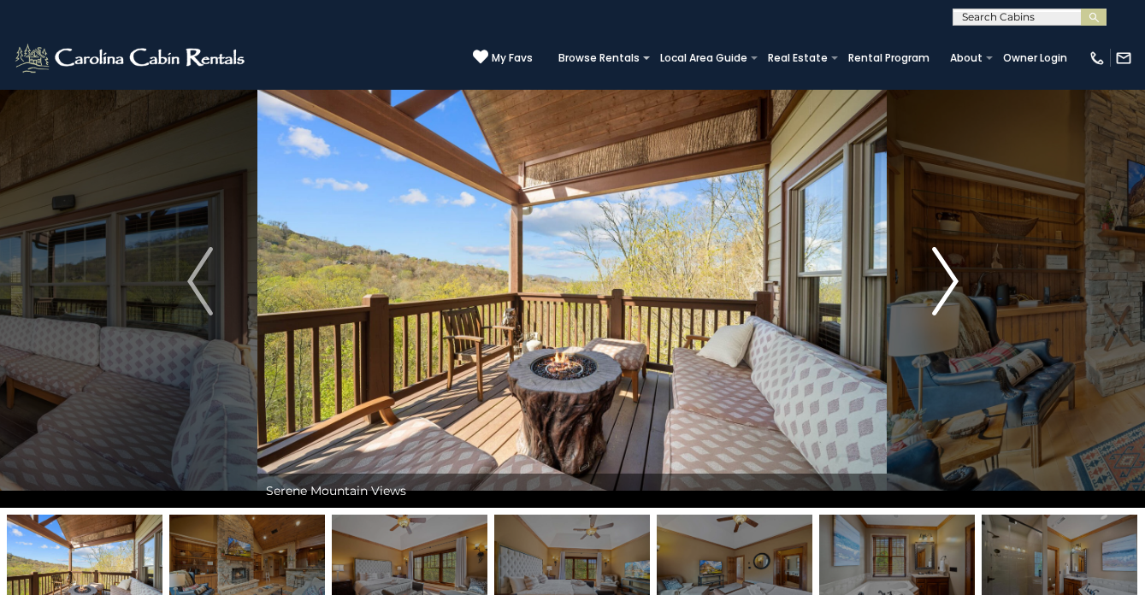
click at [940, 293] on img "Next" at bounding box center [945, 281] width 26 height 68
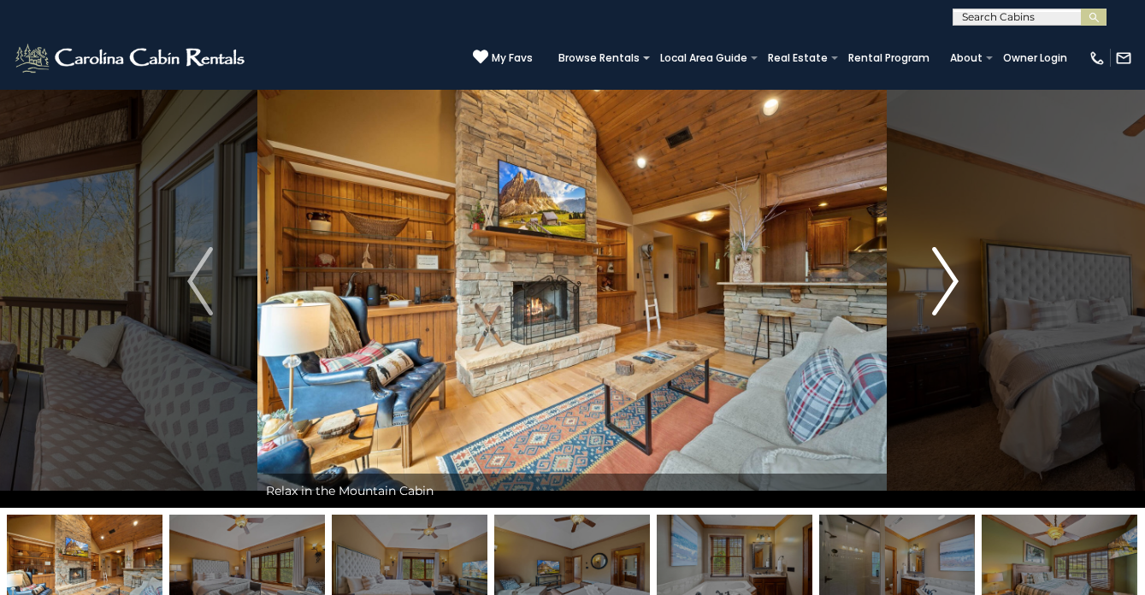
click at [940, 293] on img "Next" at bounding box center [945, 281] width 26 height 68
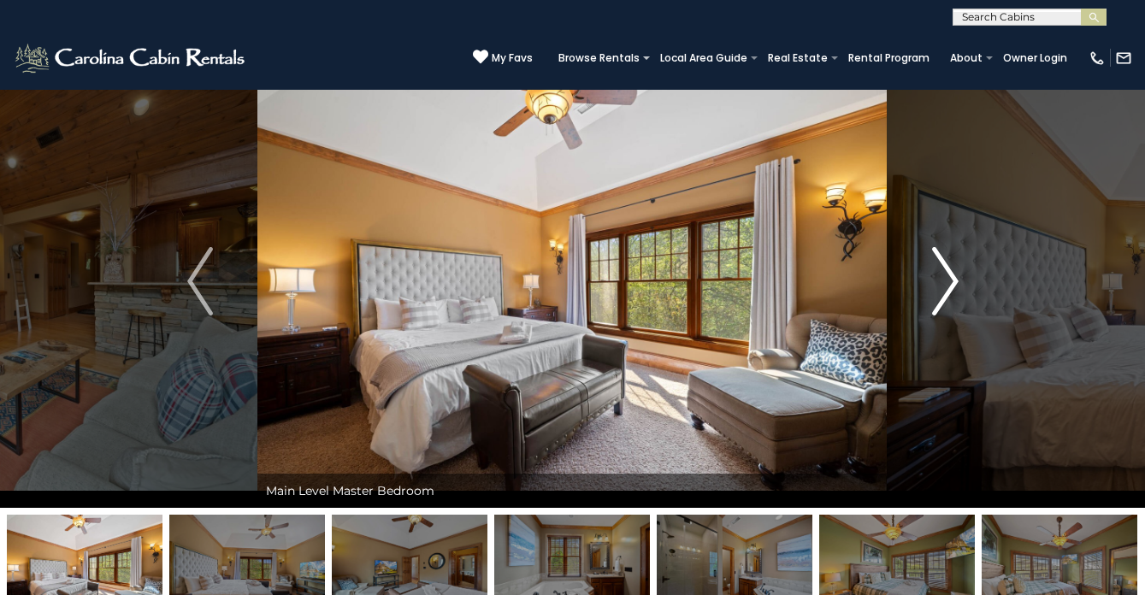
click at [940, 293] on img "Next" at bounding box center [945, 281] width 26 height 68
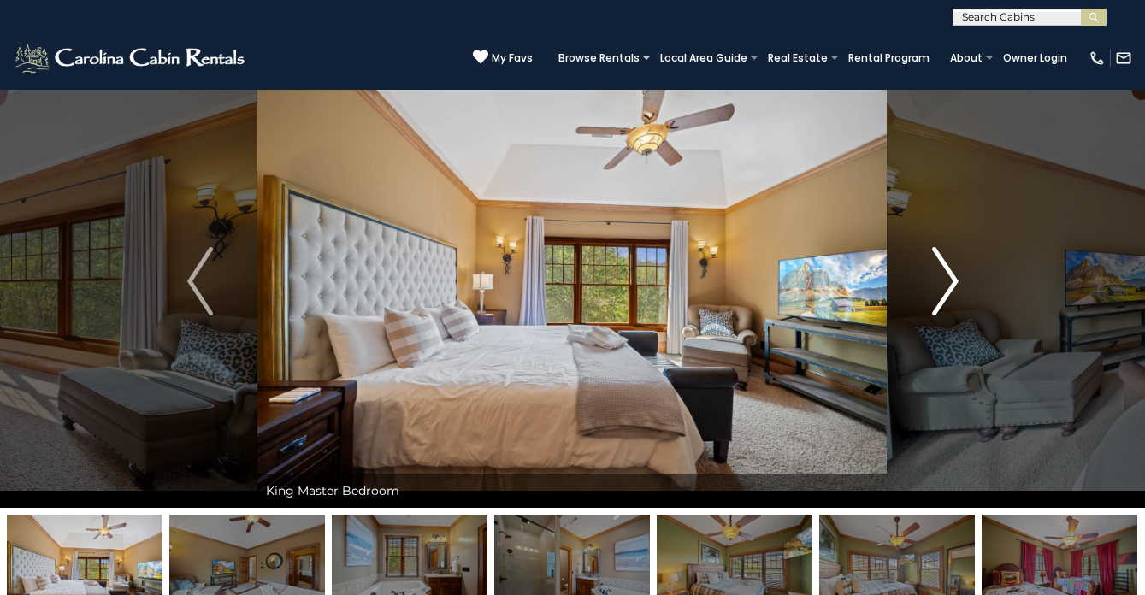
click at [940, 293] on img "Next" at bounding box center [945, 281] width 26 height 68
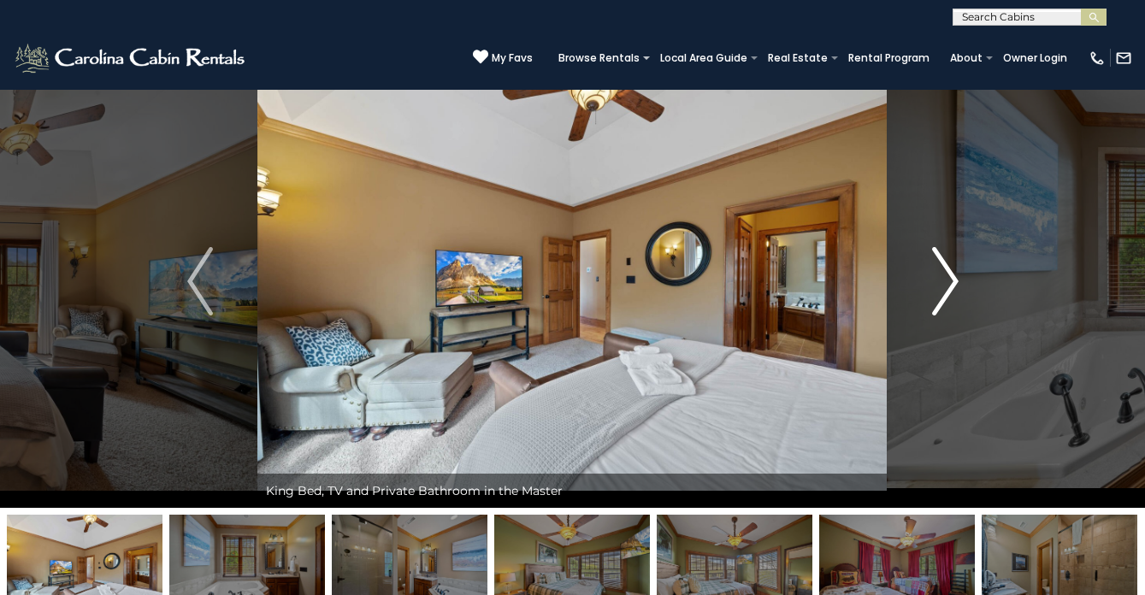
click at [940, 293] on img "Next" at bounding box center [945, 281] width 26 height 68
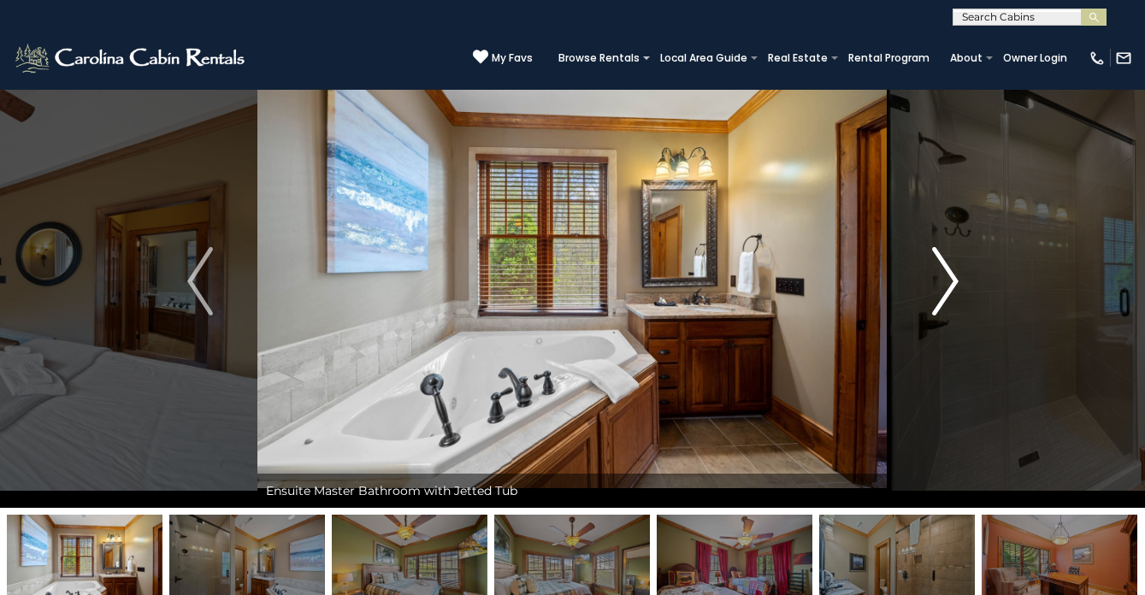
click at [940, 293] on img "Next" at bounding box center [945, 281] width 26 height 68
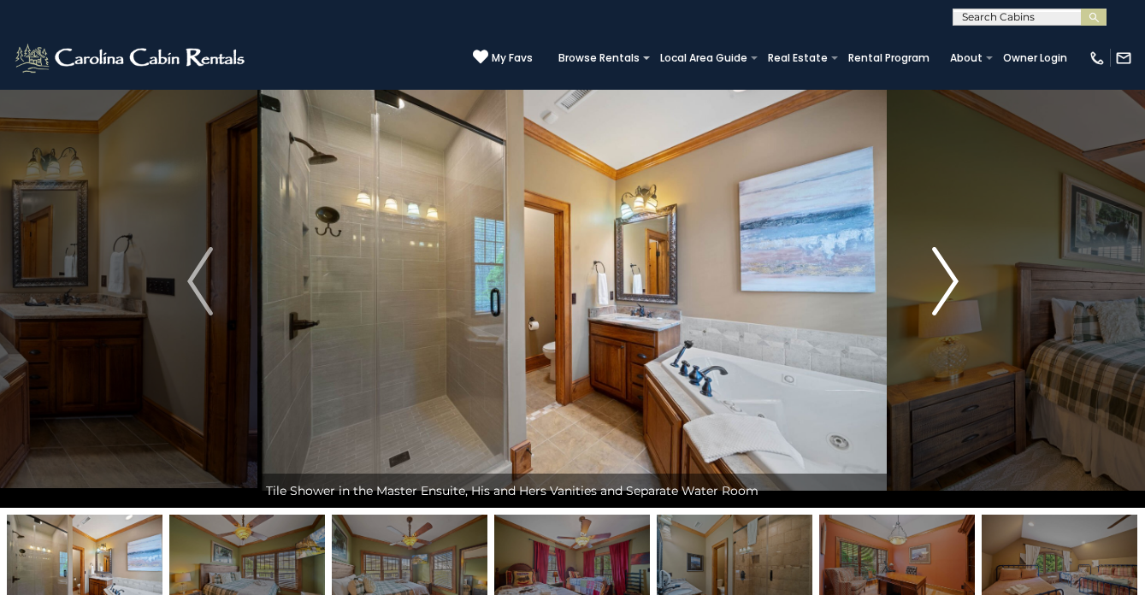
click at [940, 293] on img "Next" at bounding box center [945, 281] width 26 height 68
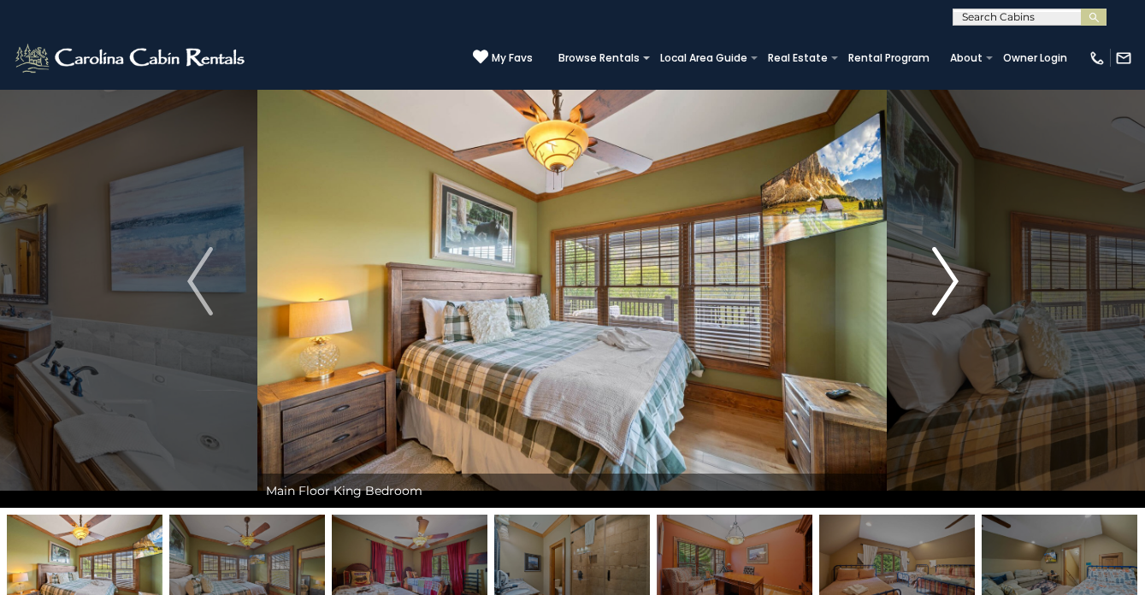
click at [940, 293] on img "Next" at bounding box center [945, 281] width 26 height 68
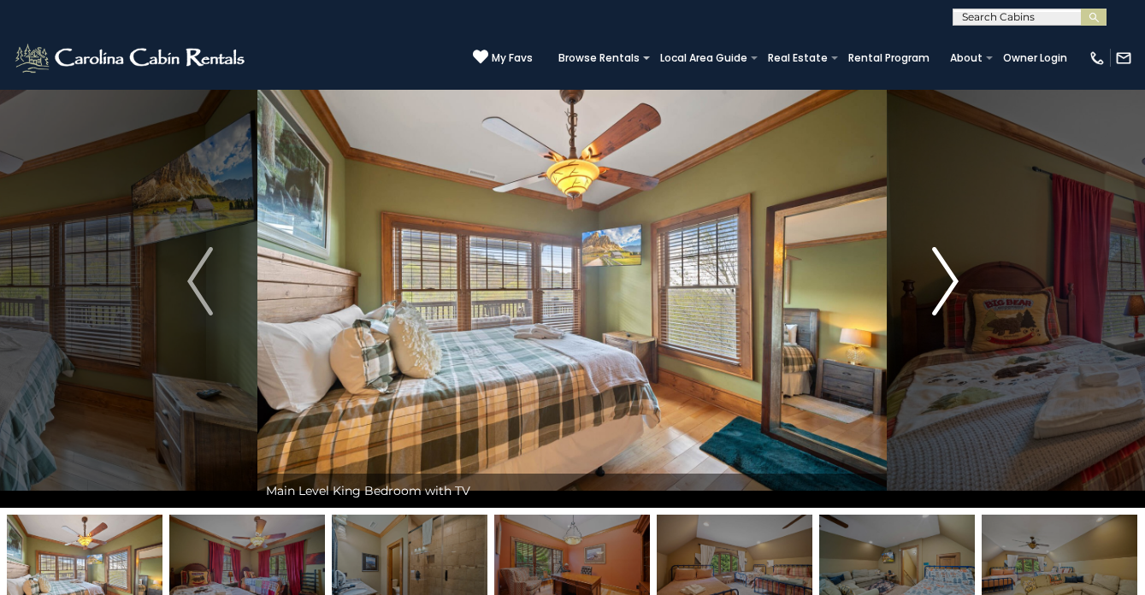
click at [940, 293] on img "Next" at bounding box center [945, 281] width 26 height 68
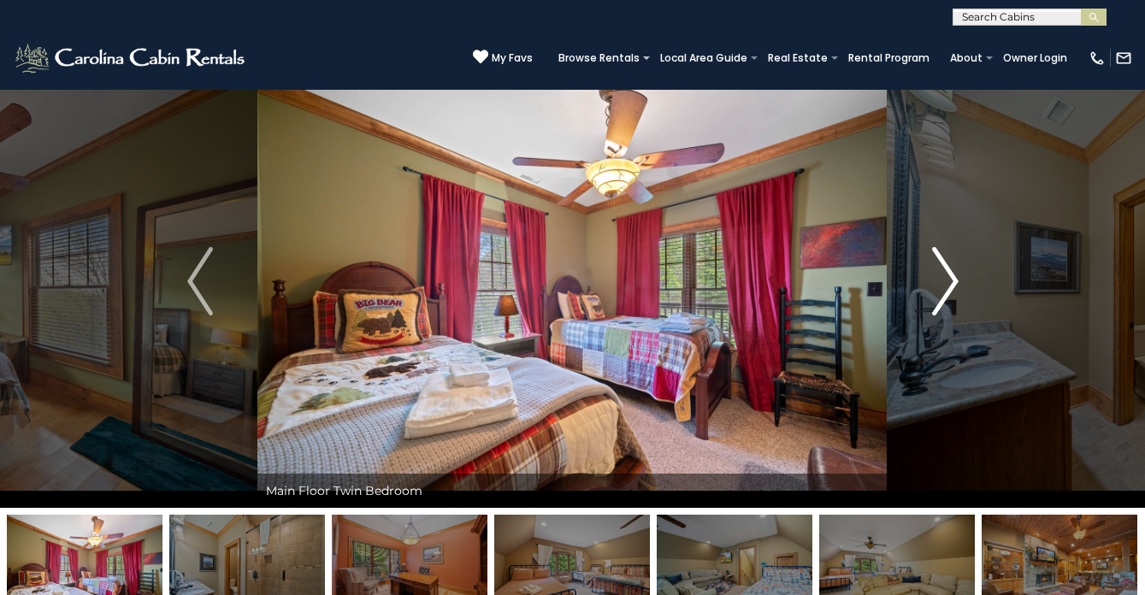
click at [940, 293] on img "Next" at bounding box center [945, 281] width 26 height 68
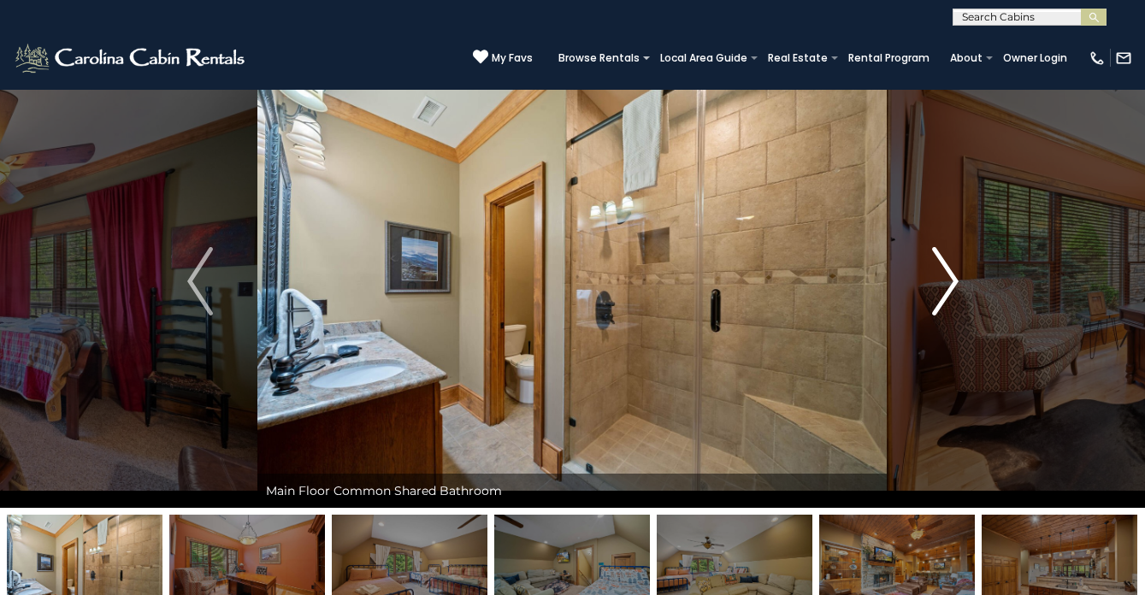
click at [940, 293] on img "Next" at bounding box center [945, 281] width 26 height 68
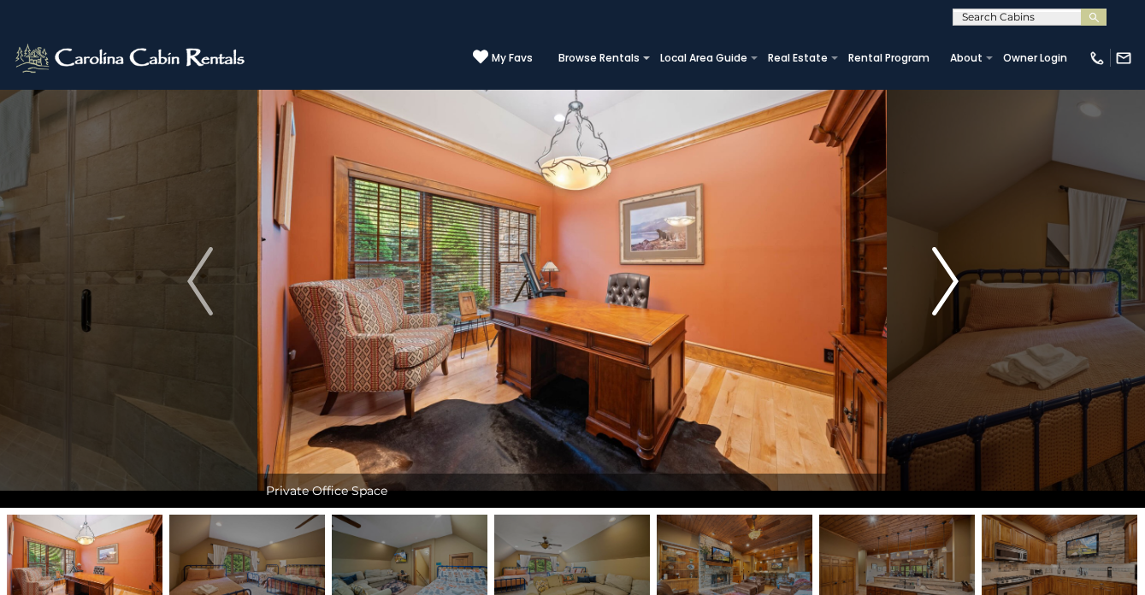
click at [940, 293] on img "Next" at bounding box center [945, 281] width 26 height 68
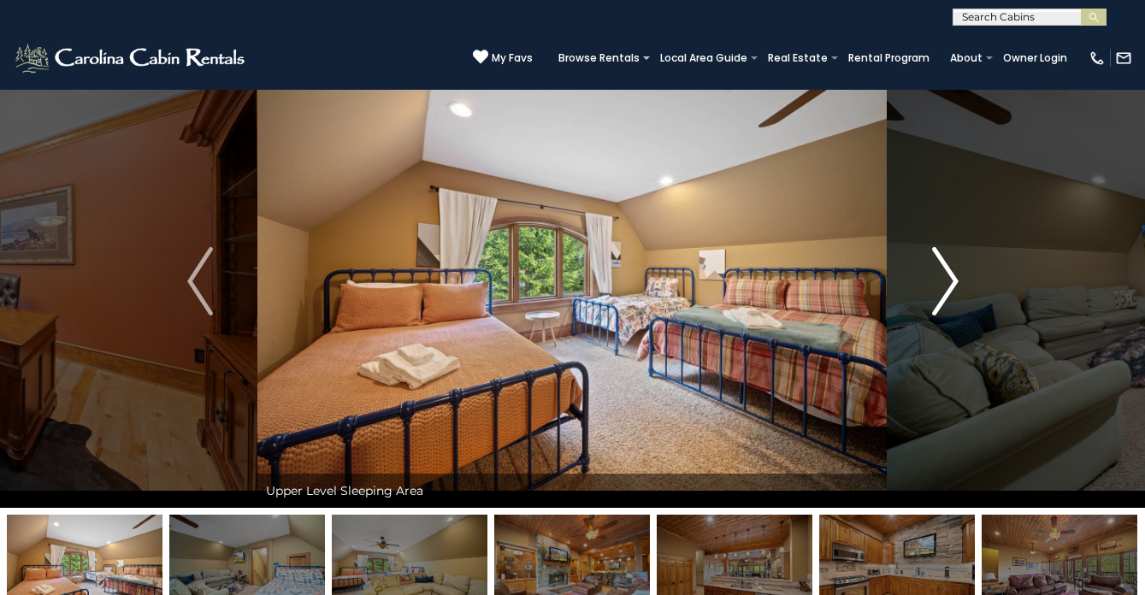
click at [940, 293] on img "Next" at bounding box center [945, 281] width 26 height 68
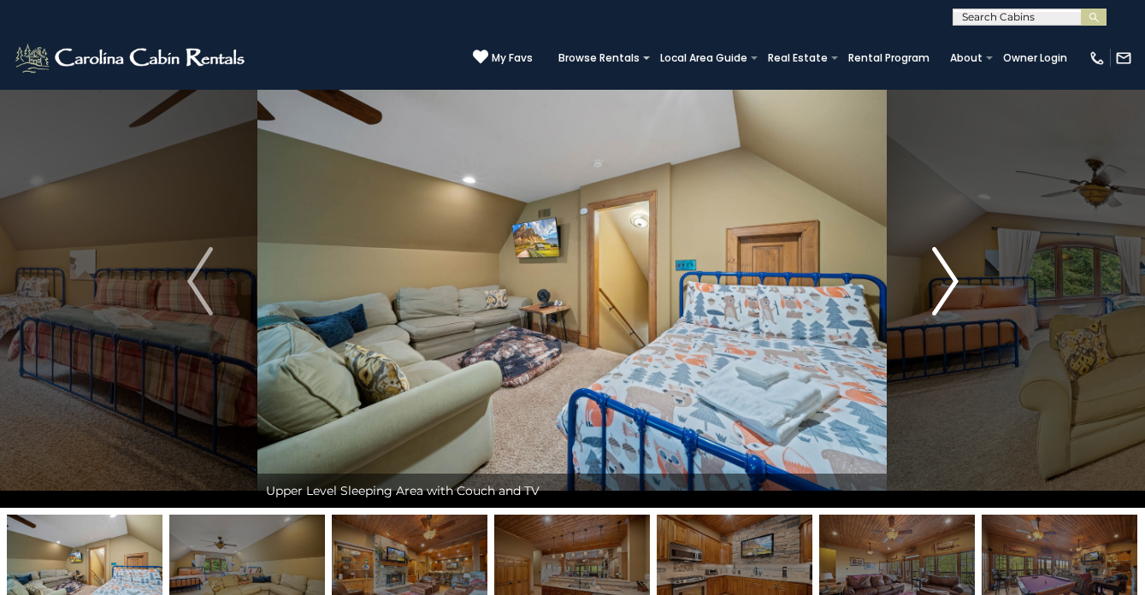
click at [940, 293] on img "Next" at bounding box center [945, 281] width 26 height 68
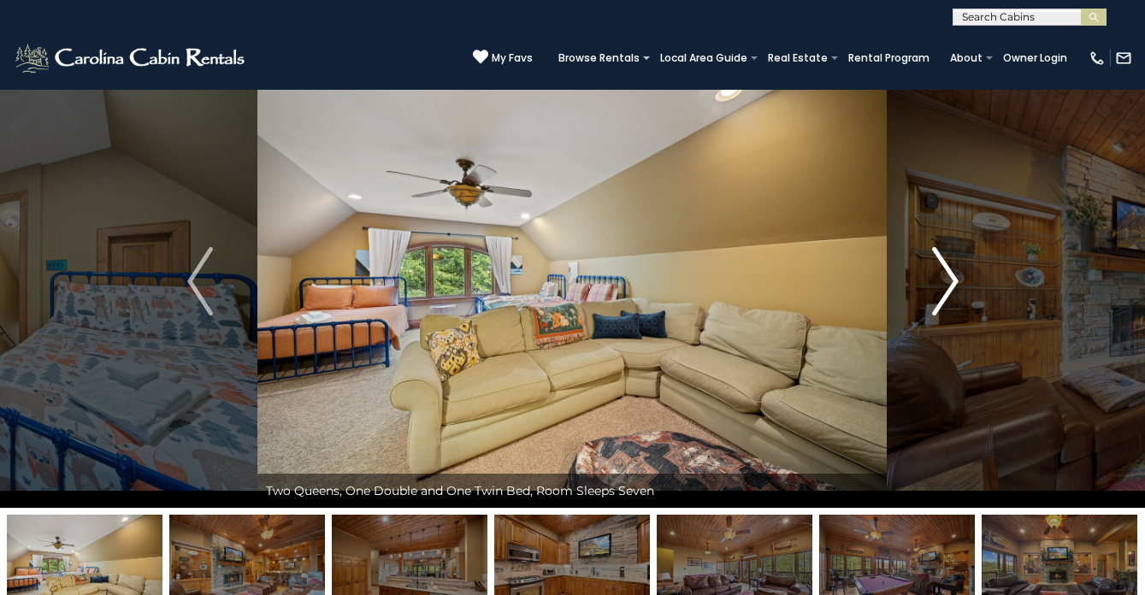
click at [940, 293] on img "Next" at bounding box center [945, 281] width 26 height 68
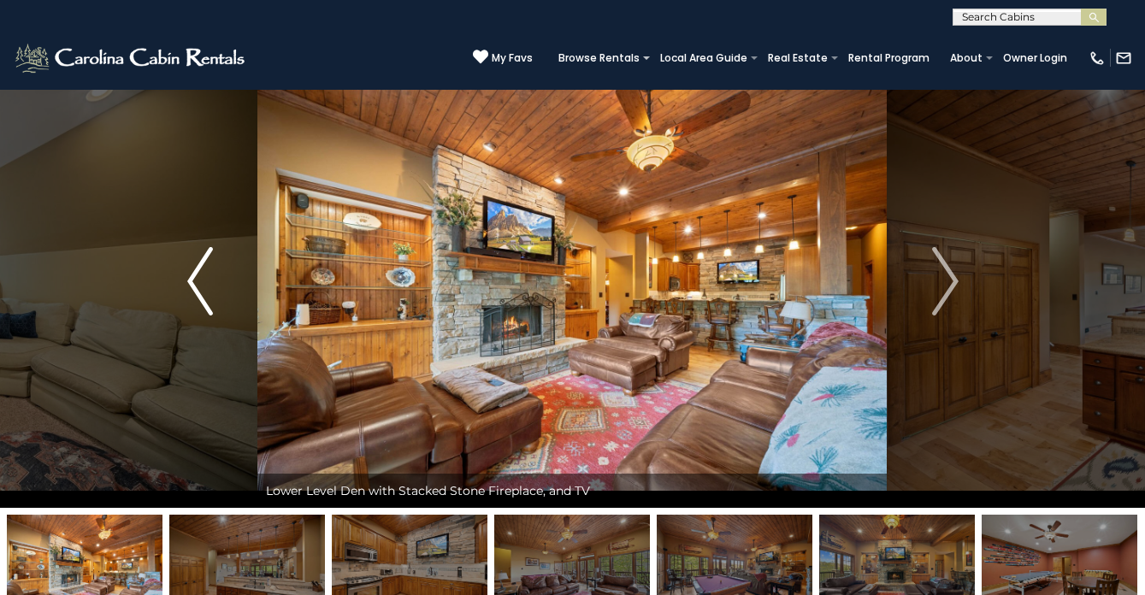
click at [202, 290] on img "Previous" at bounding box center [200, 281] width 26 height 68
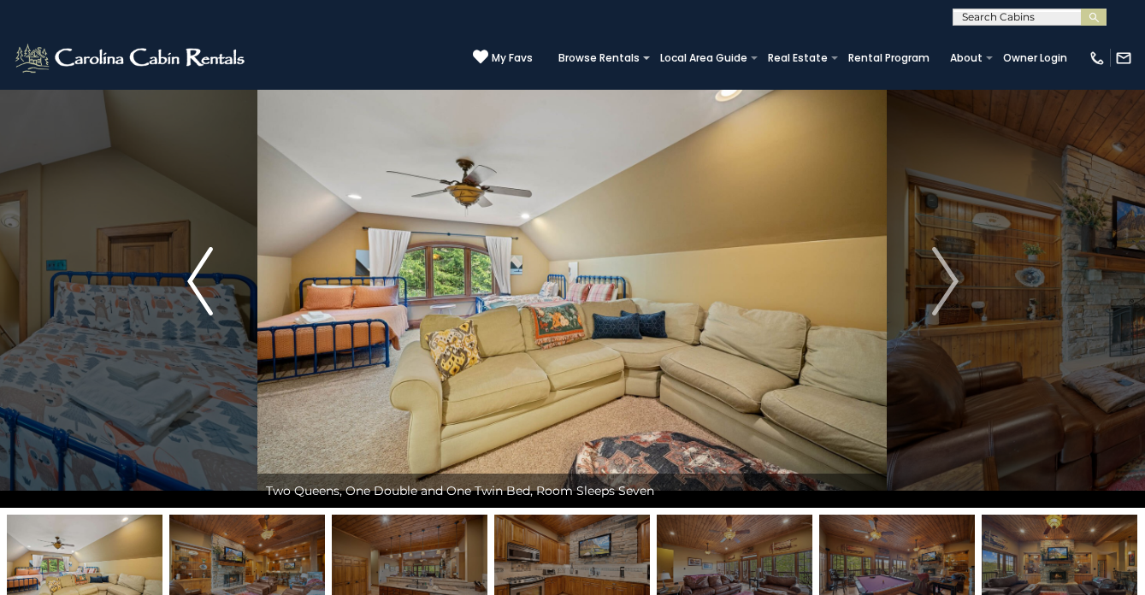
click at [192, 277] on img "Previous" at bounding box center [200, 281] width 26 height 68
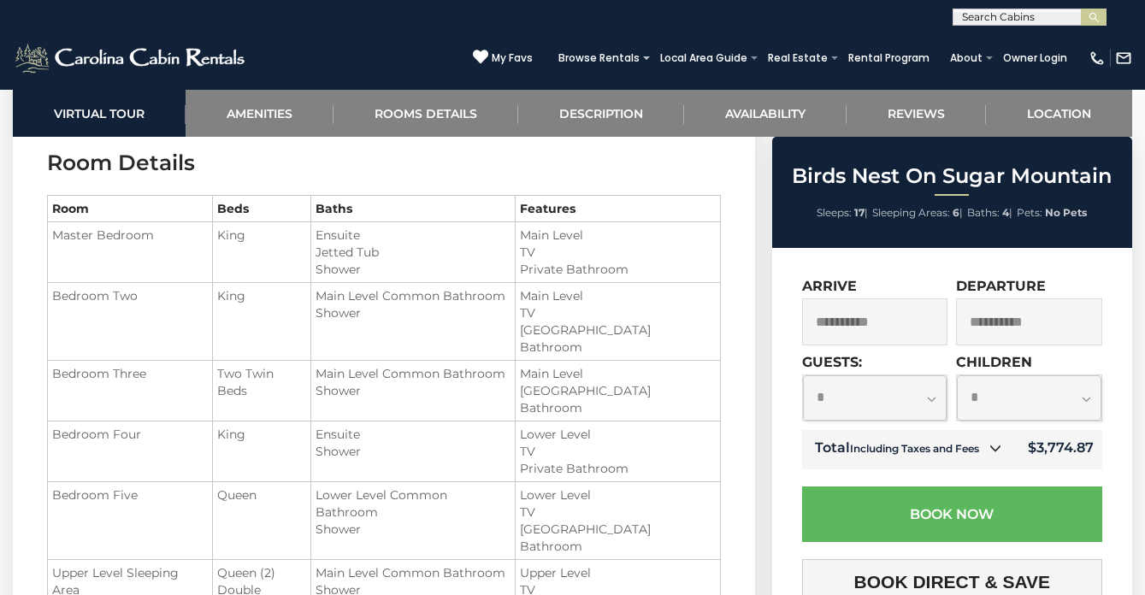
scroll to position [1943, 0]
